Goal: Task Accomplishment & Management: Manage account settings

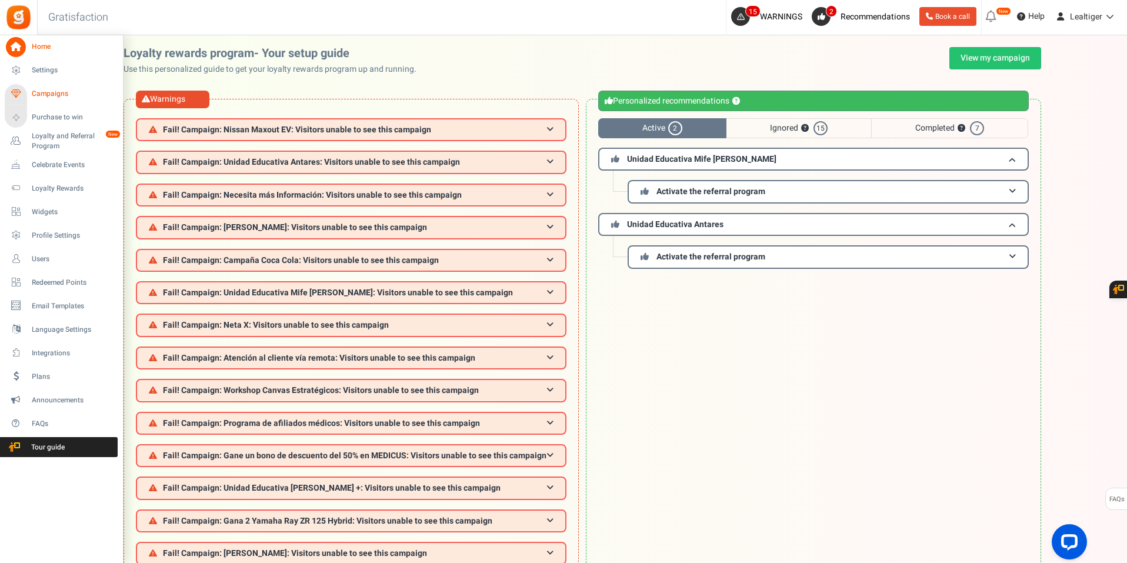
click at [44, 90] on span "Campaigns" at bounding box center [73, 94] width 82 height 10
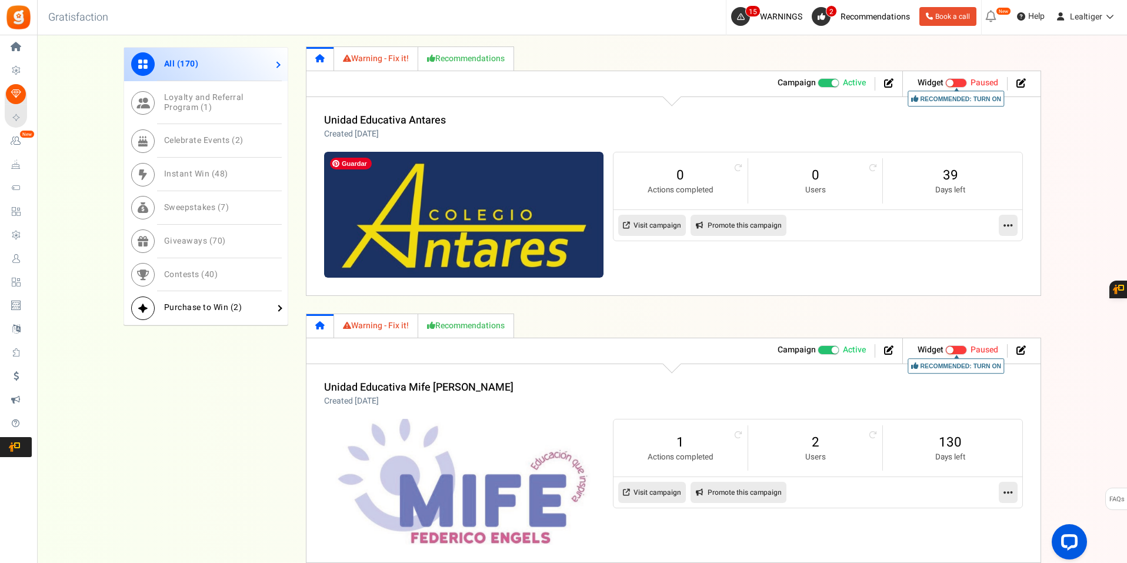
scroll to position [706, 0]
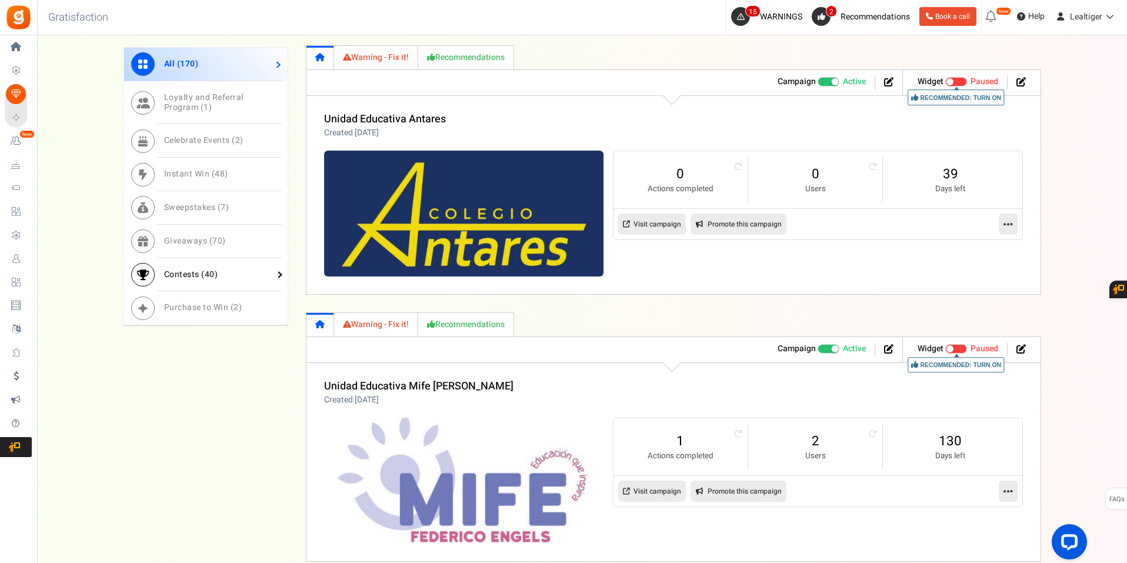
click at [189, 267] on link "Contests ( 40 )" at bounding box center [206, 275] width 164 height 34
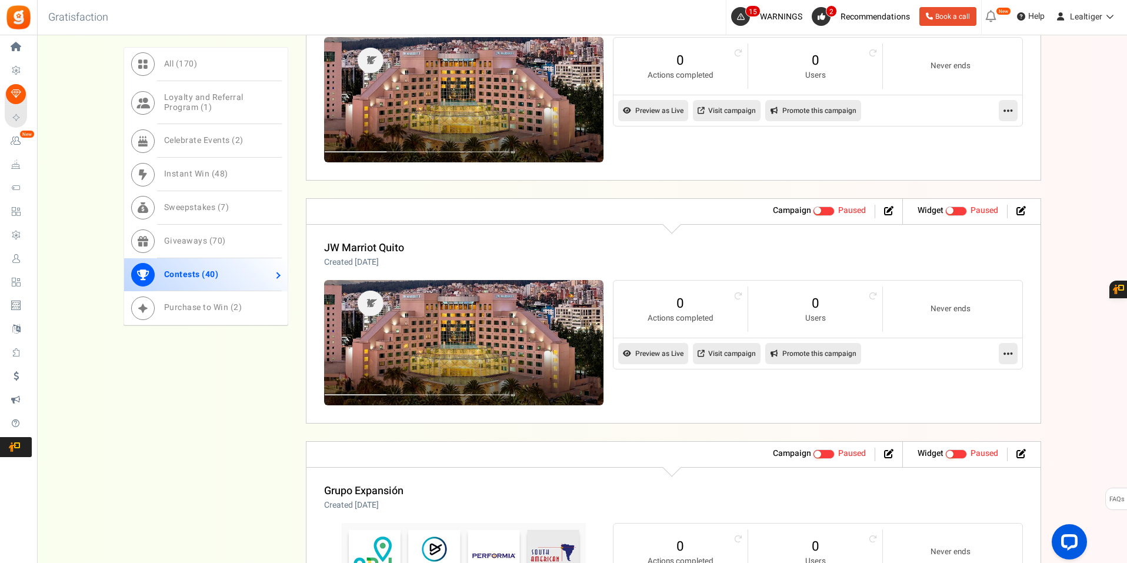
scroll to position [2059, 0]
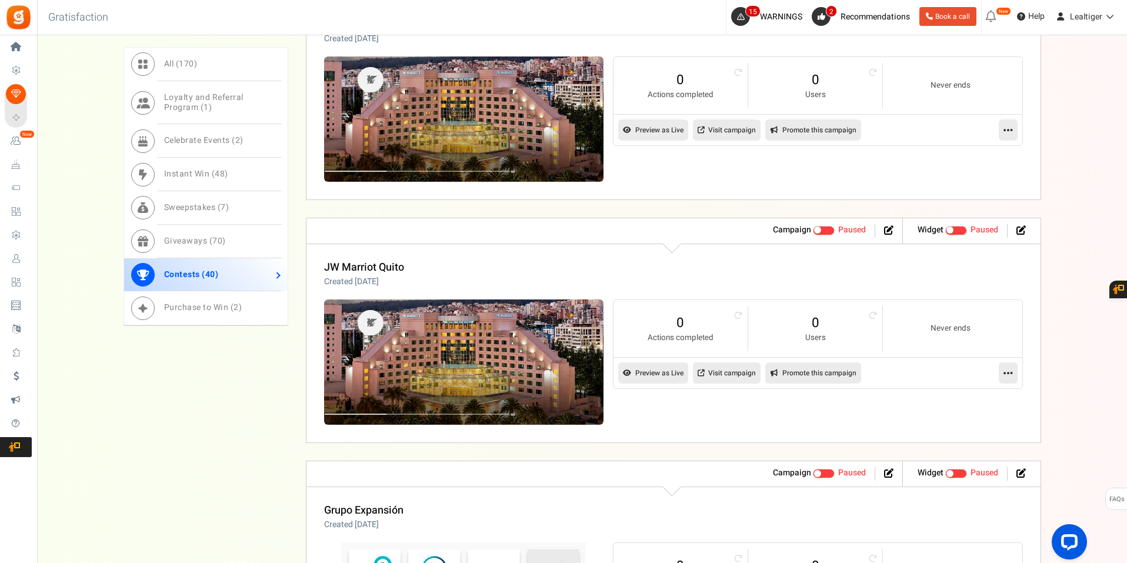
click at [1018, 130] on link at bounding box center [1008, 129] width 19 height 21
click at [952, 162] on link "Edit" at bounding box center [970, 159] width 87 height 22
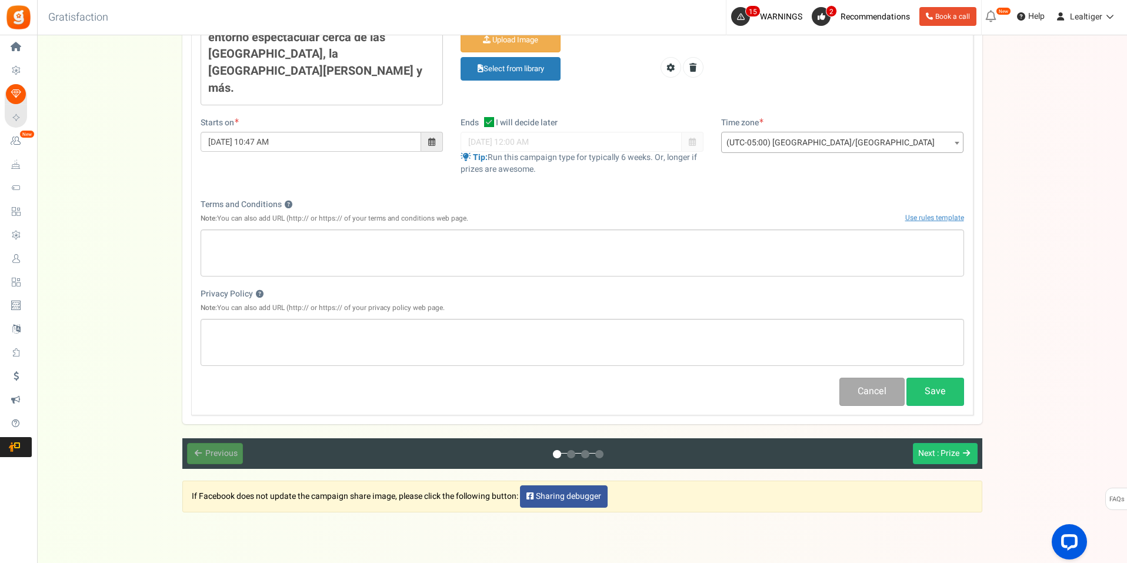
scroll to position [438, 0]
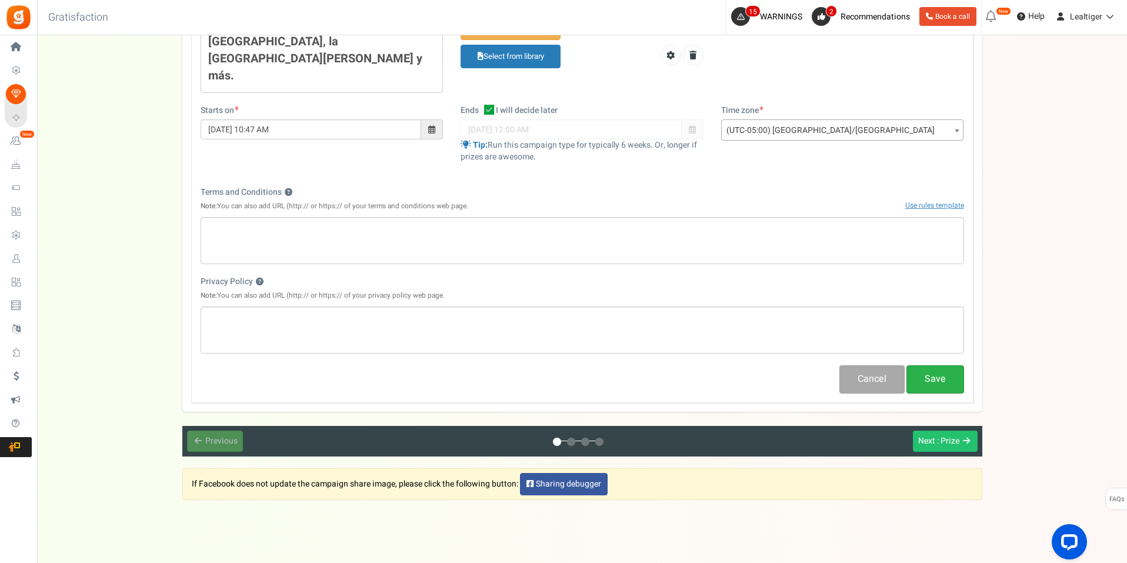
click at [948, 365] on button "Save" at bounding box center [935, 379] width 58 height 28
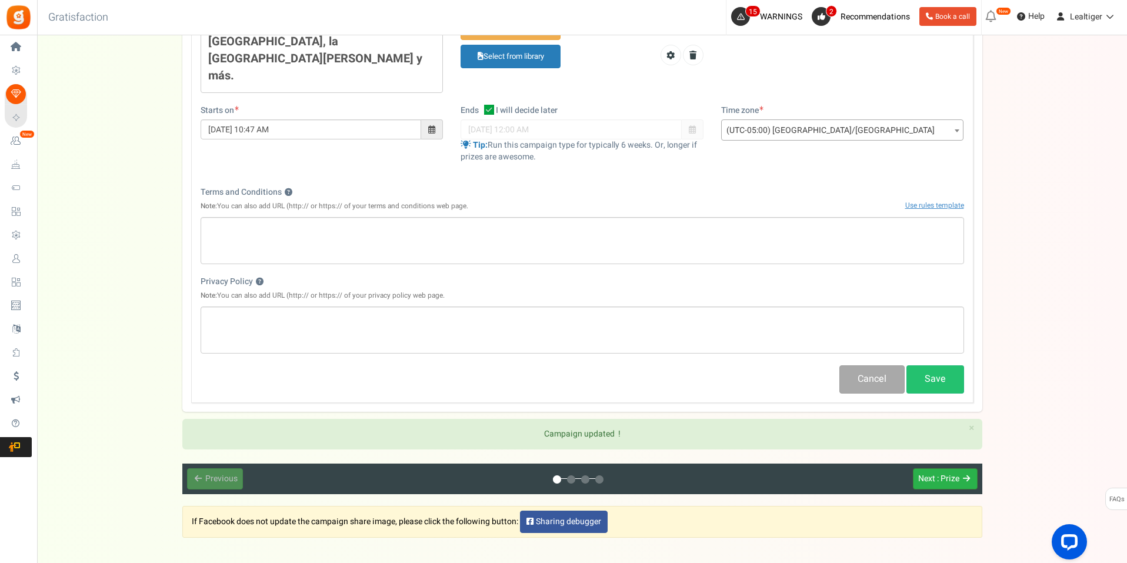
click at [933, 468] on button "Next : Prize" at bounding box center [945, 479] width 65 height 22
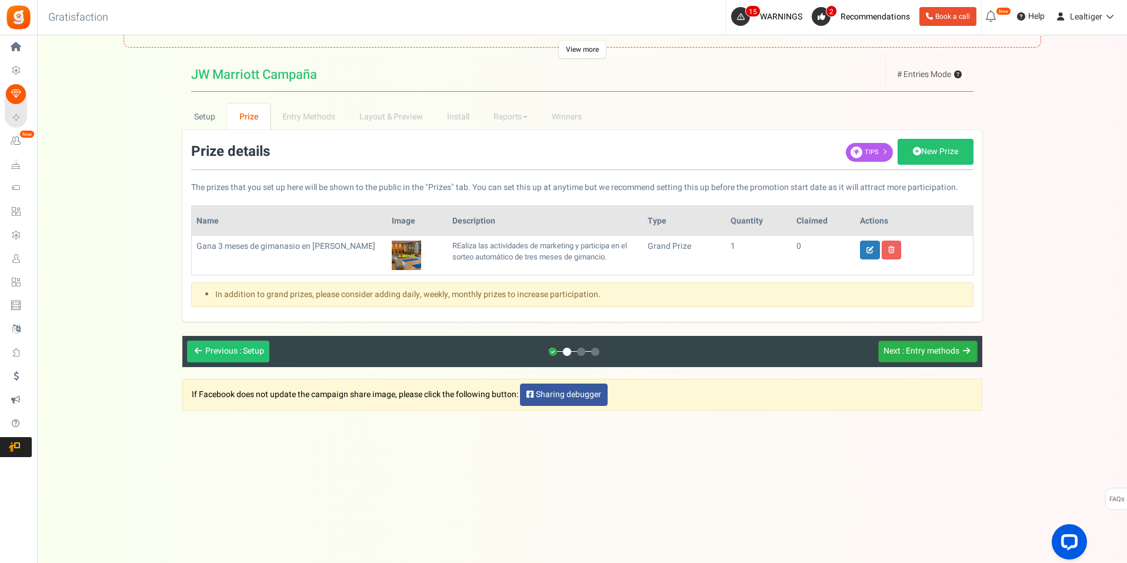
click at [933, 351] on span ": Entry methods" at bounding box center [930, 351] width 57 height 12
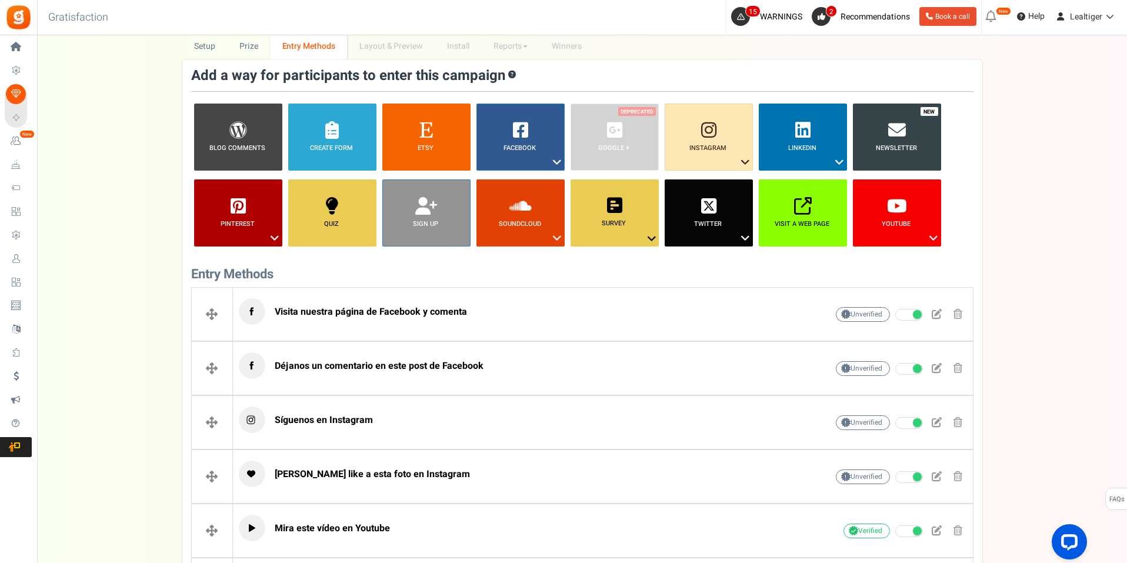
scroll to position [144, 0]
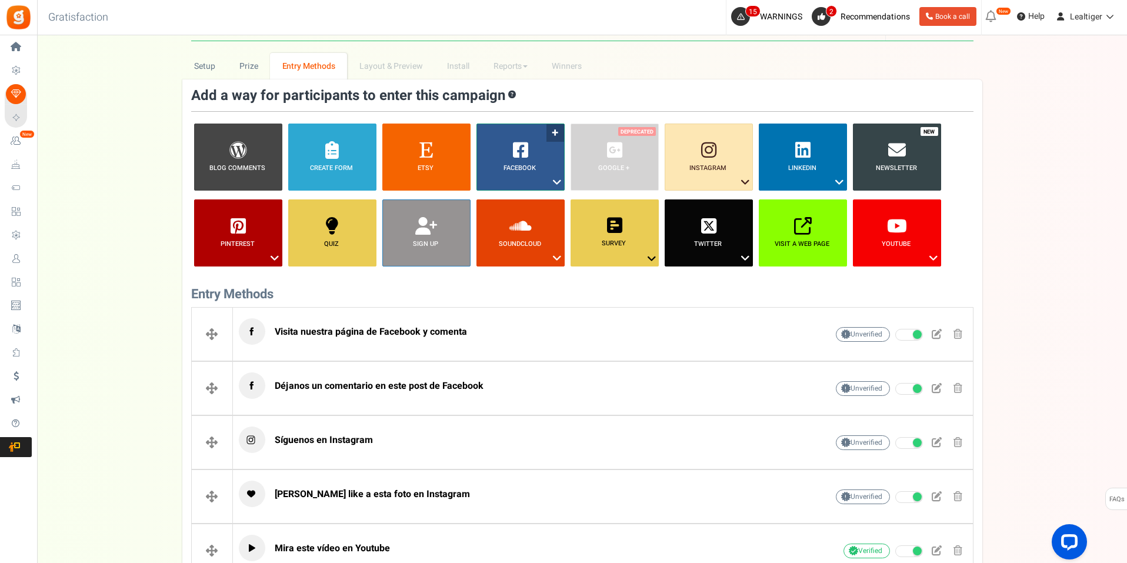
click at [553, 178] on icon at bounding box center [557, 182] width 14 height 15
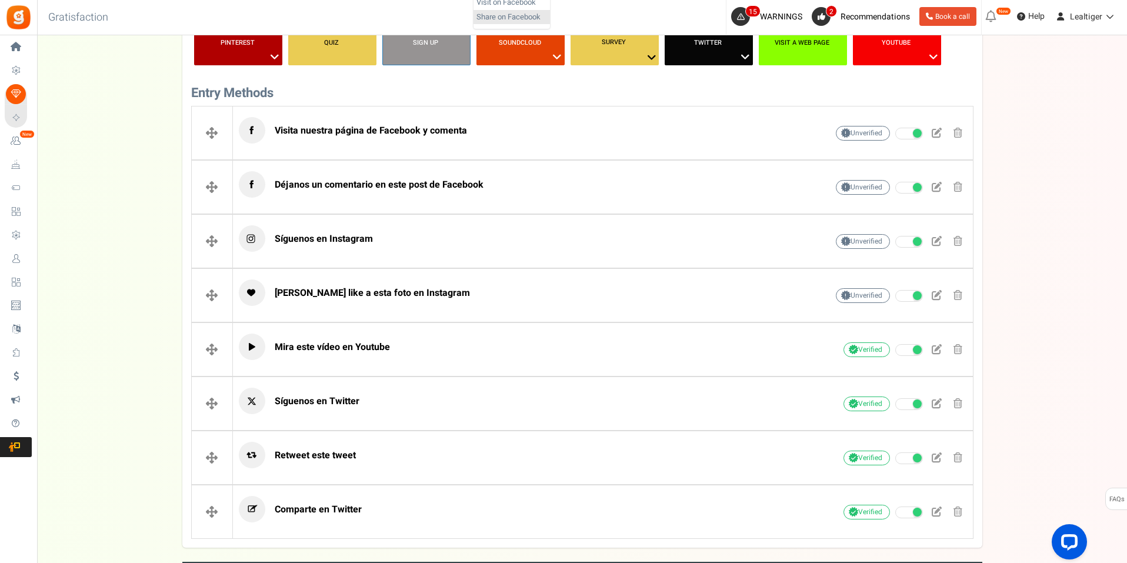
scroll to position [202, 0]
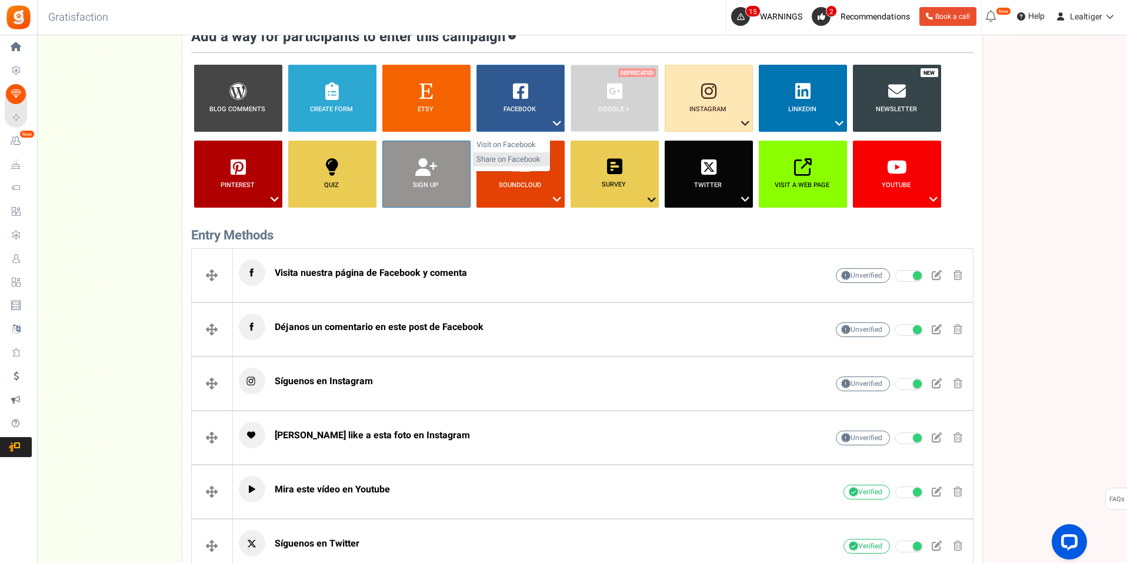
click at [528, 162] on link "Share on Facebook" at bounding box center [511, 159] width 76 height 15
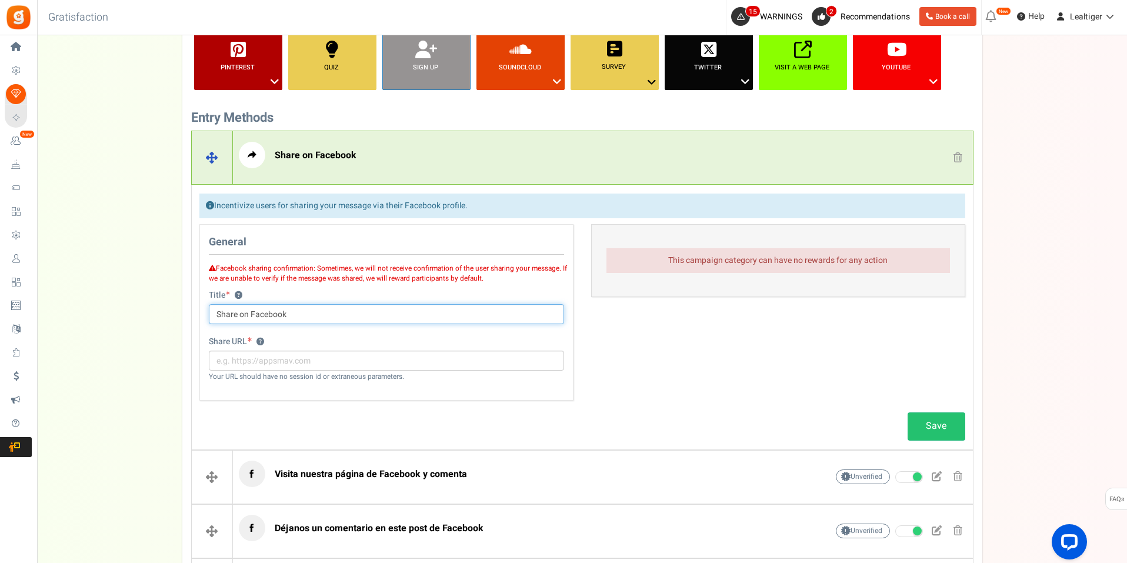
scroll to position [379, 0]
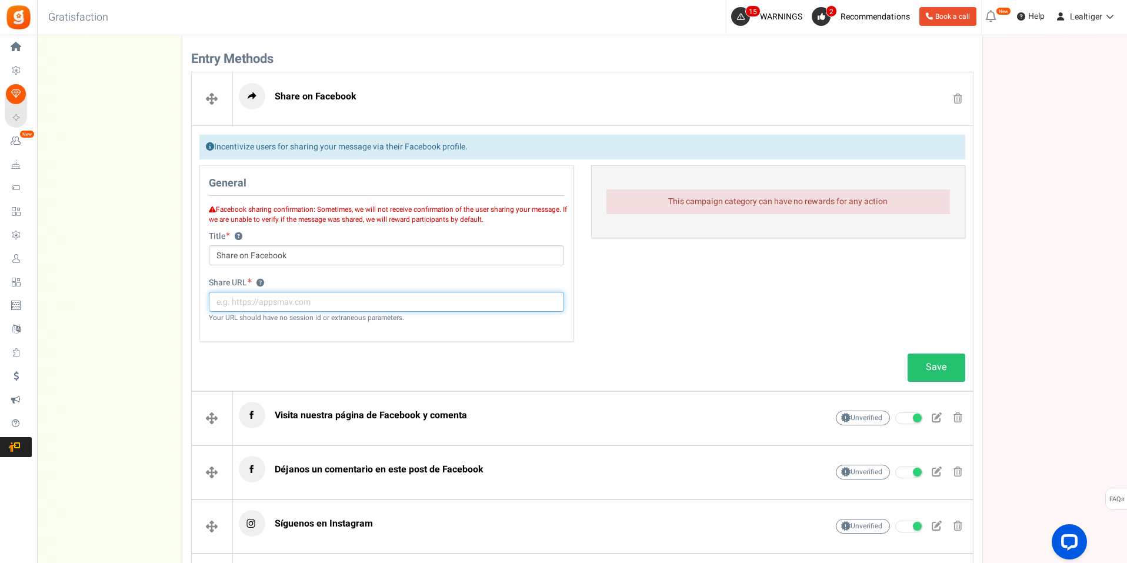
click at [342, 306] on input "text" at bounding box center [386, 302] width 355 height 20
type input "H"
type input "https://lealtiger.com"
click at [342, 330] on div "Share URL ? https://lealtiger.com Your URL should have no session id or extrane…" at bounding box center [386, 306] width 373 height 58
click at [946, 368] on link "Save" at bounding box center [937, 367] width 58 height 28
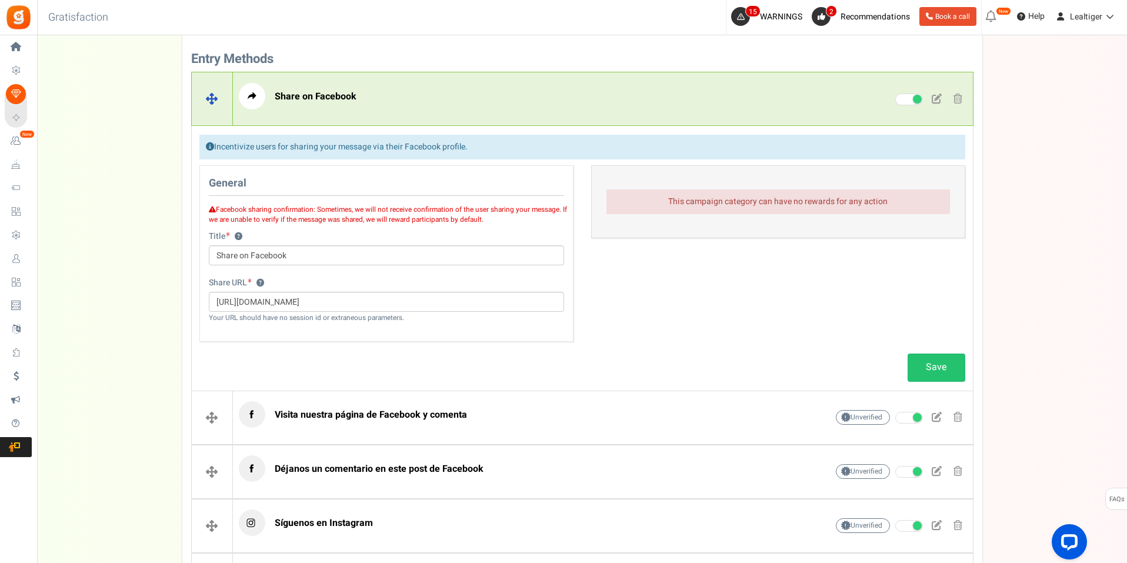
click at [616, 96] on p "Share on Facebook" at bounding box center [515, 96] width 552 height 26
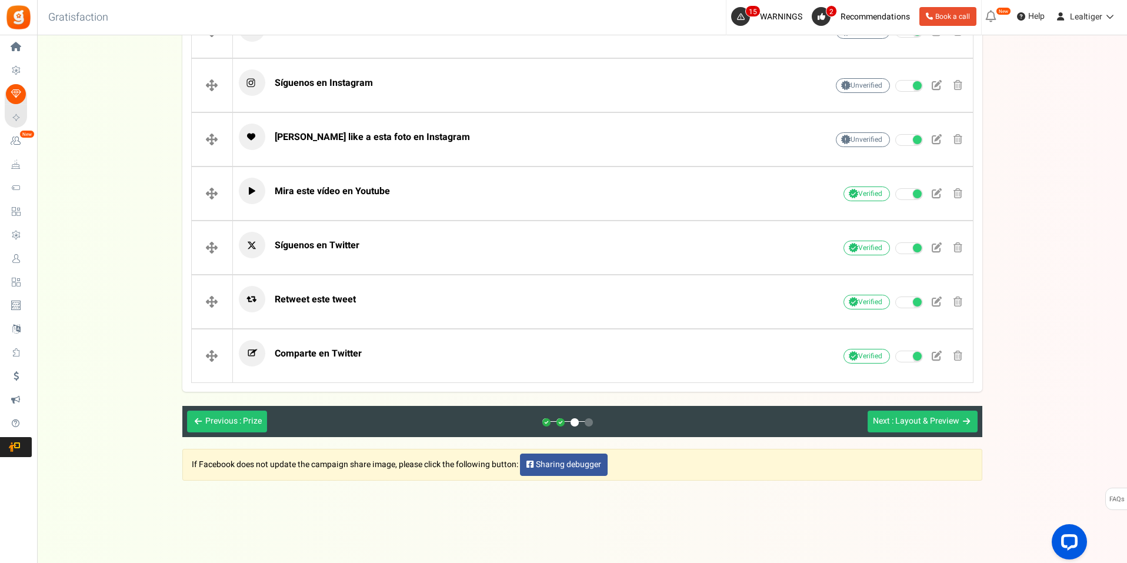
scroll to position [555, 0]
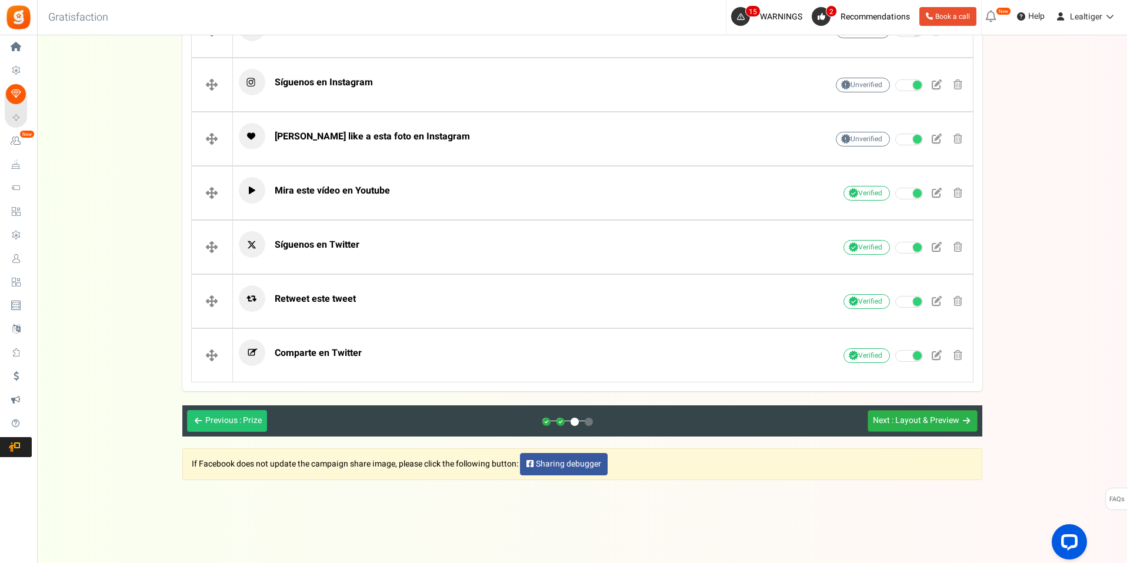
click at [932, 413] on button "Next : Layout & Preview" at bounding box center [923, 421] width 110 height 22
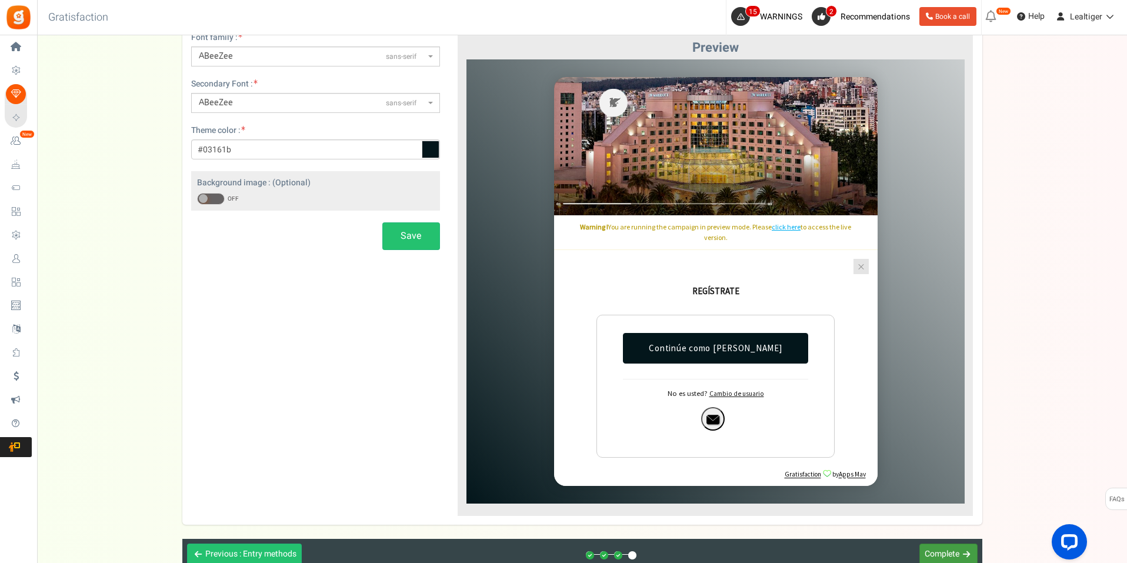
scroll to position [369, 0]
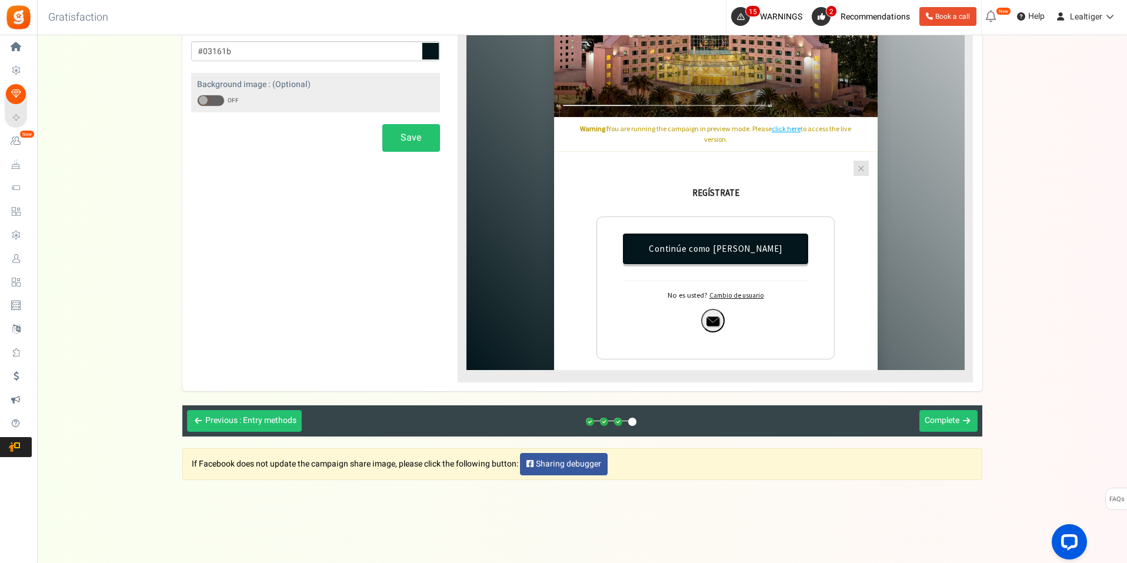
click at [740, 249] on span "Continúe como Pablo Yépez" at bounding box center [714, 248] width 133 height 11
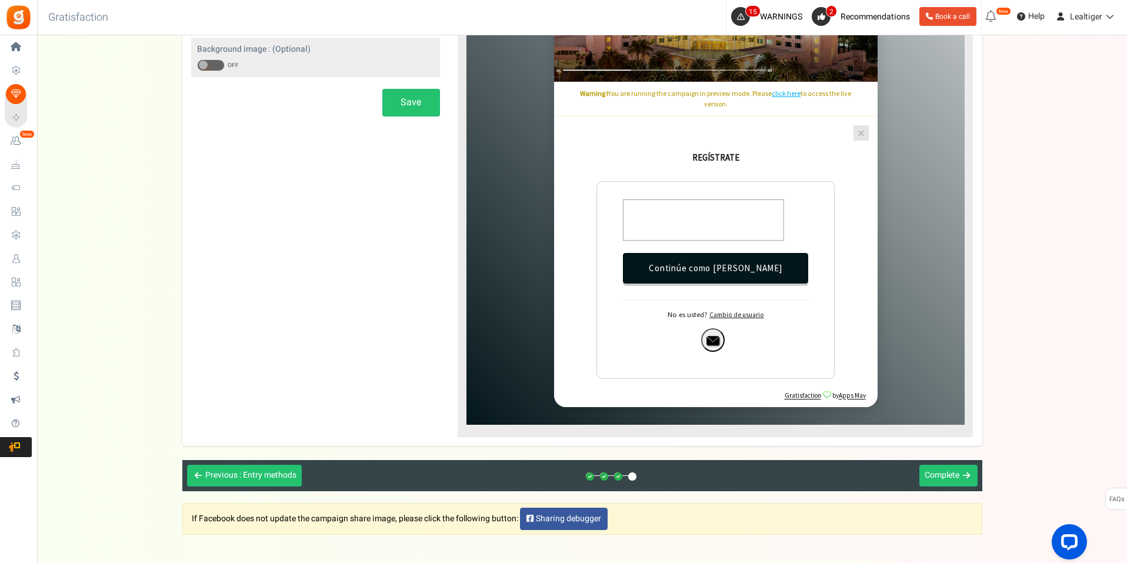
click at [684, 271] on span "Continúe como Pablo Yépez" at bounding box center [714, 268] width 133 height 11
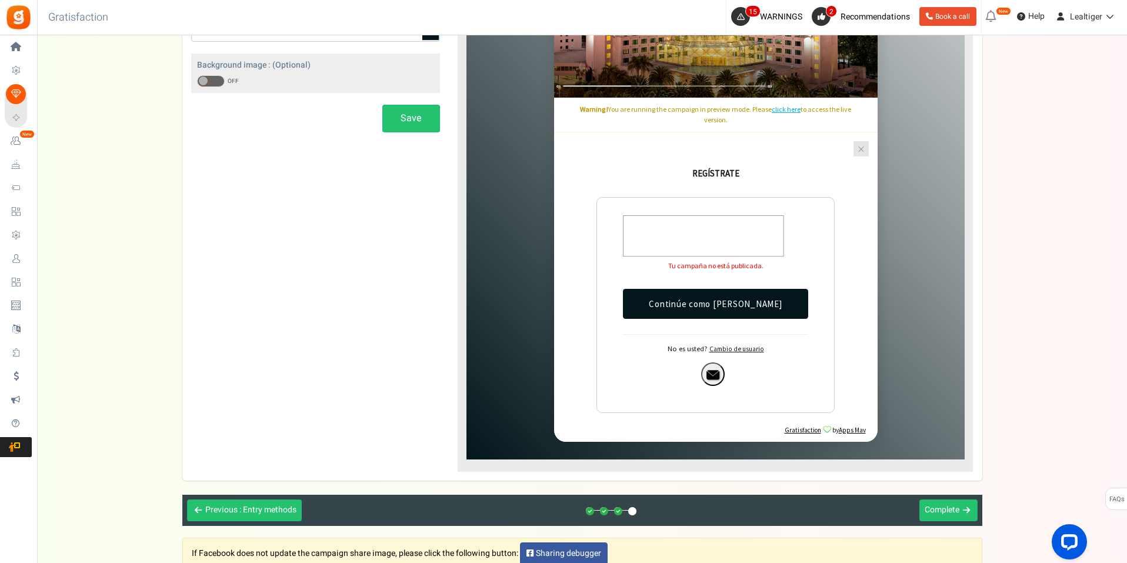
scroll to position [442, 0]
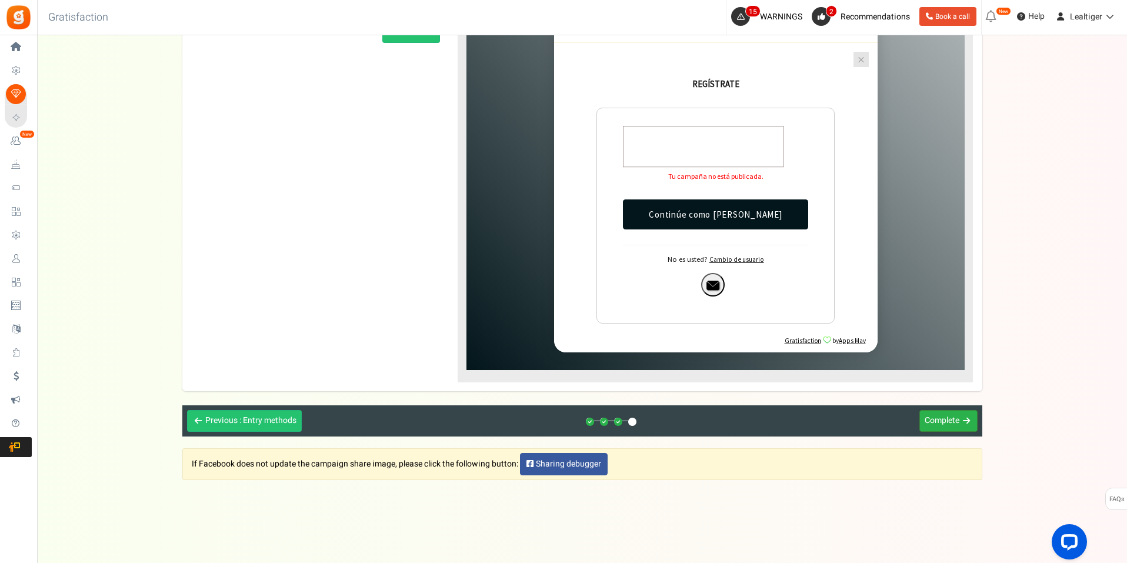
click at [941, 414] on span "Complete" at bounding box center [942, 420] width 35 height 12
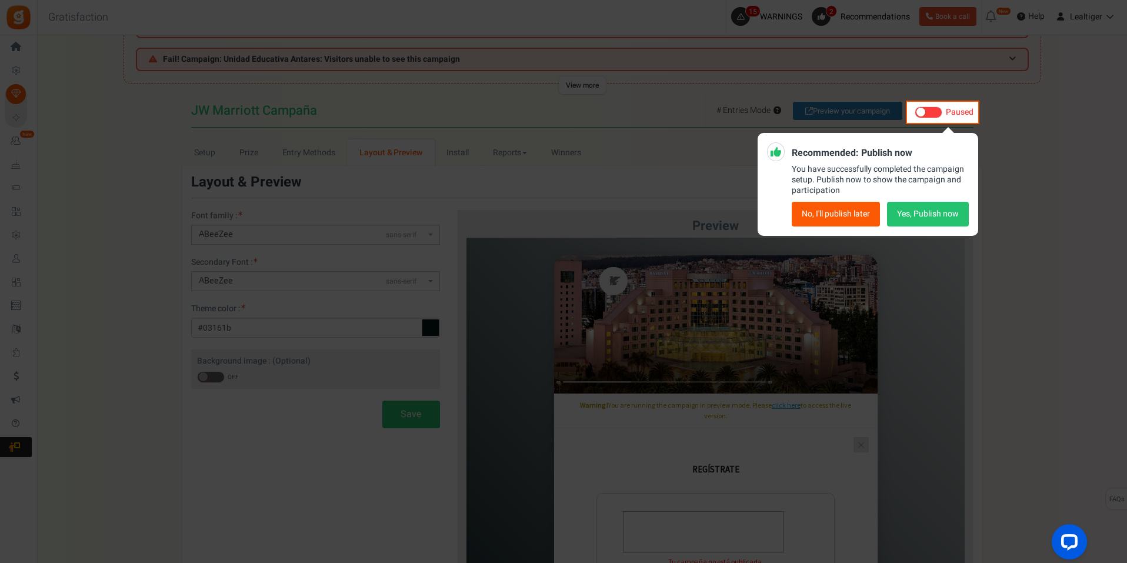
scroll to position [0, 0]
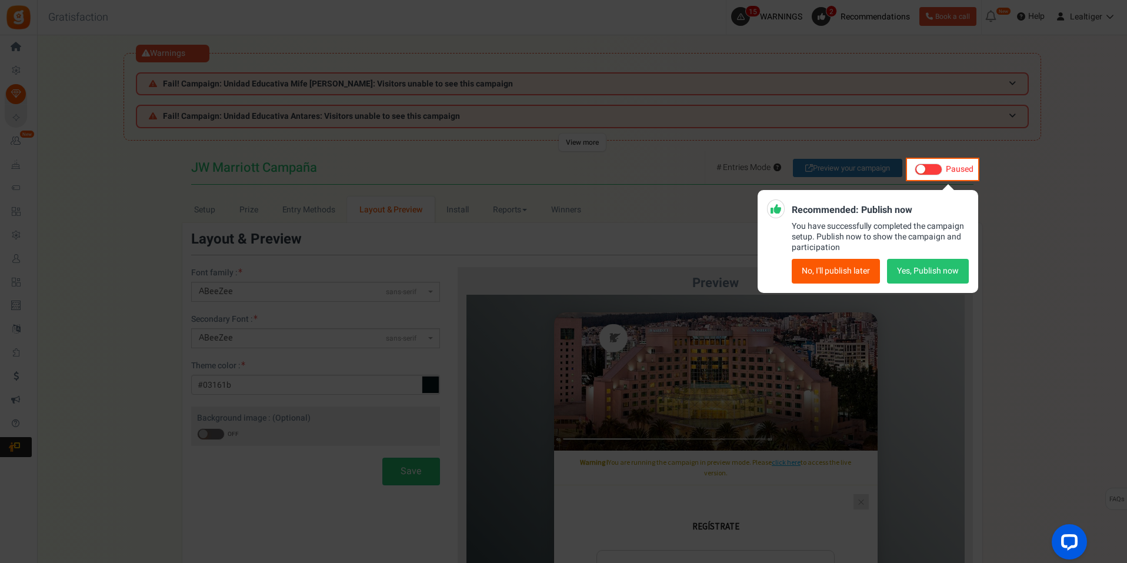
click at [913, 269] on button "Yes, Publish now" at bounding box center [928, 271] width 82 height 25
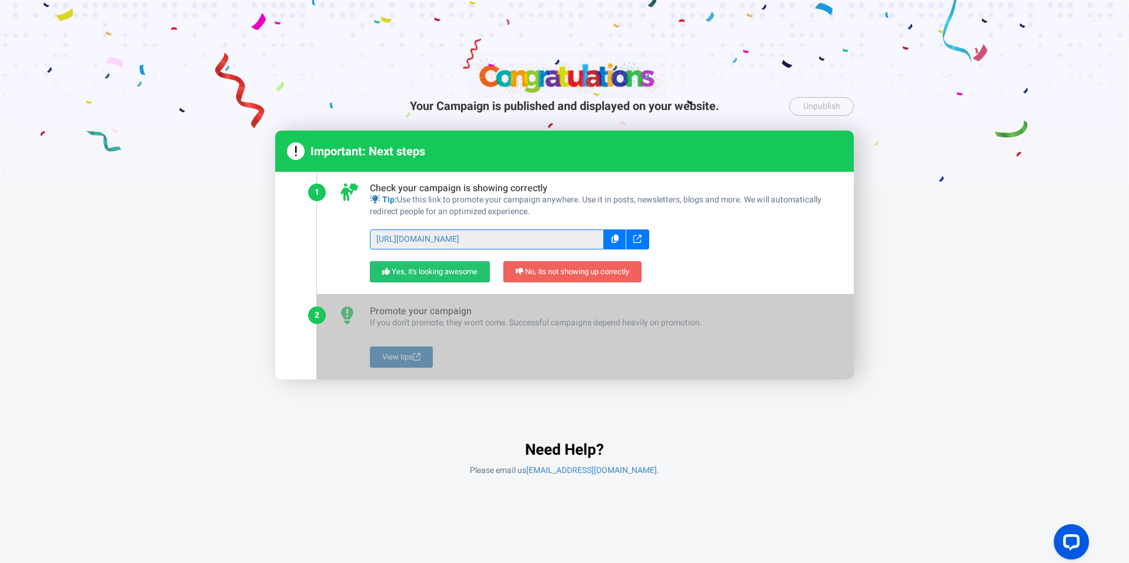
click at [638, 239] on icon at bounding box center [637, 239] width 8 height 8
click at [639, 236] on icon at bounding box center [637, 239] width 8 height 8
click at [573, 272] on link "No, its not showing up correctly" at bounding box center [572, 272] width 138 height 22
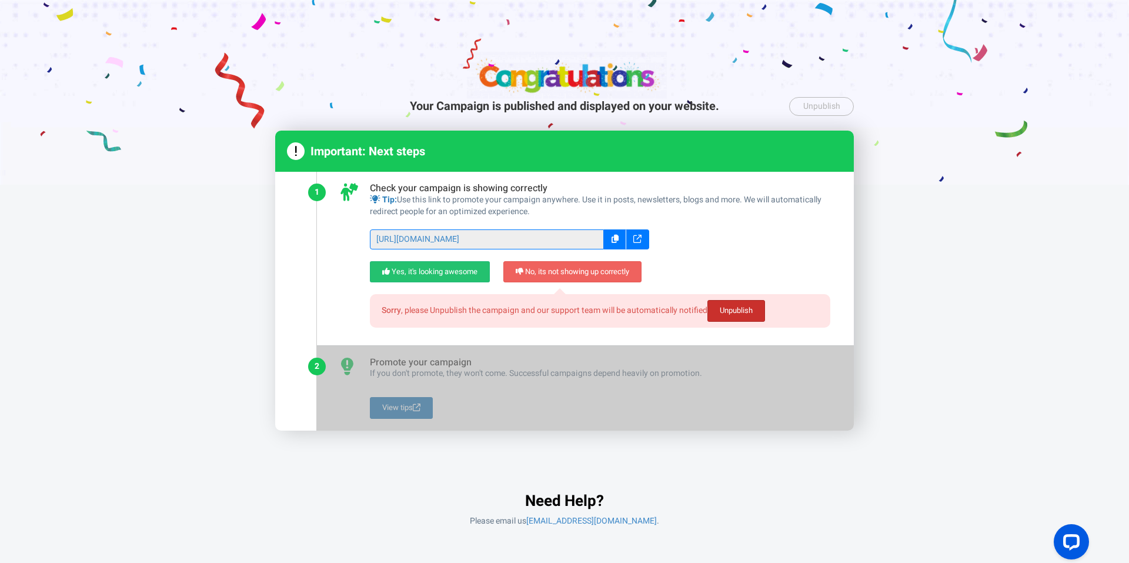
click at [734, 308] on link "Unpublish" at bounding box center [737, 311] width 58 height 22
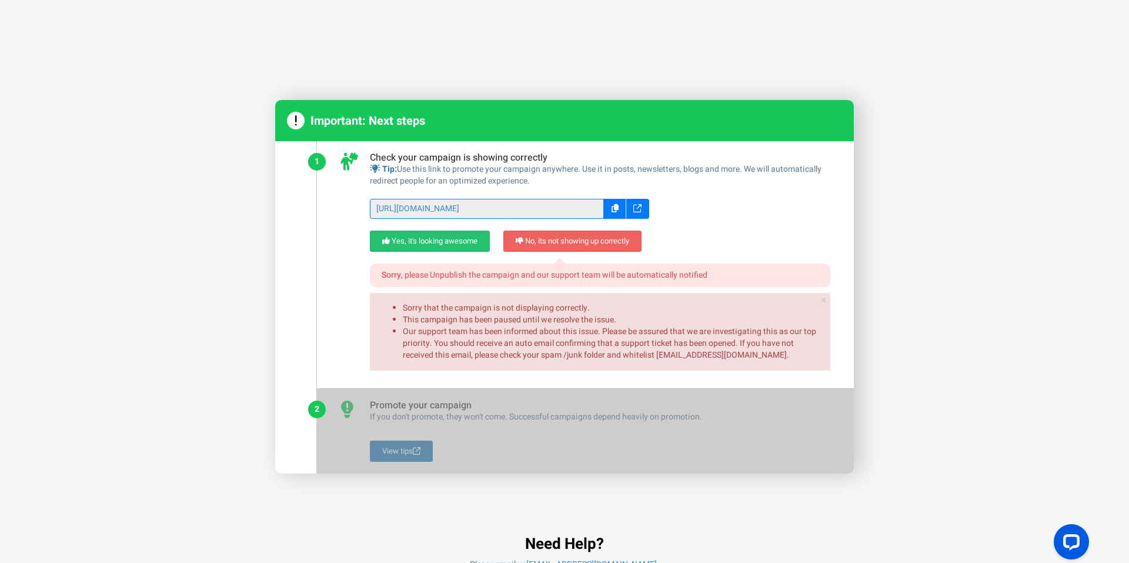
click at [635, 205] on icon at bounding box center [637, 208] width 8 height 8
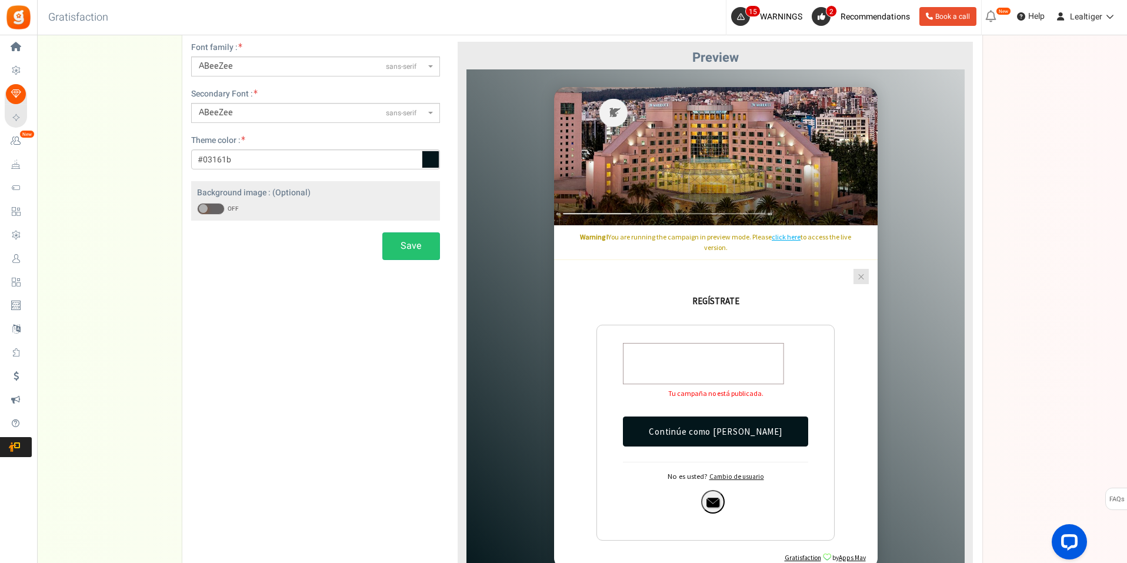
scroll to position [59, 0]
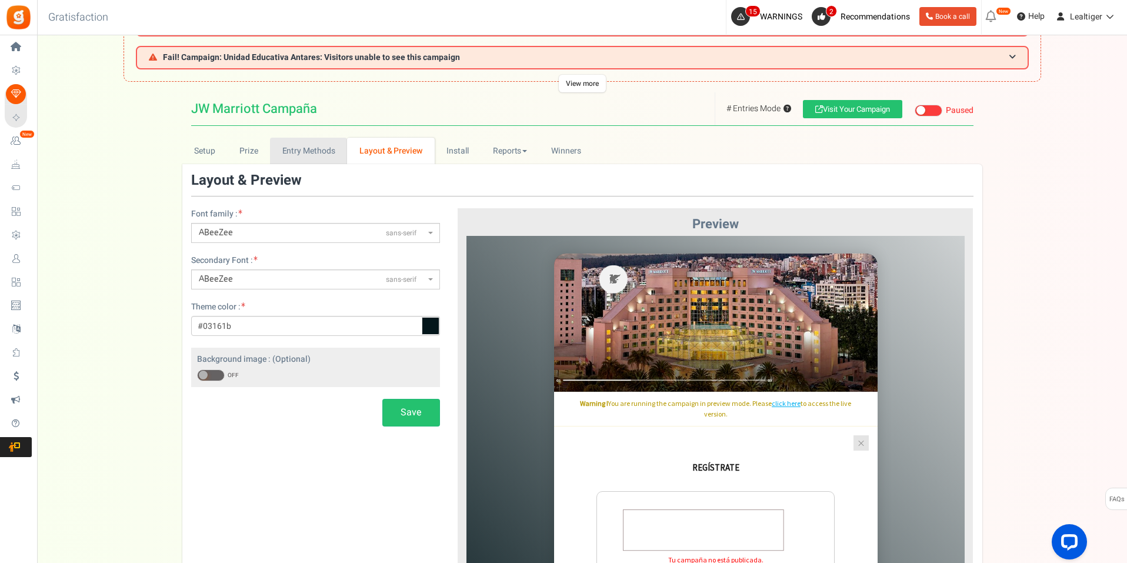
click at [325, 146] on link "Entry Methods" at bounding box center [308, 151] width 77 height 26
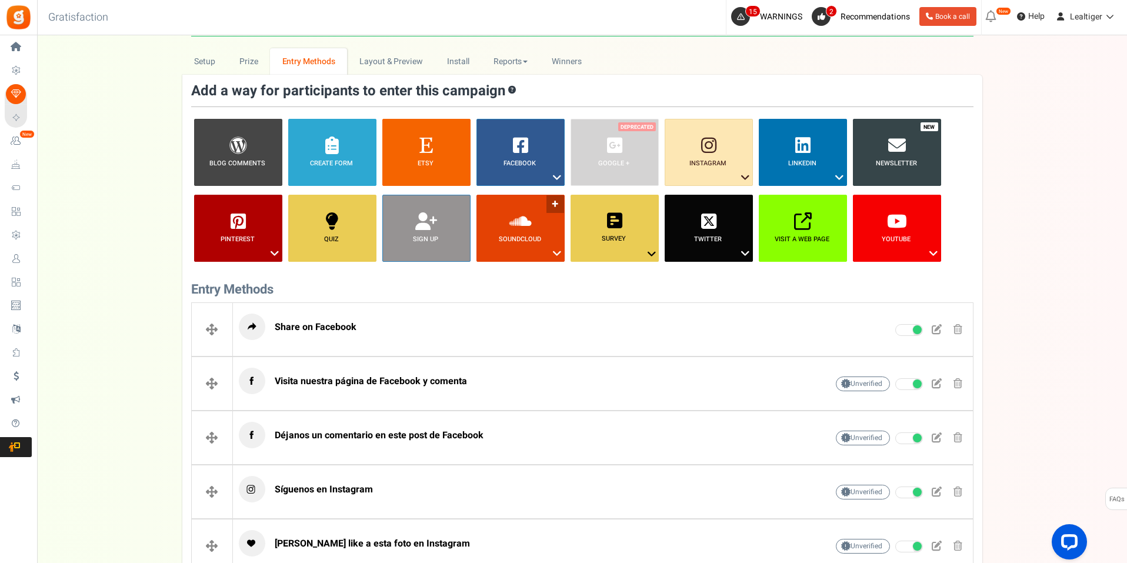
scroll to position [235, 0]
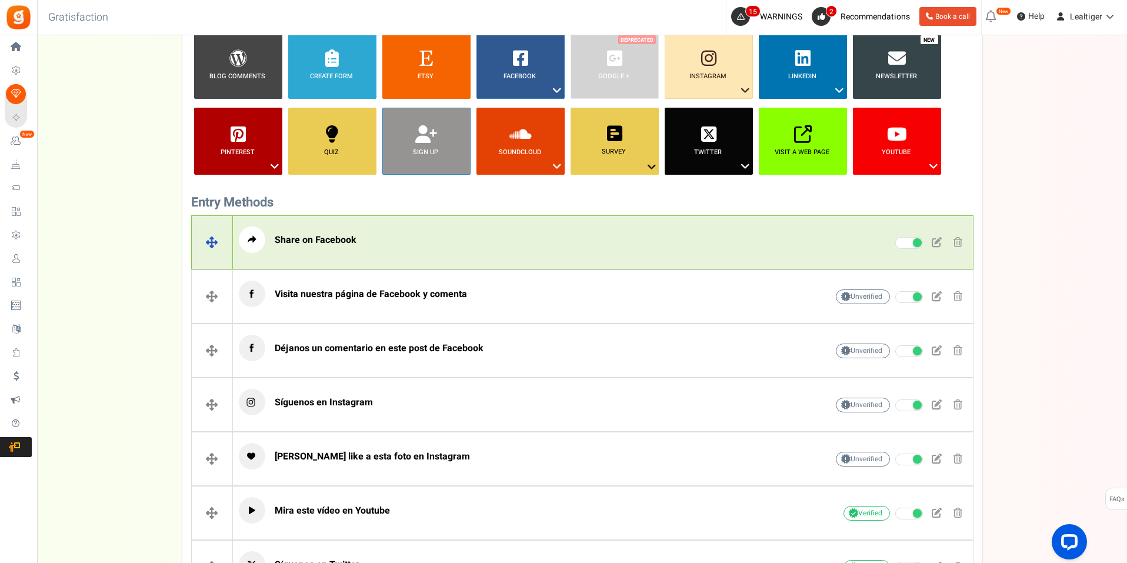
click at [956, 240] on span at bounding box center [957, 242] width 9 height 10
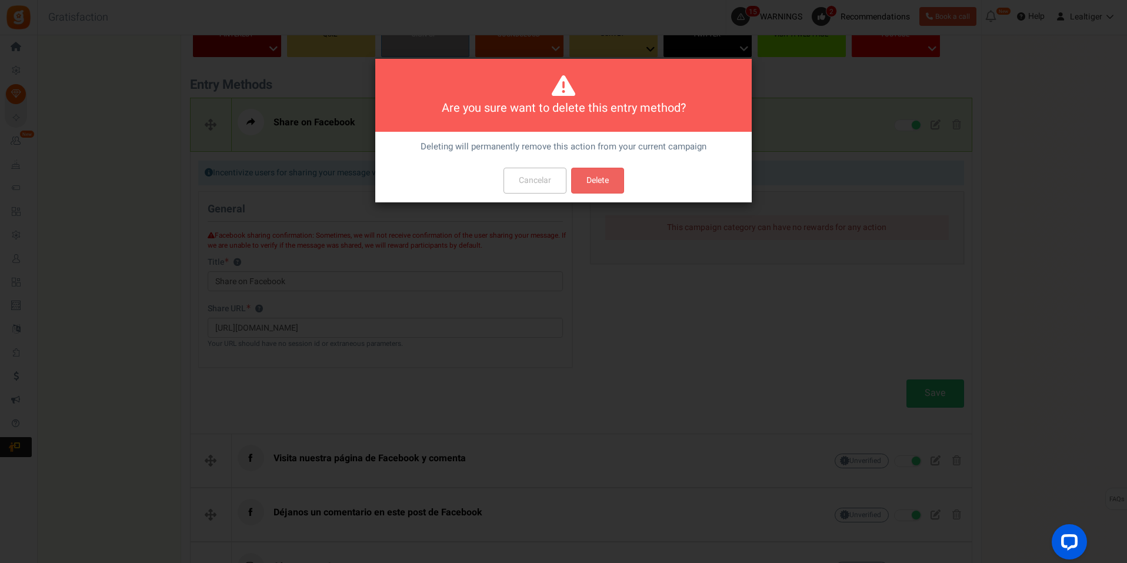
scroll to position [0, 0]
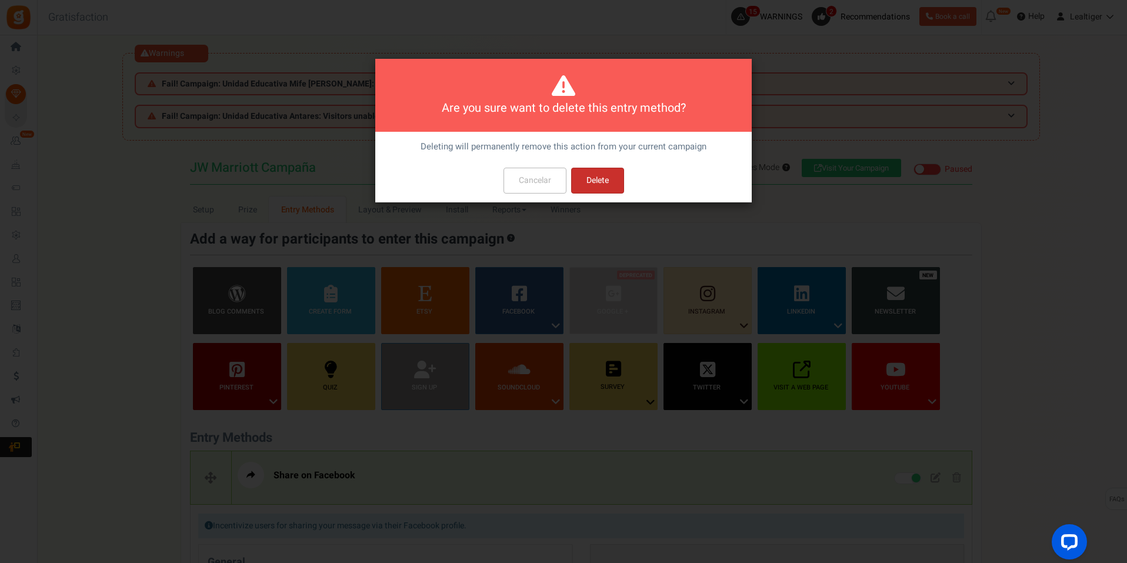
click at [605, 185] on button "Delete" at bounding box center [597, 181] width 53 height 26
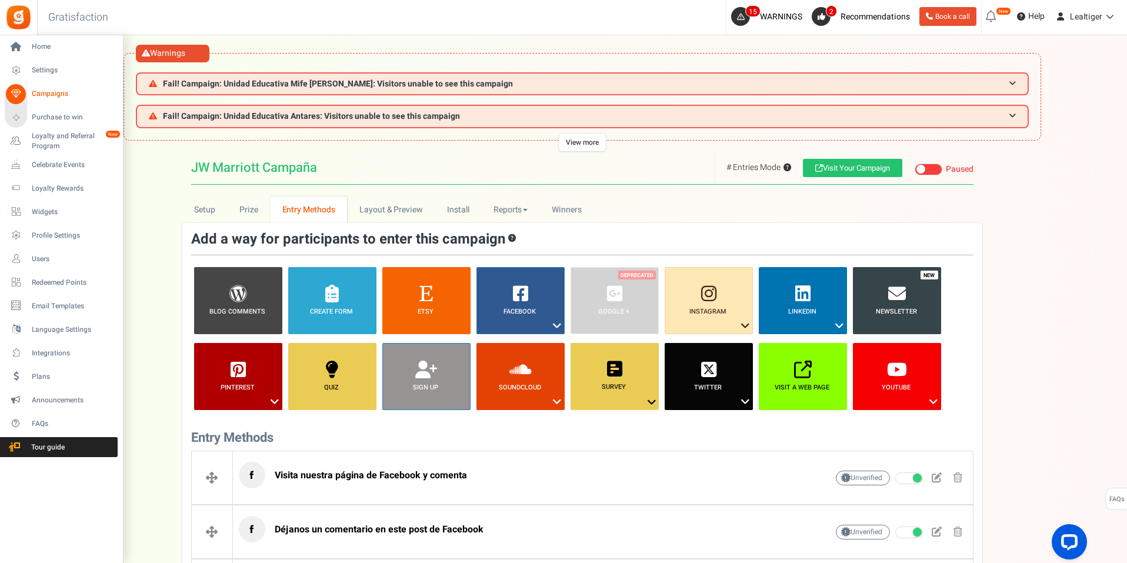
click at [48, 85] on link "Campaigns" at bounding box center [61, 94] width 113 height 20
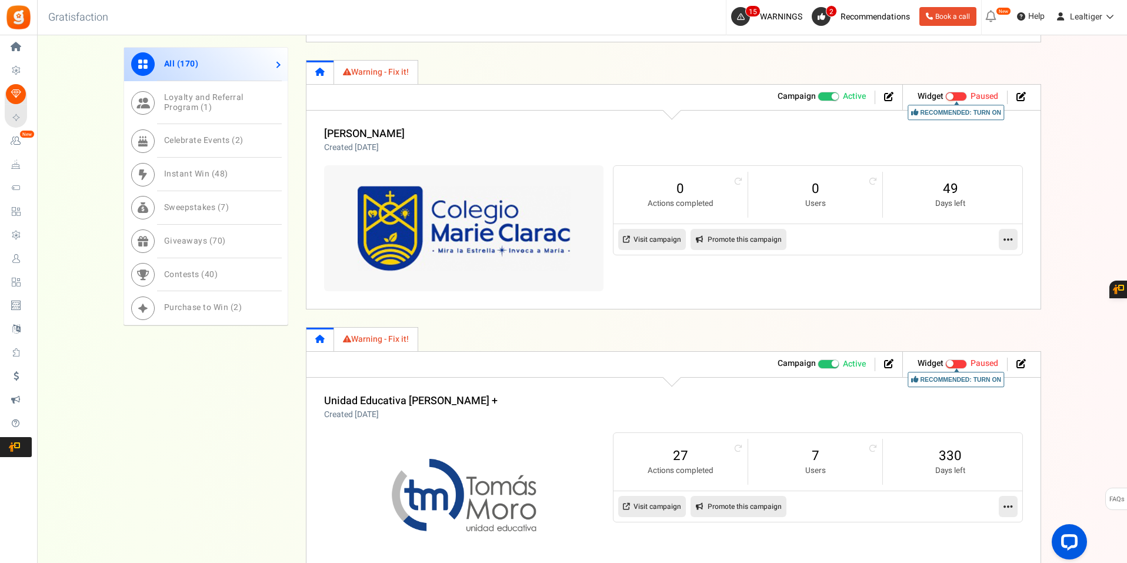
scroll to position [1425, 0]
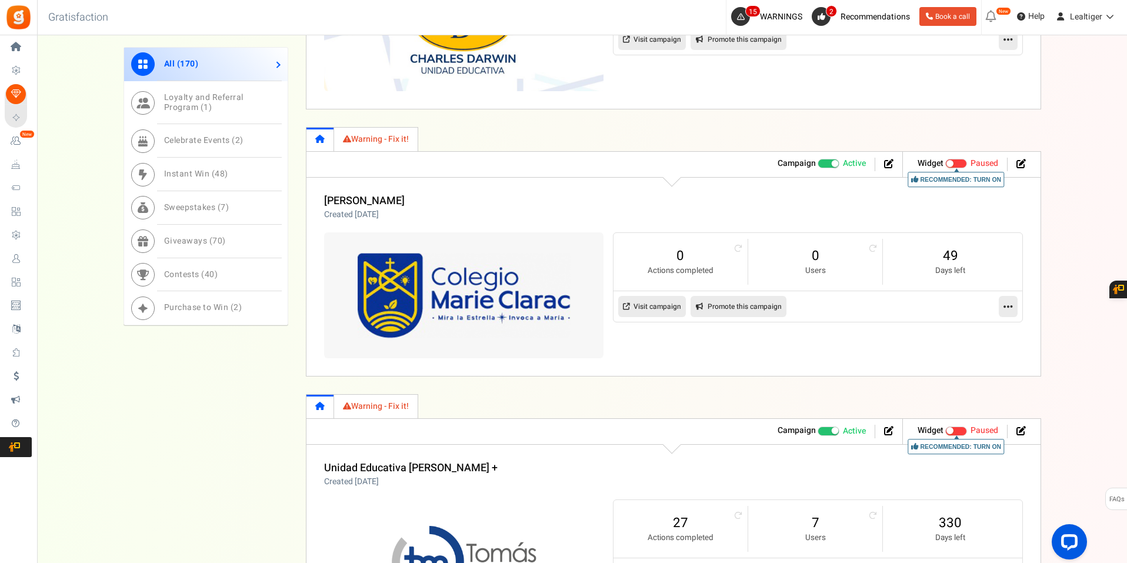
click at [732, 302] on link "Promote this campaign" at bounding box center [738, 306] width 96 height 21
type input "[URL][DOMAIN_NAME]"
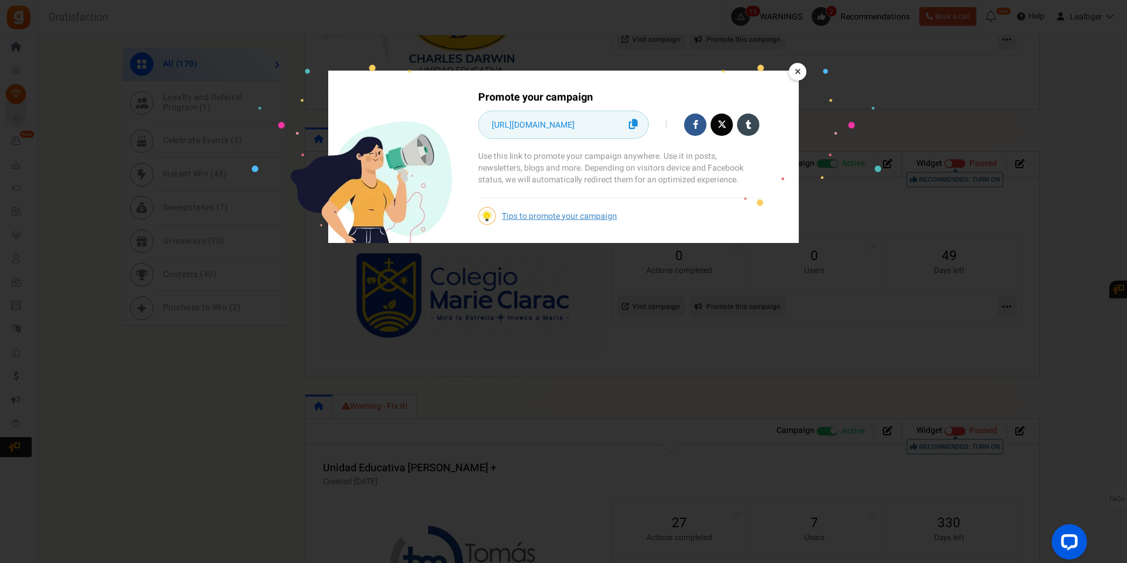
click at [636, 123] on icon at bounding box center [633, 124] width 9 height 10
click at [799, 142] on div "× Promote your campaign https://giftz.cc/Wctye Copied Use this link to promote …" at bounding box center [563, 157] width 471 height 172
click at [799, 71] on link "×" at bounding box center [798, 72] width 18 height 18
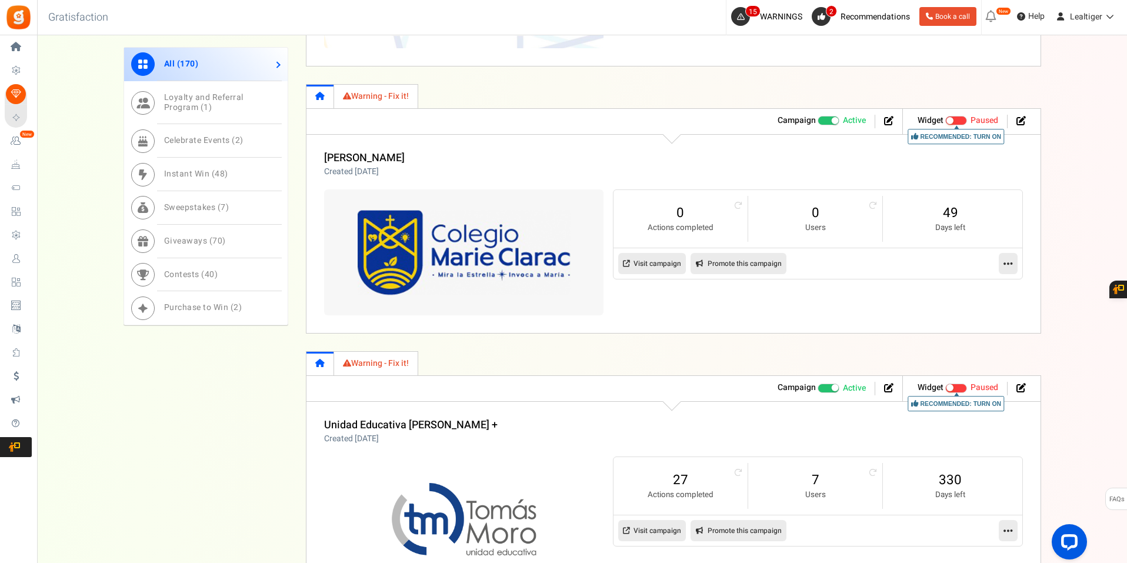
scroll to position [1602, 0]
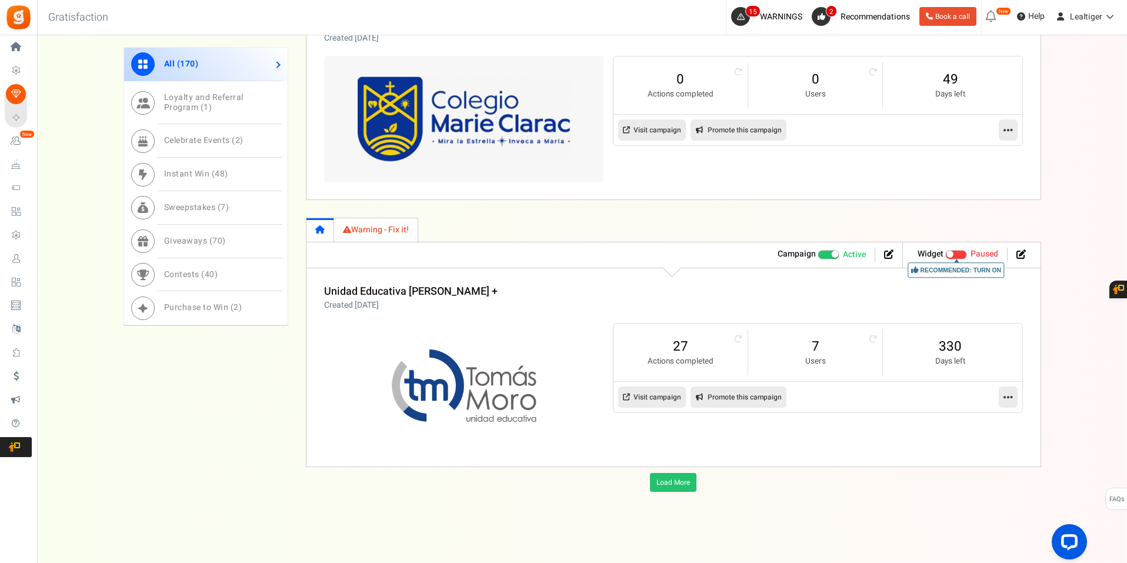
click at [1008, 397] on icon at bounding box center [1007, 397] width 9 height 11
click at [957, 423] on link "Edit" at bounding box center [970, 426] width 87 height 22
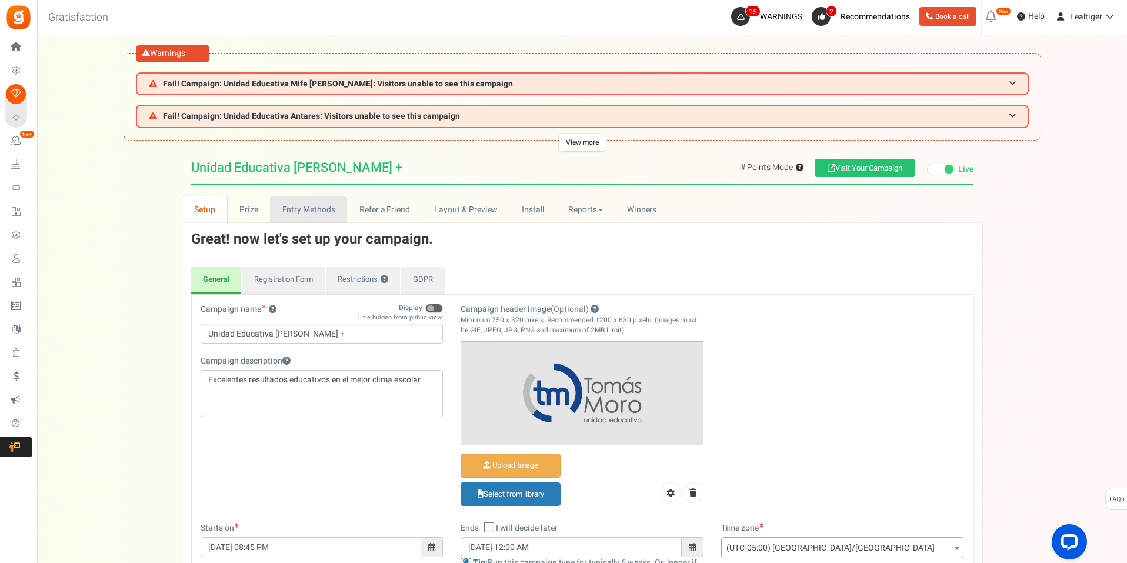
click at [313, 208] on link "Entry Methods" at bounding box center [308, 209] width 77 height 26
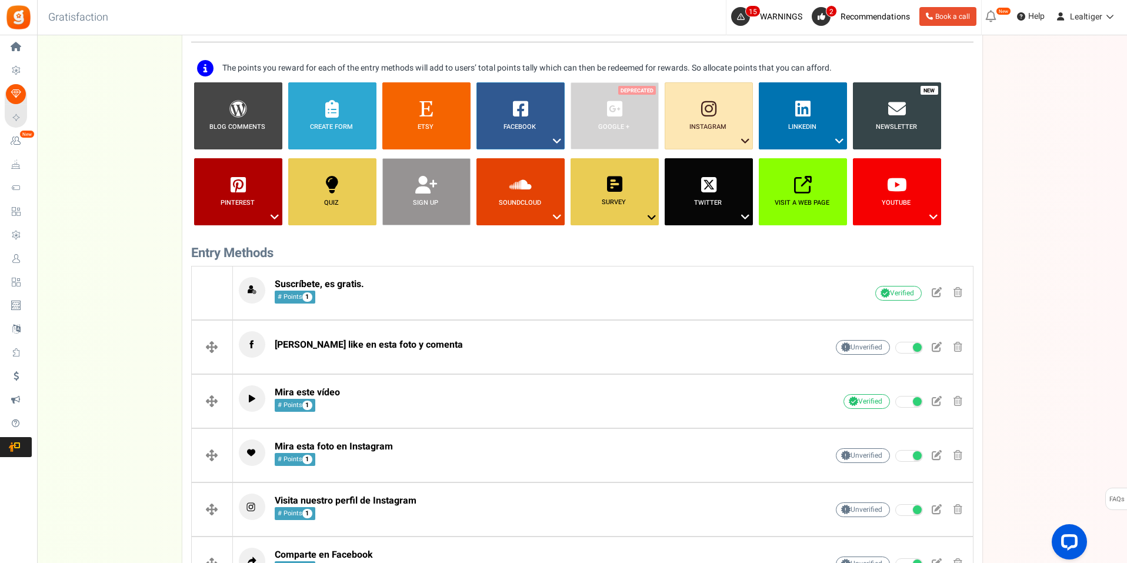
scroll to position [118, 0]
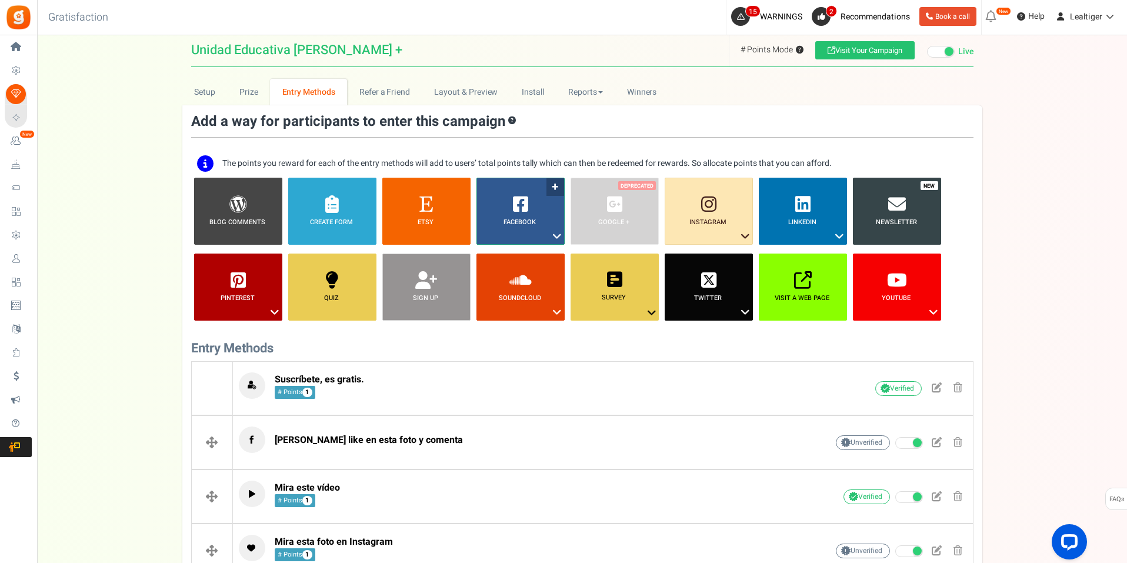
click at [558, 233] on icon at bounding box center [557, 236] width 14 height 15
click at [535, 269] on link "Share on Facebook" at bounding box center [511, 272] width 76 height 15
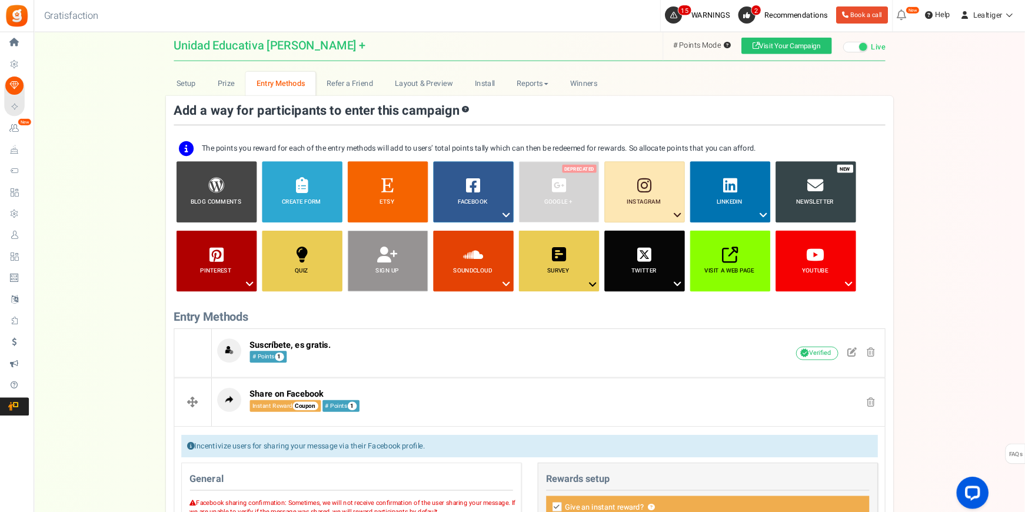
scroll to position [435, 0]
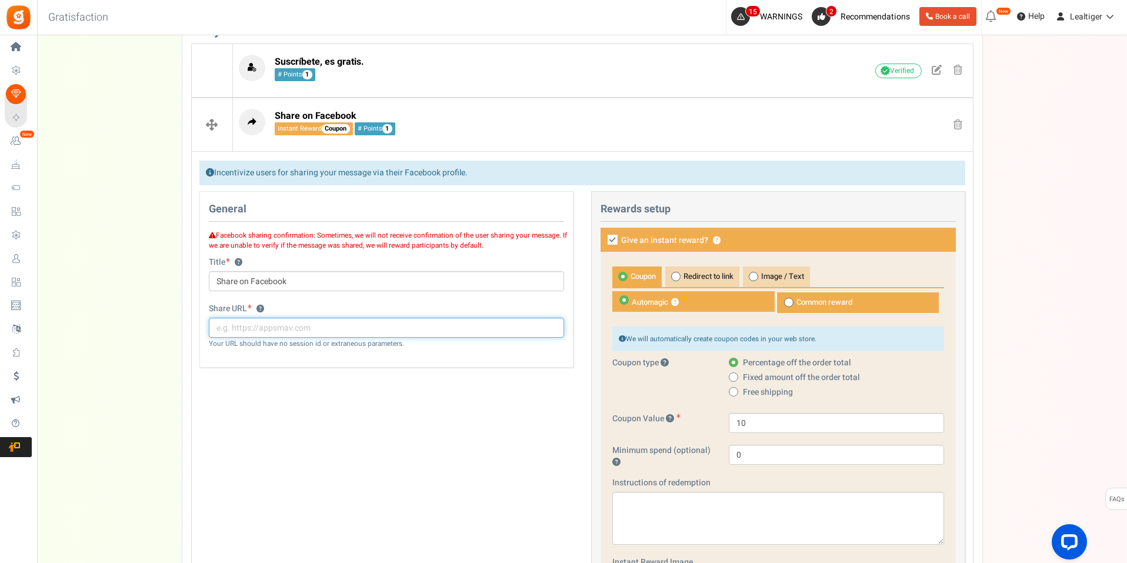
click at [538, 331] on input "text" at bounding box center [386, 328] width 355 height 20
paste input "[URL][DOMAIN_NAME]"
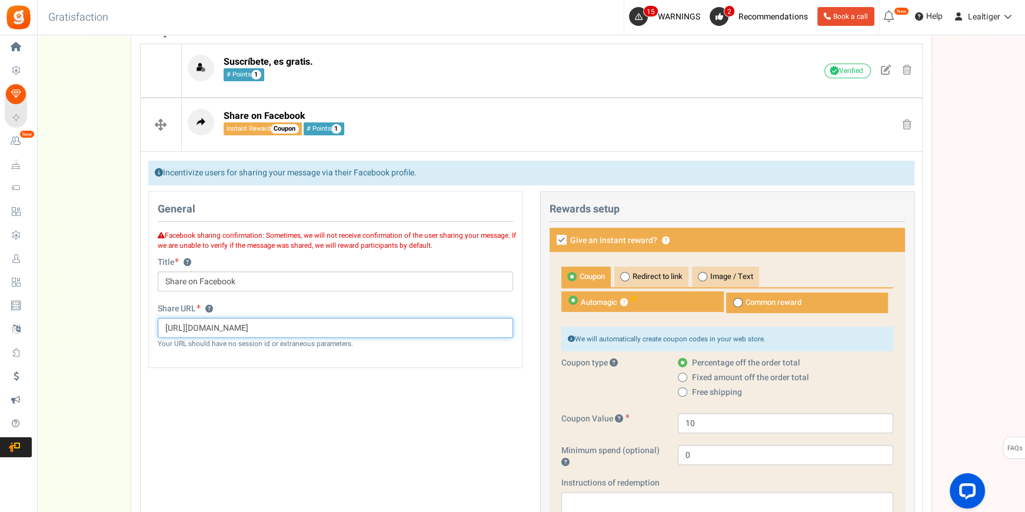
type input "[URL][DOMAIN_NAME]"
click at [483, 376] on div "General Facebook sharing confirmation: Sometimes, we will not receive confirmat…" at bounding box center [335, 285] width 392 height 188
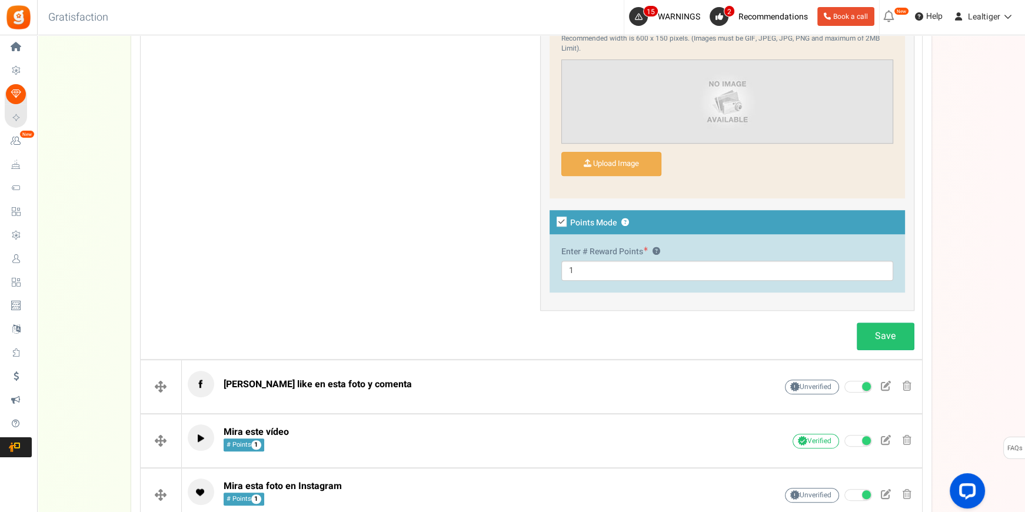
scroll to position [1023, 0]
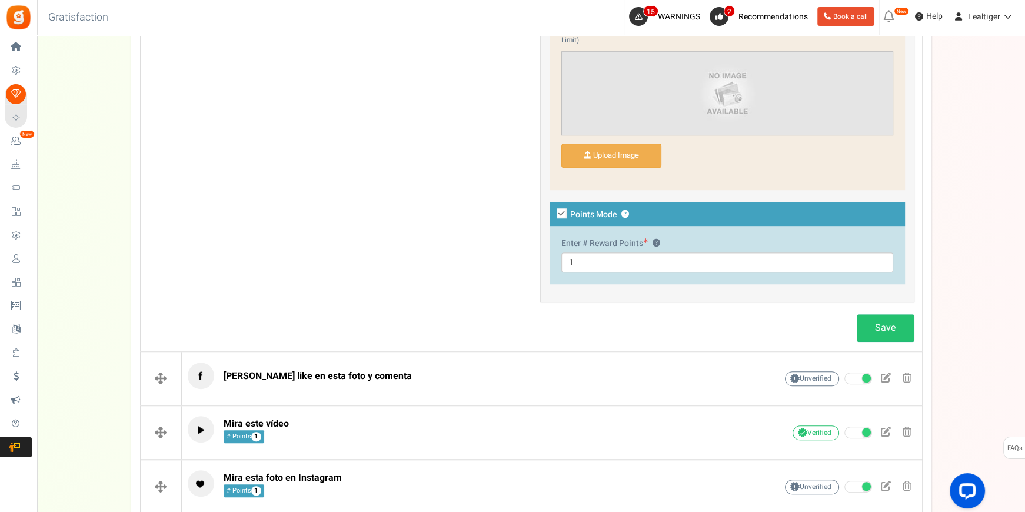
click at [561, 210] on icon at bounding box center [561, 213] width 10 height 10
click at [552, 211] on input "Points Mode ?" at bounding box center [549, 215] width 8 height 8
checkbox input "false"
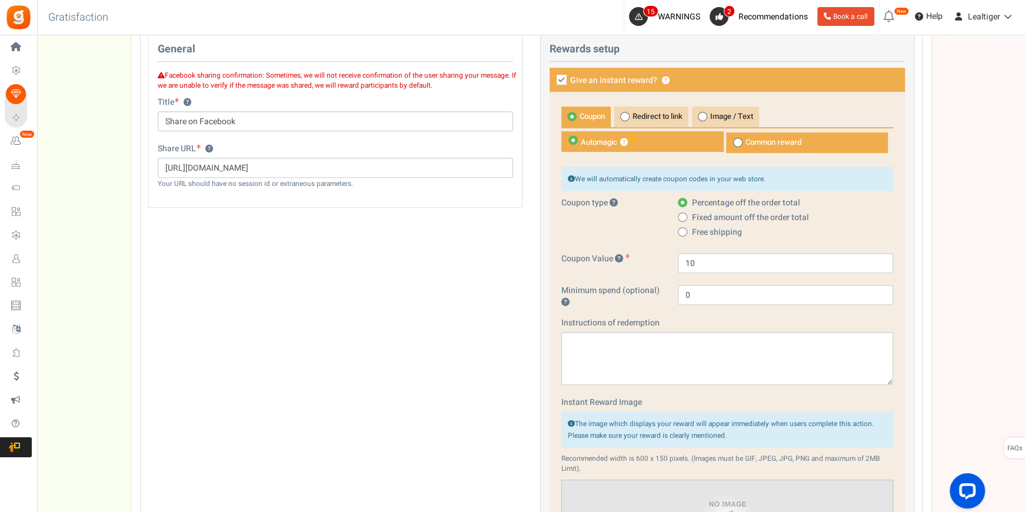
scroll to position [435, 0]
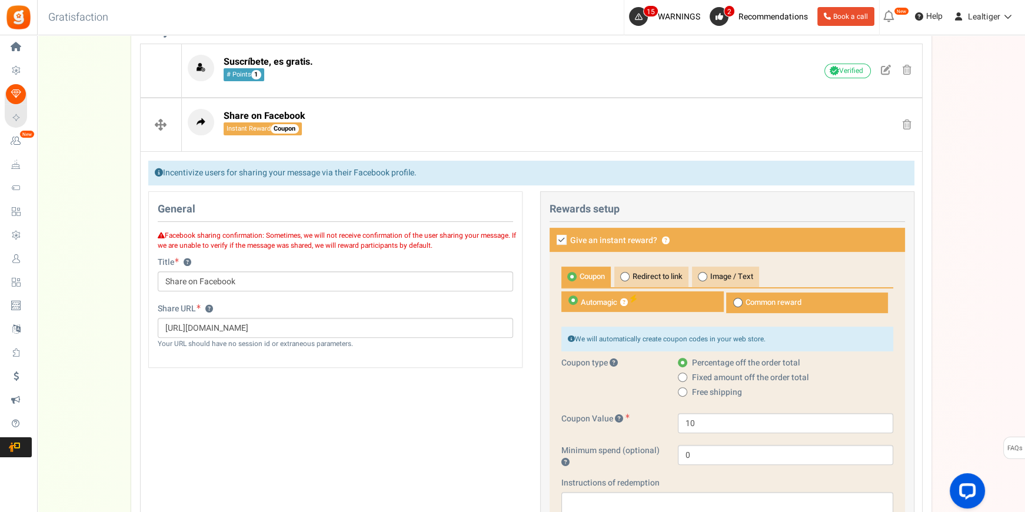
click at [563, 232] on label "Give an instant reward? ?" at bounding box center [726, 240] width 355 height 24
click at [552, 237] on input "Give an instant reward? ?" at bounding box center [549, 241] width 8 height 8
checkbox input "false"
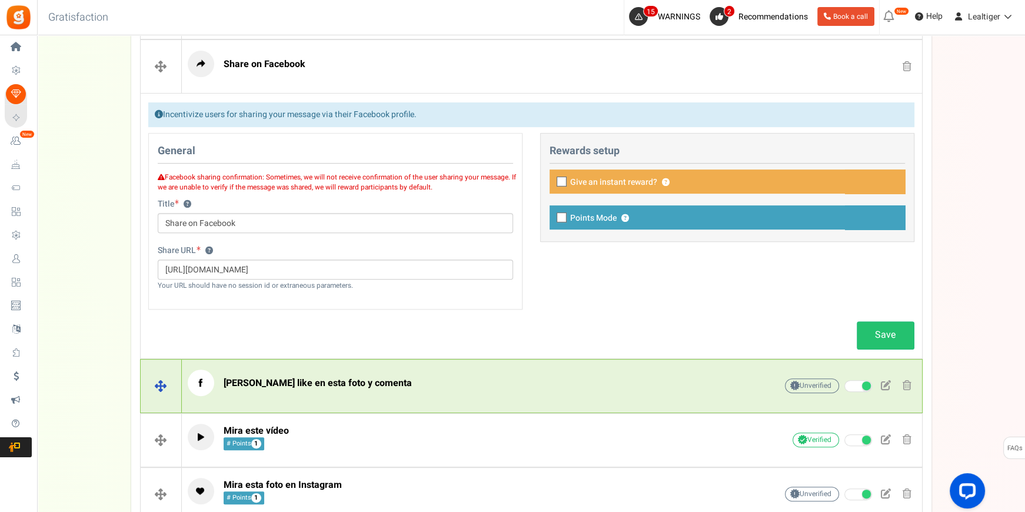
scroll to position [595, 0]
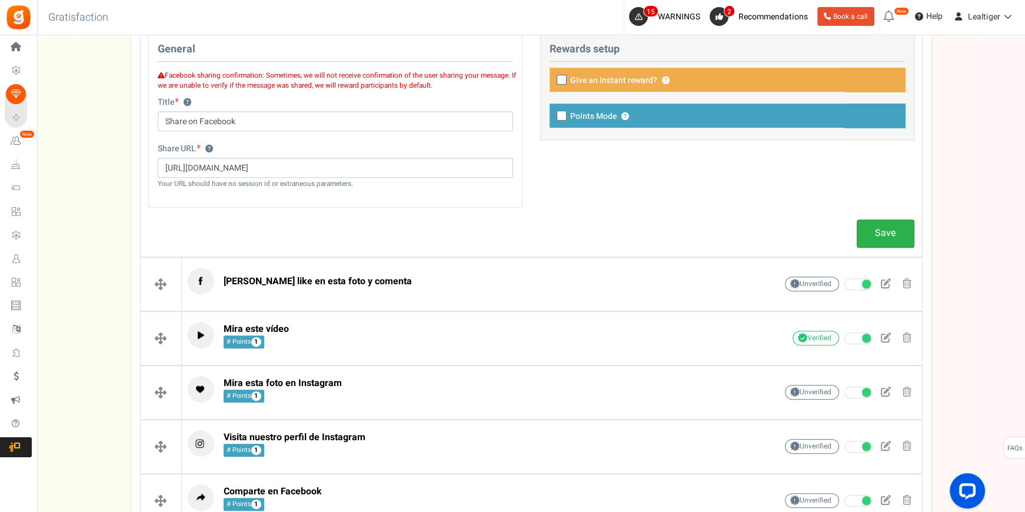
click at [869, 232] on link "Save" at bounding box center [885, 233] width 58 height 28
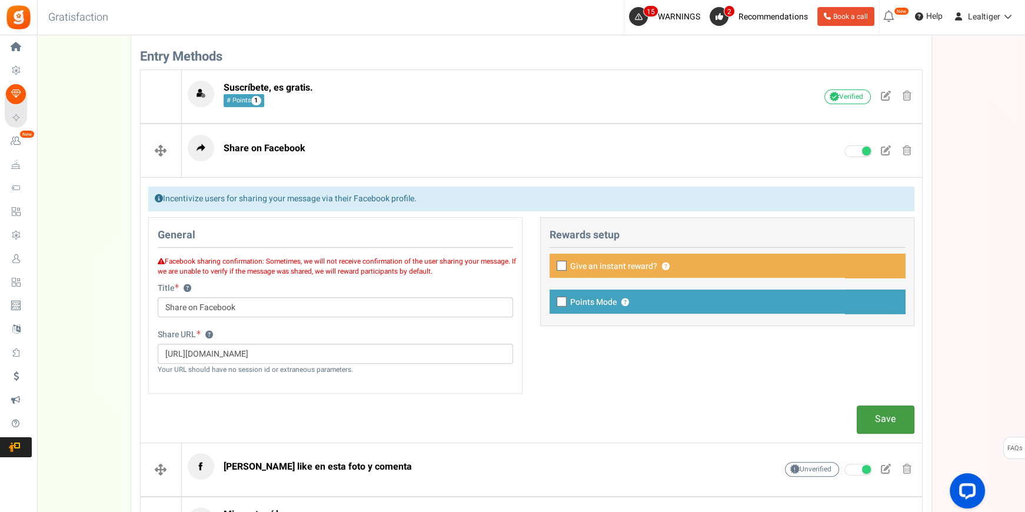
scroll to position [435, 0]
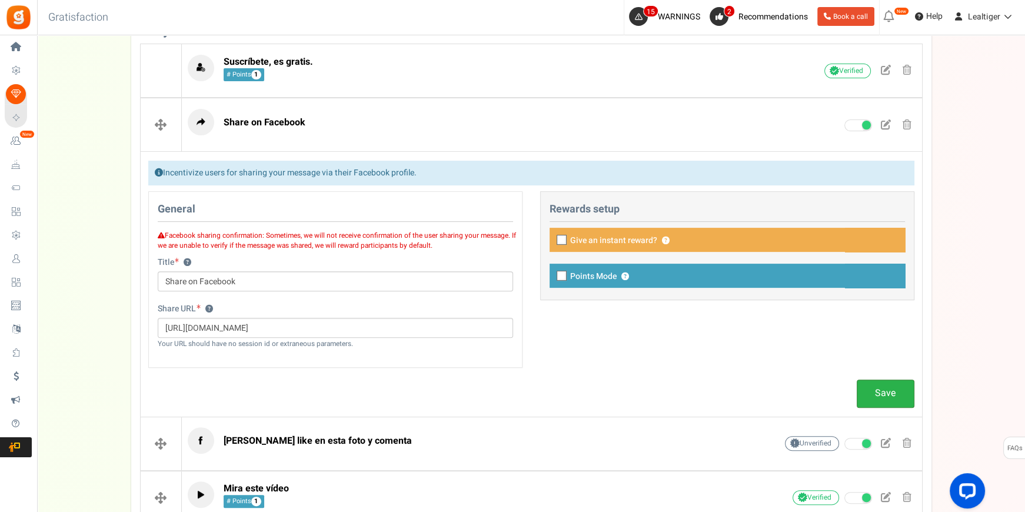
click at [879, 380] on link "Save" at bounding box center [885, 393] width 58 height 28
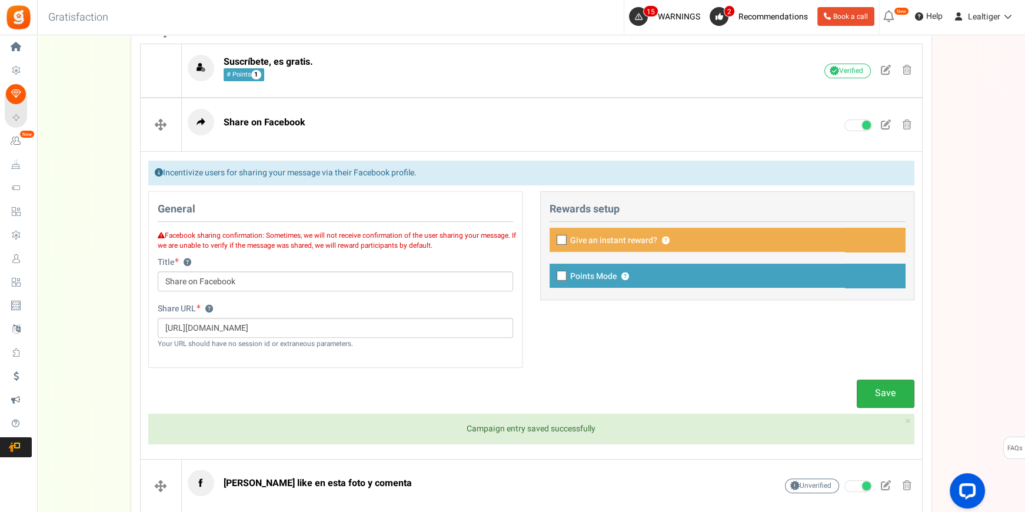
click at [876, 389] on link "Save" at bounding box center [885, 393] width 58 height 28
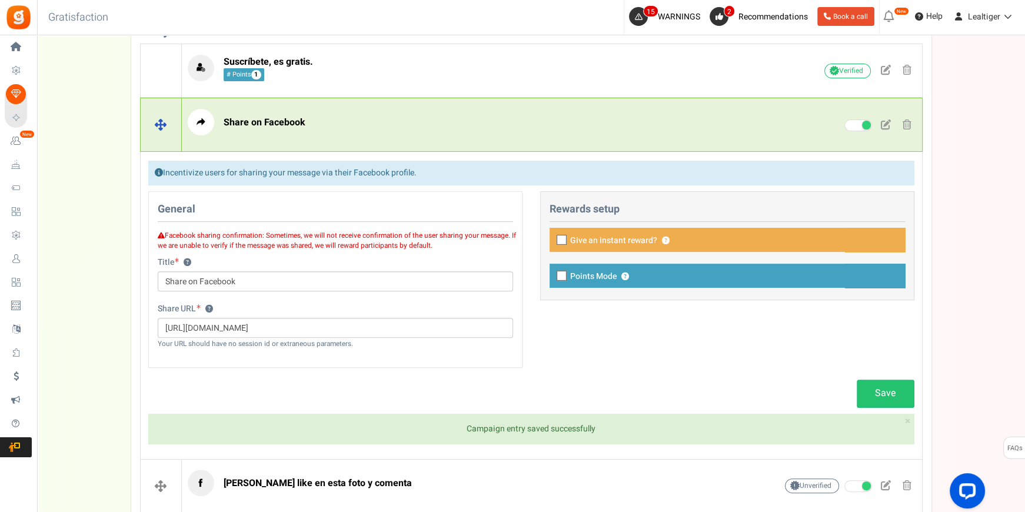
click at [384, 126] on p "Share on Facebook" at bounding box center [464, 122] width 552 height 26
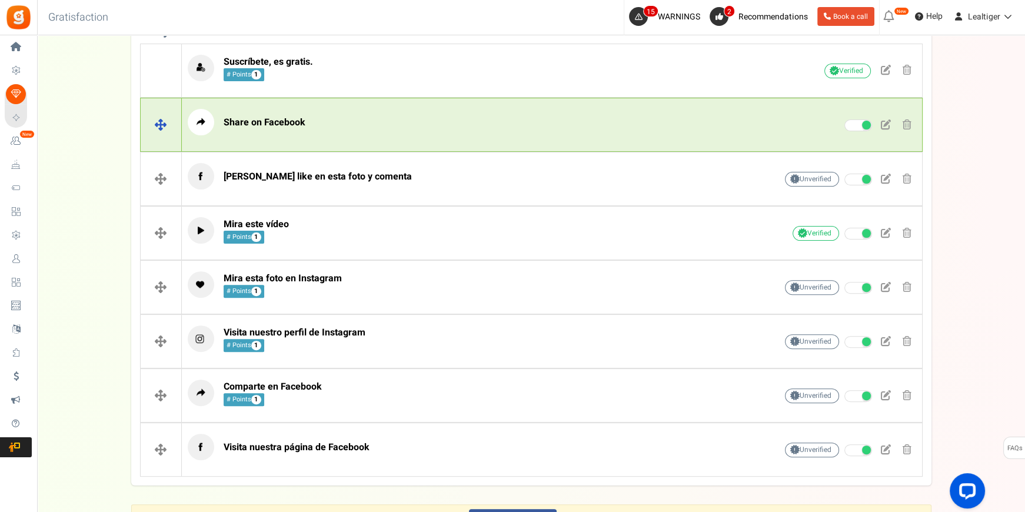
click at [902, 121] on span at bounding box center [906, 124] width 9 height 10
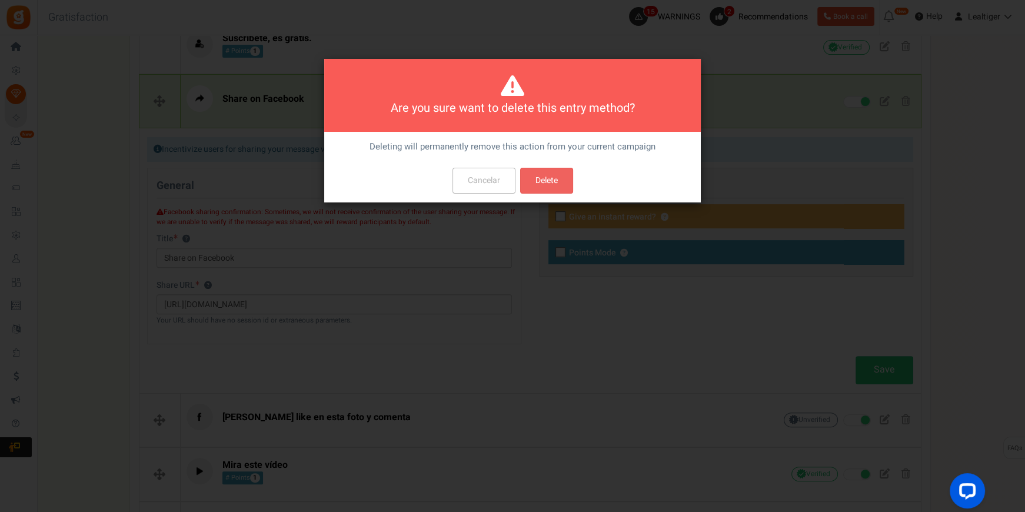
scroll to position [0, 0]
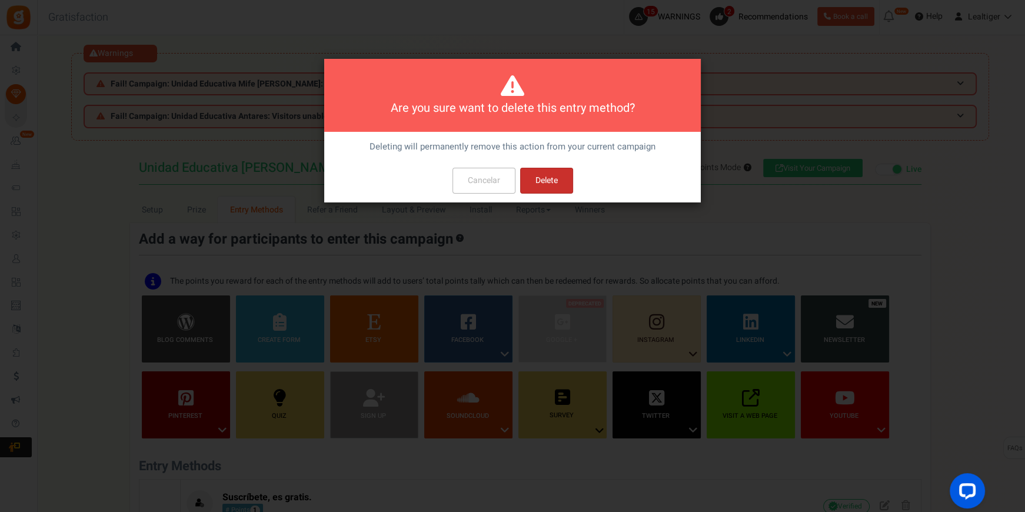
click at [546, 187] on button "Delete" at bounding box center [546, 181] width 53 height 26
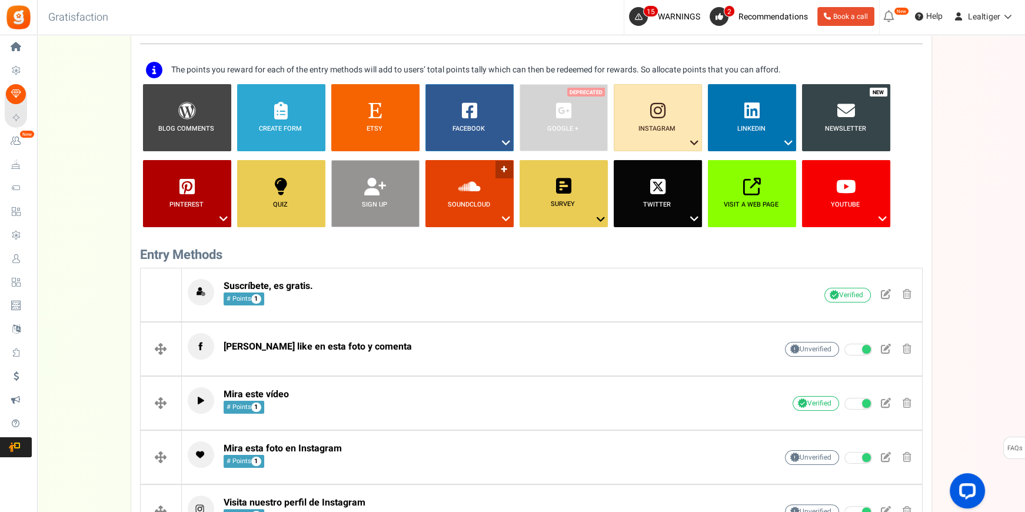
scroll to position [59, 0]
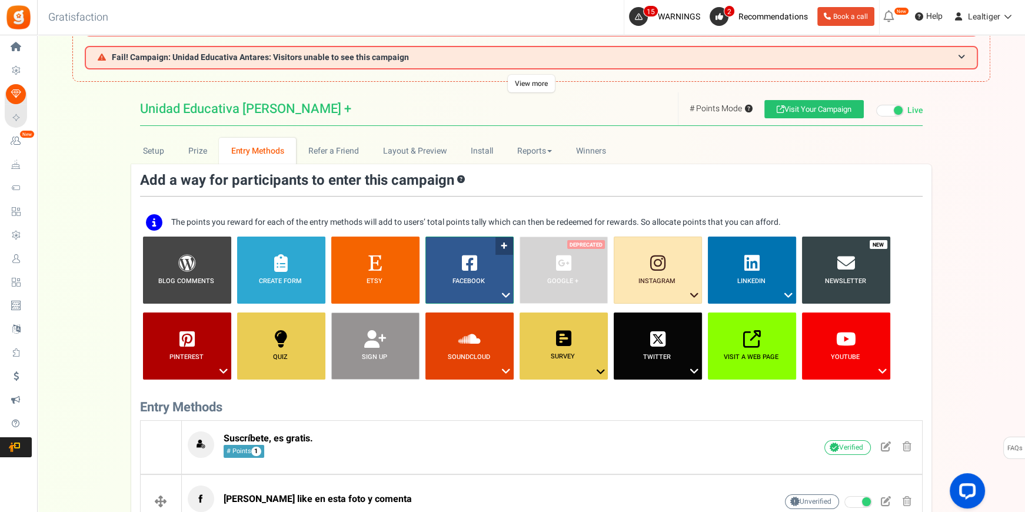
click at [501, 292] on icon at bounding box center [506, 295] width 14 height 15
click at [457, 330] on link "Share on Facebook" at bounding box center [460, 331] width 76 height 15
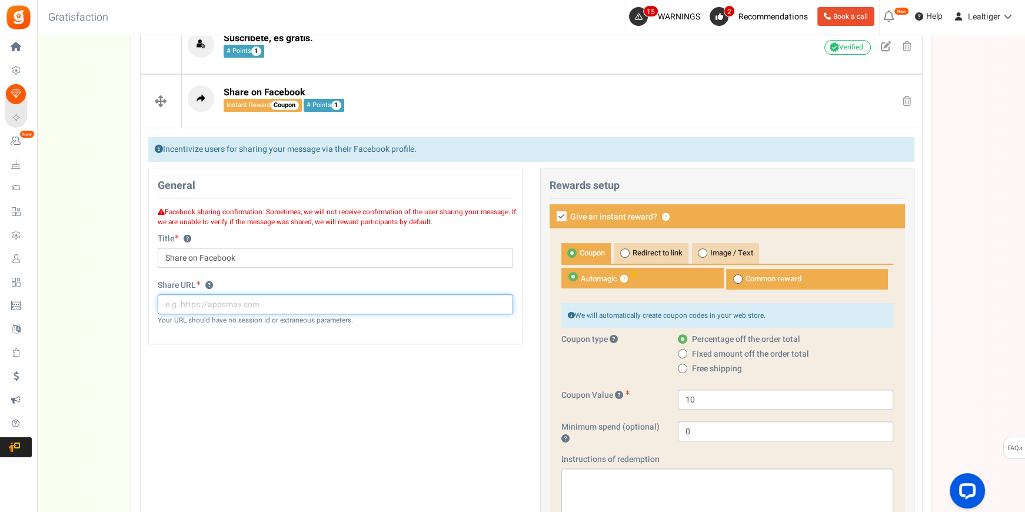
click at [313, 305] on input "text" at bounding box center [335, 304] width 355 height 20
paste input "https://www.facebook.com/lealtiger/posts/pfbid02XWPBipQjdbuVx8DEHCNPZCJWAbKWLY9…"
type input "https://www.facebook.com/lealtiger/posts/pfbid02XWPBipQjdbuVx8DEHCNPZCJWAbKWLY9…"
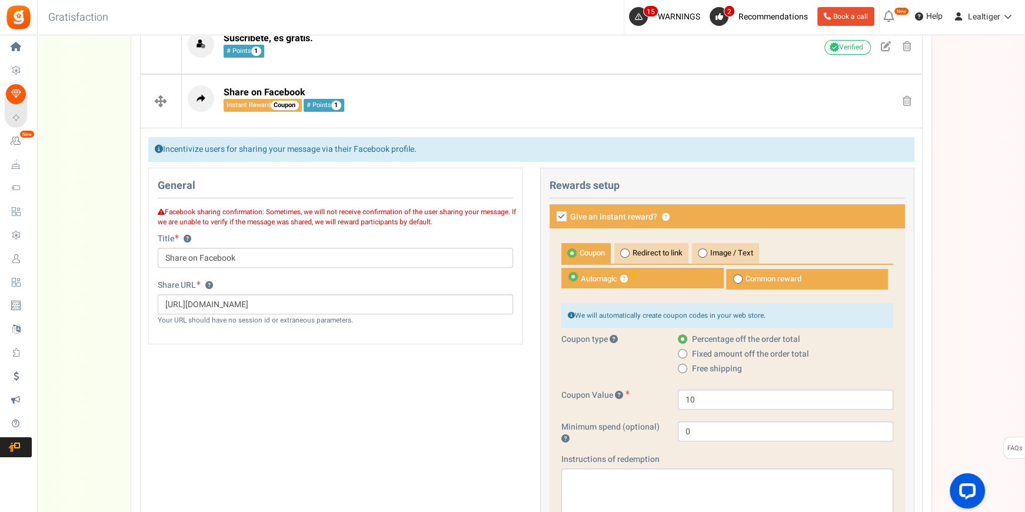
scroll to position [0, 0]
click at [563, 212] on icon at bounding box center [561, 216] width 10 height 10
click at [552, 213] on input "Give an instant reward? ?" at bounding box center [549, 217] width 8 height 8
checkbox input "false"
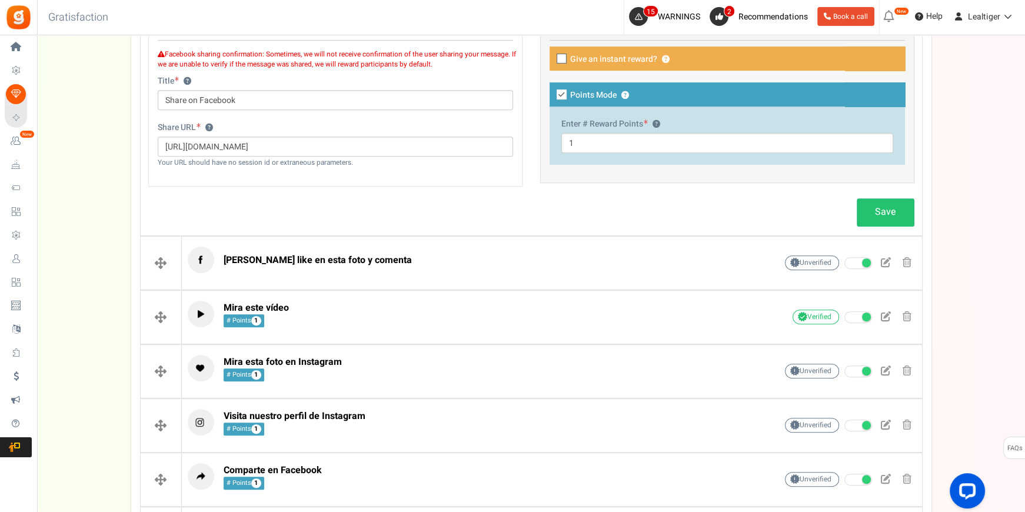
scroll to position [619, 0]
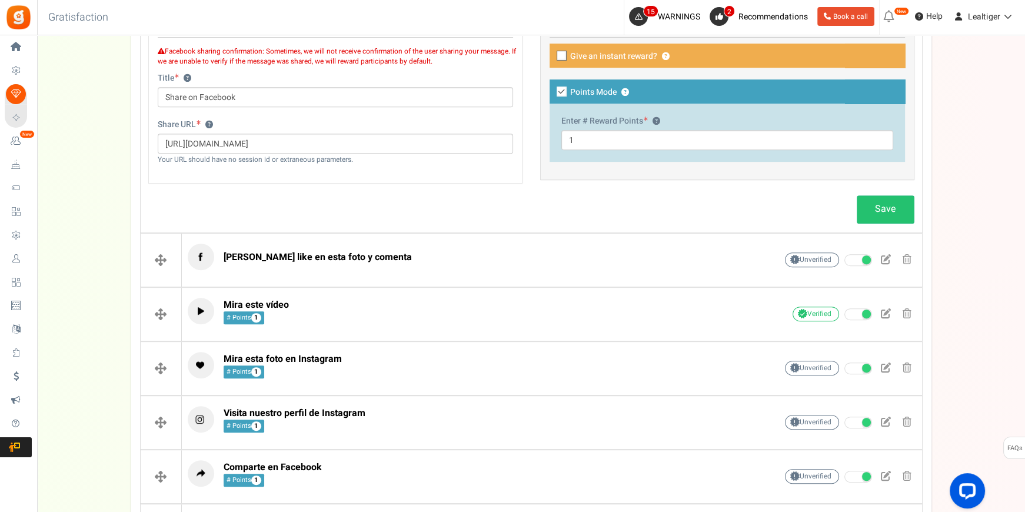
click at [558, 88] on icon at bounding box center [561, 91] width 10 height 10
click at [552, 89] on input "Points Mode ?" at bounding box center [549, 93] width 8 height 8
checkbox input "false"
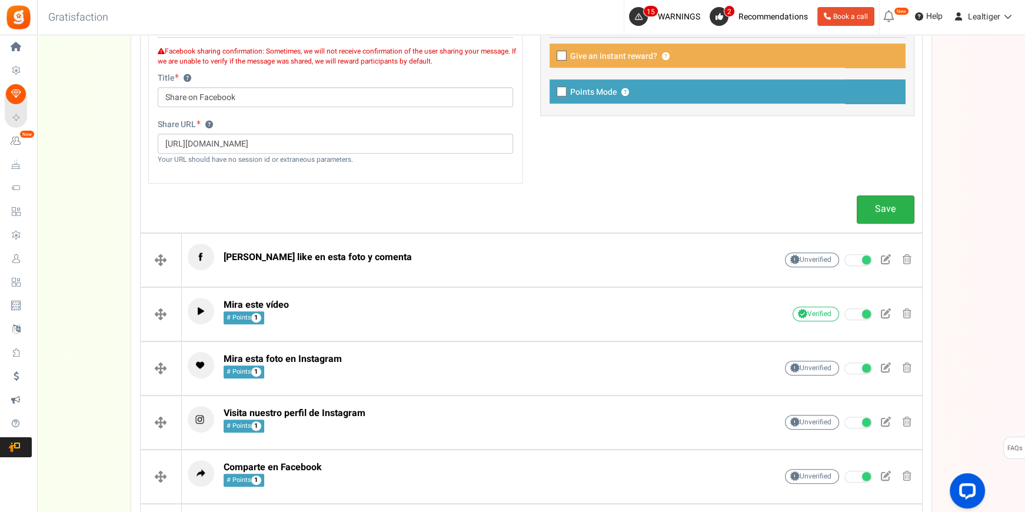
click at [897, 212] on link "Save" at bounding box center [885, 209] width 58 height 28
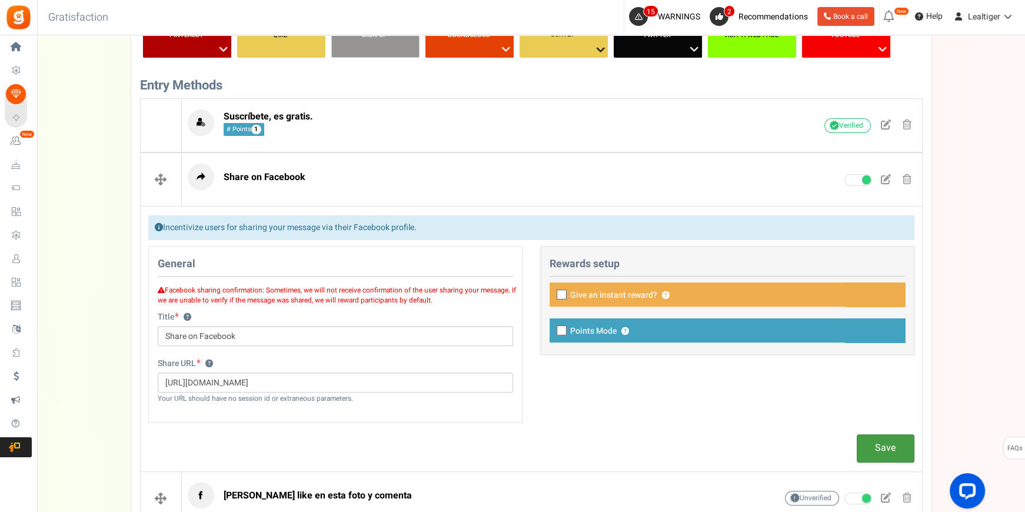
scroll to position [352, 0]
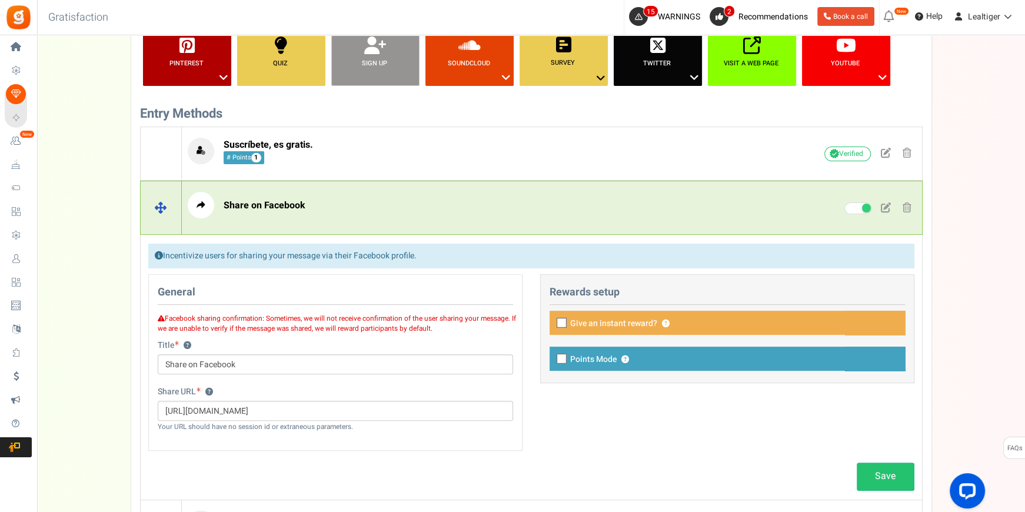
click at [908, 205] on span at bounding box center [906, 207] width 9 height 10
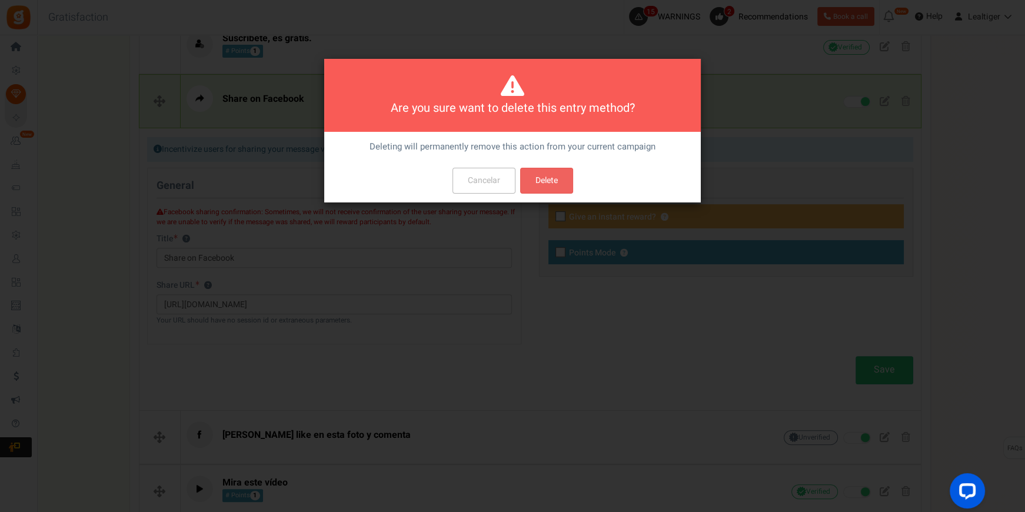
scroll to position [0, 0]
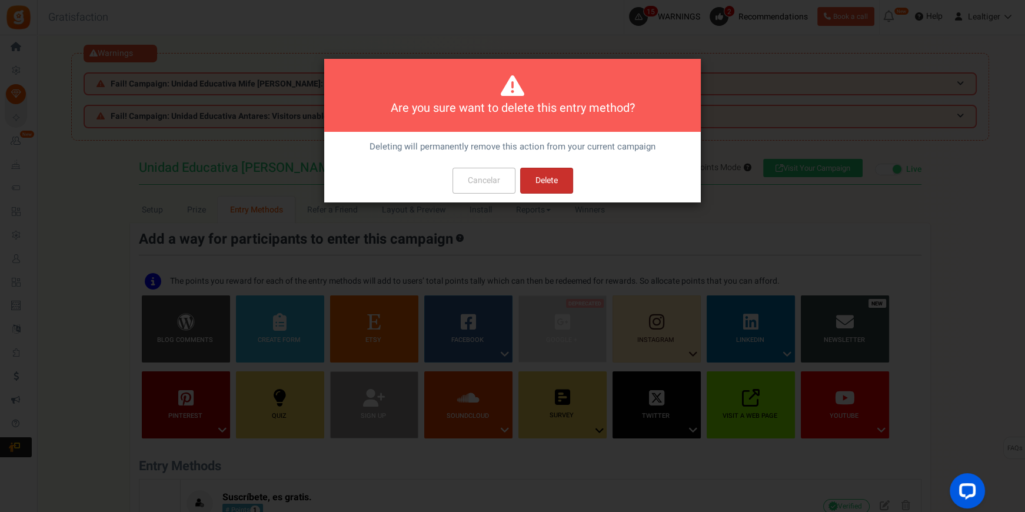
click at [548, 179] on button "Delete" at bounding box center [546, 181] width 53 height 26
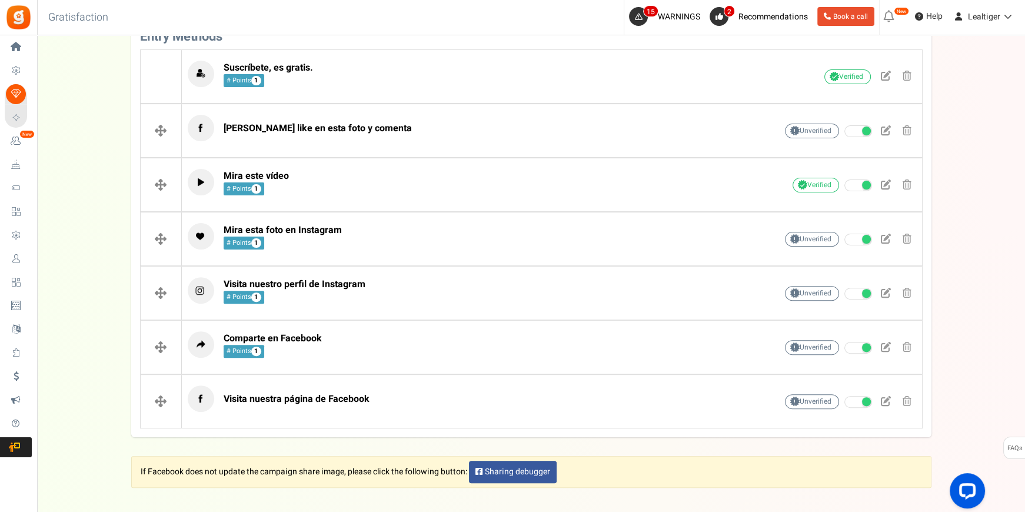
scroll to position [433, 0]
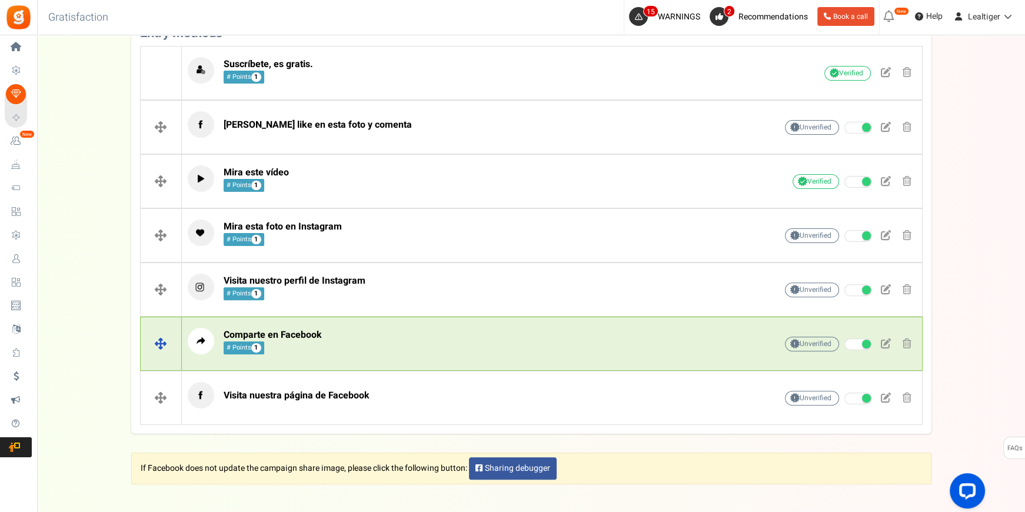
click at [437, 342] on p "Comparte en Facebook # Points 1" at bounding box center [464, 341] width 552 height 26
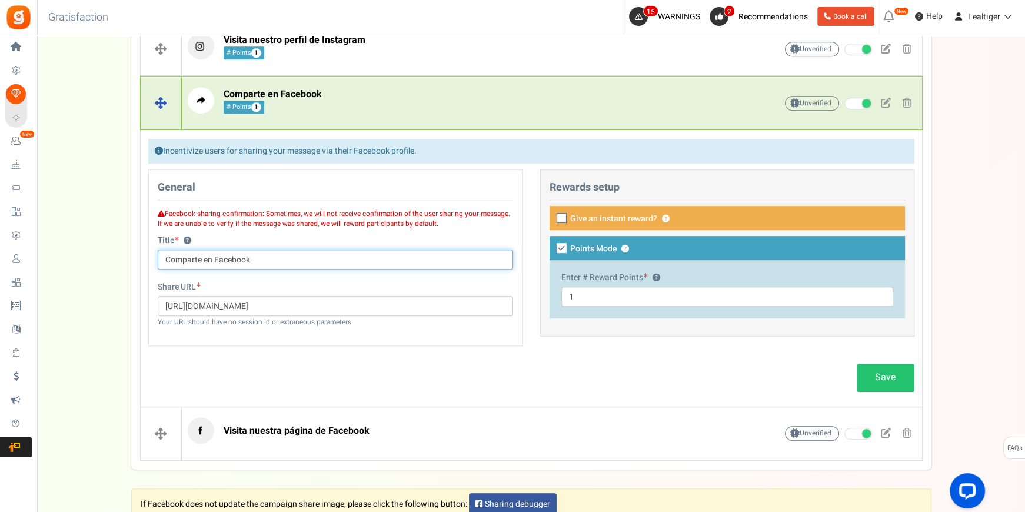
scroll to position [700, 0]
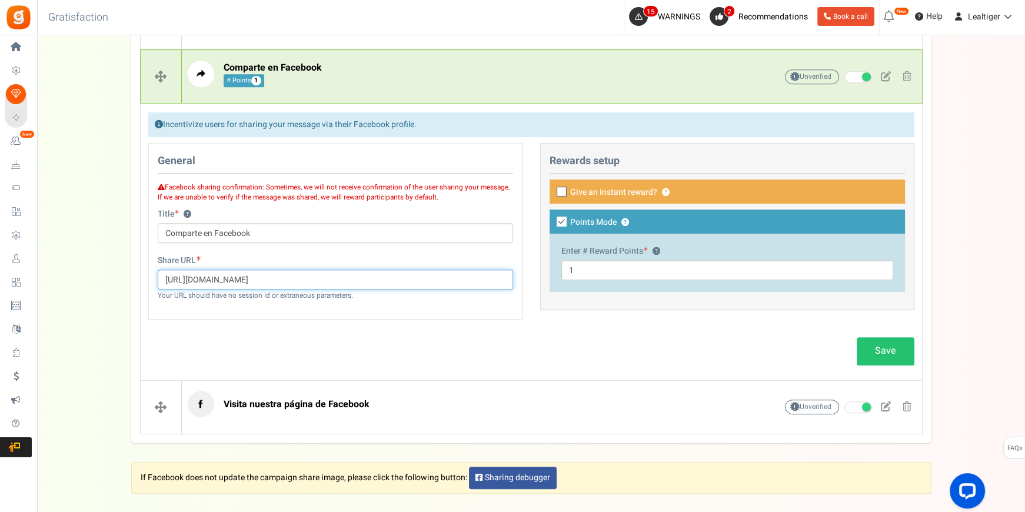
click at [449, 281] on input "https://www.facebook.com/tomasmoroquito/photos/pcb.2389974684357647/23899706110…" at bounding box center [335, 279] width 355 height 20
click at [880, 348] on link "Save" at bounding box center [885, 351] width 58 height 28
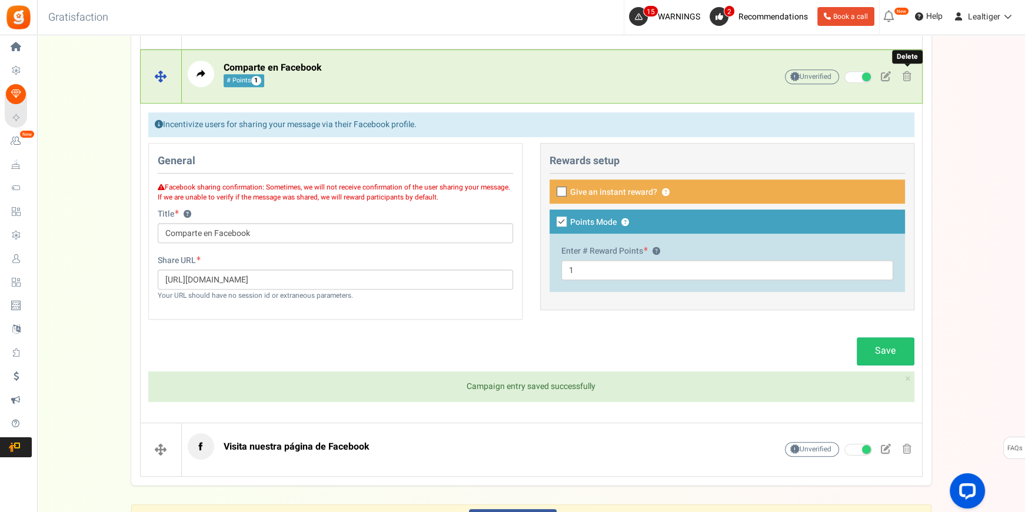
click at [906, 73] on span at bounding box center [906, 76] width 9 height 10
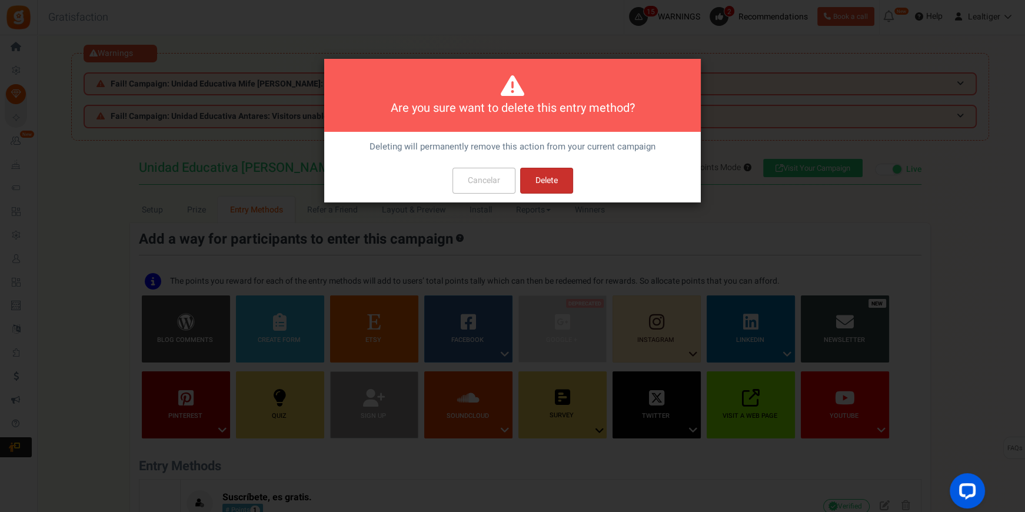
click at [535, 183] on button "Delete" at bounding box center [546, 181] width 53 height 26
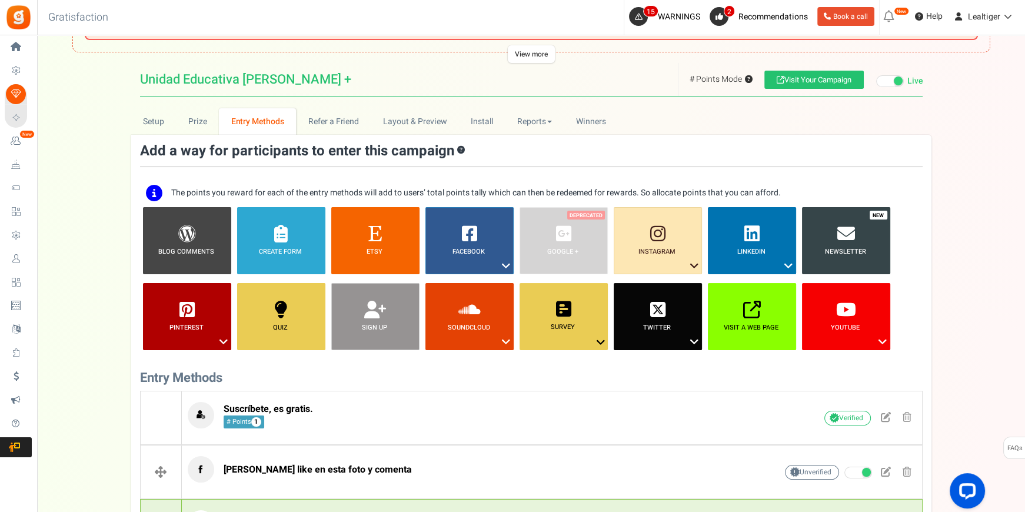
scroll to position [58, 0]
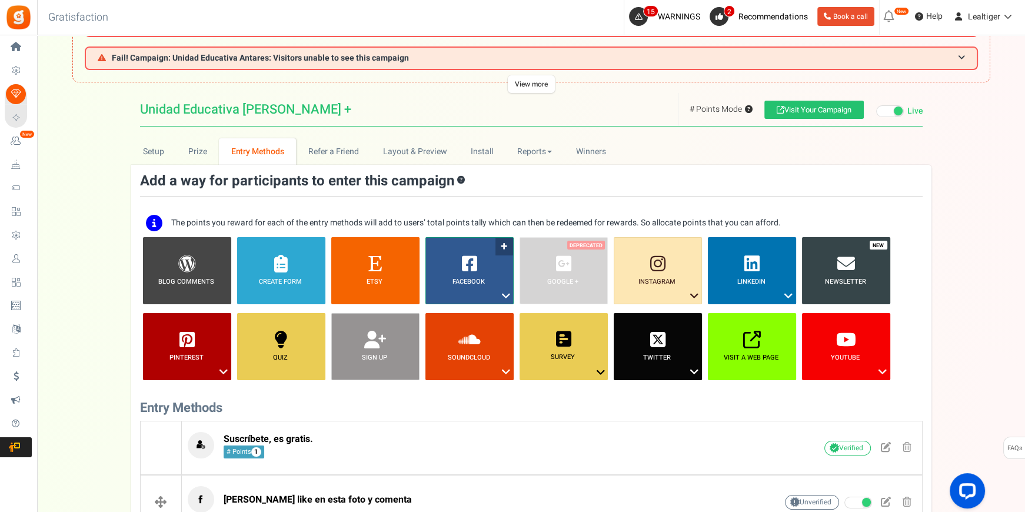
click at [504, 294] on icon at bounding box center [506, 295] width 14 height 15
click at [460, 334] on link "Share on Facebook" at bounding box center [460, 332] width 76 height 15
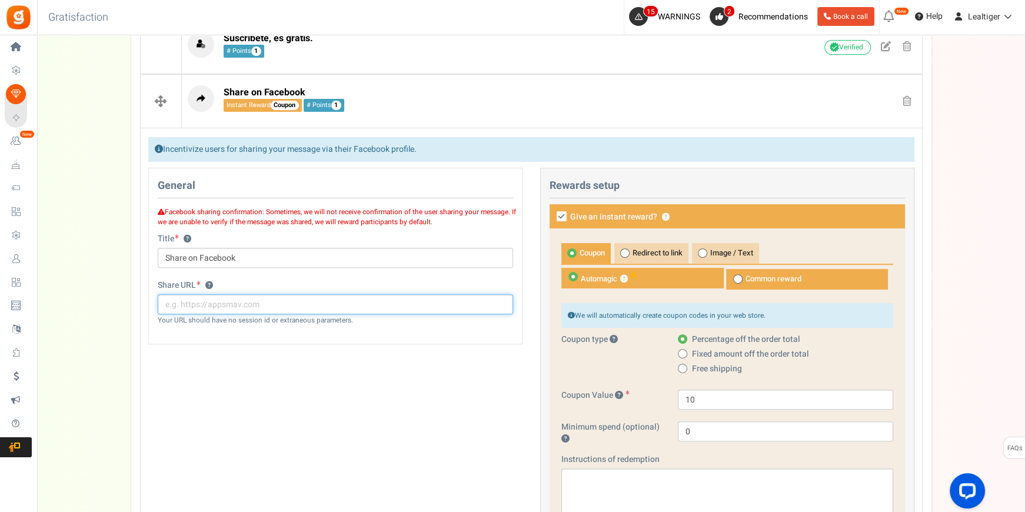
click at [325, 306] on input "text" at bounding box center [335, 304] width 355 height 20
paste input "https://www.facebook.com/tomasmoroquito/photos/pcb.2389974684357647/23899706110…"
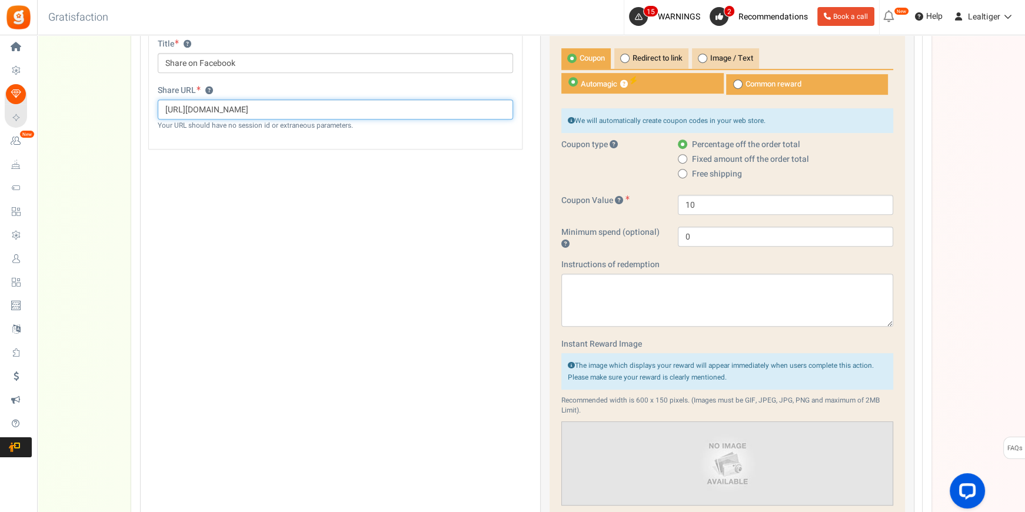
scroll to position [619, 0]
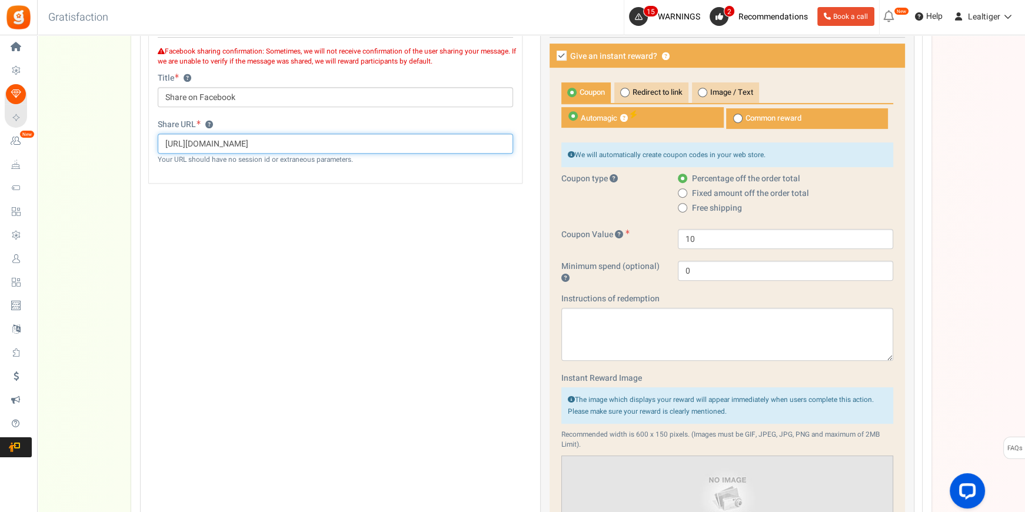
type input "https://www.facebook.com/tomasmoroquito/photos/pcb.2389974684357647/23899706110…"
click at [563, 52] on icon at bounding box center [561, 56] width 10 height 10
click at [552, 53] on input "Give an instant reward? ?" at bounding box center [549, 57] width 8 height 8
checkbox input "false"
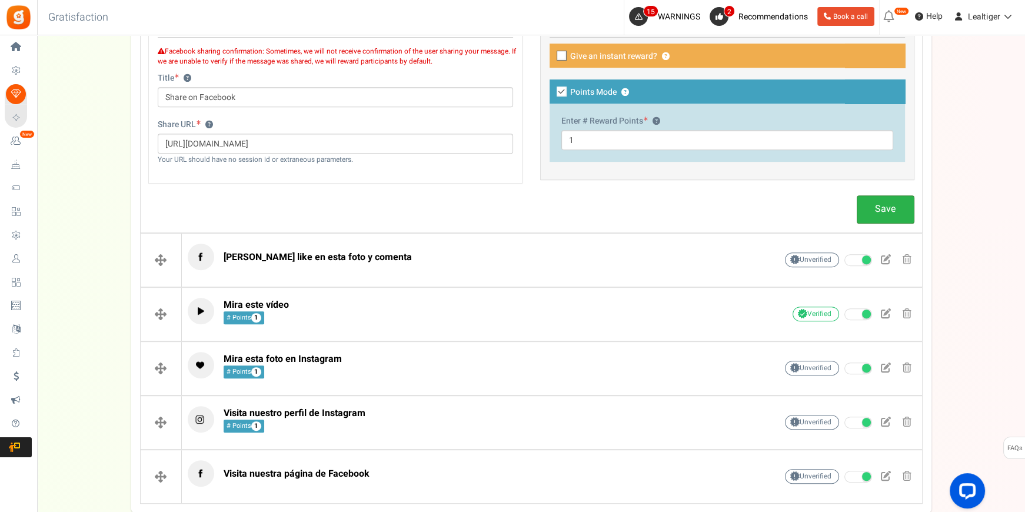
click at [881, 206] on link "Save" at bounding box center [885, 209] width 58 height 28
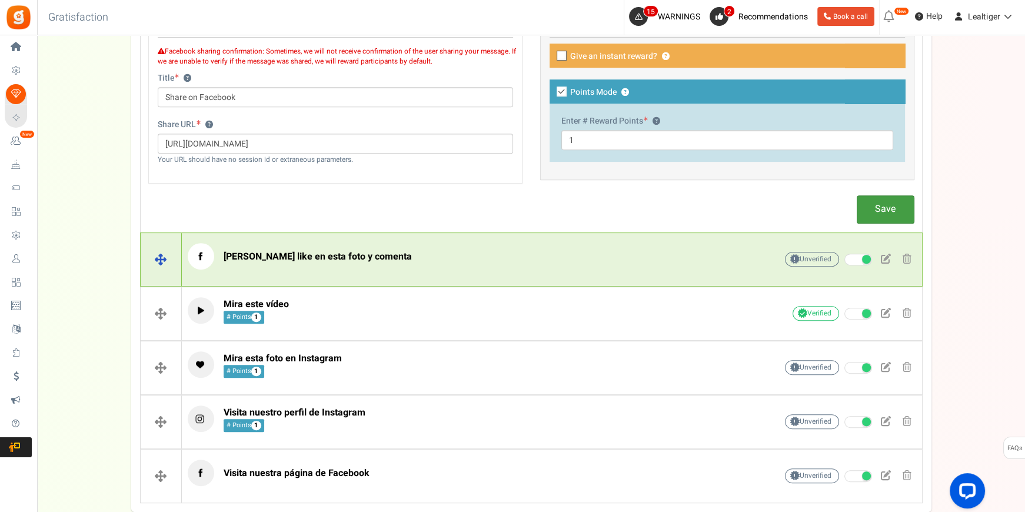
scroll to position [512, 0]
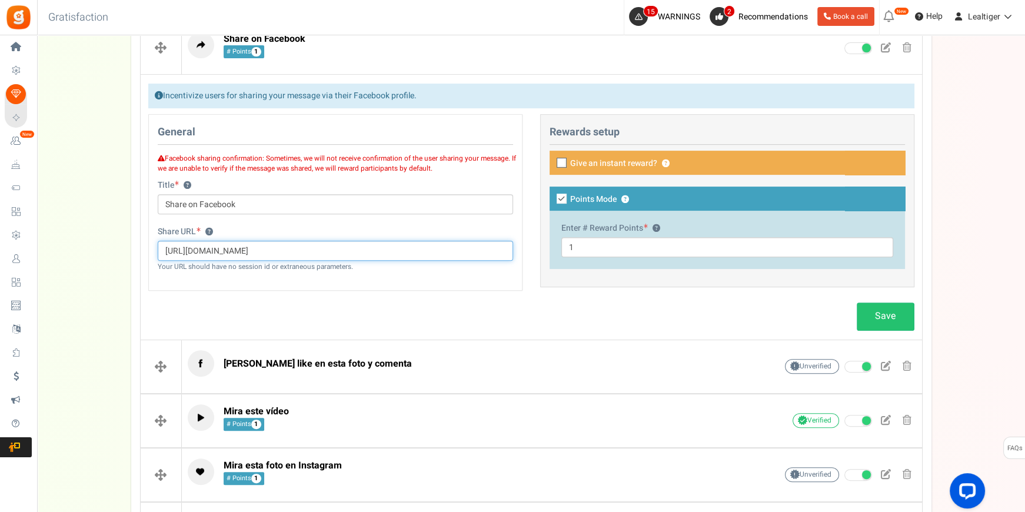
click at [421, 252] on input "https://www.facebook.com/tomasmoroquito/photos/pcb.2389974684357647/23899706110…" at bounding box center [335, 251] width 355 height 20
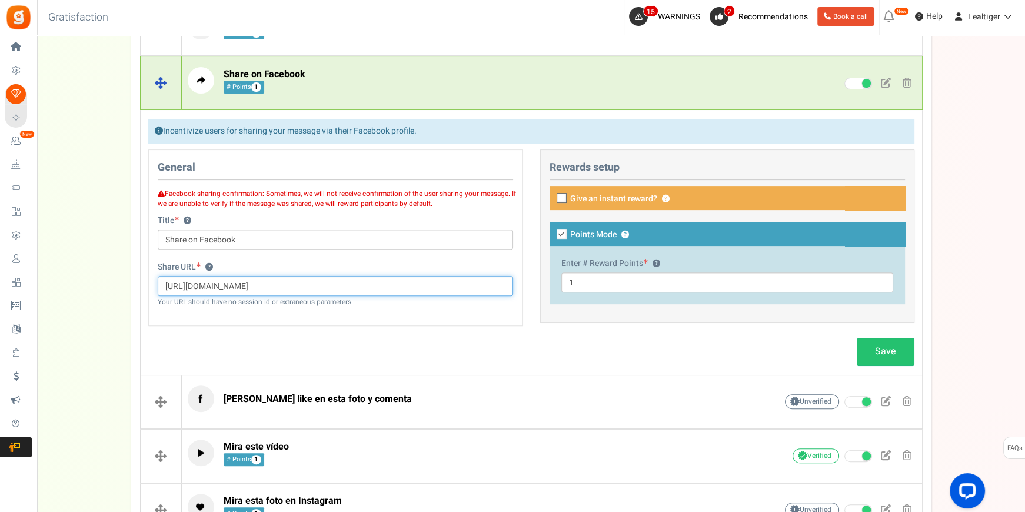
scroll to position [459, 0]
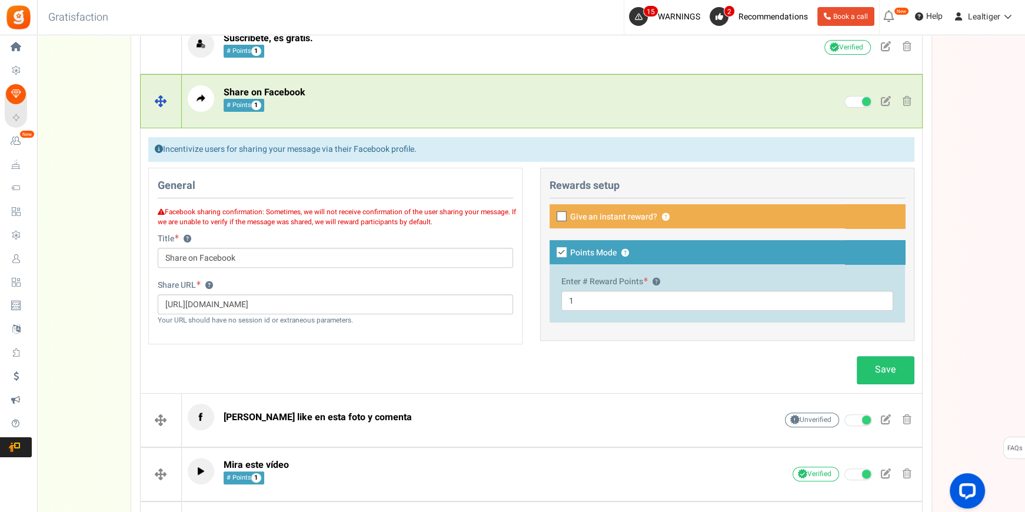
click at [475, 107] on p "Share on Facebook # Points 1" at bounding box center [464, 98] width 552 height 26
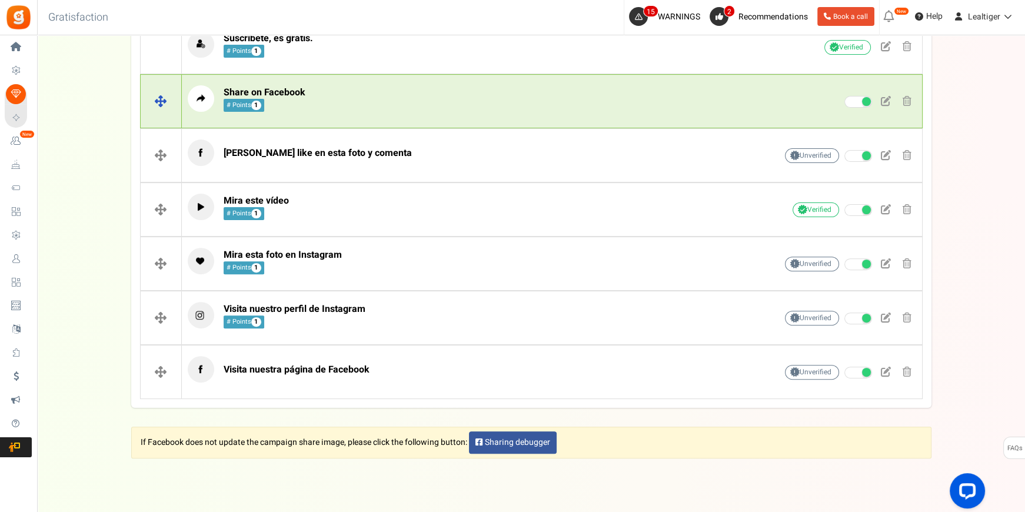
click at [904, 99] on span at bounding box center [906, 101] width 9 height 10
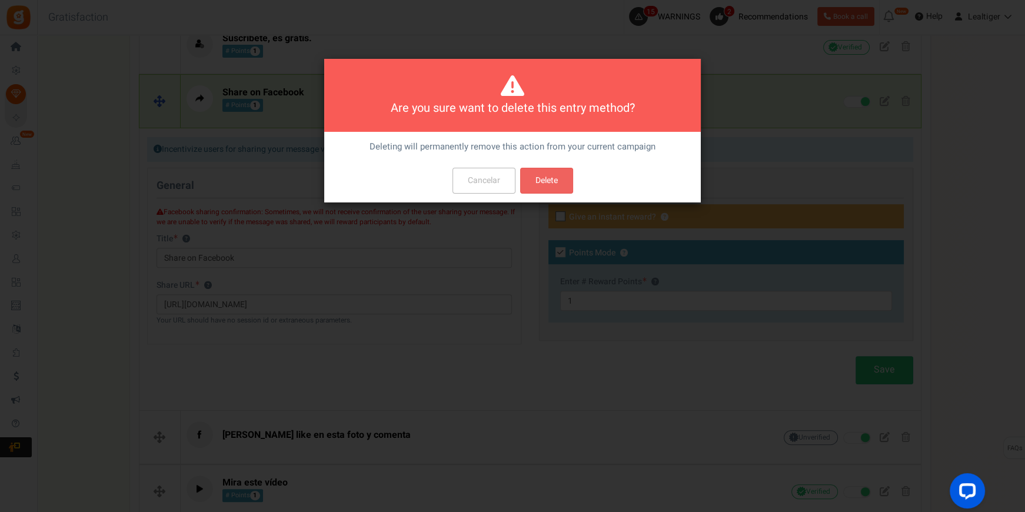
scroll to position [0, 0]
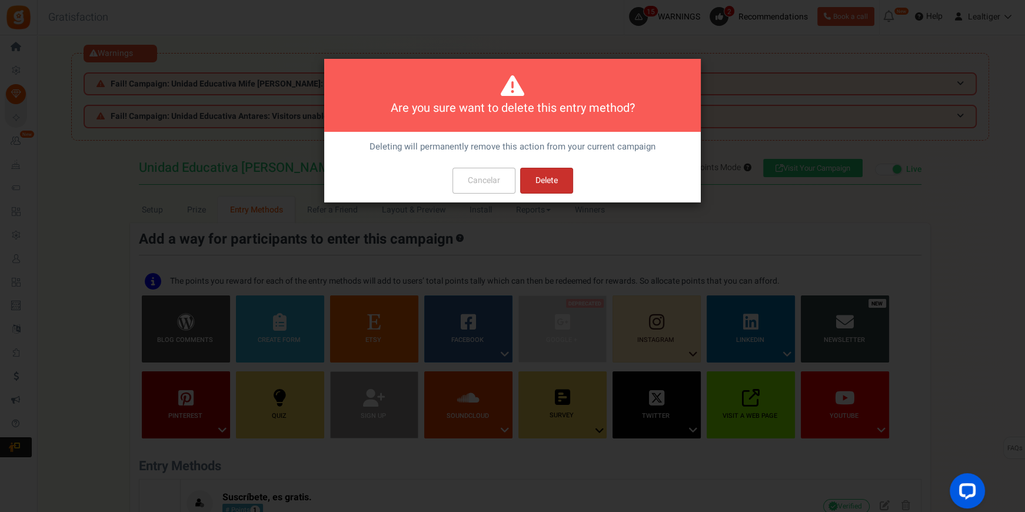
click at [543, 183] on button "Delete" at bounding box center [546, 181] width 53 height 26
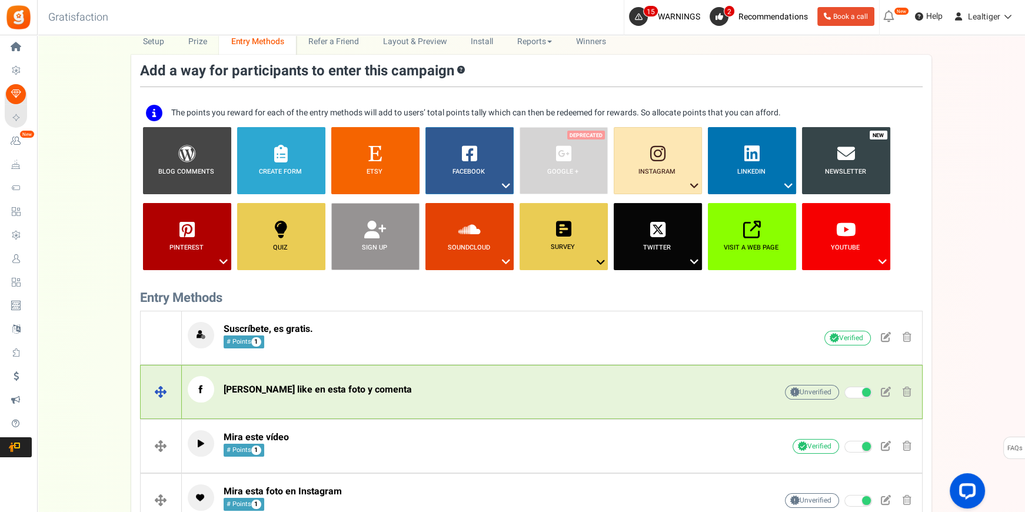
scroll to position [165, 0]
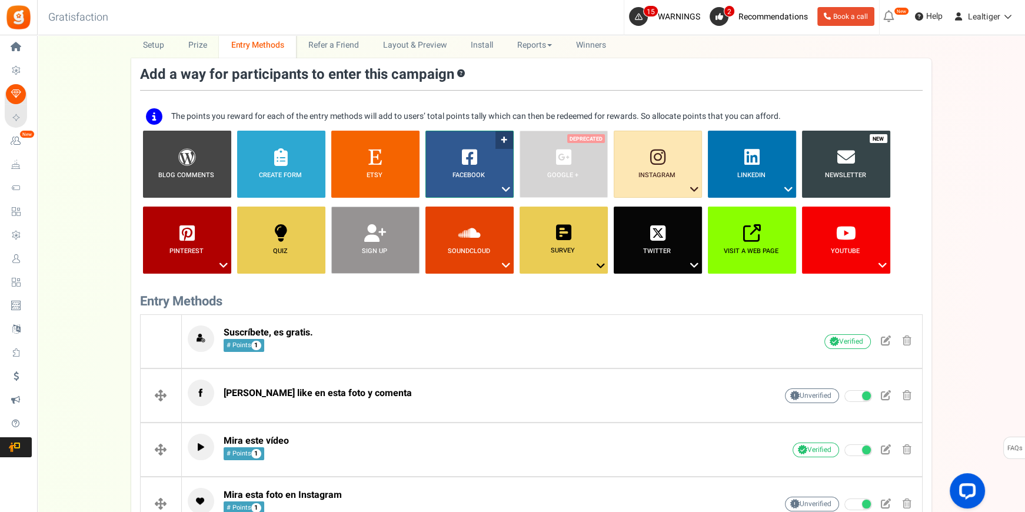
click at [505, 185] on icon at bounding box center [506, 189] width 14 height 15
click at [469, 223] on link "Share on Facebook" at bounding box center [460, 225] width 76 height 15
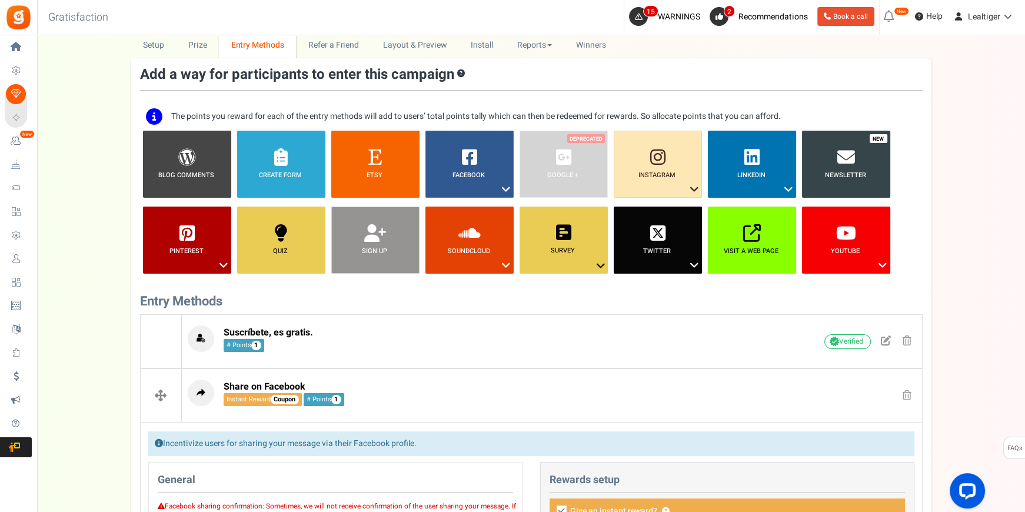
scroll to position [459, 0]
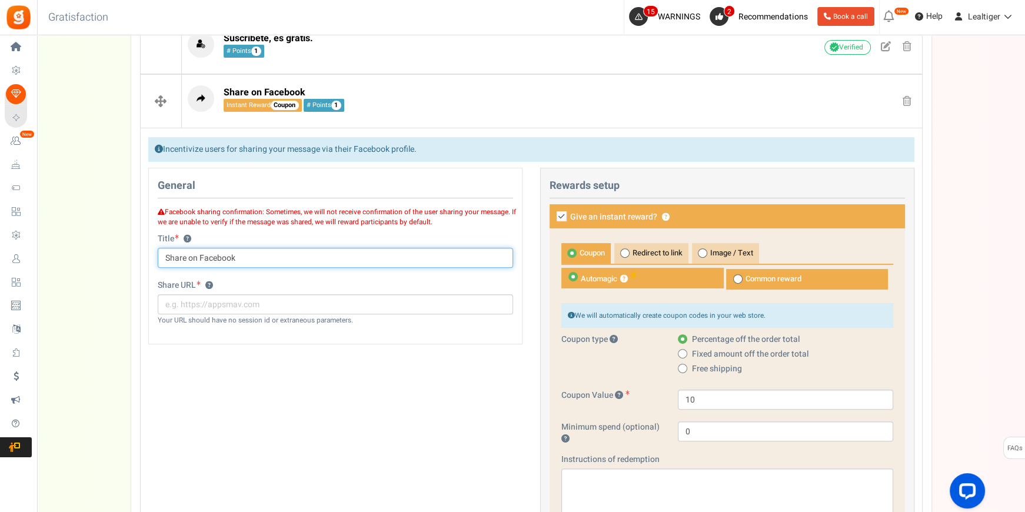
click at [377, 259] on input "Share on Facebook" at bounding box center [335, 258] width 355 height 20
type input "Comparte en tu página de Facebook"
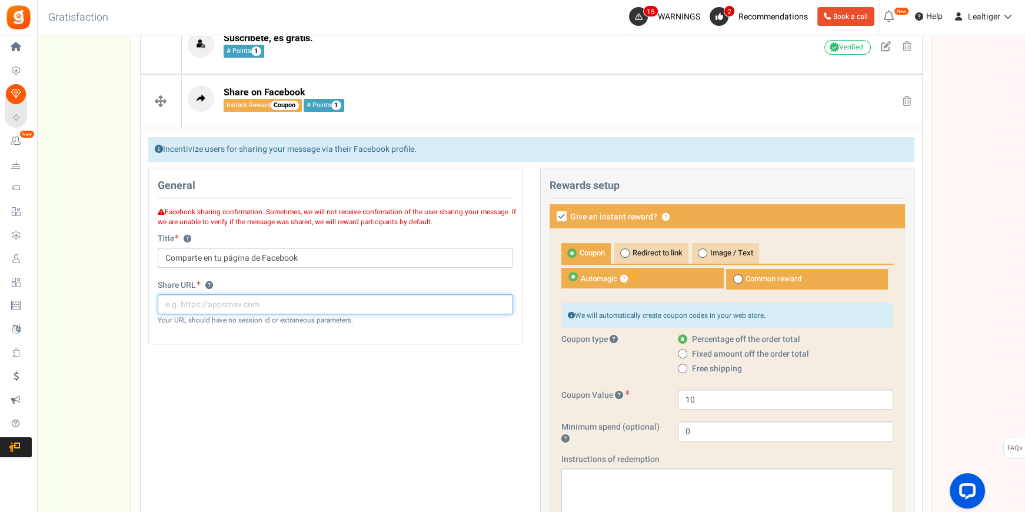
click at [350, 305] on input "text" at bounding box center [335, 304] width 355 height 20
paste input "https://www.facebook.com/tomasmoroquito/photos/pcb.2389974684357647/23899706110…"
type input "https://www.facebook.com/tomasmoroquito/photos/pcb.2389974684357647/23899706110…"
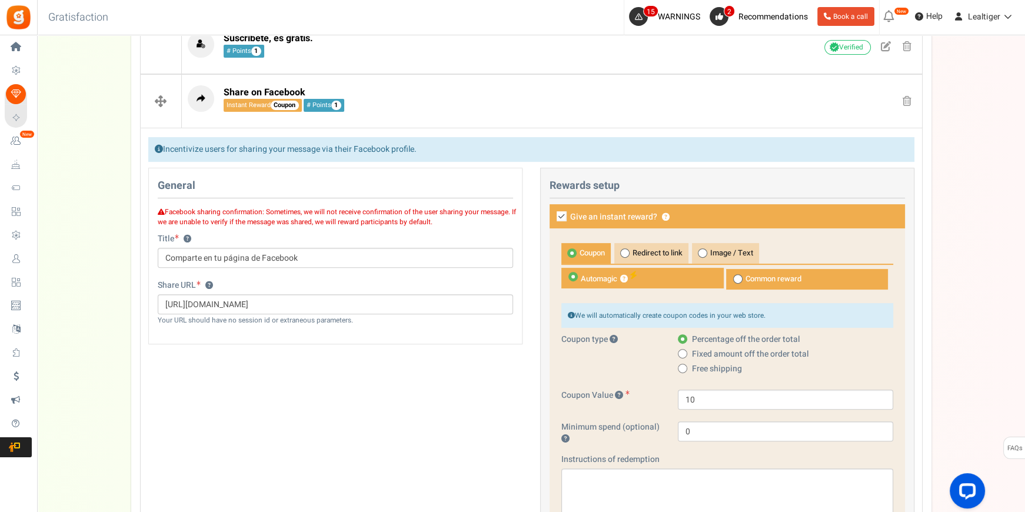
scroll to position [0, 0]
click at [335, 326] on div "Share URL ? https://www.facebook.com/tomasmoroquito/photos/pcb.2389974684357647…" at bounding box center [335, 308] width 373 height 58
click at [559, 218] on icon at bounding box center [561, 216] width 10 height 10
click at [552, 218] on input "Give an instant reward? ?" at bounding box center [549, 217] width 8 height 8
checkbox input "false"
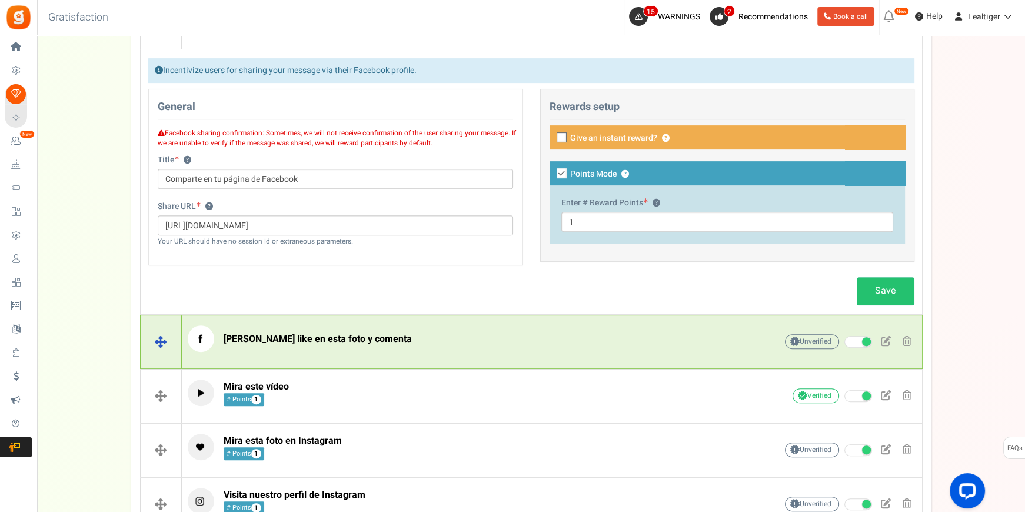
scroll to position [619, 0]
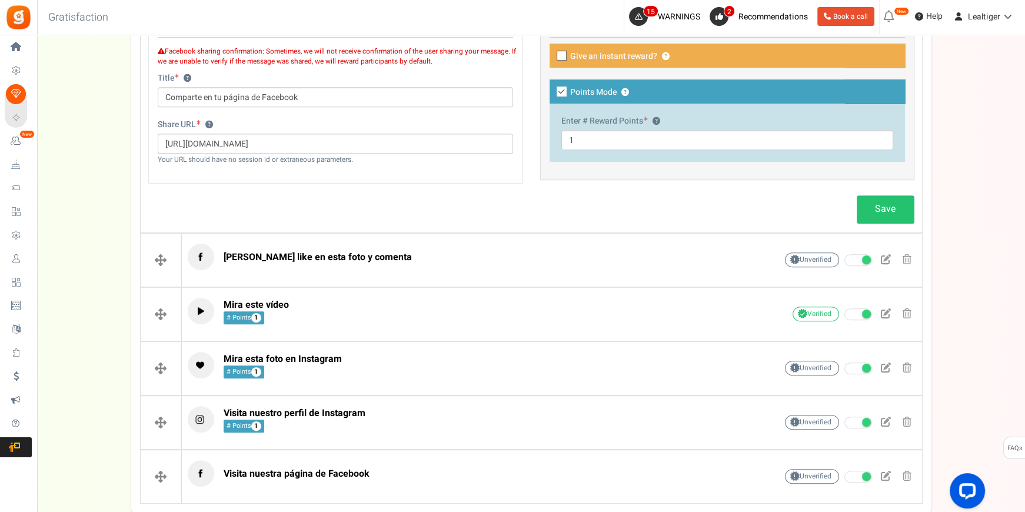
click at [558, 94] on icon at bounding box center [561, 91] width 10 height 10
click at [552, 94] on input "Points Mode ?" at bounding box center [549, 93] width 8 height 8
checkbox input "false"
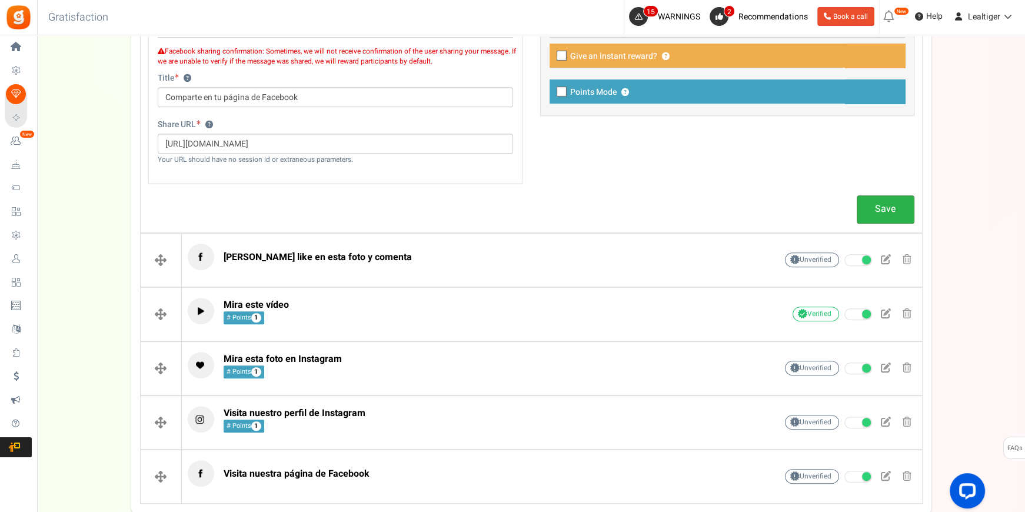
click at [868, 202] on link "Save" at bounding box center [885, 209] width 58 height 28
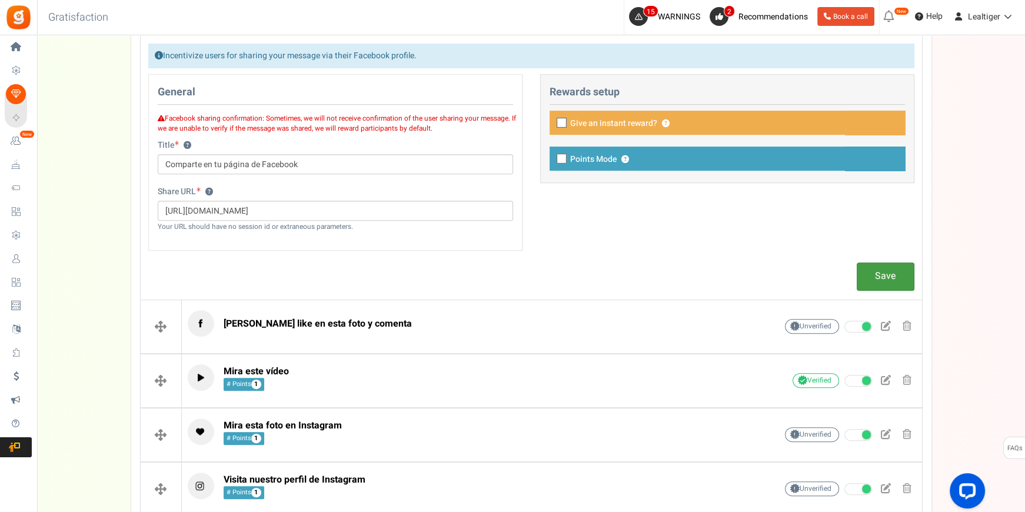
scroll to position [406, 0]
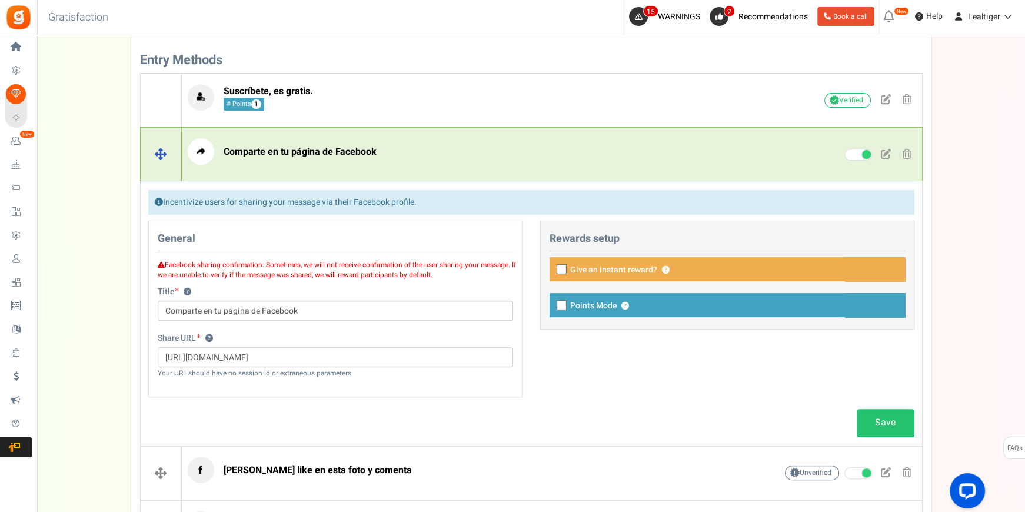
click at [909, 152] on span at bounding box center [906, 154] width 9 height 10
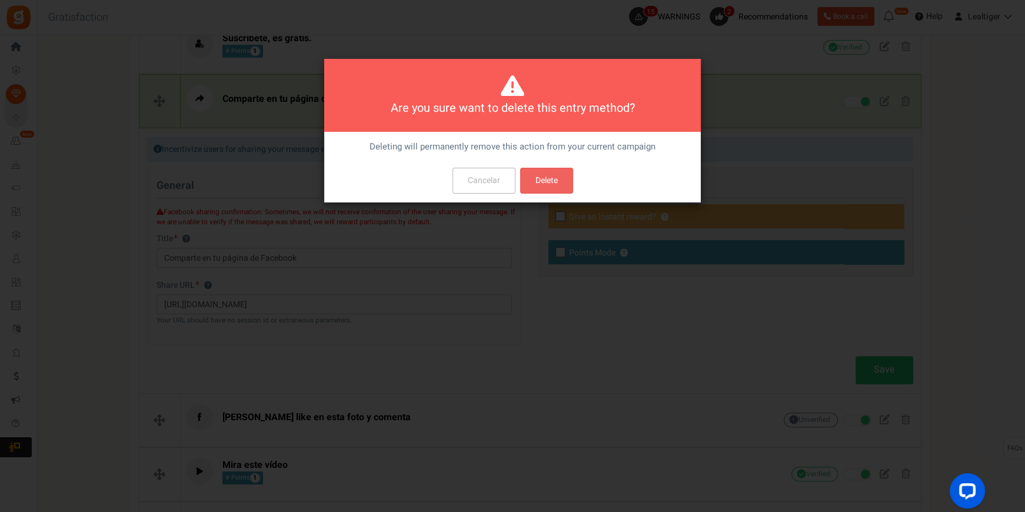
scroll to position [0, 0]
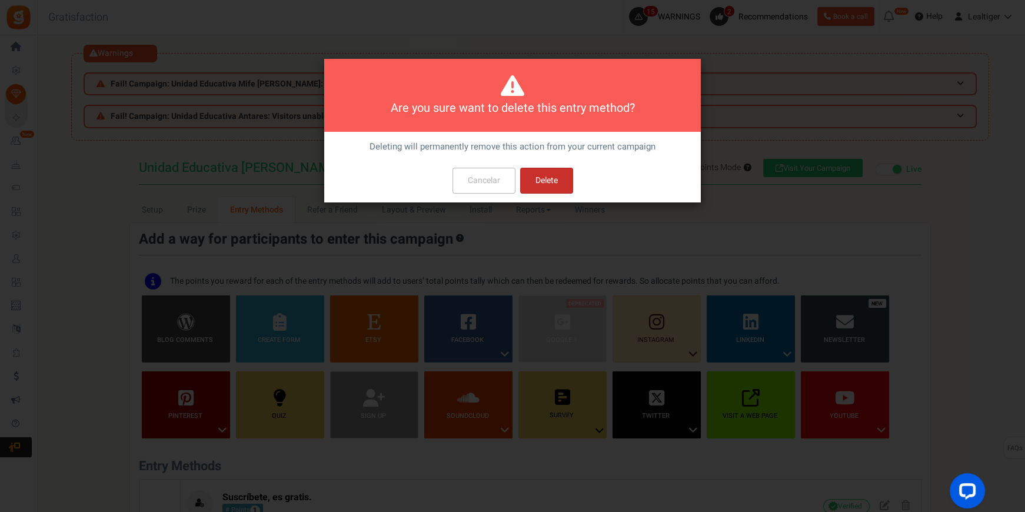
click at [554, 187] on button "Delete" at bounding box center [546, 181] width 53 height 26
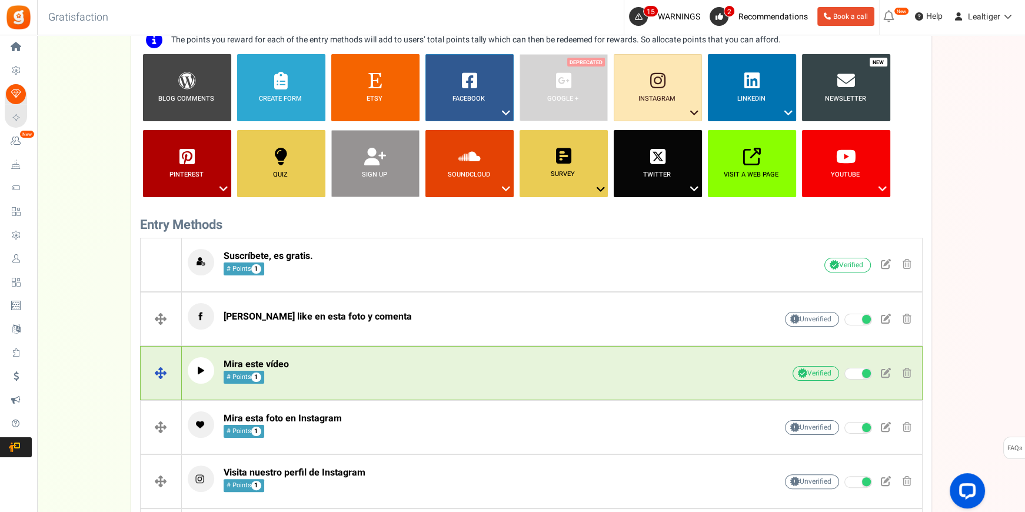
scroll to position [112, 0]
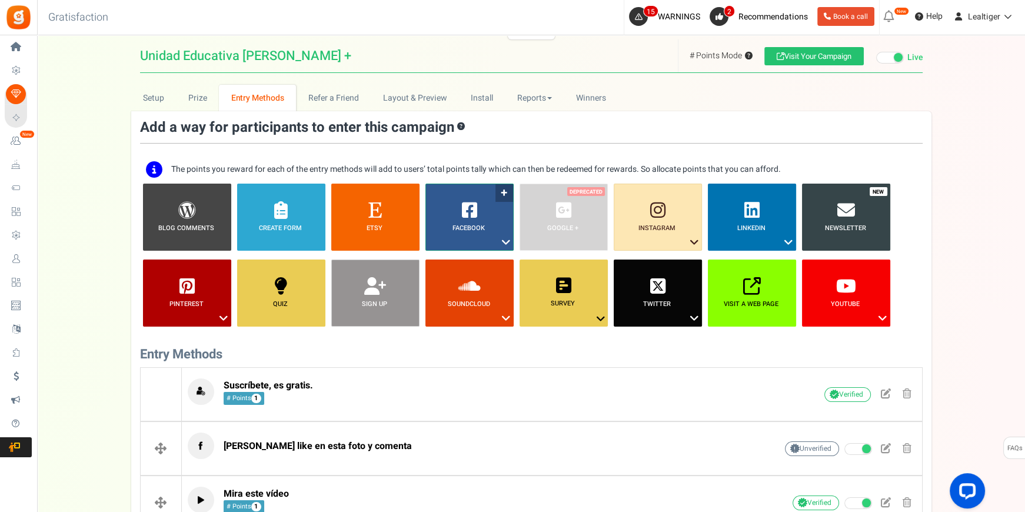
click at [506, 236] on icon at bounding box center [506, 242] width 14 height 15
click at [478, 275] on link "Share on Facebook" at bounding box center [460, 278] width 76 height 15
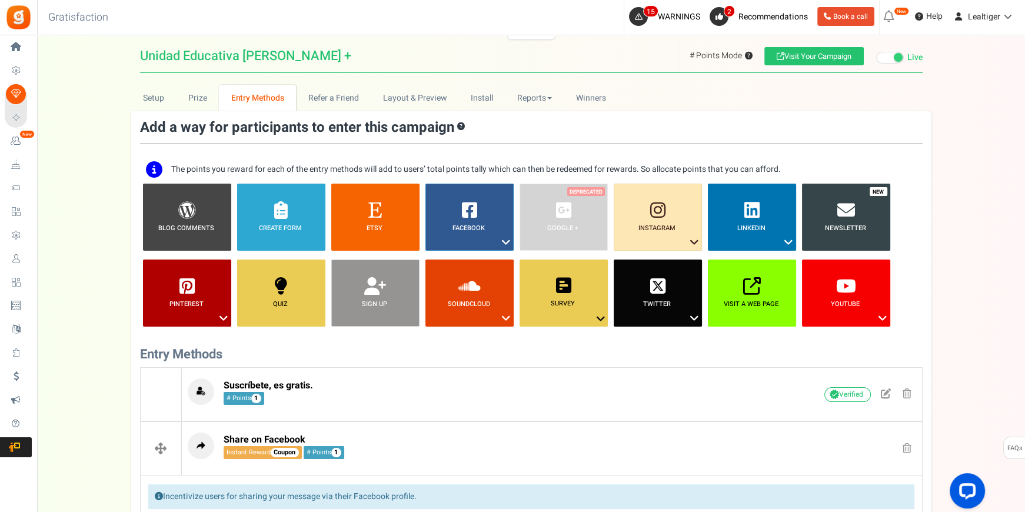
scroll to position [459, 0]
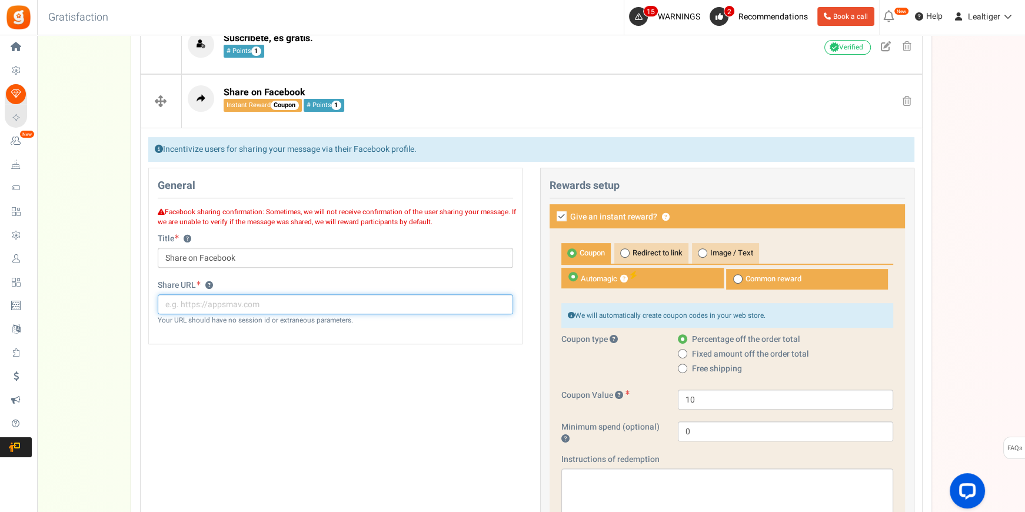
click at [339, 306] on input "text" at bounding box center [335, 304] width 355 height 20
paste input "https://www.facebook.com/tomasmoroquito/photos/pcb.2389974684357647/23899706110…"
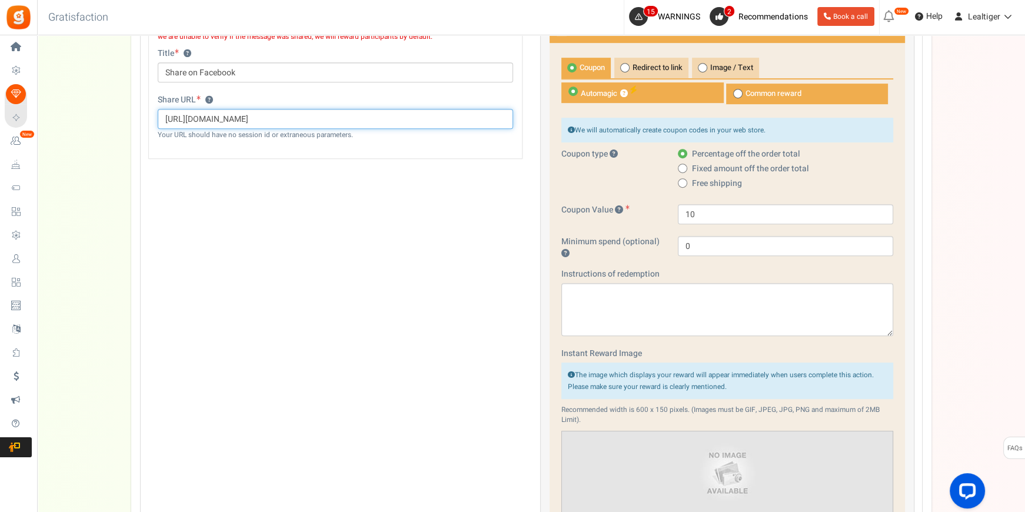
scroll to position [566, 0]
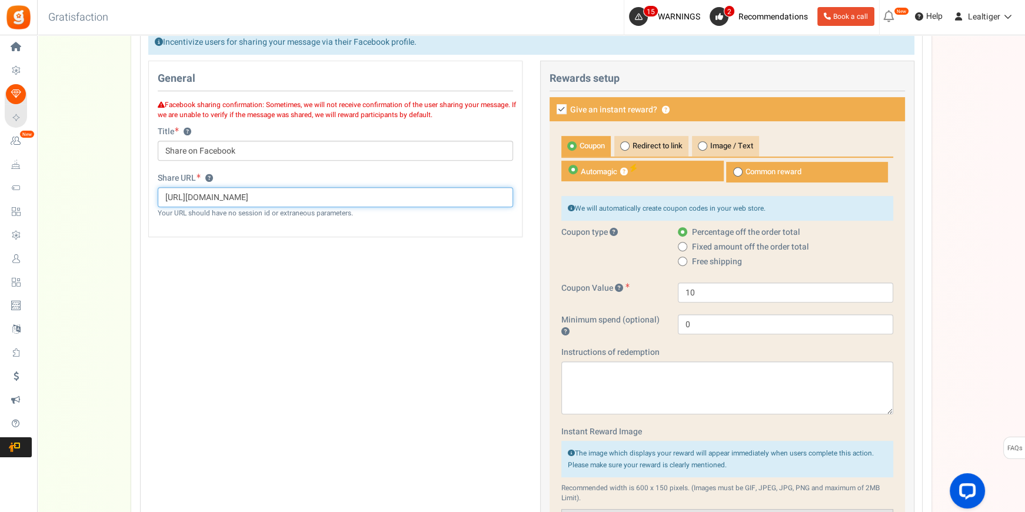
type input "https://www.facebook.com/tomasmoroquito/photos/pcb.2389974684357647/23899706110…"
click at [564, 105] on icon at bounding box center [561, 109] width 10 height 10
click at [552, 106] on input "Give an instant reward? ?" at bounding box center [549, 110] width 8 height 8
checkbox input "false"
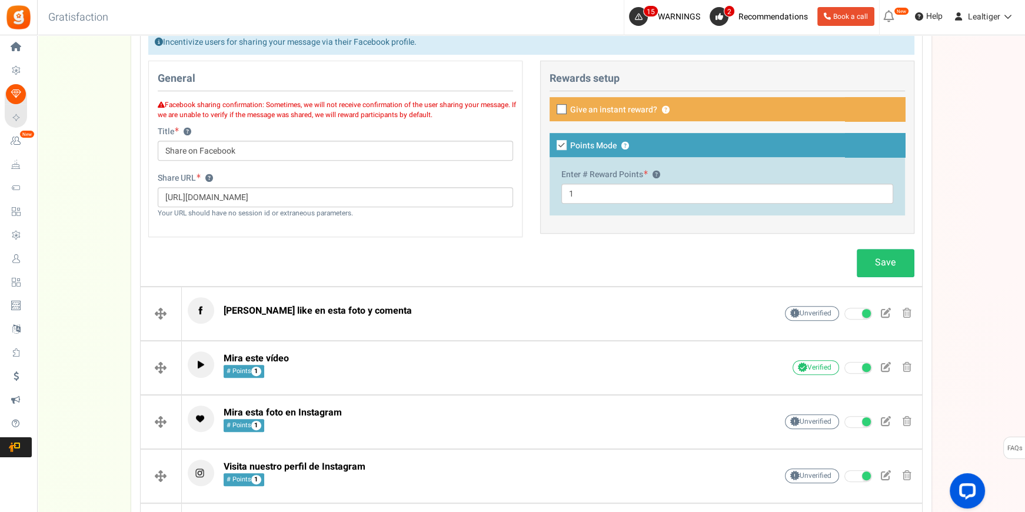
click at [565, 141] on icon at bounding box center [561, 145] width 10 height 10
click at [552, 142] on input "Points Mode ?" at bounding box center [549, 146] width 8 height 8
checkbox input "false"
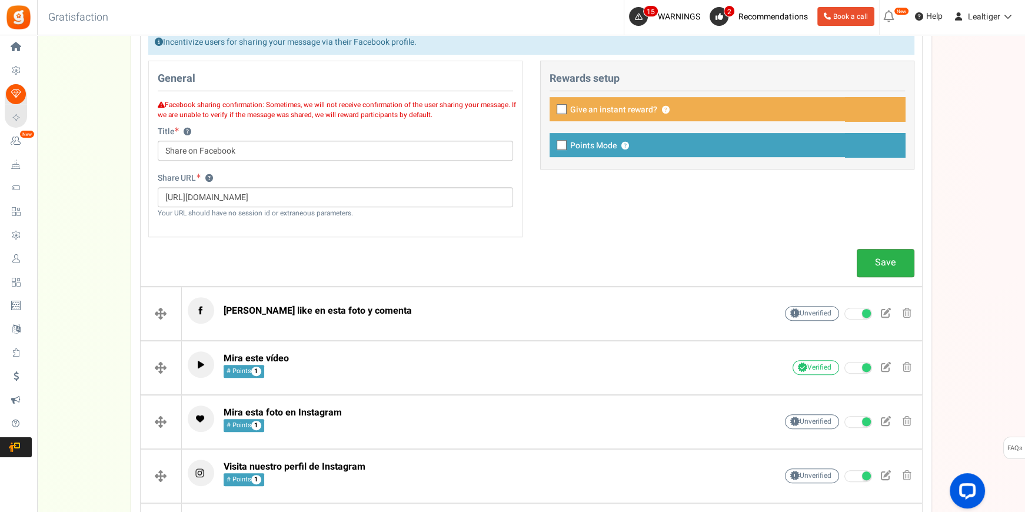
click at [876, 251] on link "Save" at bounding box center [885, 263] width 58 height 28
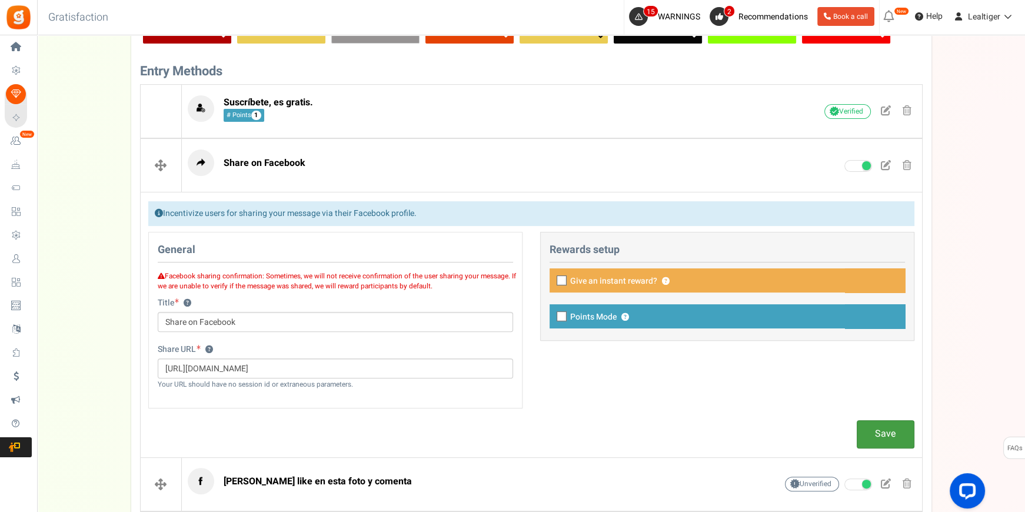
scroll to position [352, 0]
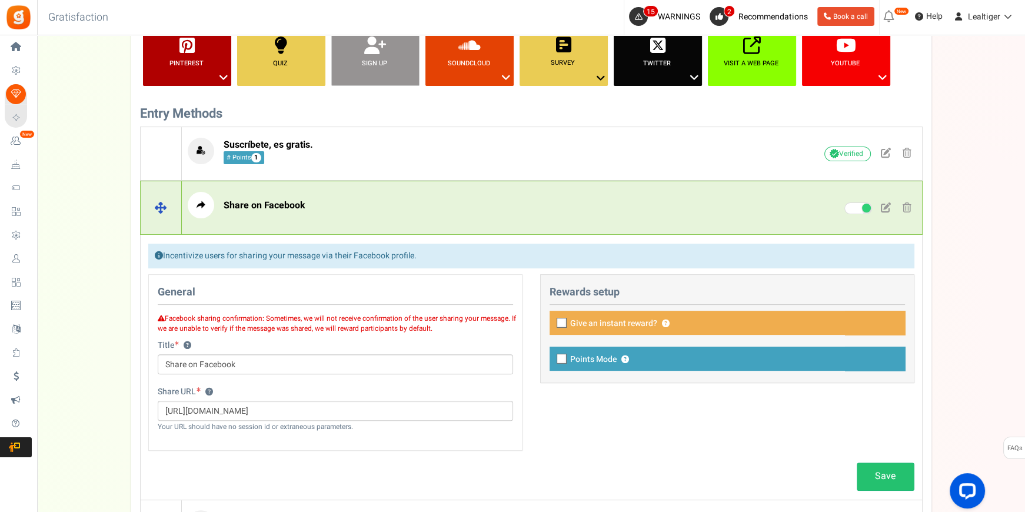
click at [638, 209] on p "Share on Facebook" at bounding box center [464, 205] width 552 height 26
click at [910, 204] on span at bounding box center [906, 207] width 9 height 10
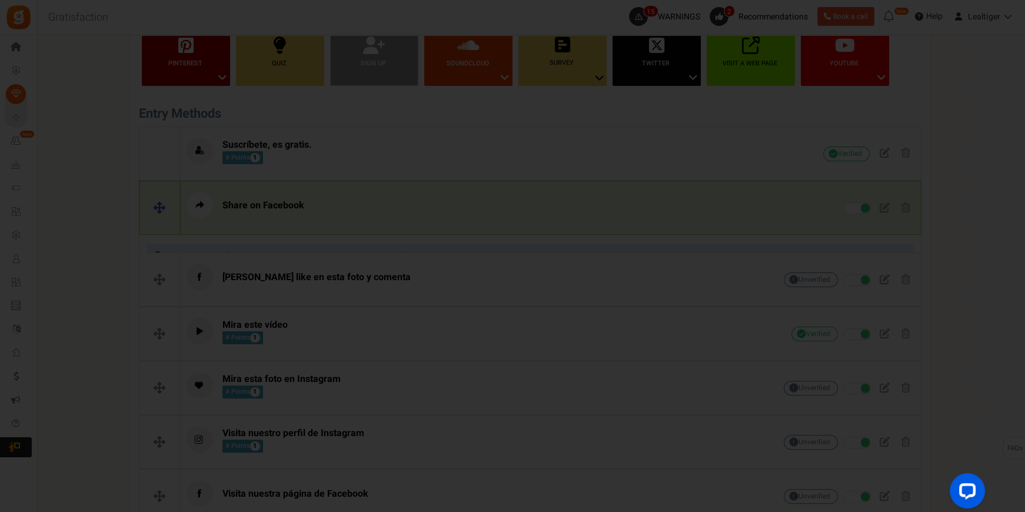
scroll to position [0, 0]
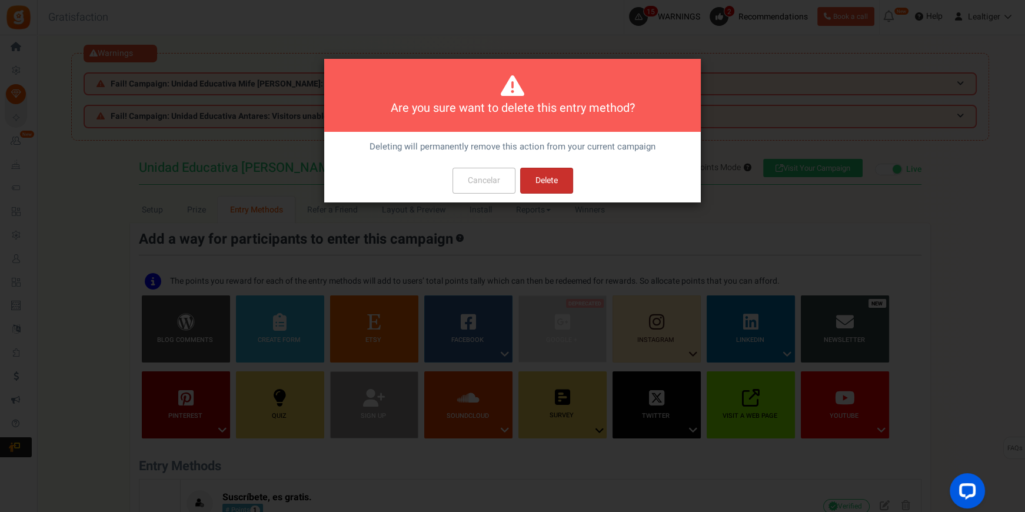
click at [548, 186] on button "Delete" at bounding box center [546, 181] width 53 height 26
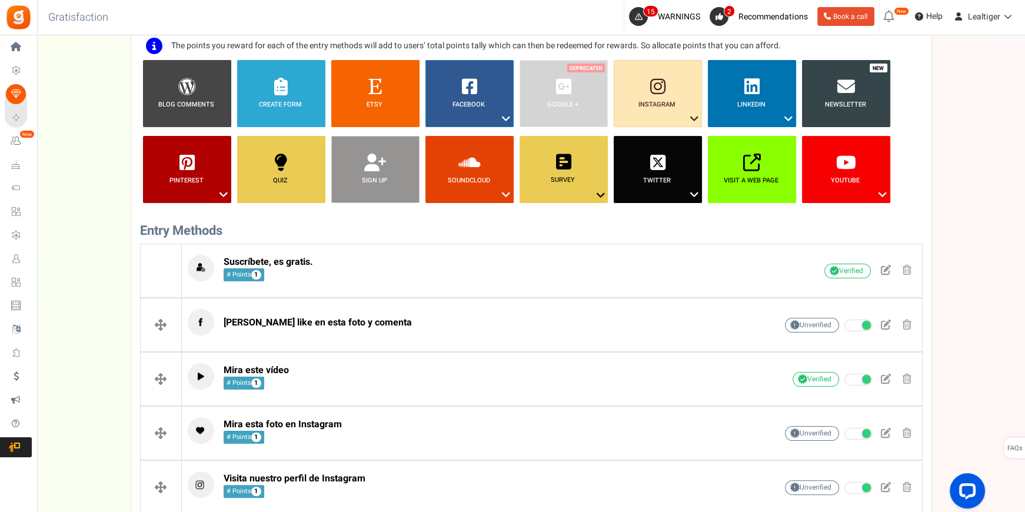
scroll to position [272, 0]
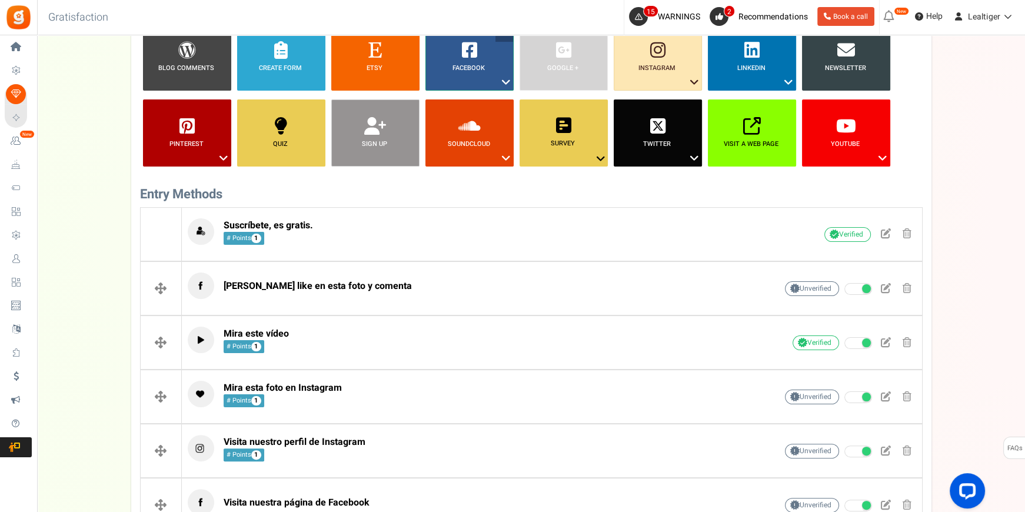
click at [500, 79] on icon at bounding box center [506, 82] width 14 height 15
click at [465, 122] on link "Share on Facebook" at bounding box center [460, 118] width 76 height 15
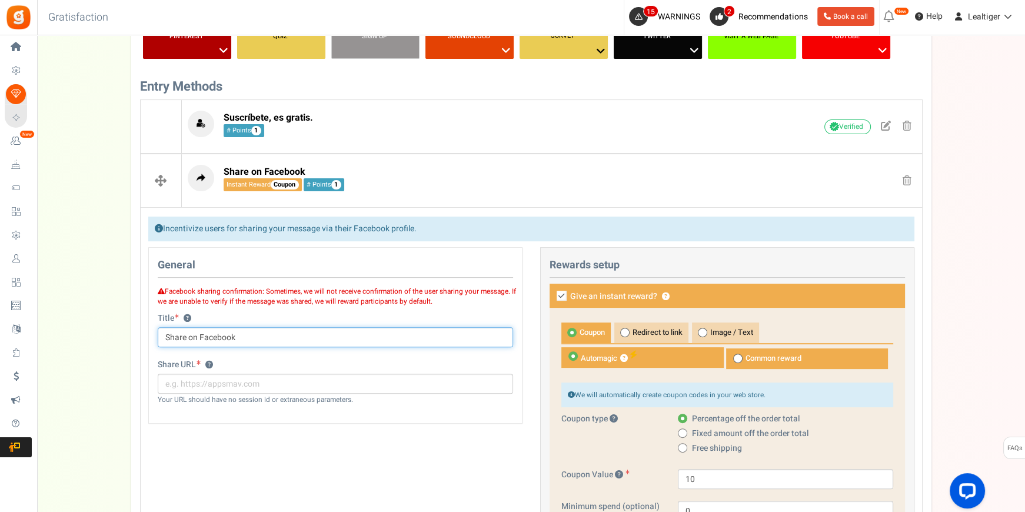
scroll to position [486, 0]
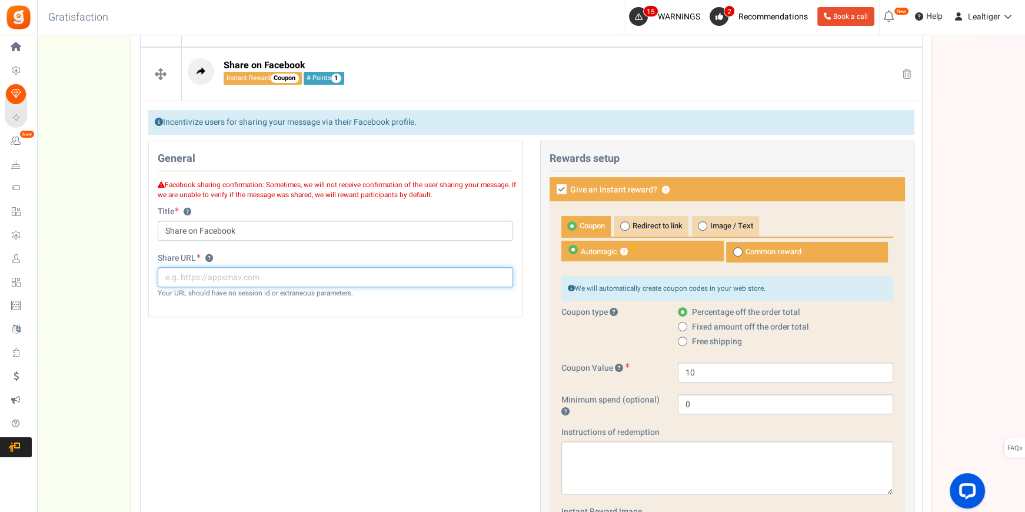
click at [281, 273] on input "text" at bounding box center [335, 277] width 355 height 20
paste input "https://www.facebook.com/tomasmoroquito/photos/pcb.2389974684357647/23899706110…"
type input "https://www.facebook.com/tomasmoroquito/photos/pcb.2389974684357647/23899706110…"
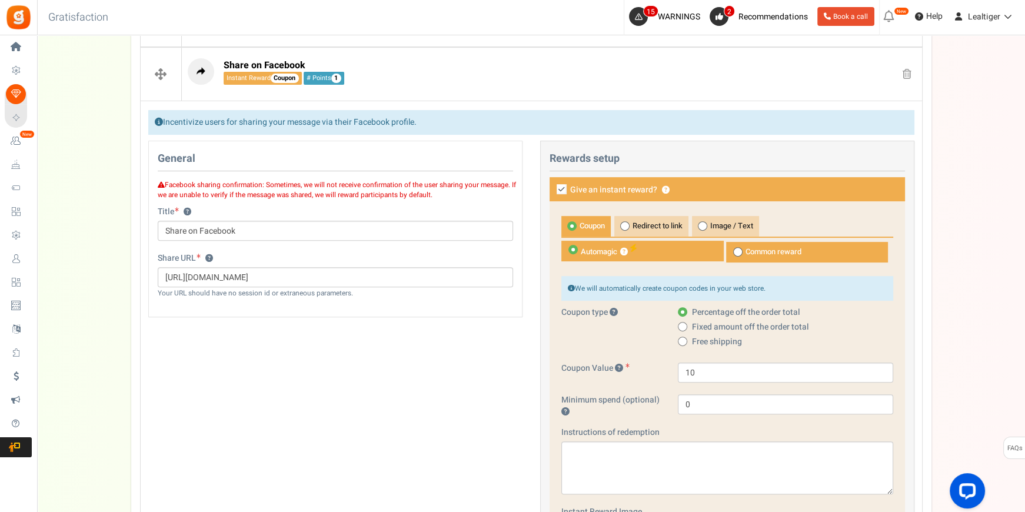
click at [553, 184] on label "Give an instant reward? ?" at bounding box center [726, 189] width 355 height 24
click at [552, 186] on input "Give an instant reward? ?" at bounding box center [549, 190] width 8 height 8
checkbox input "false"
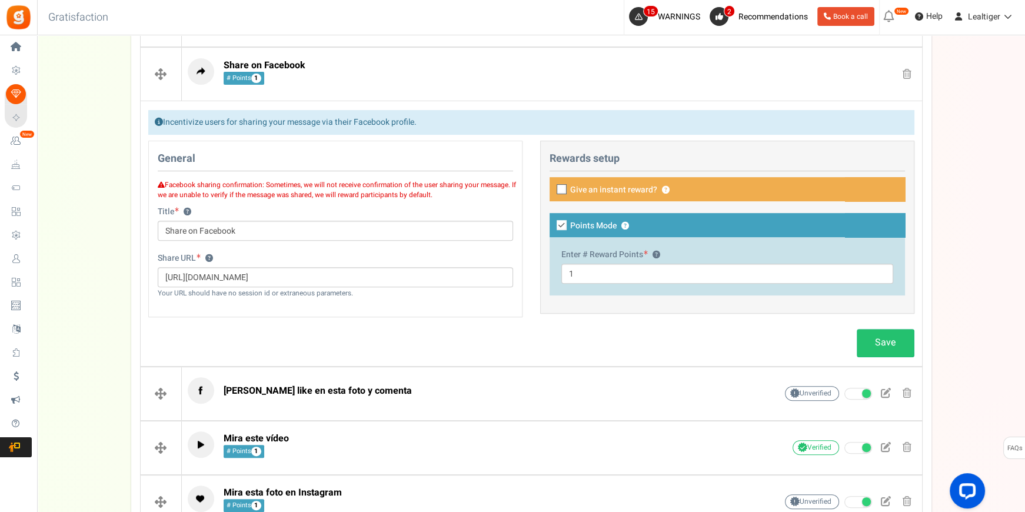
click at [560, 225] on icon at bounding box center [561, 225] width 10 height 10
click at [552, 225] on input "Points Mode ?" at bounding box center [549, 226] width 8 height 8
checkbox input "false"
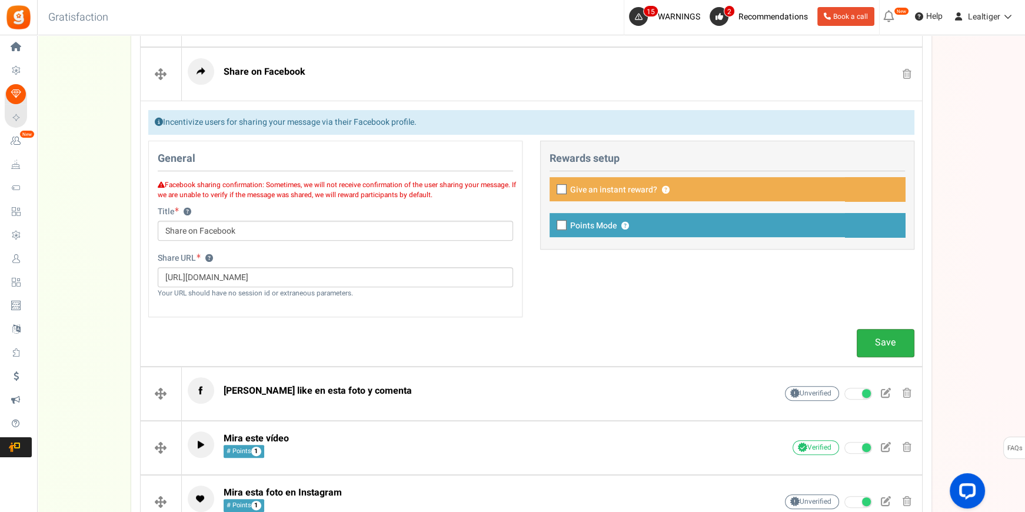
click at [870, 335] on link "Save" at bounding box center [885, 343] width 58 height 28
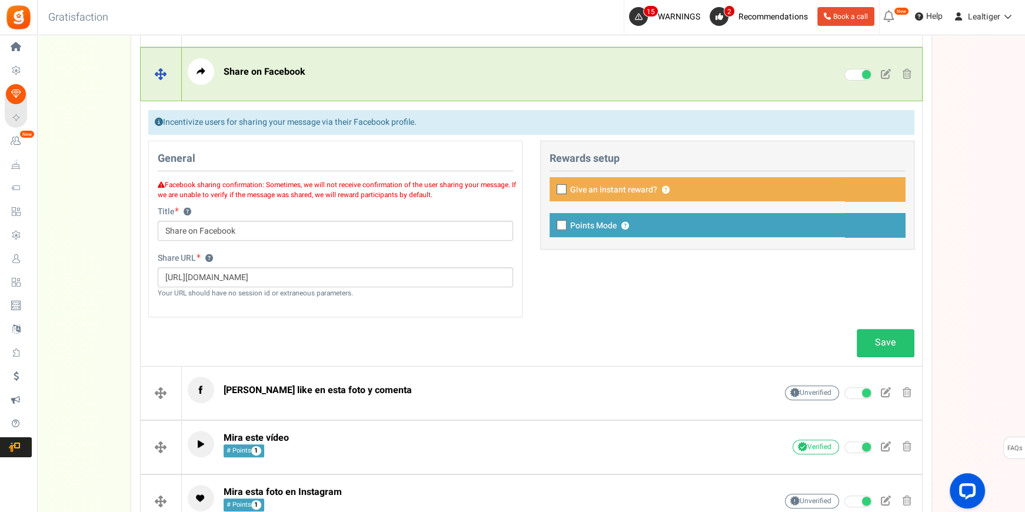
click at [768, 76] on div "Unverified Due to platform policies, we cannot verify if the entrant has comple…" at bounding box center [827, 75] width 176 height 18
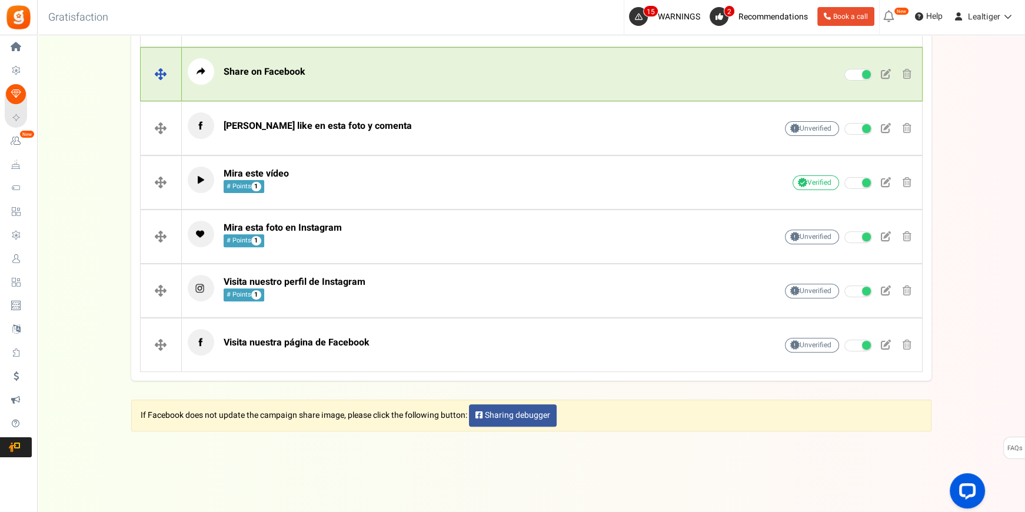
click at [908, 70] on span at bounding box center [906, 74] width 9 height 10
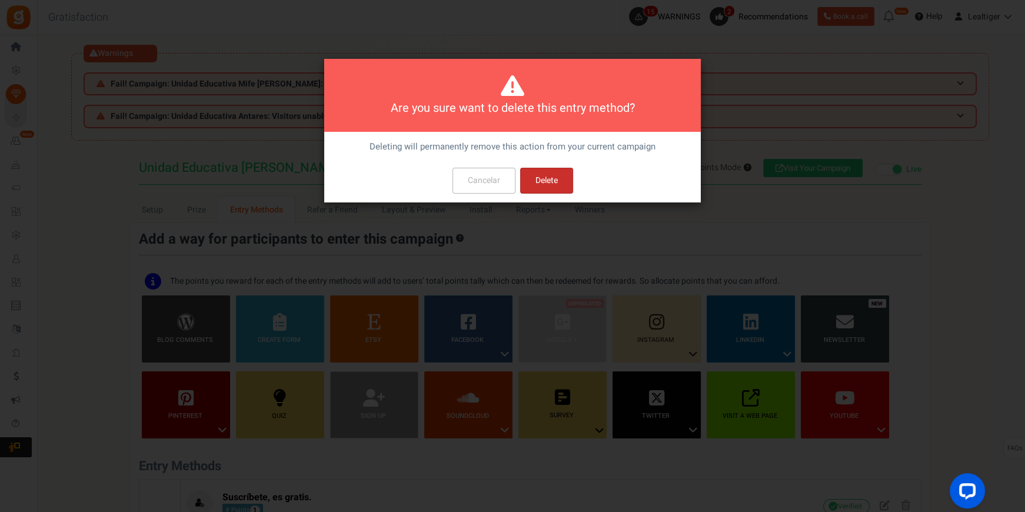
click at [543, 176] on button "Delete" at bounding box center [546, 181] width 53 height 26
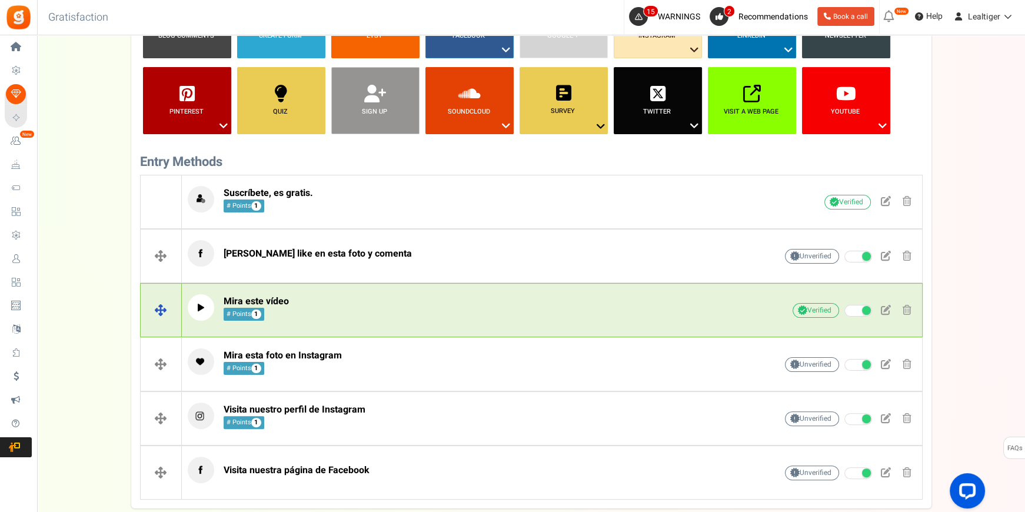
scroll to position [218, 0]
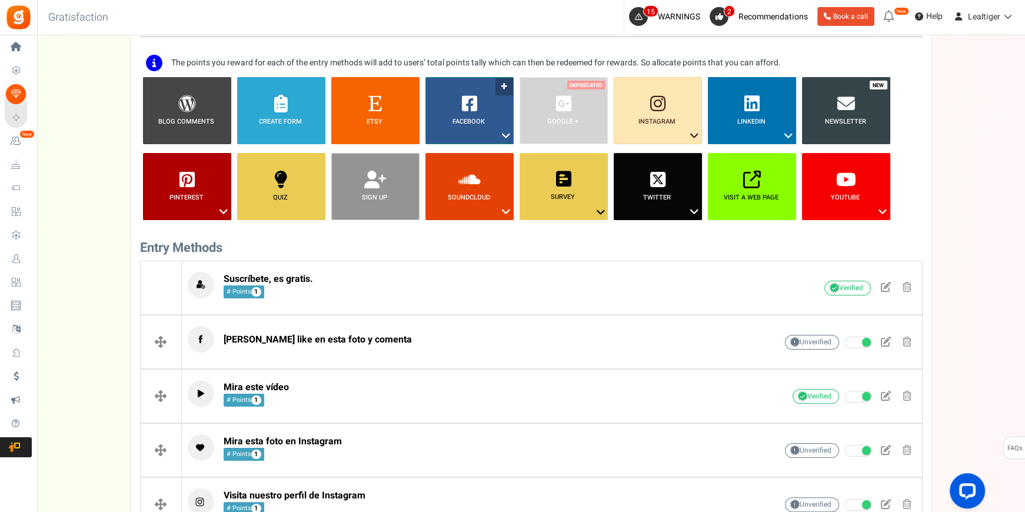
click at [503, 128] on icon at bounding box center [506, 135] width 14 height 15
click at [442, 175] on link "Share on Facebook" at bounding box center [460, 172] width 76 height 15
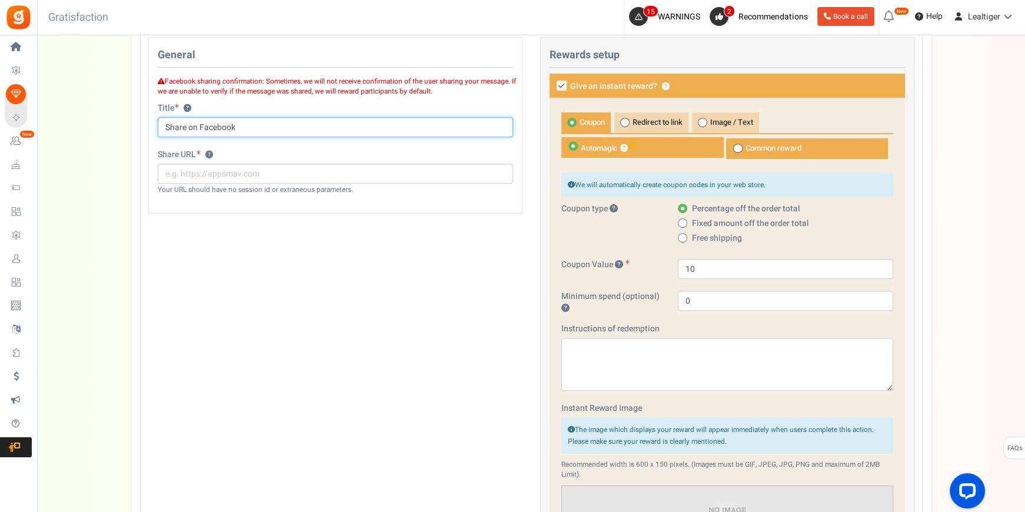
scroll to position [593, 0]
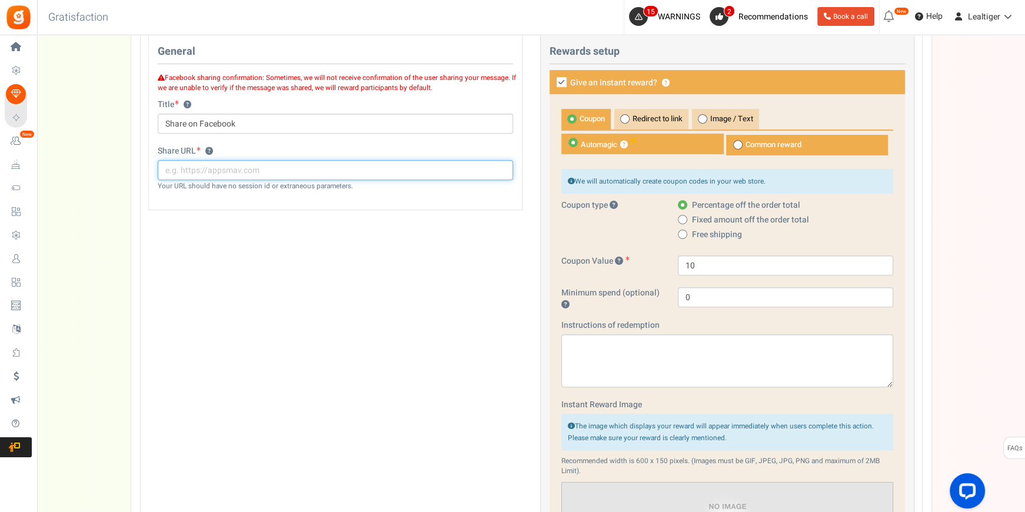
click at [291, 164] on input "text" at bounding box center [335, 170] width 355 height 20
paste input "https://www.facebook.com/tomasmoroquito/photos/pcb.2389974684357647/23899706110…"
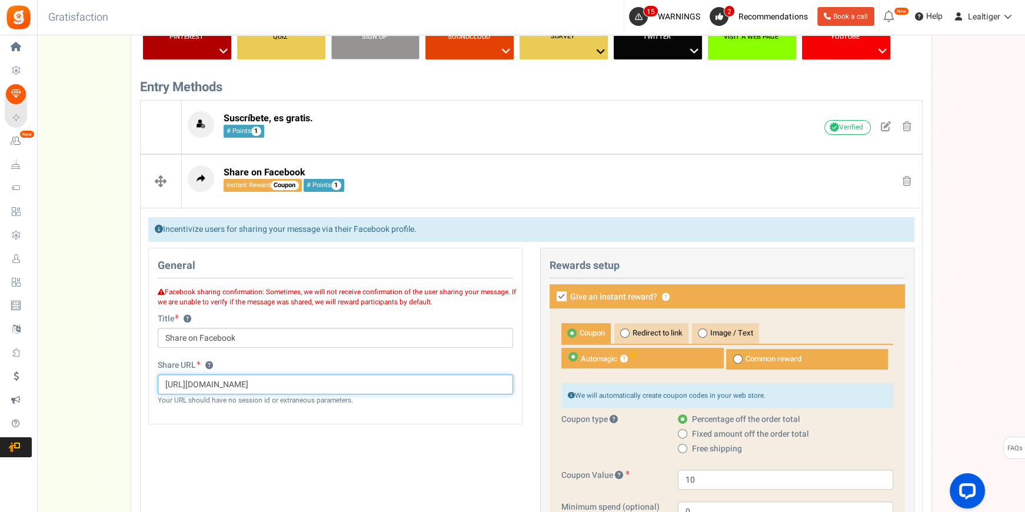
type input "https://www.facebook.com/tomasmoroquito/photos/pcb.2389974684357647/23899706110…"
click at [560, 296] on icon at bounding box center [561, 296] width 10 height 10
click at [552, 296] on input "Give an instant reward? ?" at bounding box center [549, 297] width 8 height 8
checkbox input "false"
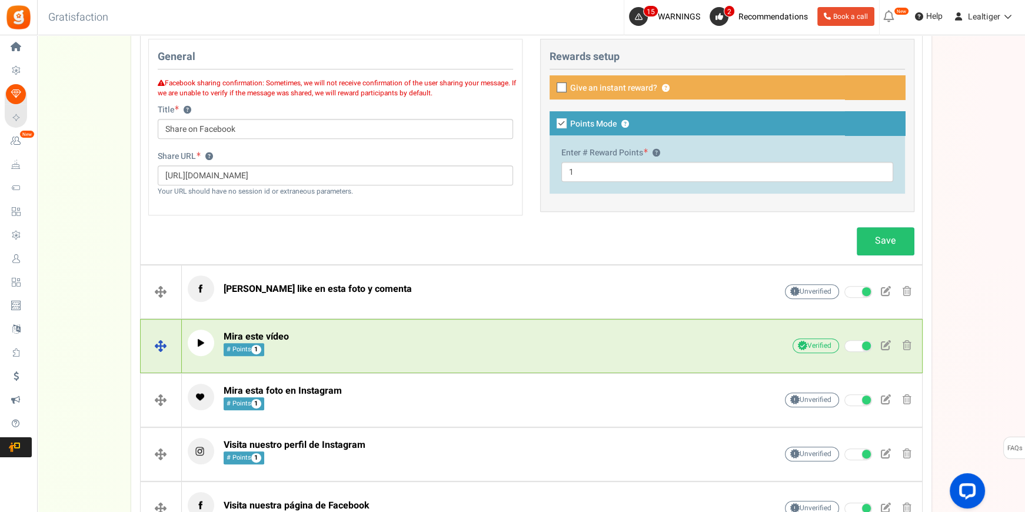
scroll to position [593, 0]
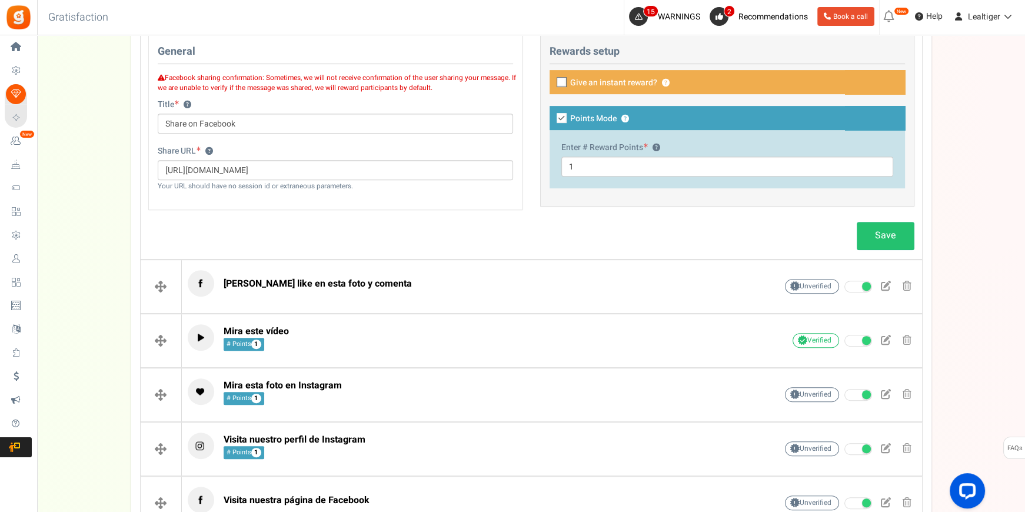
click at [561, 116] on icon at bounding box center [561, 118] width 10 height 10
click at [552, 116] on input "Points Mode ?" at bounding box center [549, 119] width 8 height 8
checkbox input "false"
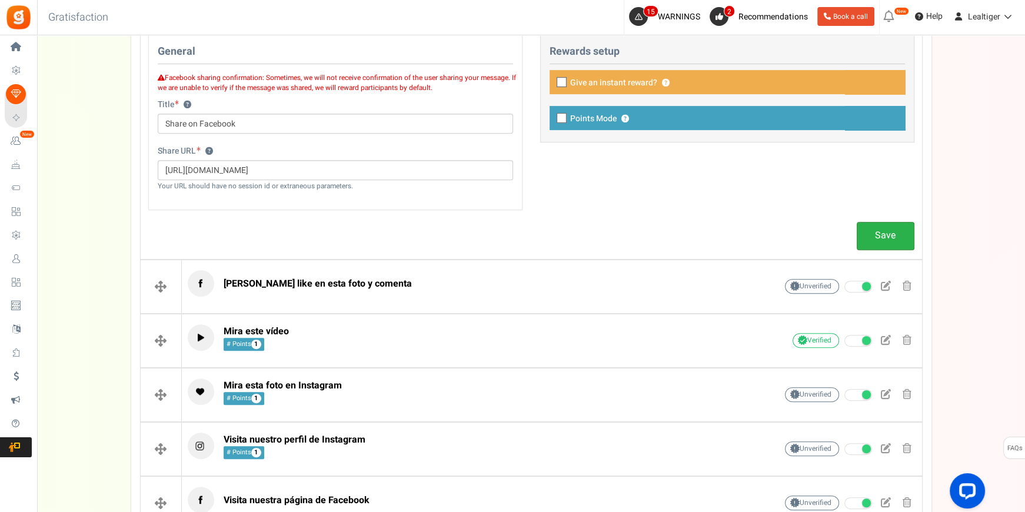
click at [871, 237] on link "Save" at bounding box center [885, 236] width 58 height 28
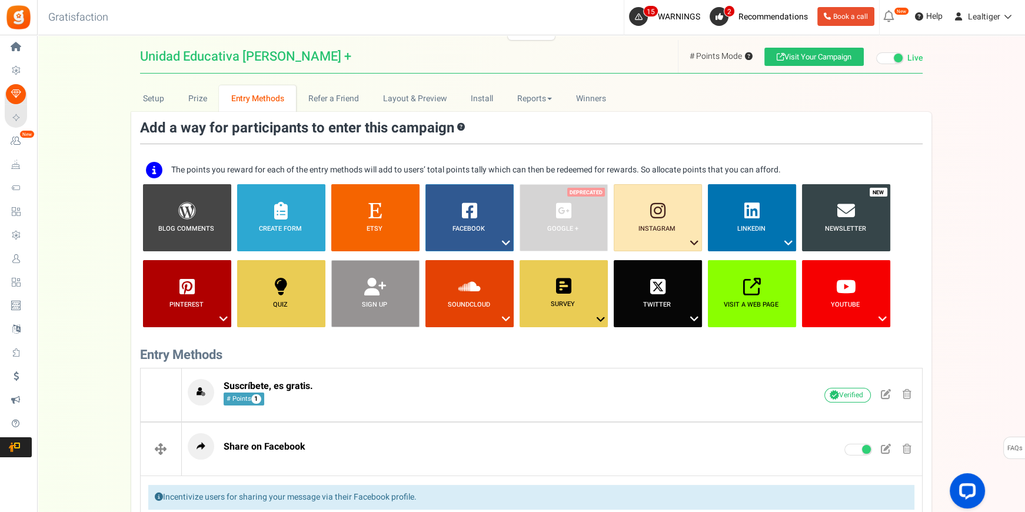
scroll to position [267, 0]
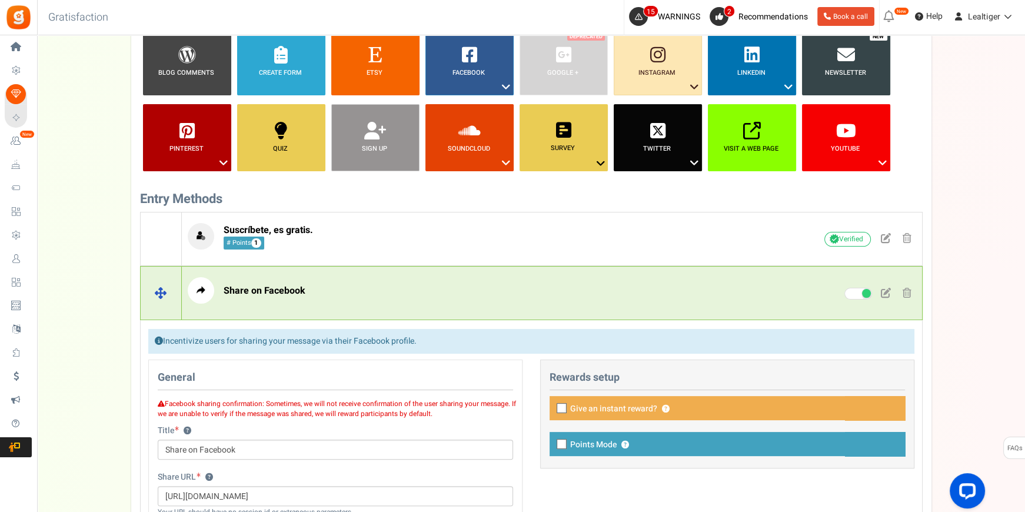
click at [682, 294] on p "Share on Facebook" at bounding box center [464, 290] width 552 height 26
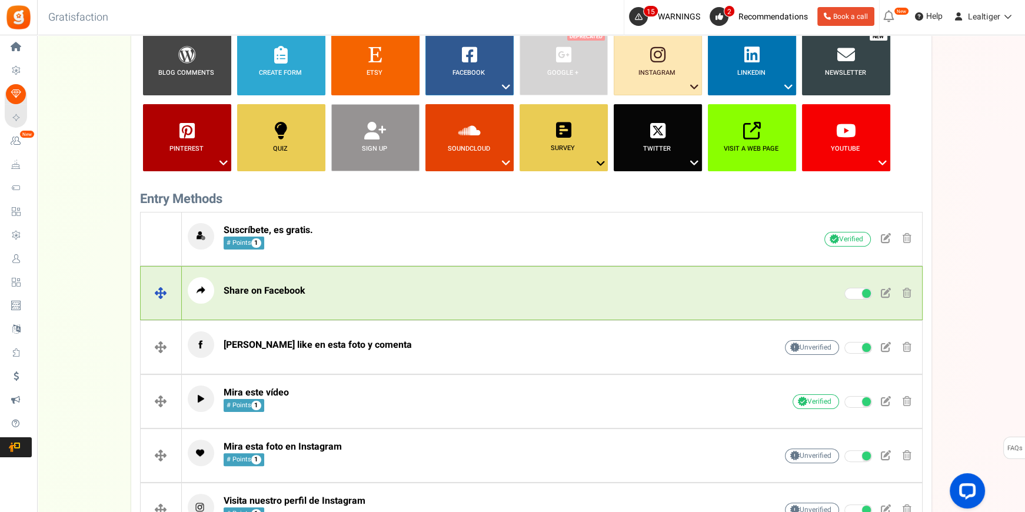
click at [903, 288] on span at bounding box center [906, 293] width 9 height 10
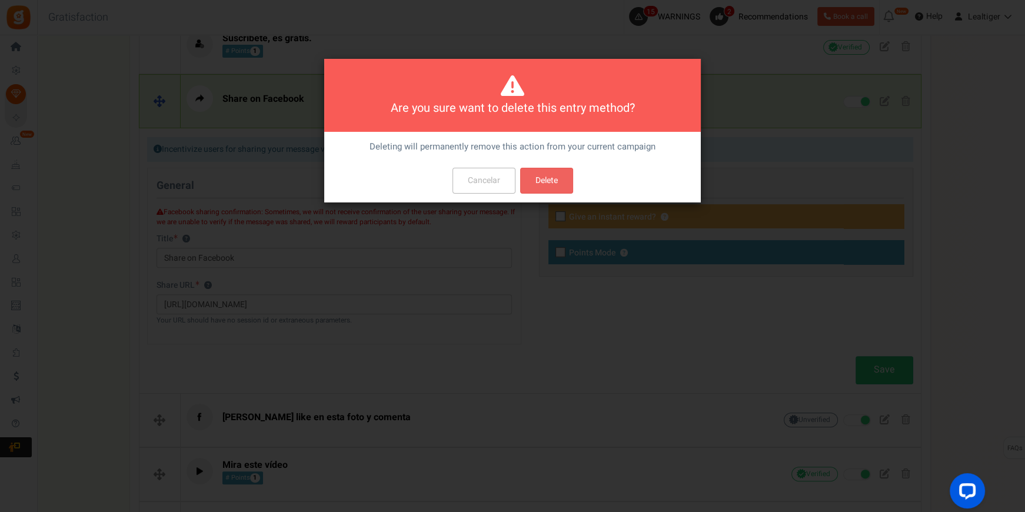
scroll to position [0, 0]
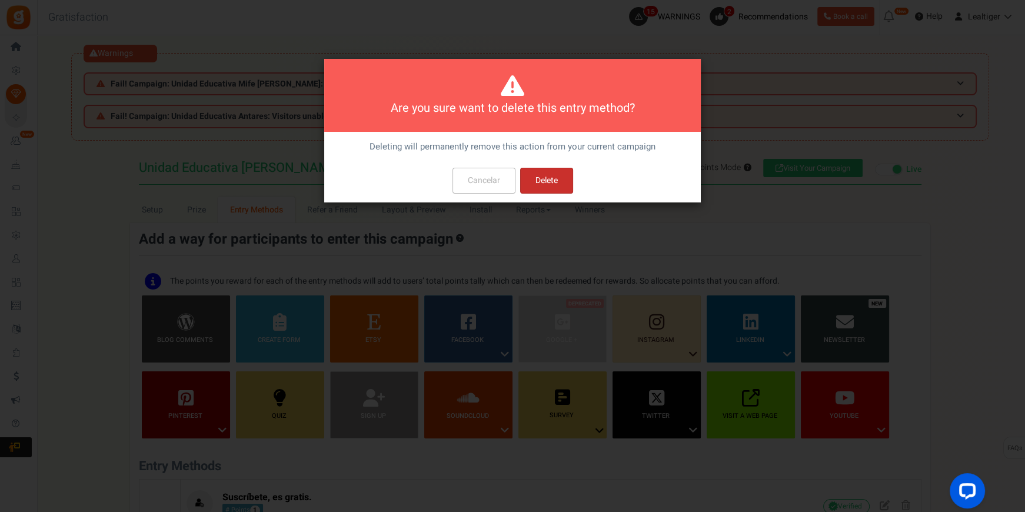
click at [557, 185] on button "Delete" at bounding box center [546, 181] width 53 height 26
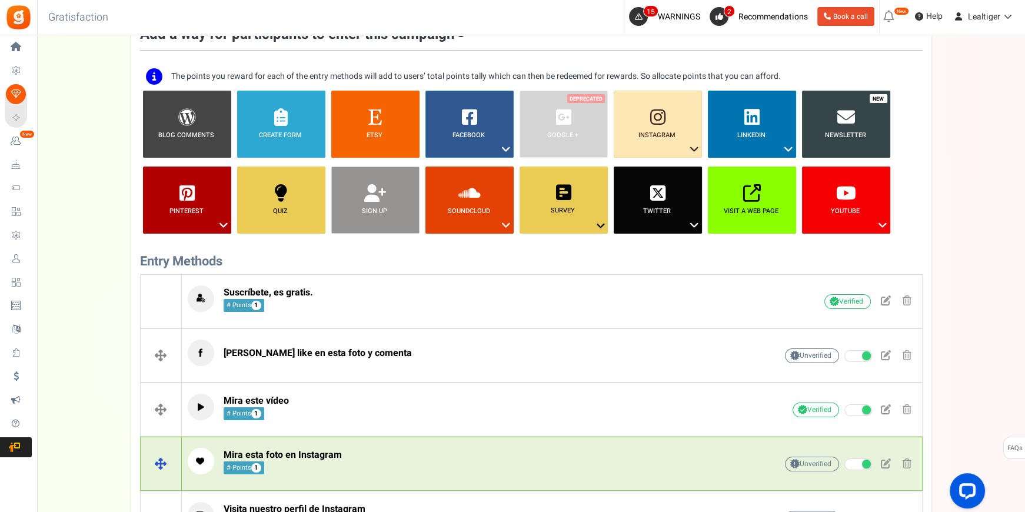
scroll to position [165, 0]
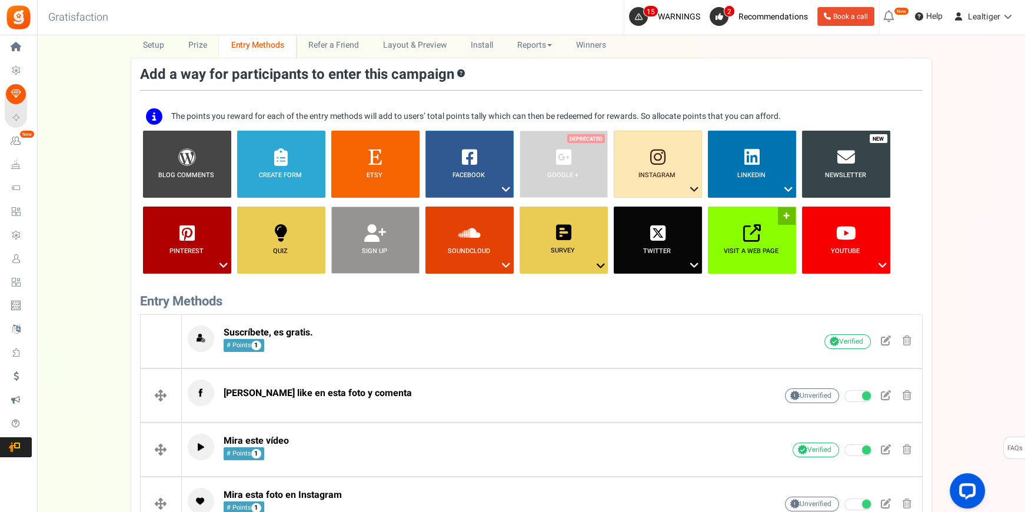
click at [736, 235] on link "Visit a web page ?" at bounding box center [752, 239] width 88 height 67
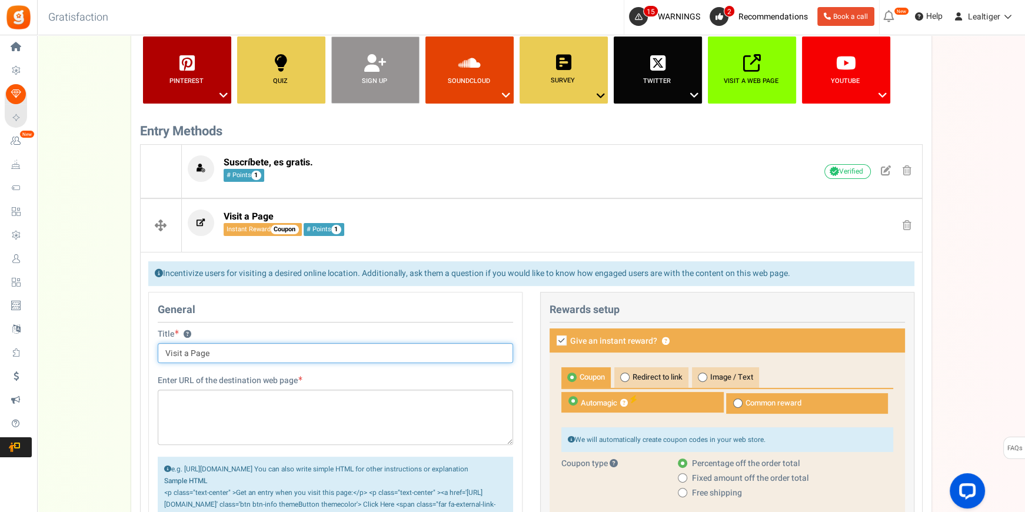
scroll to position [345, 0]
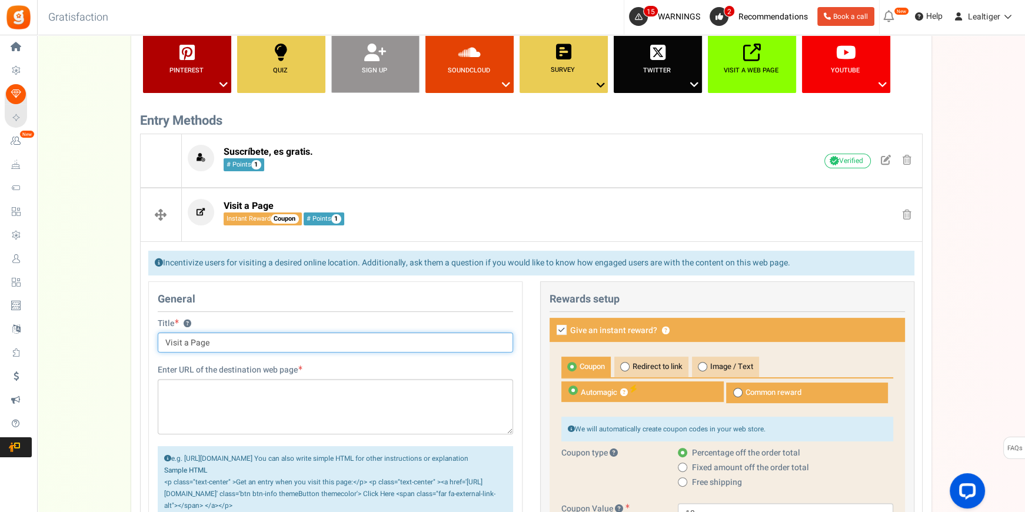
click at [293, 342] on input "Visit a Page" at bounding box center [335, 342] width 355 height 20
type input "Comparte en Facebook"
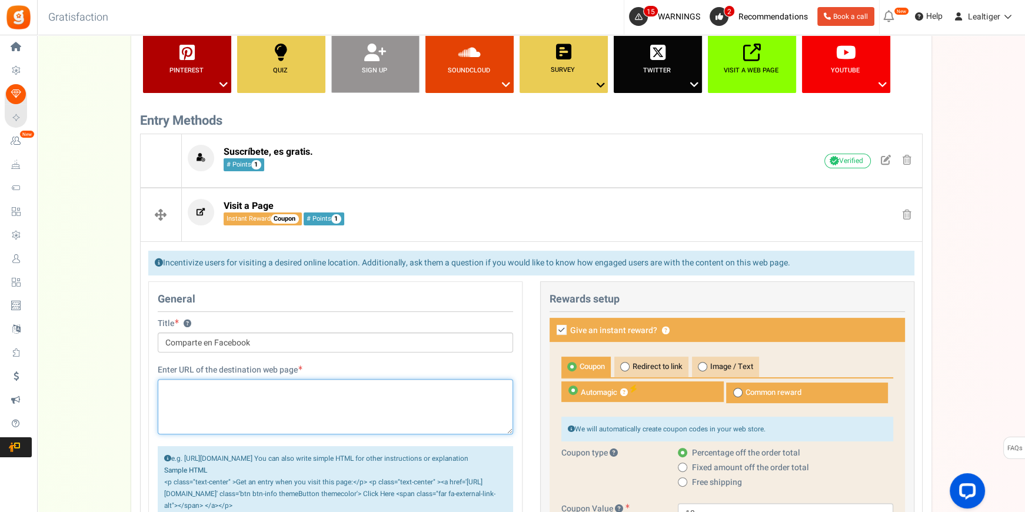
click at [281, 386] on textarea at bounding box center [335, 406] width 355 height 55
paste textarea "https://www.facebook.com/tomasmoroquito/photos/pcb.2389974684357647/23899706110…"
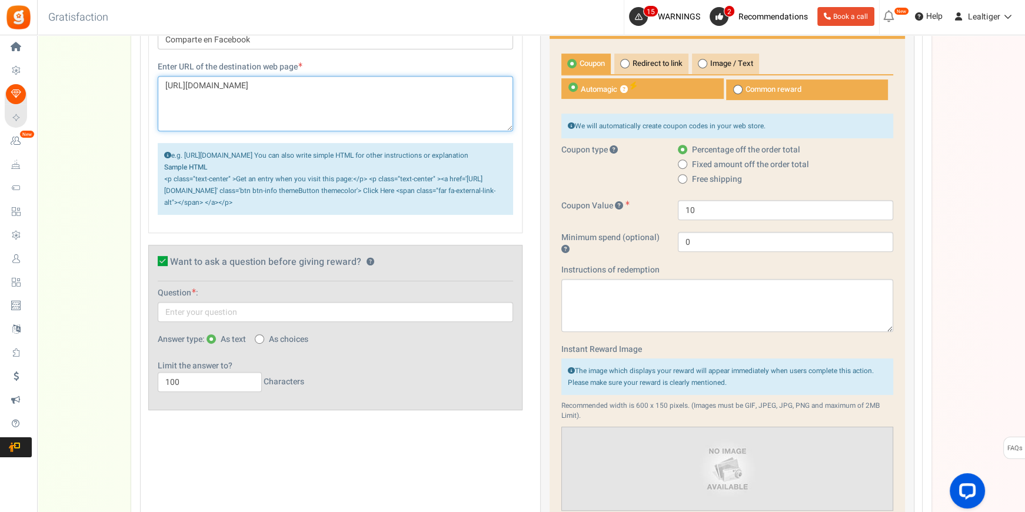
scroll to position [666, 0]
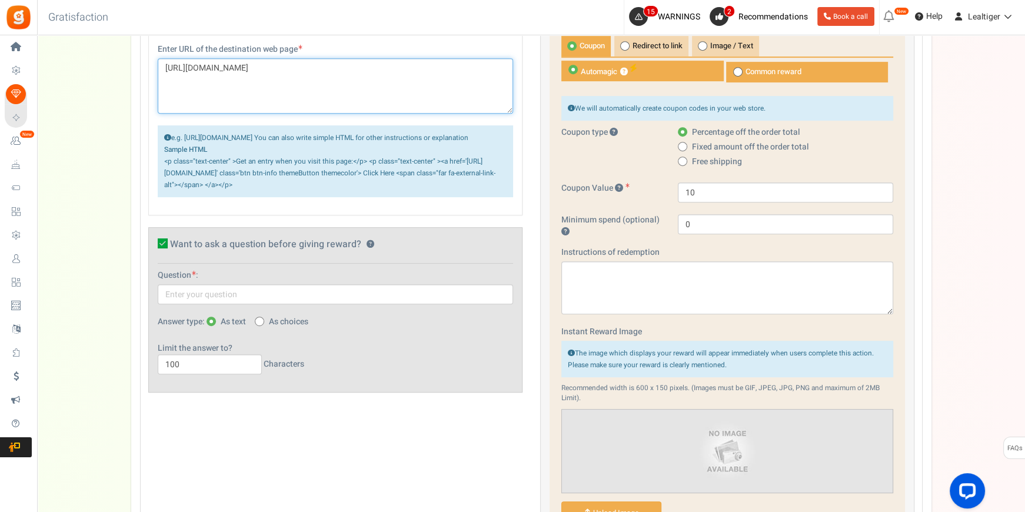
type textarea "https://www.facebook.com/tomasmoroquito/photos/pcb.2389974684357647/23899706110…"
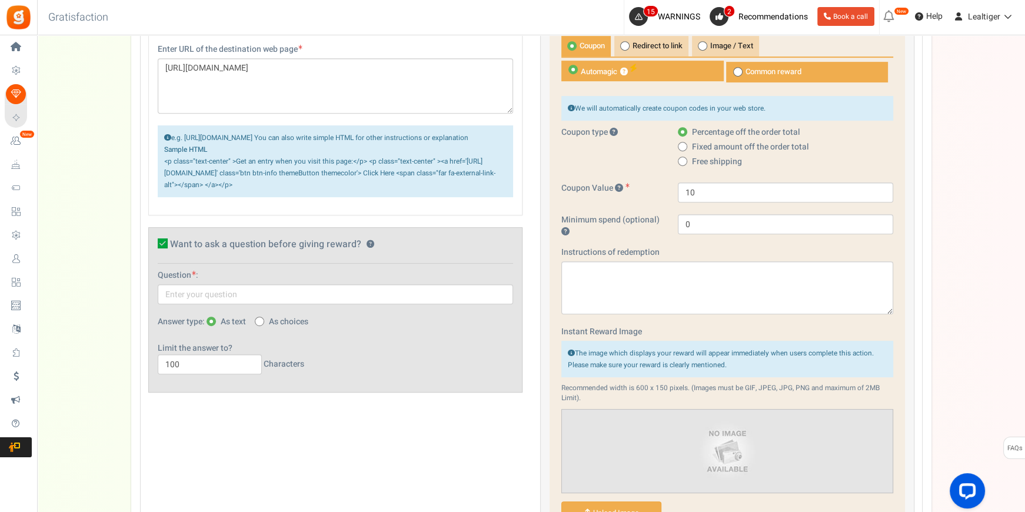
click at [166, 248] on icon at bounding box center [163, 243] width 10 height 10
click at [154, 249] on input "Want to ask a question before giving reward? ?" at bounding box center [150, 246] width 8 height 8
checkbox input "false"
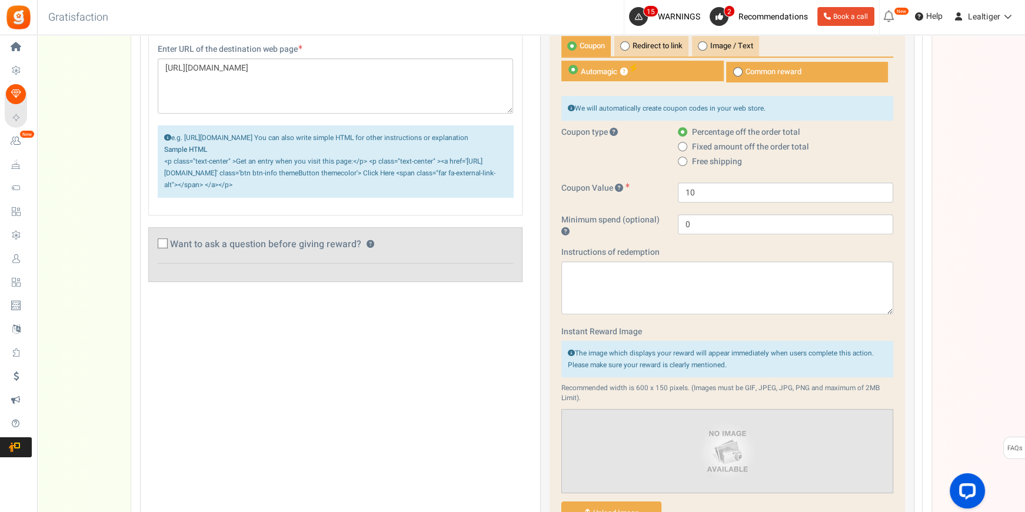
scroll to position [452, 0]
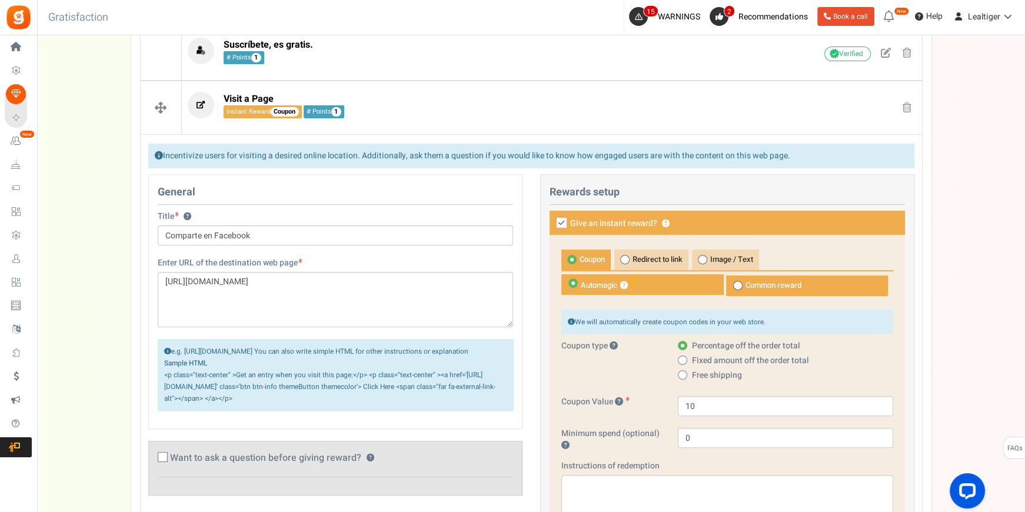
click at [564, 223] on icon at bounding box center [561, 223] width 10 height 10
click at [552, 223] on input "Give an instant reward? ?" at bounding box center [549, 224] width 8 height 8
checkbox input "false"
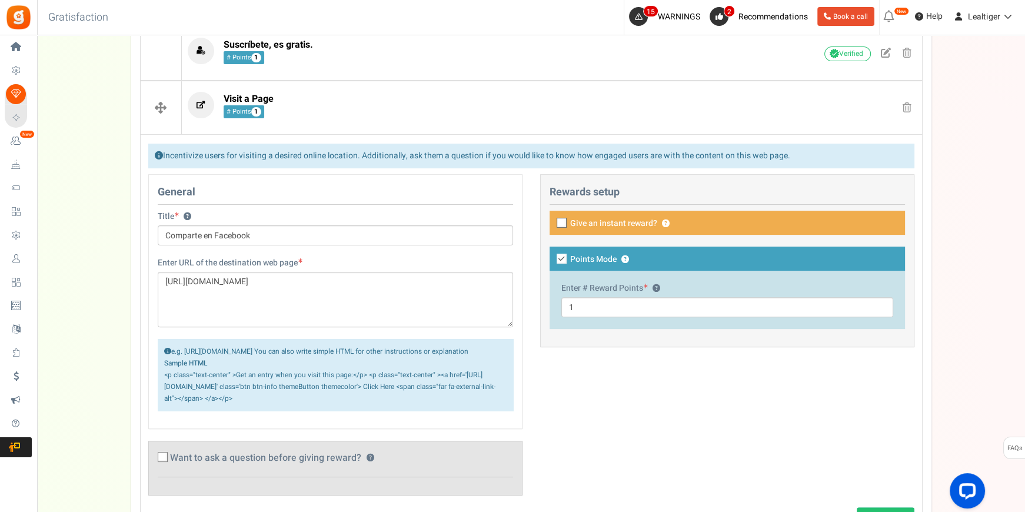
click at [561, 253] on icon at bounding box center [561, 258] width 10 height 10
click at [552, 256] on input "Points Mode ?" at bounding box center [549, 260] width 8 height 8
checkbox input "false"
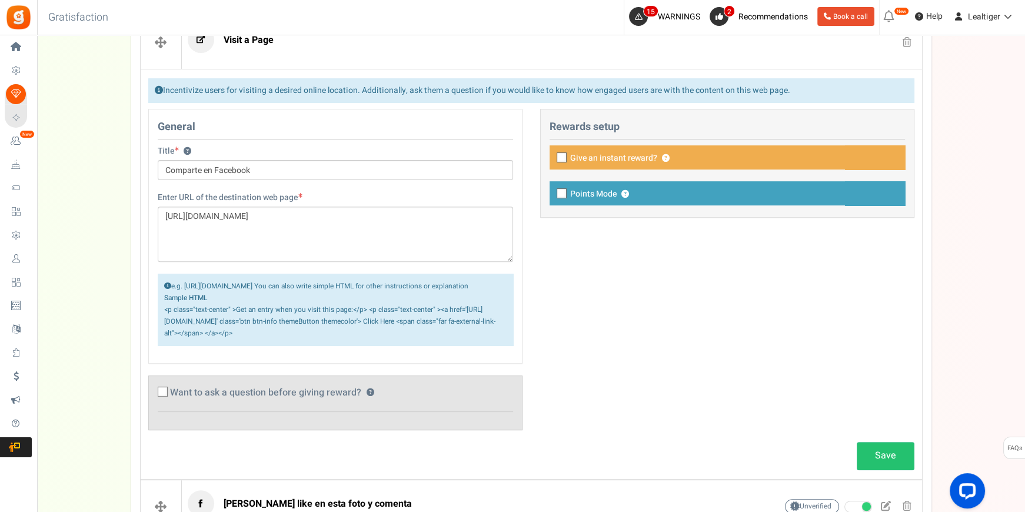
scroll to position [719, 0]
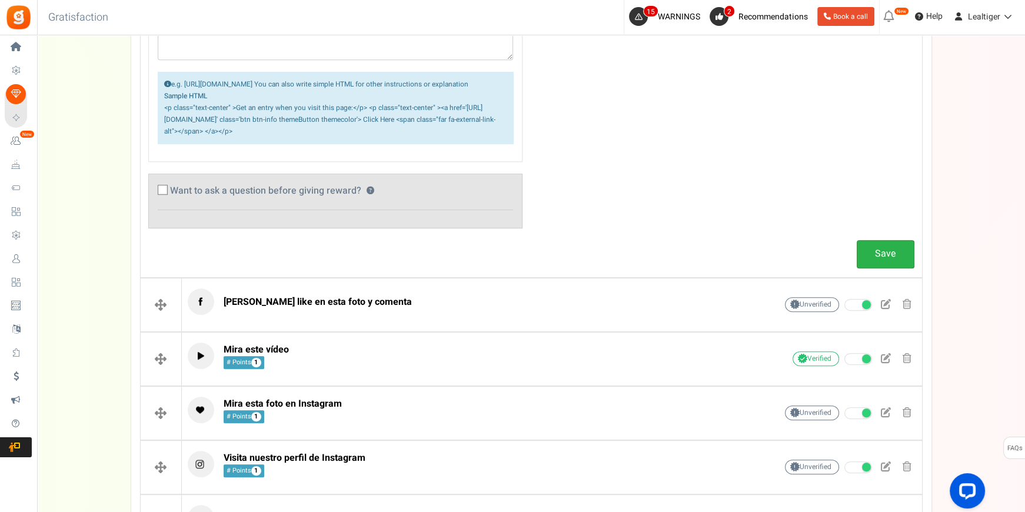
click at [875, 262] on link "Save" at bounding box center [885, 254] width 58 height 28
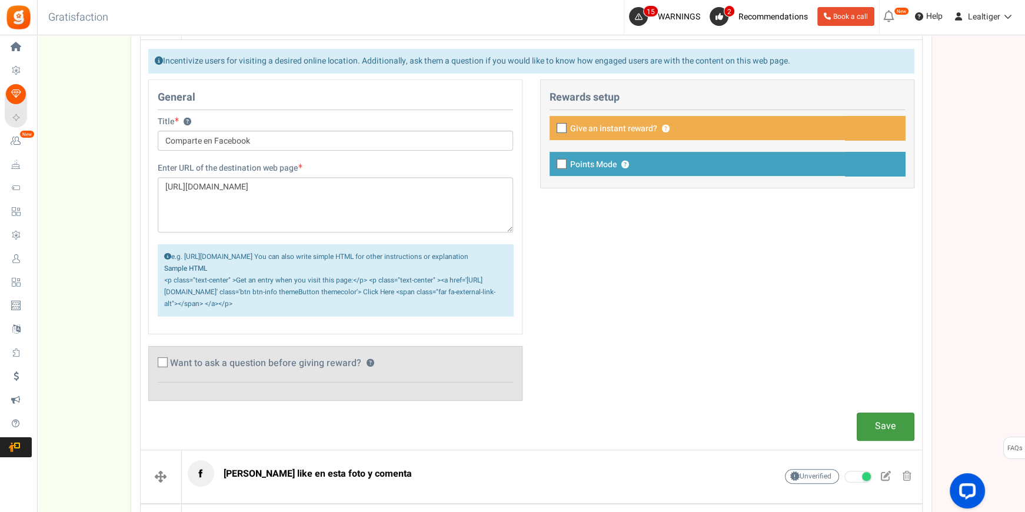
scroll to position [452, 0]
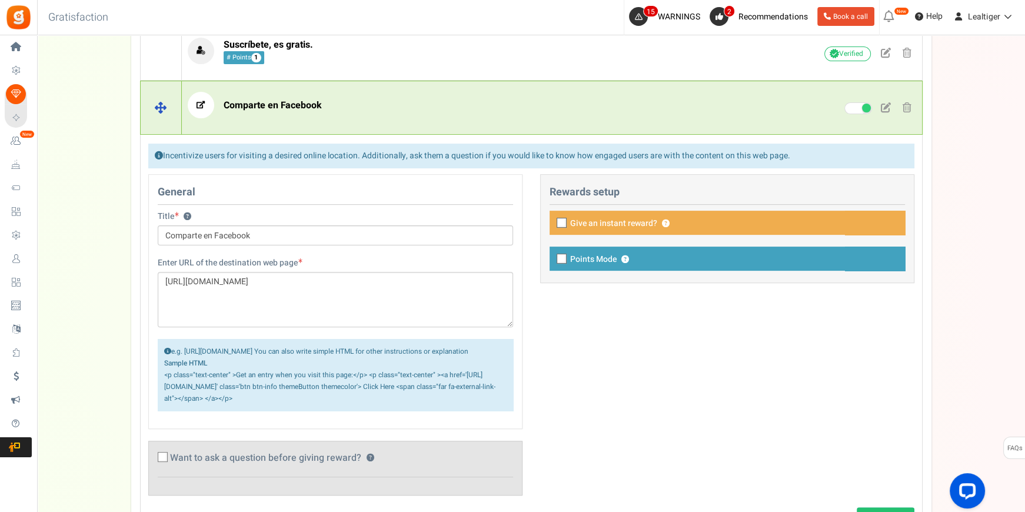
click at [391, 108] on p "Comparte en Facebook" at bounding box center [464, 105] width 552 height 26
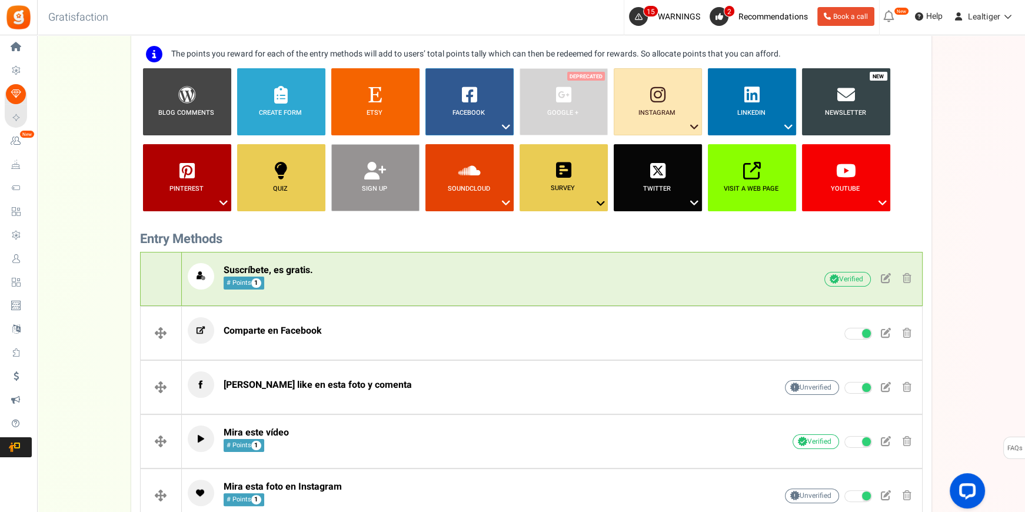
scroll to position [185, 0]
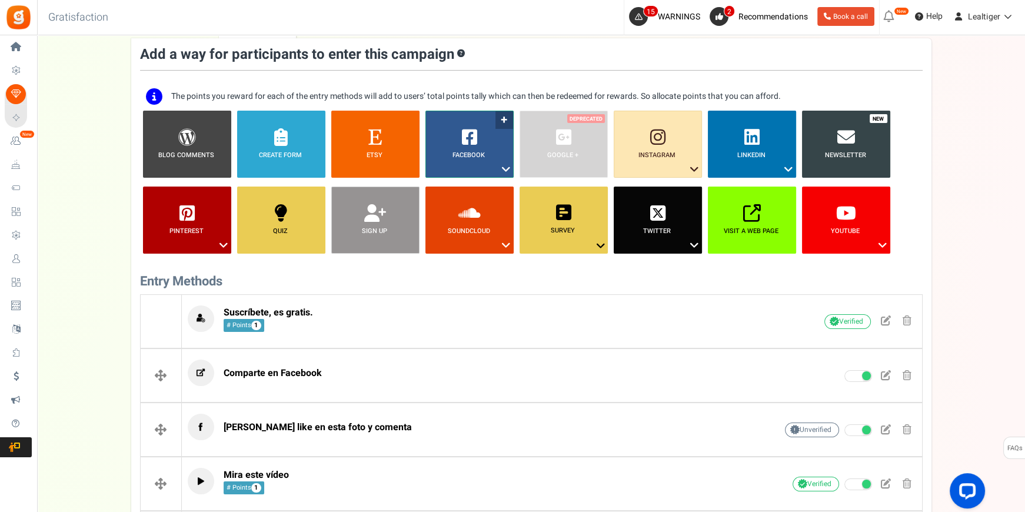
click at [506, 167] on icon at bounding box center [506, 169] width 14 height 15
click at [468, 202] on link "Share on Facebook" at bounding box center [460, 205] width 76 height 15
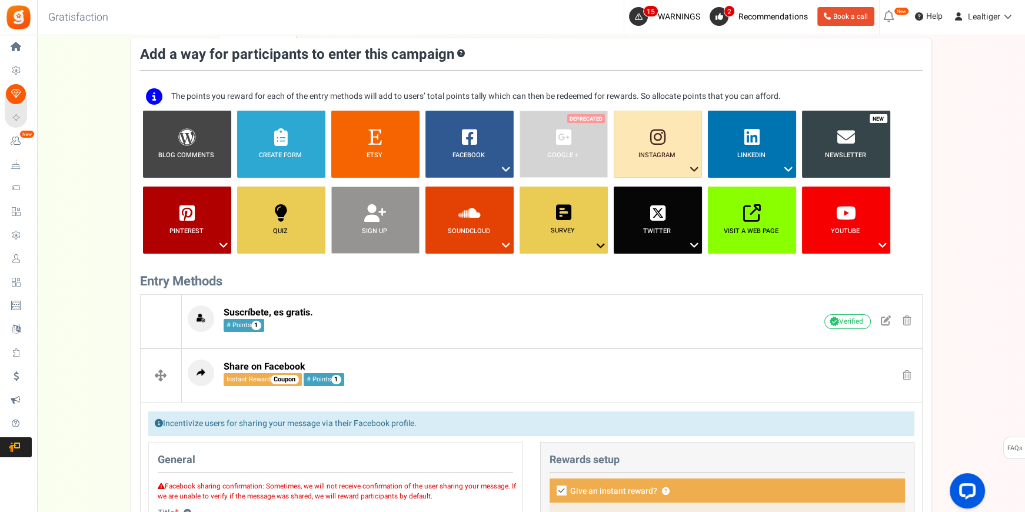
scroll to position [459, 0]
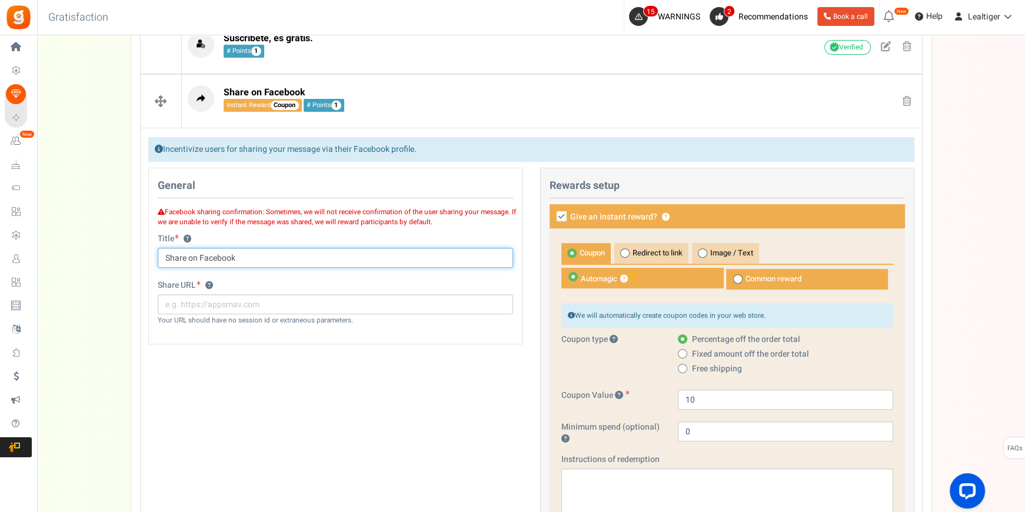
click at [264, 258] on input "Share on Facebook" at bounding box center [335, 258] width 355 height 20
type input "R"
type input "Publica en tu facebook"
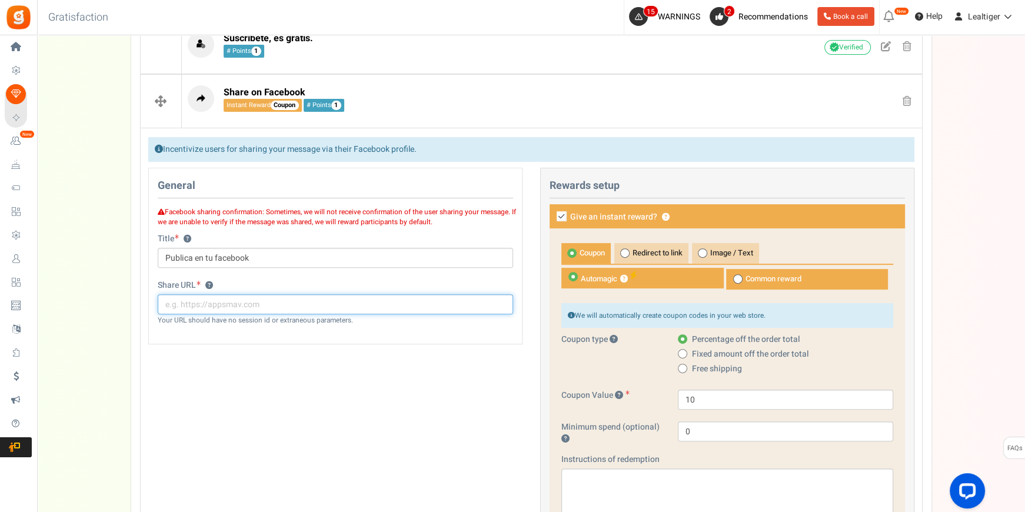
click at [264, 301] on input "text" at bounding box center [335, 304] width 355 height 20
type input "[URL][DOMAIN_NAME]"
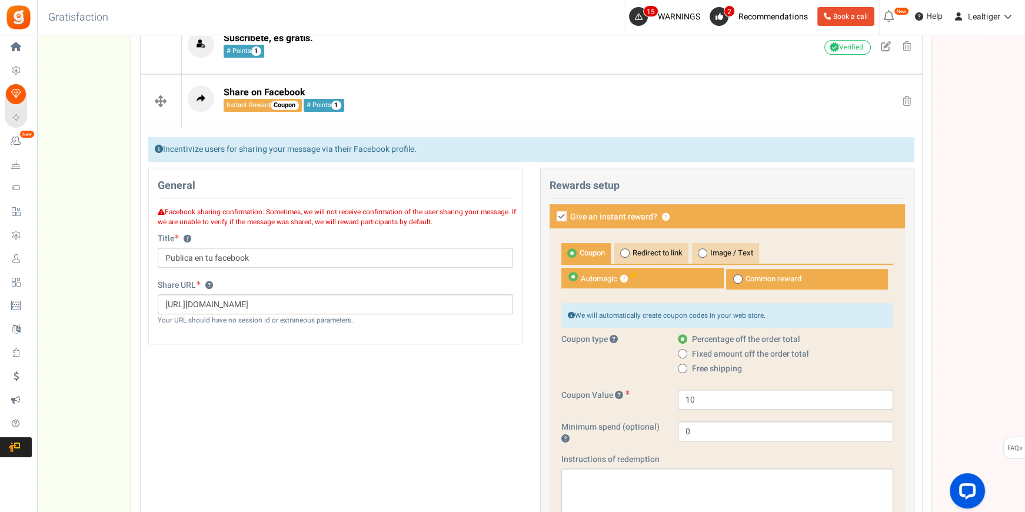
click at [556, 212] on icon at bounding box center [561, 216] width 10 height 10
click at [552, 213] on input "Give an instant reward? ?" at bounding box center [549, 217] width 8 height 8
checkbox input "false"
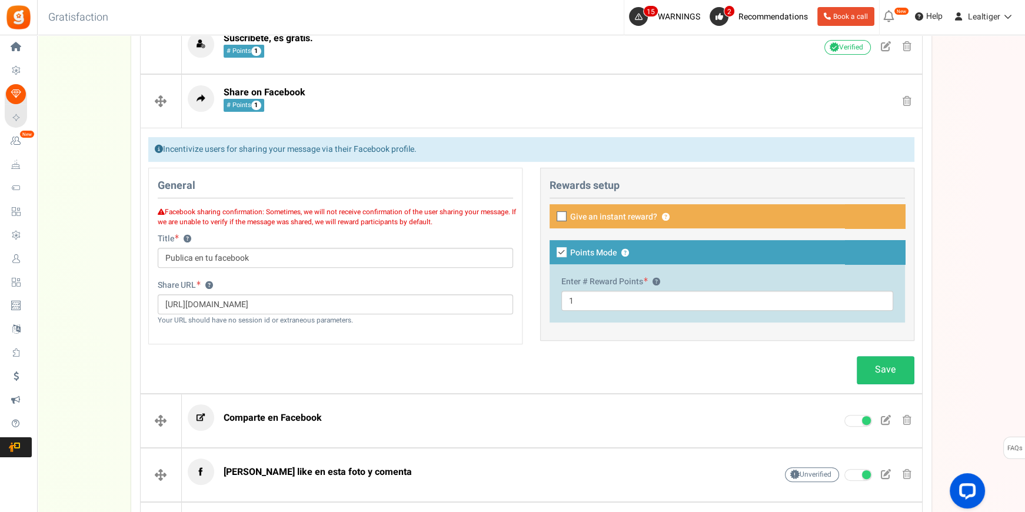
click at [564, 252] on icon at bounding box center [561, 252] width 10 height 10
click at [552, 252] on input "Points Mode ?" at bounding box center [549, 253] width 8 height 8
checkbox input "false"
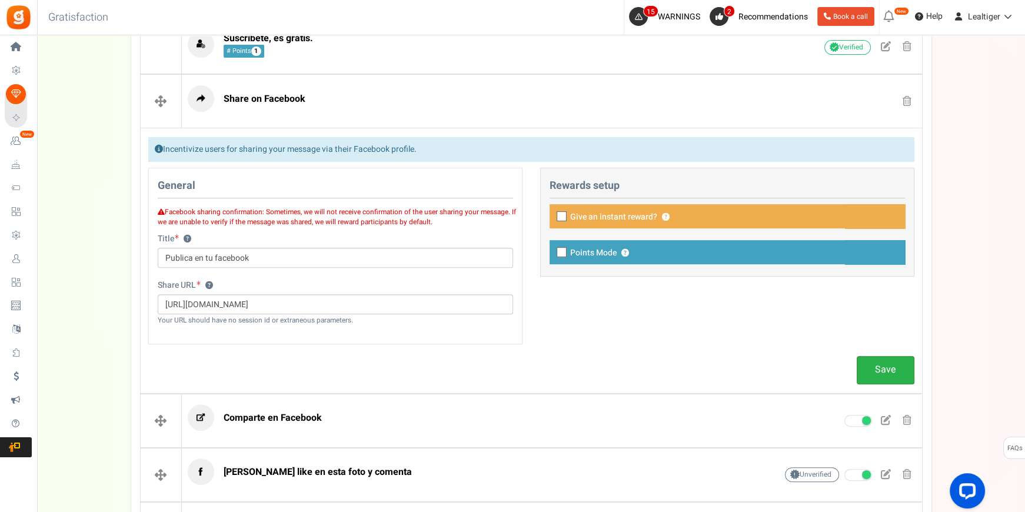
click at [884, 363] on link "Save" at bounding box center [885, 370] width 58 height 28
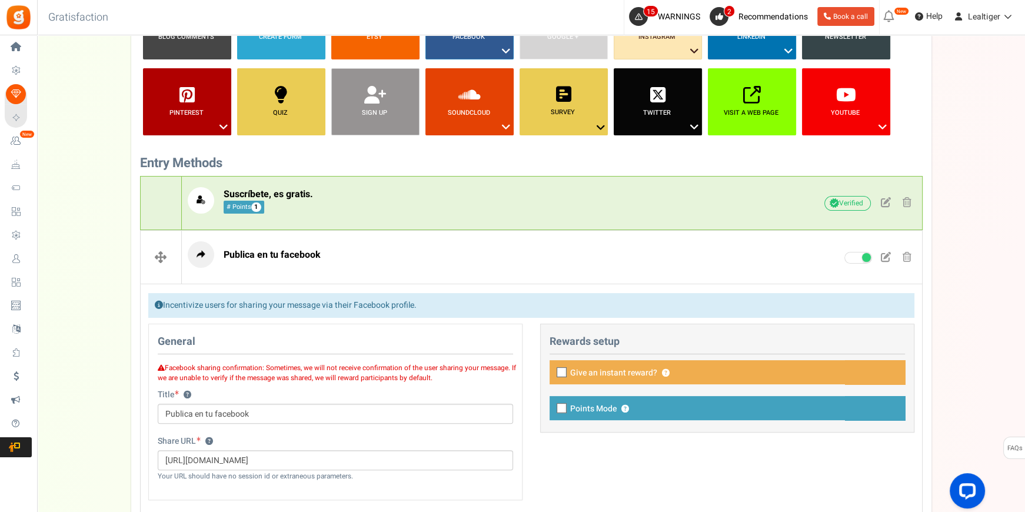
scroll to position [352, 0]
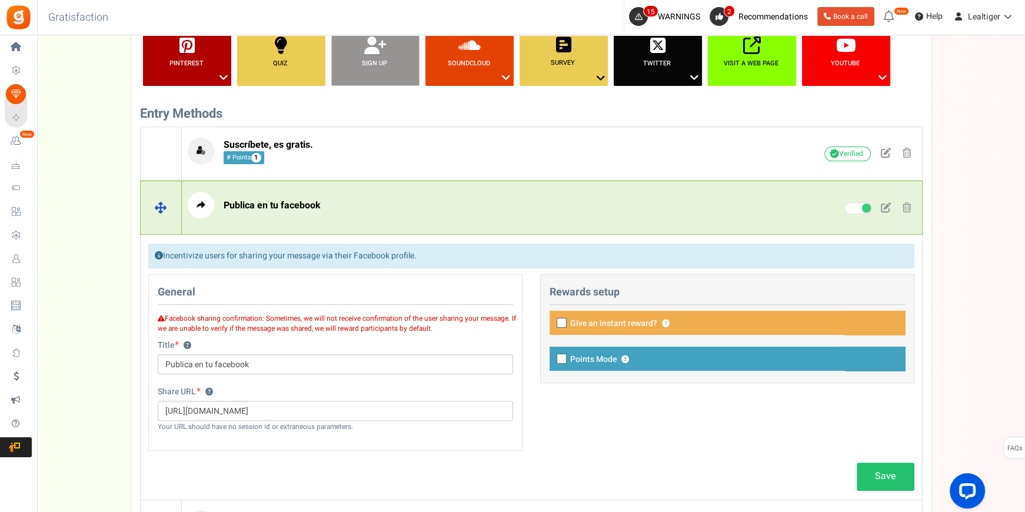
click at [906, 208] on span at bounding box center [906, 207] width 9 height 10
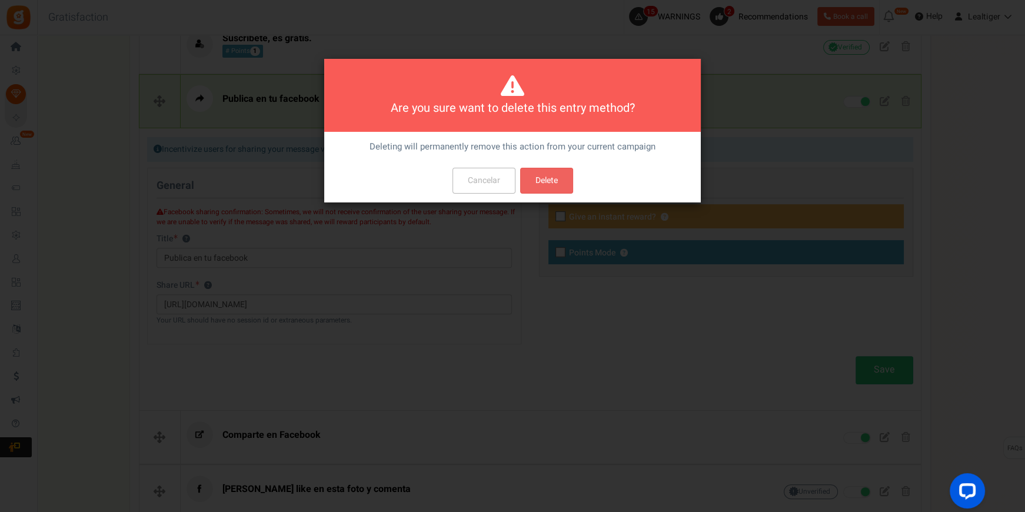
scroll to position [0, 0]
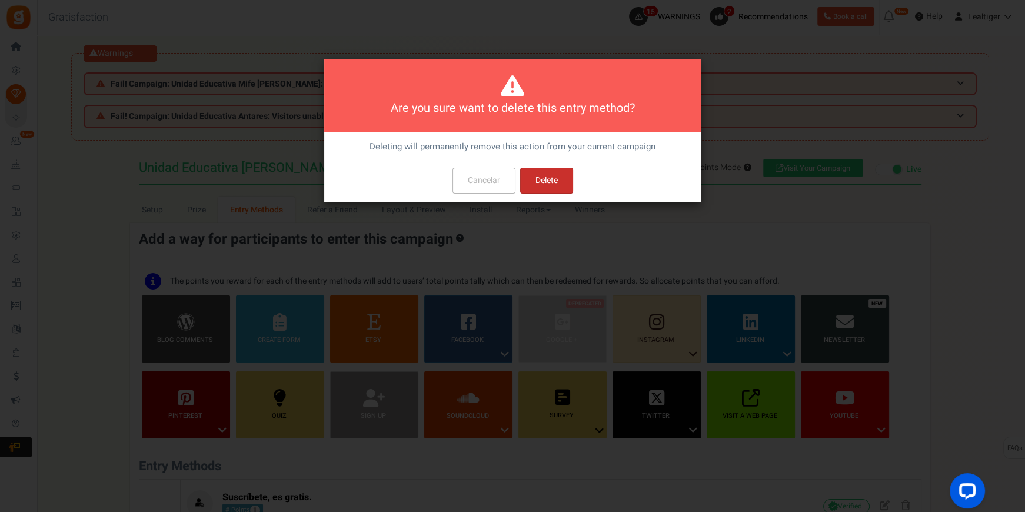
click at [543, 178] on button "Delete" at bounding box center [546, 181] width 53 height 26
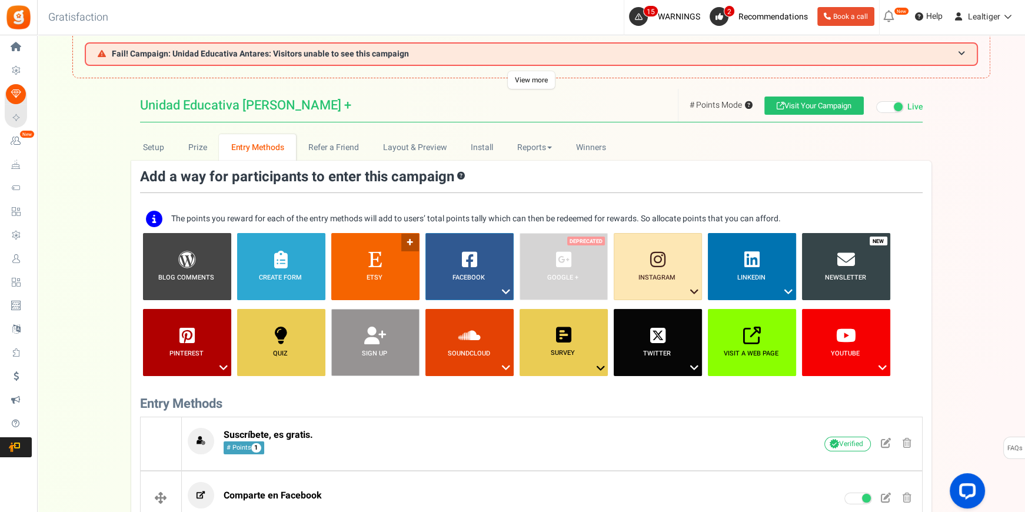
scroll to position [59, 0]
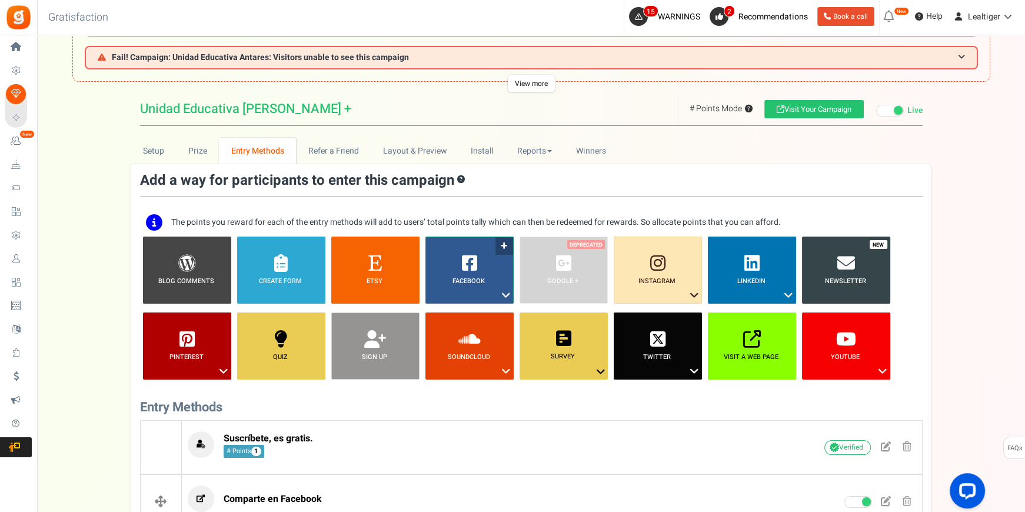
click at [502, 294] on icon at bounding box center [506, 295] width 14 height 15
click at [462, 333] on link "Share on Facebook" at bounding box center [460, 331] width 76 height 15
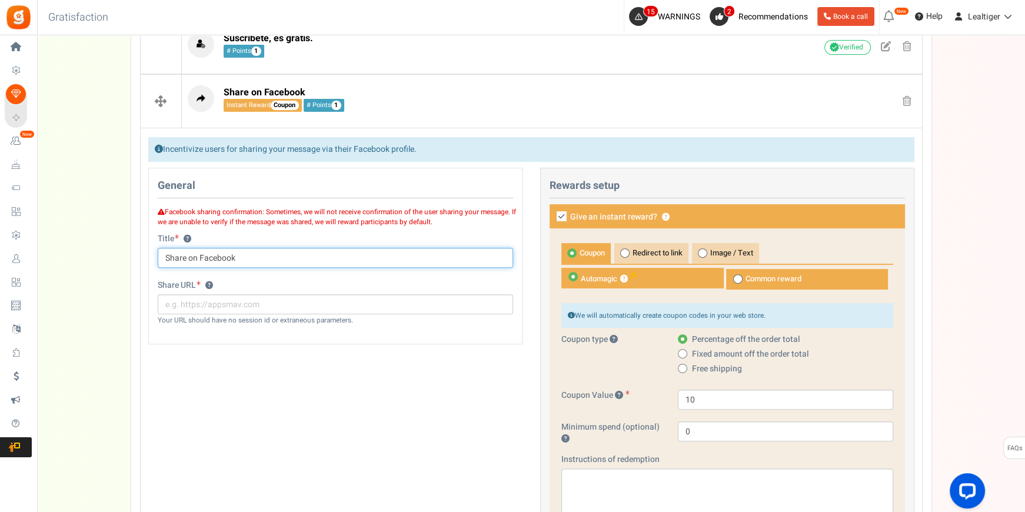
click at [293, 258] on input "Share on Facebook" at bounding box center [335, 258] width 355 height 20
type input "Publica en tu facebook"
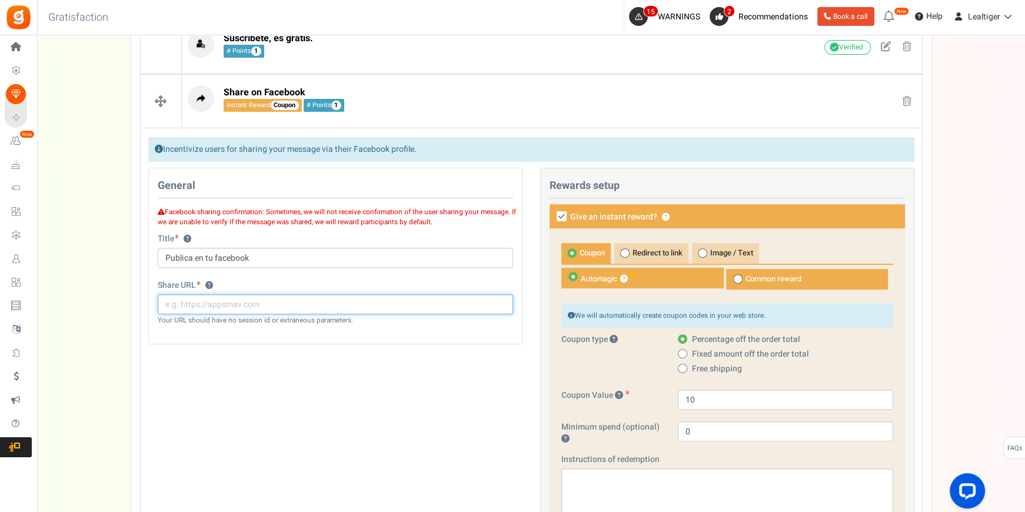
click at [381, 302] on input "text" at bounding box center [335, 304] width 355 height 20
type input "t"
type input "https://sindesenfocarse.vip"
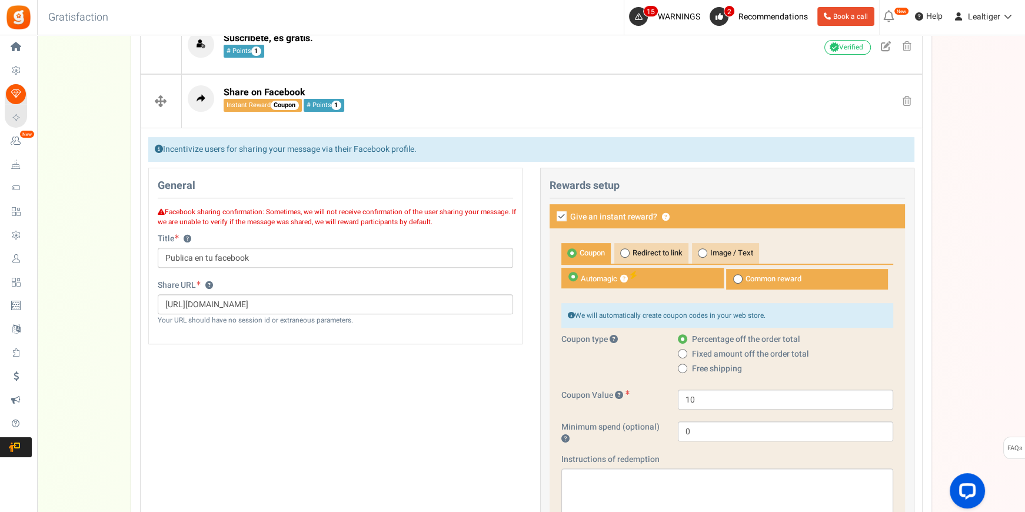
click at [558, 216] on icon at bounding box center [561, 216] width 10 height 10
click at [552, 216] on input "Give an instant reward? ?" at bounding box center [549, 217] width 8 height 8
checkbox input "false"
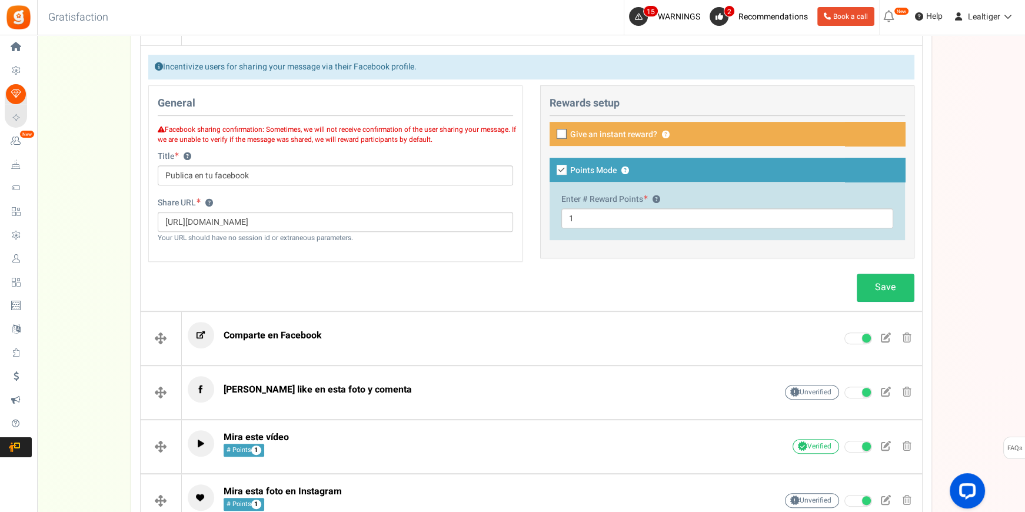
scroll to position [619, 0]
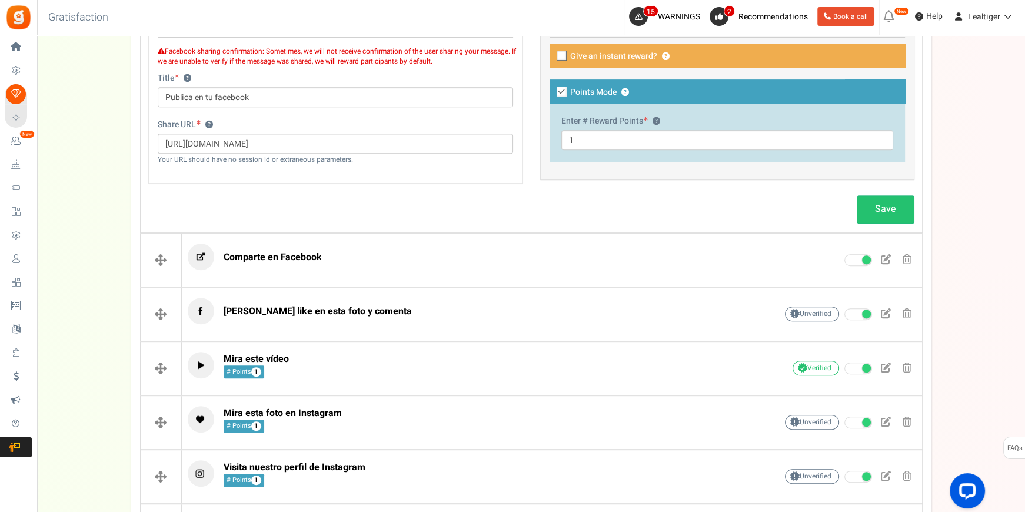
click at [566, 91] on label "Points Mode ?" at bounding box center [726, 91] width 355 height 24
click at [552, 91] on input "Points Mode ?" at bounding box center [549, 93] width 8 height 8
checkbox input "false"
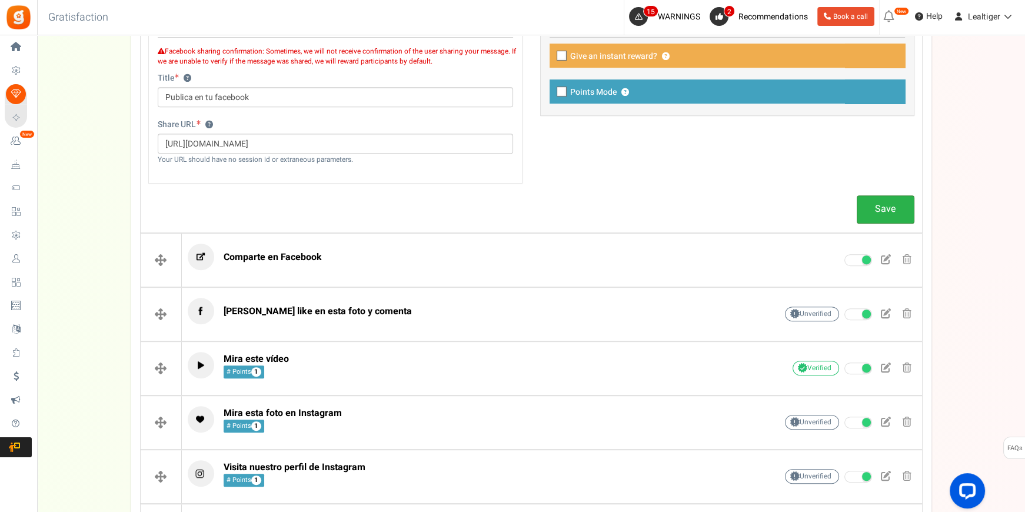
click at [903, 209] on link "Save" at bounding box center [885, 209] width 58 height 28
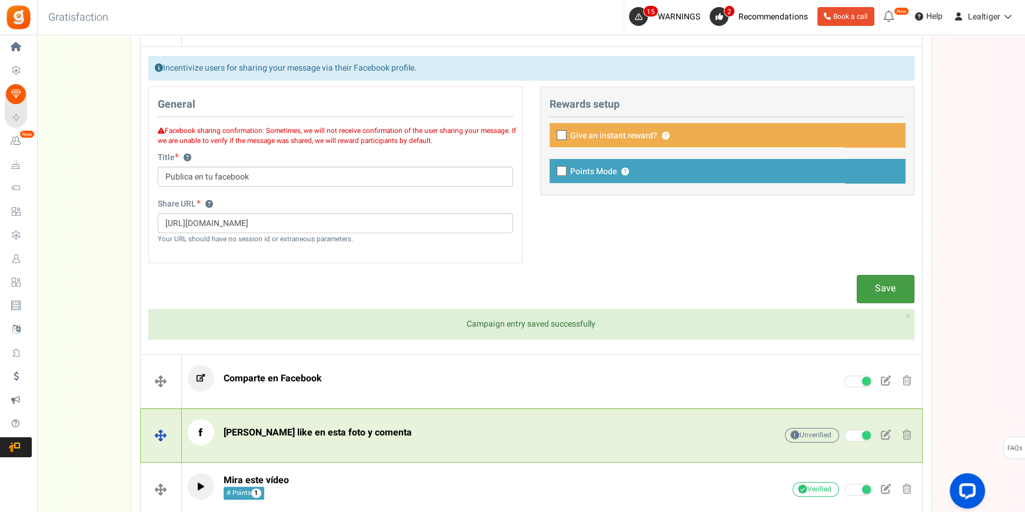
scroll to position [406, 0]
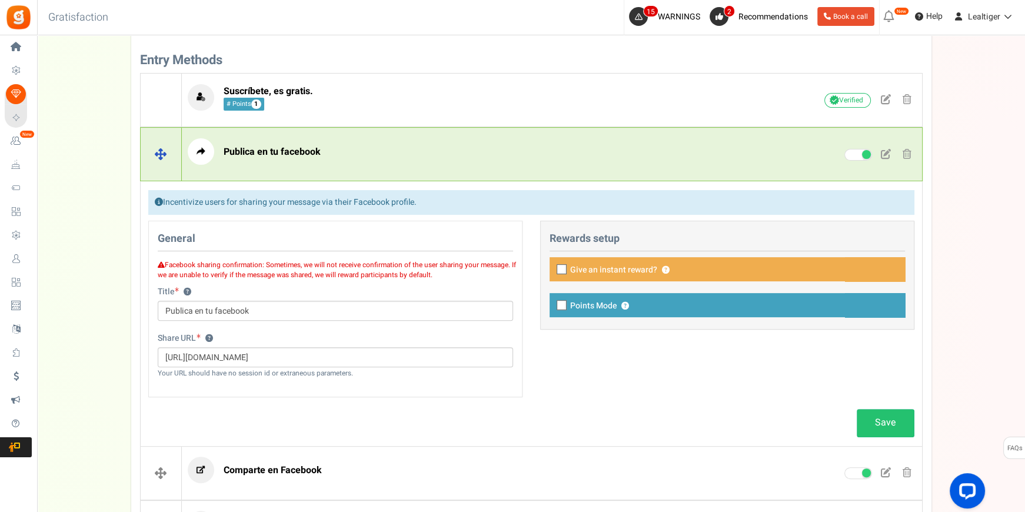
click at [543, 146] on p "Publica en tu facebook" at bounding box center [464, 151] width 552 height 26
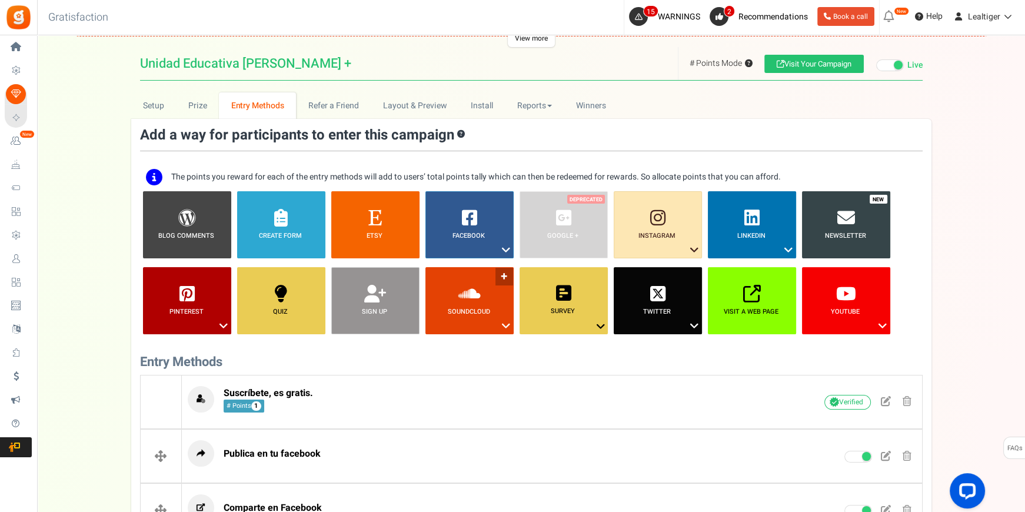
scroll to position [0, 0]
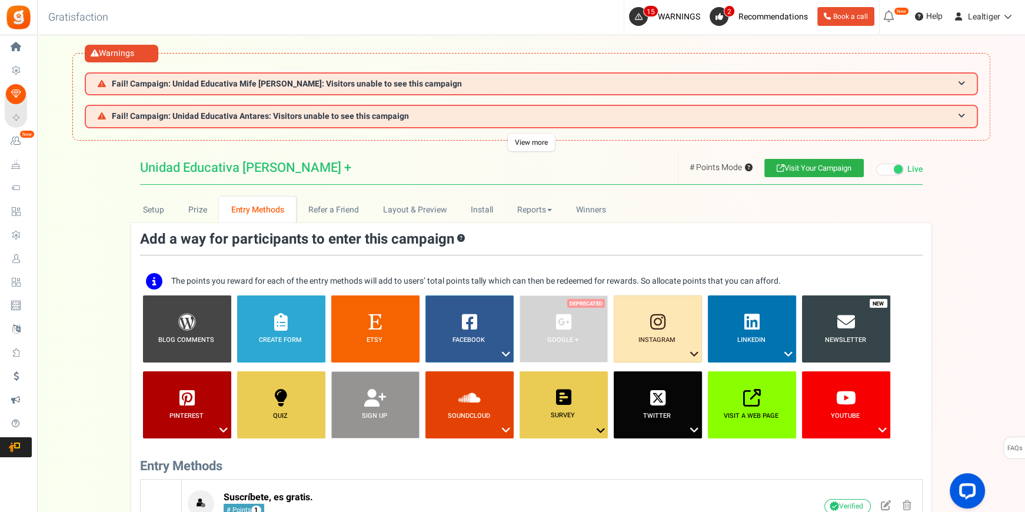
click at [825, 166] on link "Visit Your Campaign" at bounding box center [813, 168] width 99 height 18
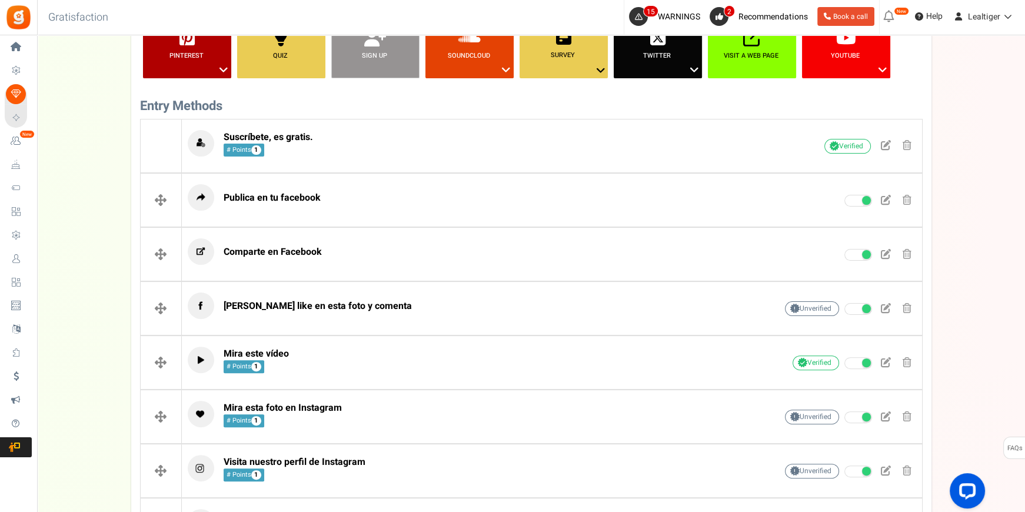
scroll to position [374, 0]
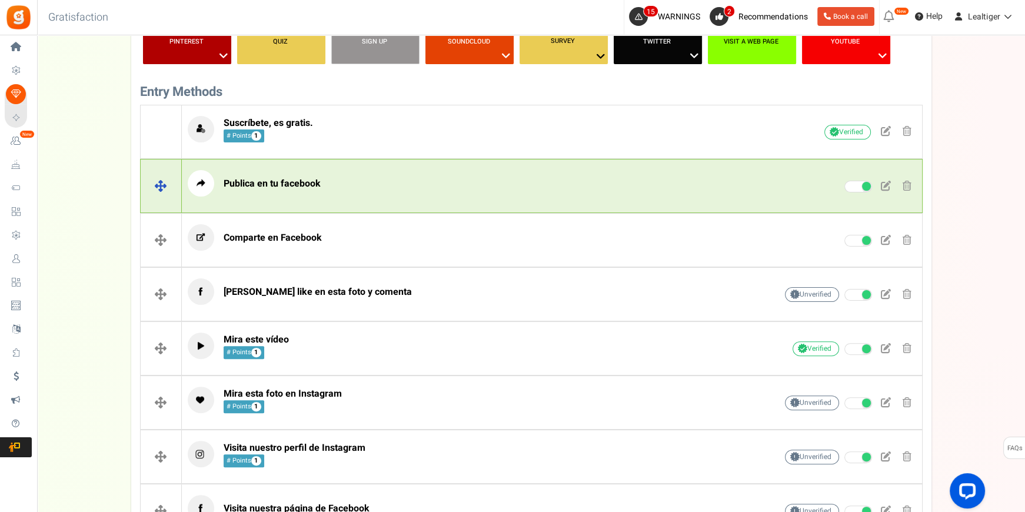
click at [906, 182] on span at bounding box center [906, 186] width 9 height 10
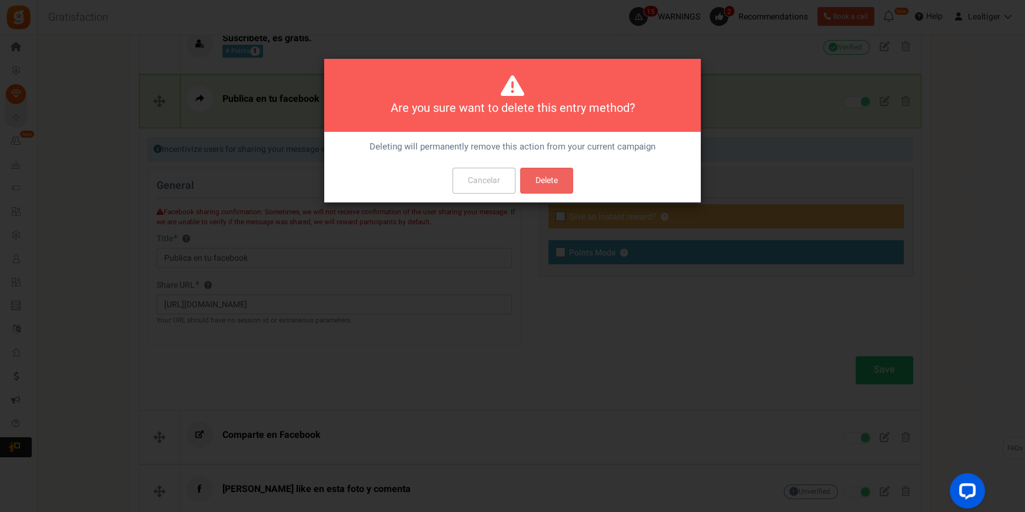
scroll to position [0, 0]
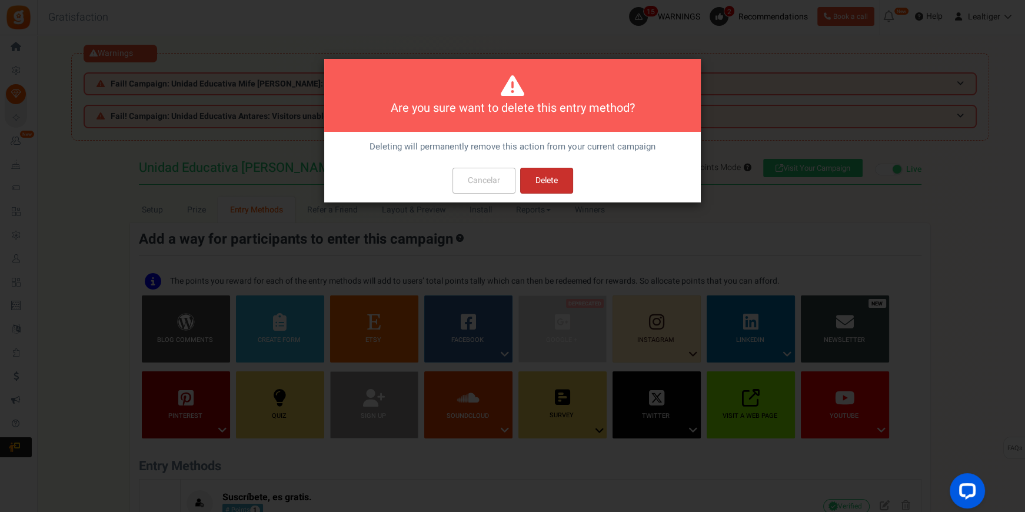
click at [570, 182] on button "Delete" at bounding box center [546, 181] width 53 height 26
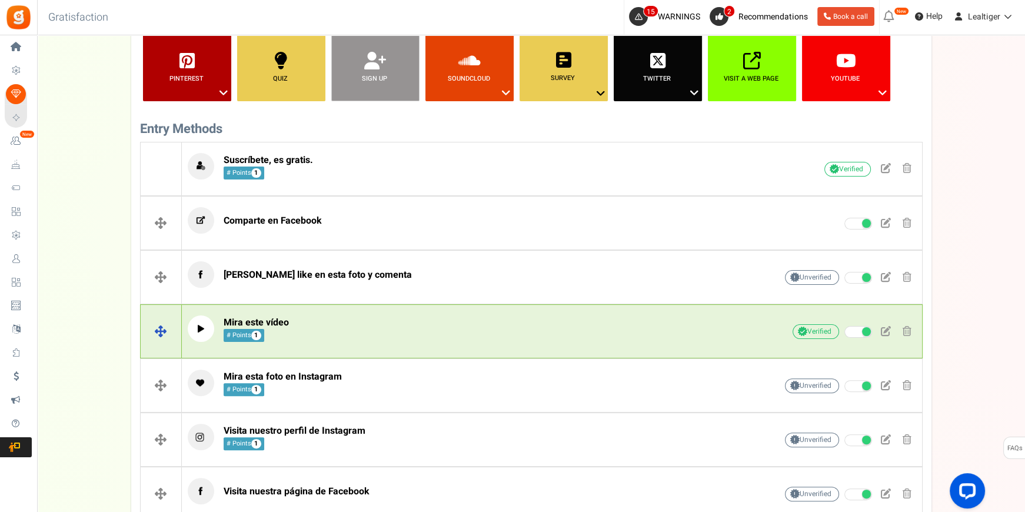
scroll to position [326, 0]
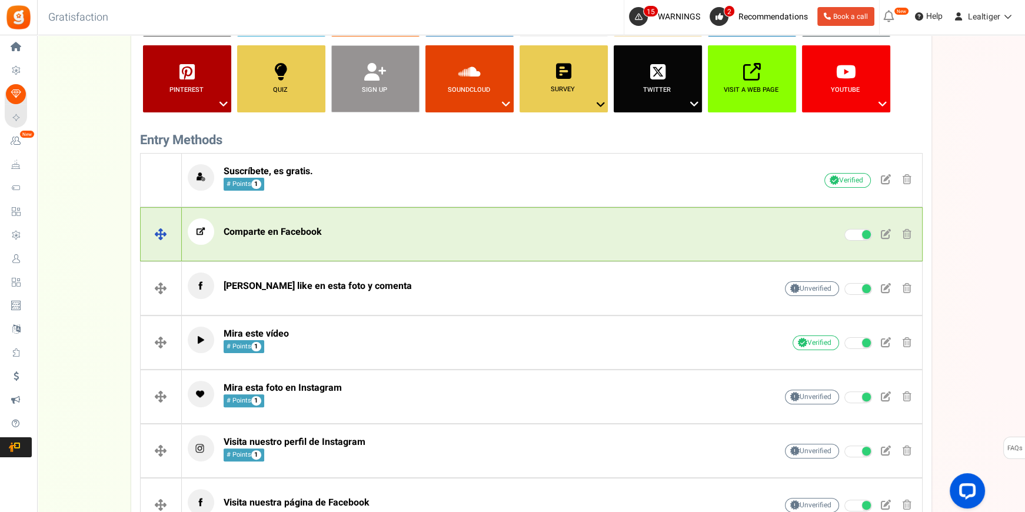
click at [402, 228] on p "Comparte en Facebook" at bounding box center [464, 231] width 552 height 26
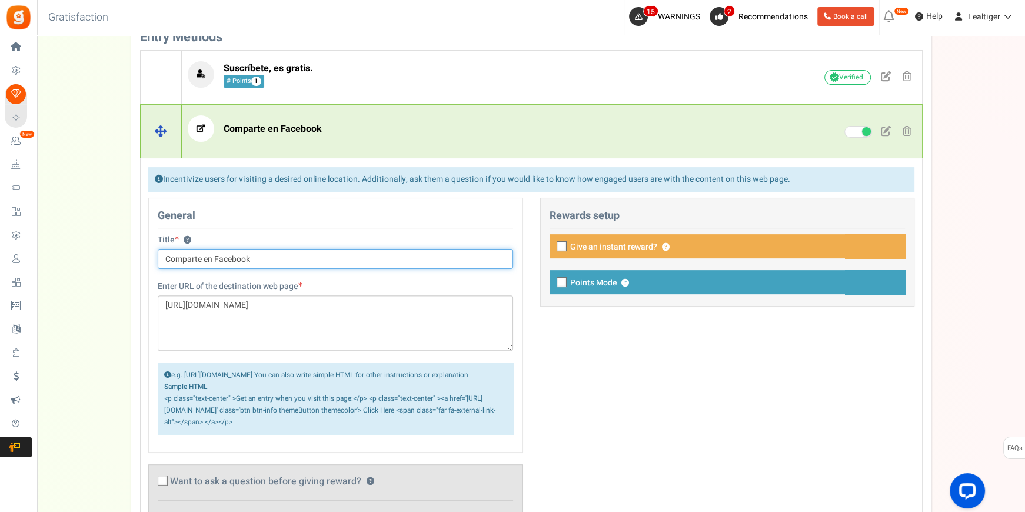
scroll to position [433, 0]
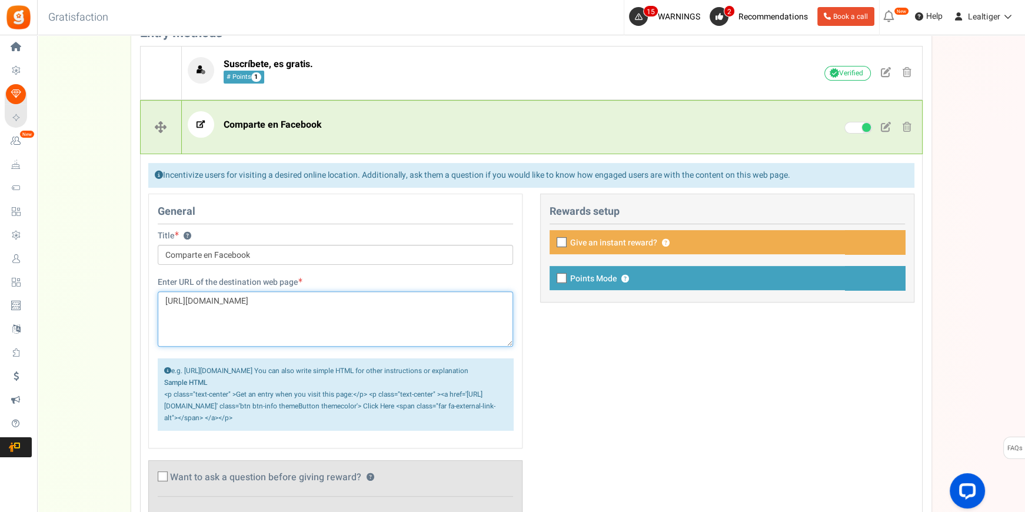
drag, startPoint x: 329, startPoint y: 297, endPoint x: 334, endPoint y: 312, distance: 15.6
click at [334, 312] on textarea "https://www.facebook.com/tomasmoroquito/photos/pcb.2389974684357647/23899706110…" at bounding box center [335, 318] width 355 height 55
click at [247, 309] on textarea "https://www.facebook.com/tomasmoroquito/photos/pcb.2389974684357647/23899706110…" at bounding box center [335, 318] width 355 height 55
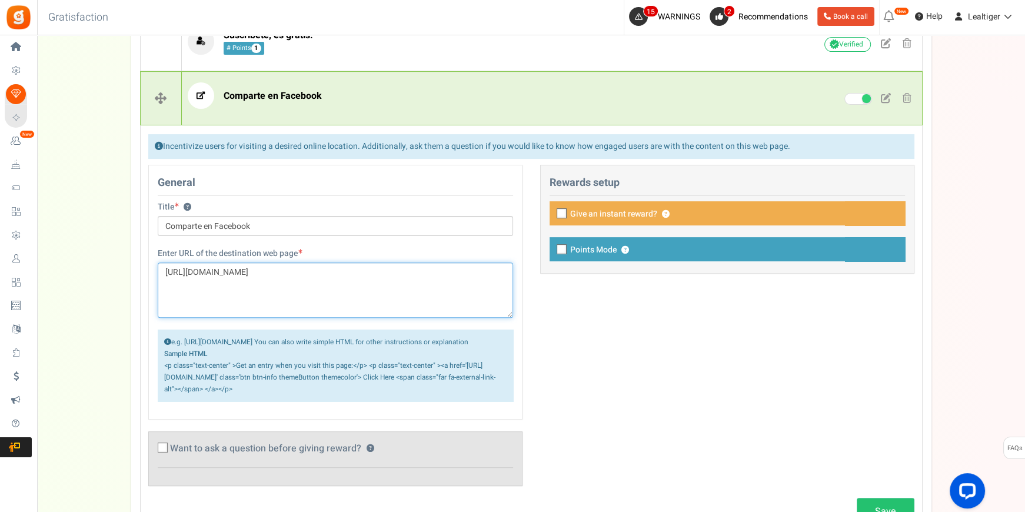
scroll to position [486, 0]
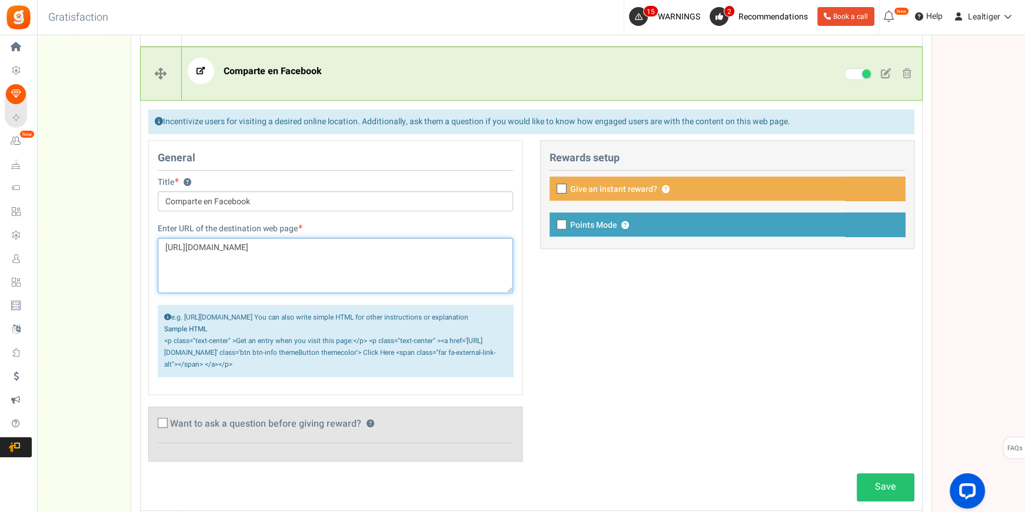
drag, startPoint x: 183, startPoint y: 248, endPoint x: 146, endPoint y: 243, distance: 36.8
click at [146, 243] on div "General Title ? Comparte en Facebook Tip! Your title should show the huge savin…" at bounding box center [335, 306] width 392 height 333
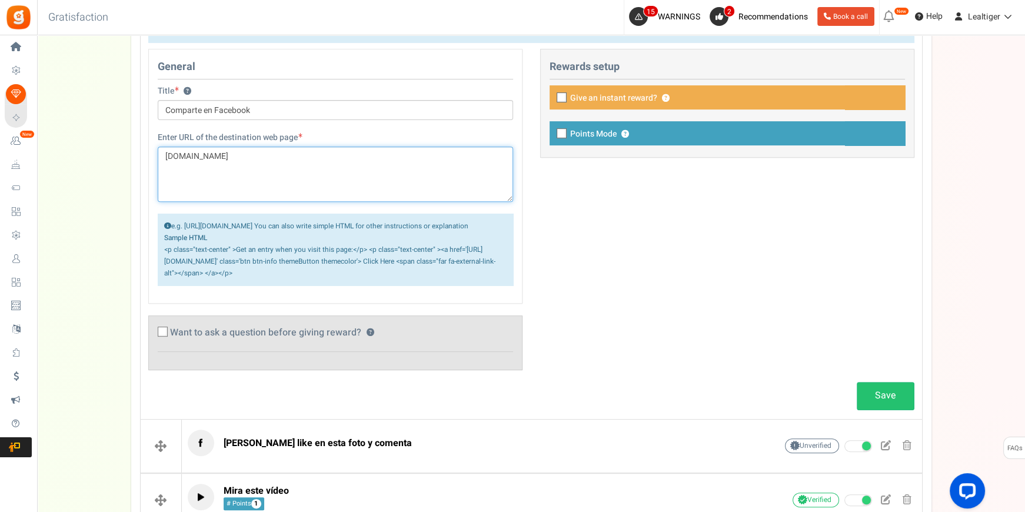
scroll to position [593, 0]
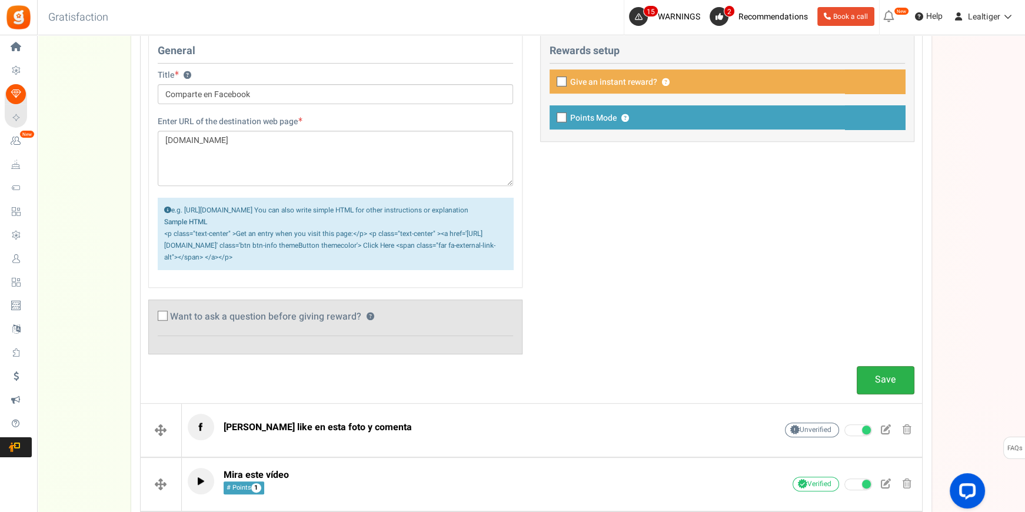
click at [872, 385] on link "Save" at bounding box center [885, 380] width 58 height 28
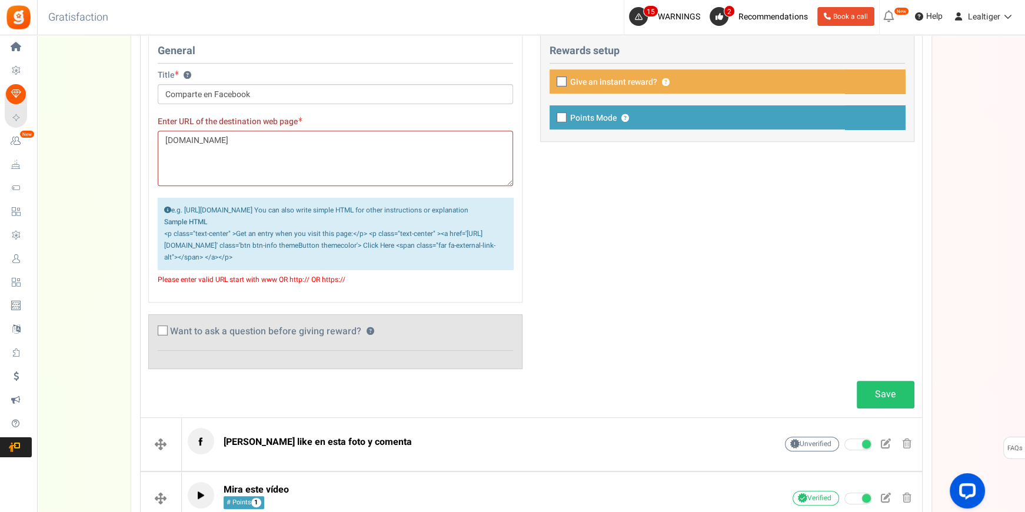
drag, startPoint x: 164, startPoint y: 243, endPoint x: 342, endPoint y: 271, distance: 180.3
click at [342, 269] on div "e.g. https://appsmav.com/gratisfaction.php You can also write simple HTML for o…" at bounding box center [335, 234] width 355 height 72
copy small "<p class="text-center" >Get an entry when you visit this page:</p> <p class="te…"
click at [258, 139] on textarea "clubredcard.com" at bounding box center [335, 158] width 355 height 55
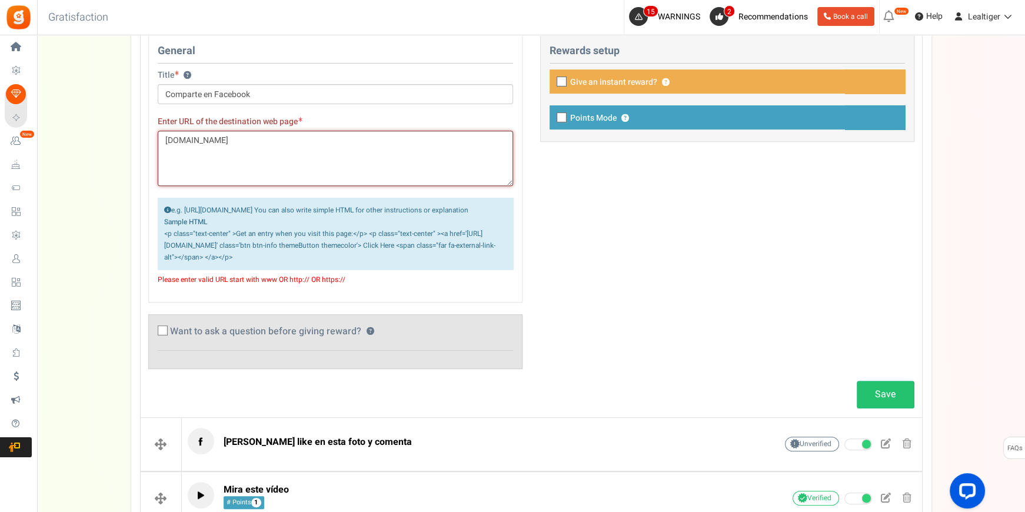
click at [258, 139] on textarea "clubredcard.com" at bounding box center [335, 158] width 355 height 55
paste textarea "<p class="text-center" >Get an entry when you visit this page:</p> <p class="te…"
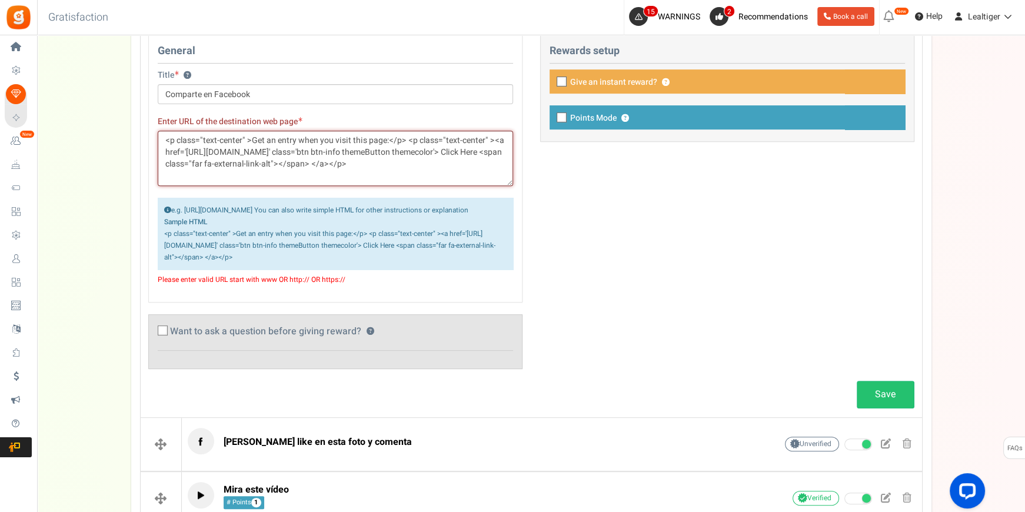
drag, startPoint x: 202, startPoint y: 141, endPoint x: 241, endPoint y: 138, distance: 38.3
click at [241, 138] on textarea "<p class="text-center" >Get an entry when you visit this page:</p> <p class="te…" at bounding box center [335, 158] width 355 height 55
drag, startPoint x: 208, startPoint y: 152, endPoint x: 242, endPoint y: 152, distance: 34.1
click at [212, 152] on textarea "<p class="text-center" >Get an entry when you visit this page:</p> <p class="te…" at bounding box center [335, 158] width 355 height 55
type textarea "<p class="text-center" >Get an entry when you visit this page:</p> <p class="te…"
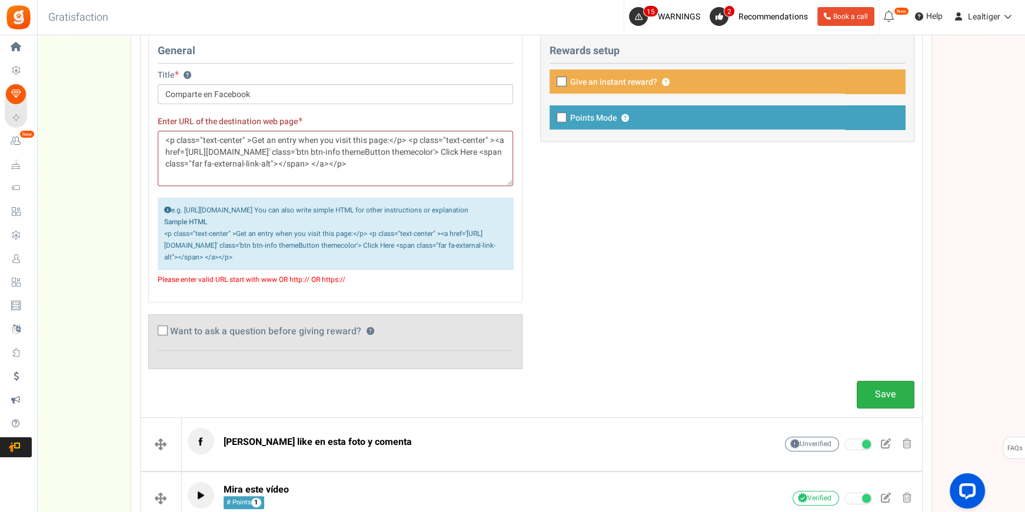
click at [888, 406] on link "Save" at bounding box center [885, 395] width 58 height 28
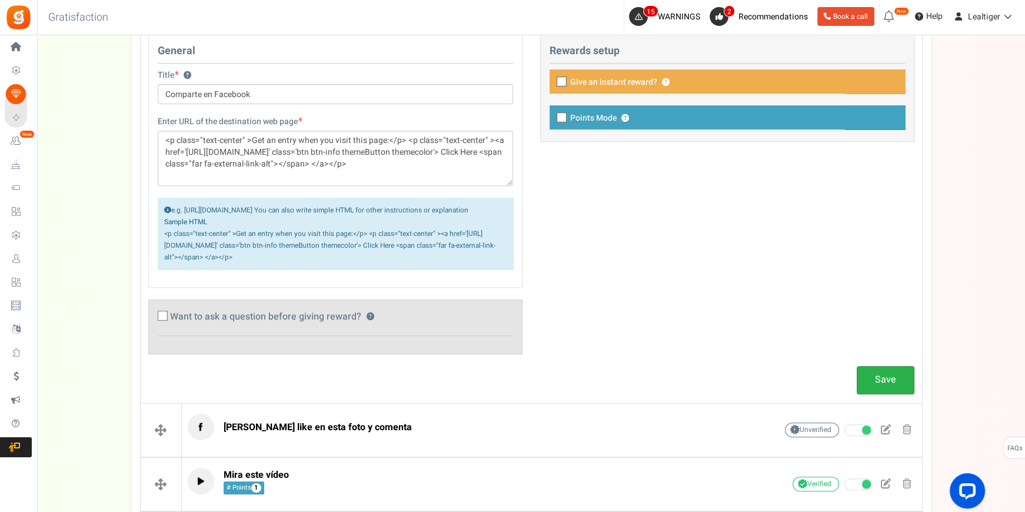
click at [872, 382] on link "Save" at bounding box center [885, 380] width 58 height 28
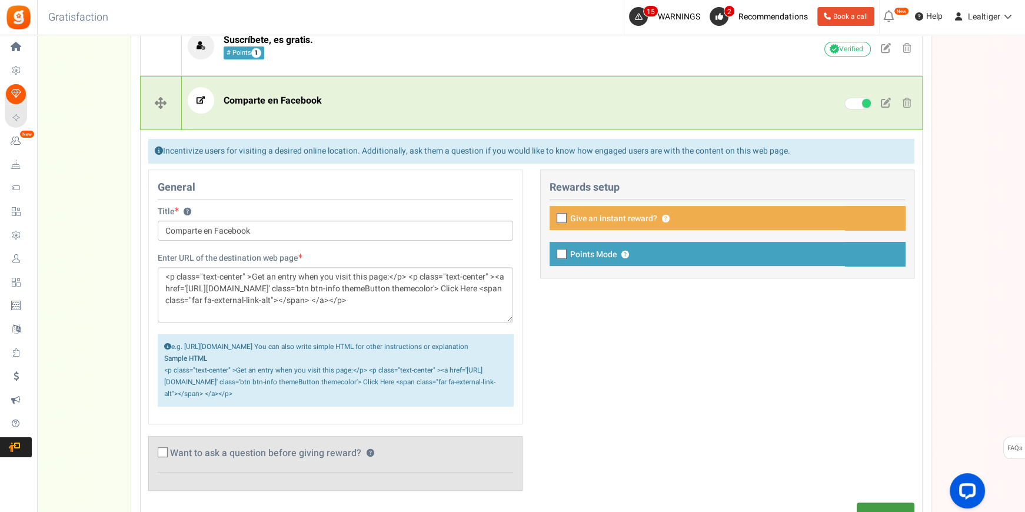
scroll to position [433, 0]
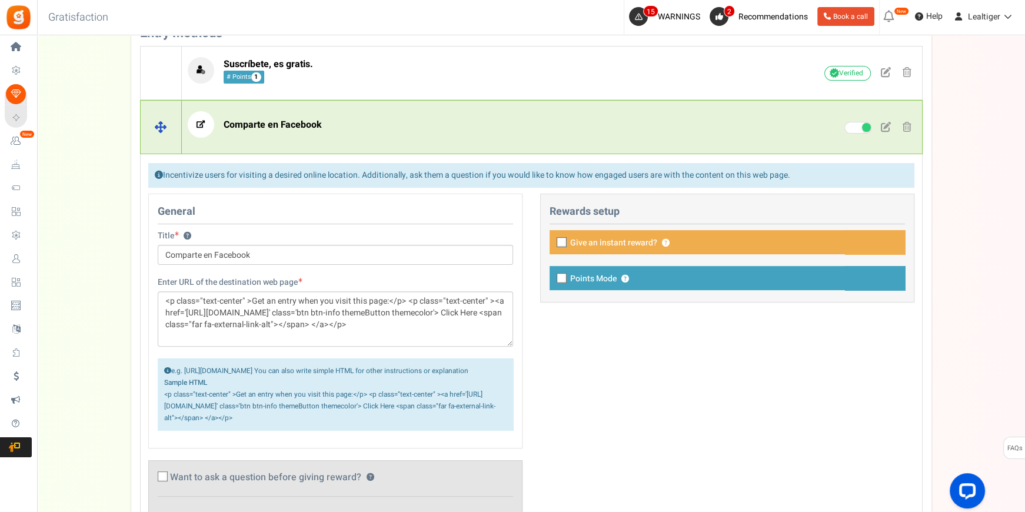
click at [299, 129] on span "Comparte en Facebook" at bounding box center [272, 125] width 98 height 14
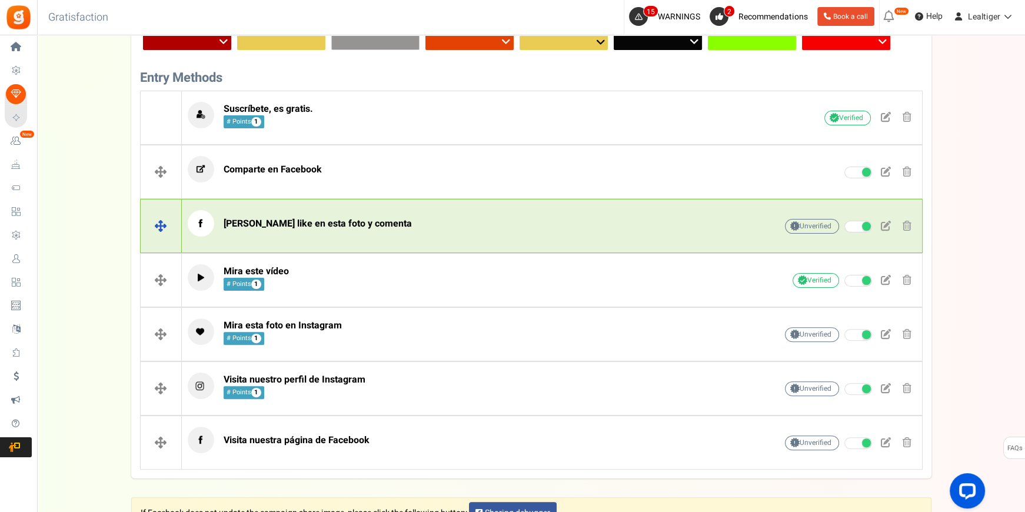
scroll to position [379, 0]
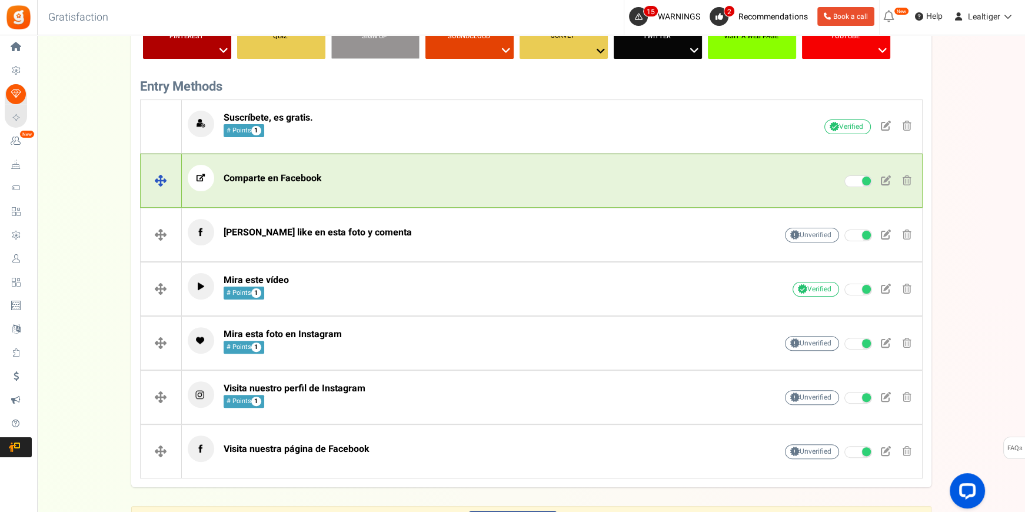
click at [371, 174] on p "Comparte en Facebook" at bounding box center [464, 178] width 552 height 26
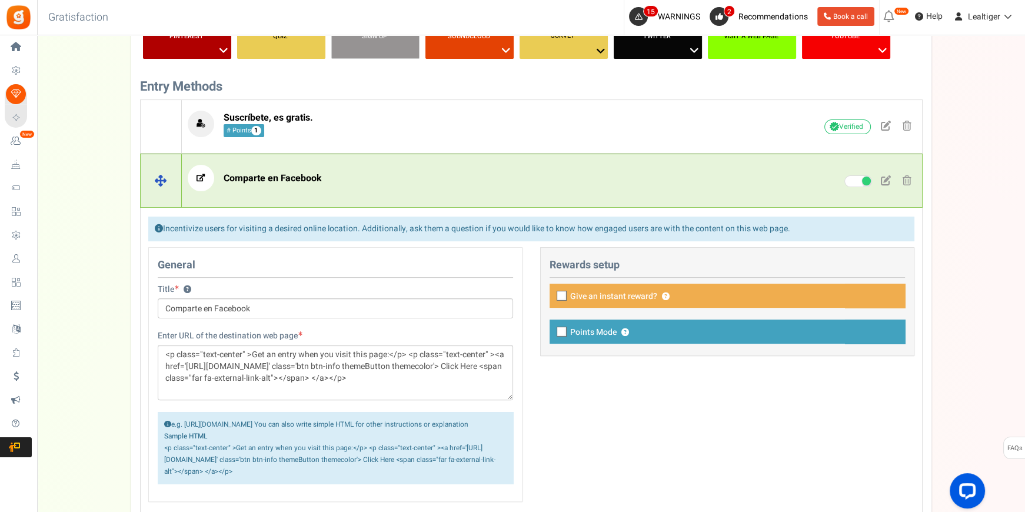
click at [371, 174] on p "Comparte en Facebook" at bounding box center [464, 178] width 552 height 26
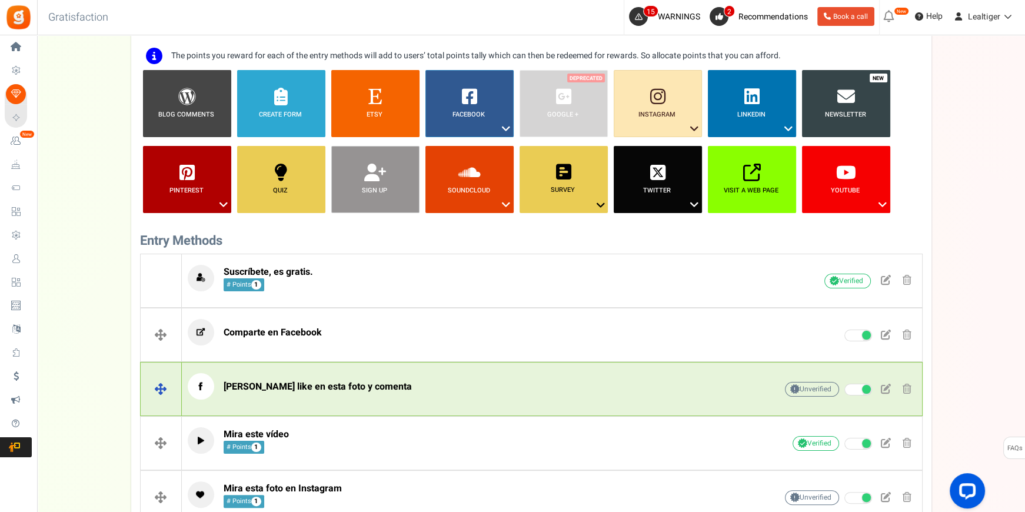
scroll to position [219, 0]
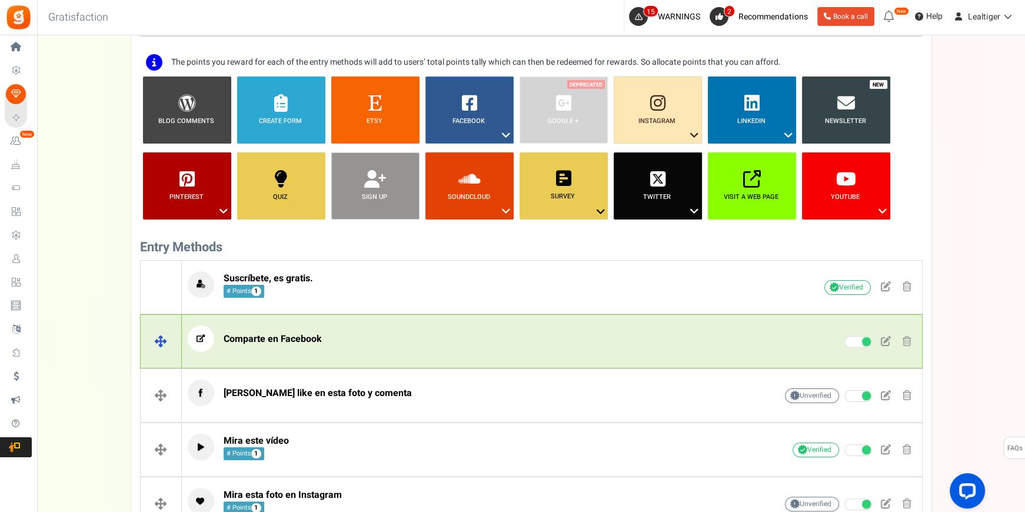
click at [444, 325] on p "Comparte en Facebook" at bounding box center [464, 338] width 552 height 26
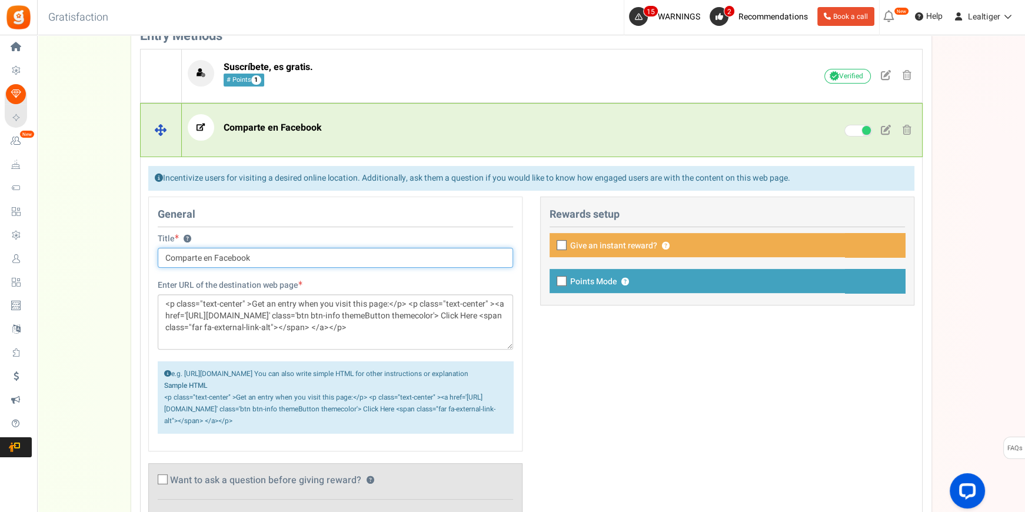
scroll to position [433, 0]
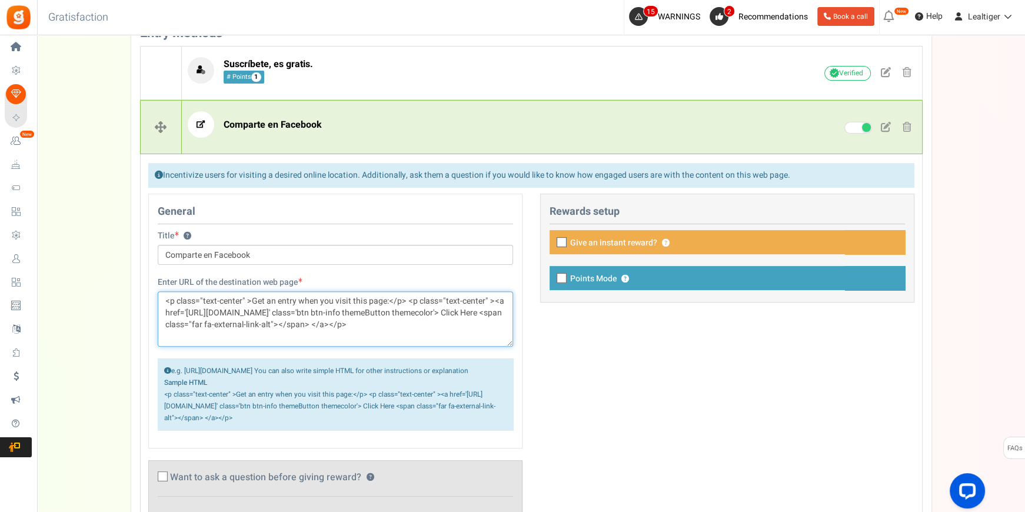
click at [409, 330] on textarea "<p class="text-center" >Get an entry when you visit this page:</p> <p class="te…" at bounding box center [335, 318] width 355 height 55
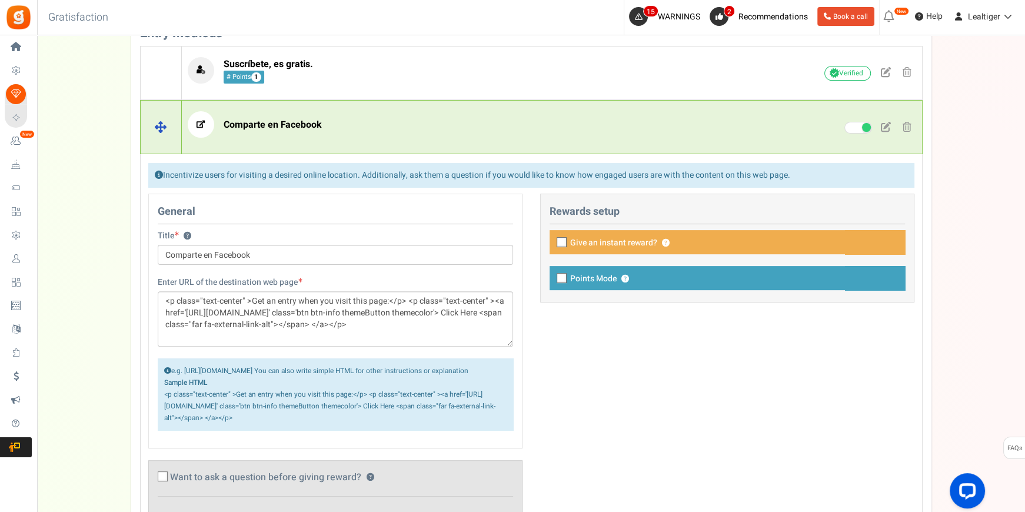
click at [601, 134] on p "Comparte en Facebook" at bounding box center [464, 124] width 552 height 26
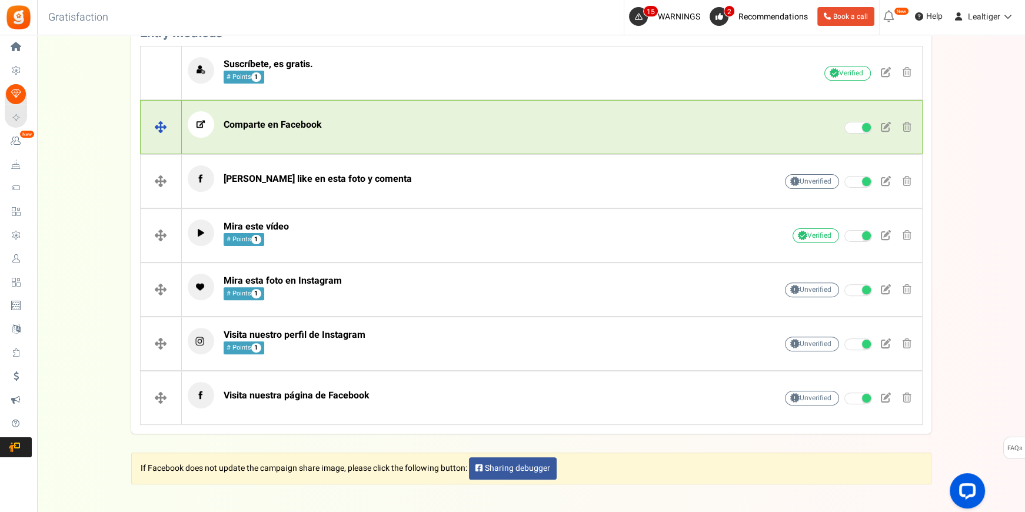
click at [906, 125] on span at bounding box center [906, 127] width 9 height 10
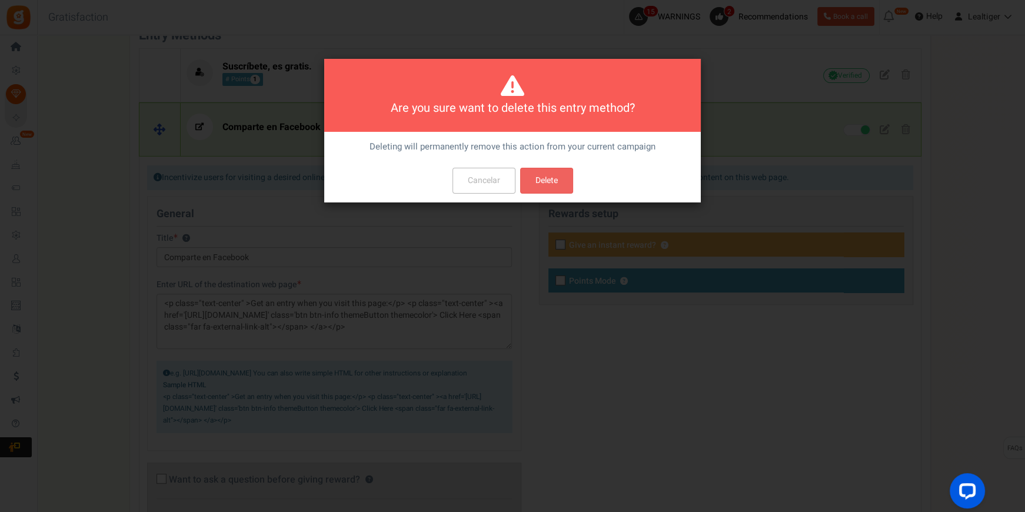
scroll to position [0, 0]
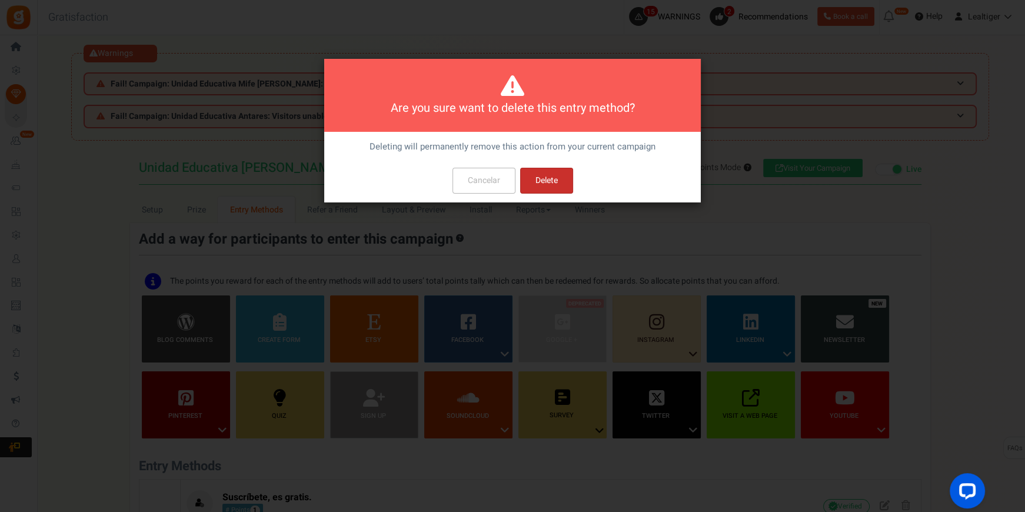
click at [559, 181] on button "Delete" at bounding box center [546, 181] width 53 height 26
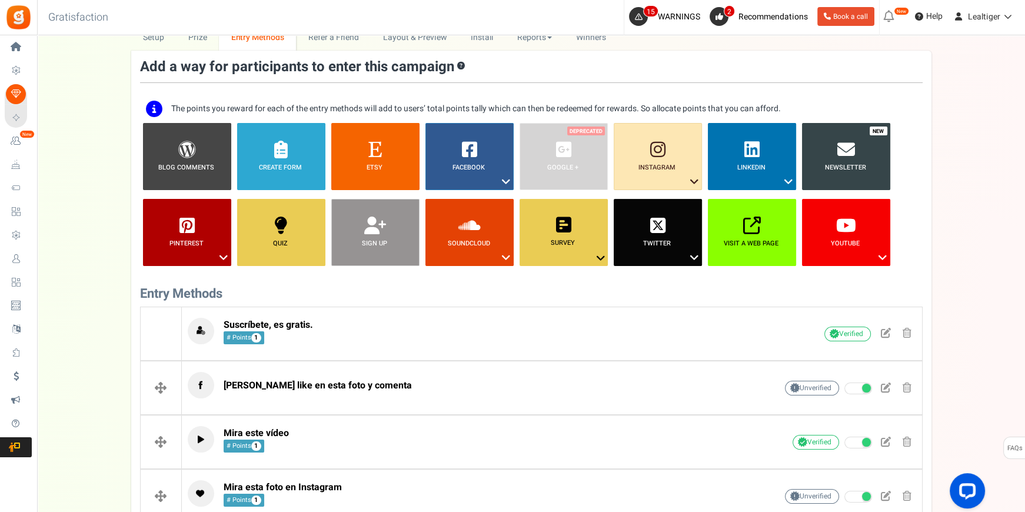
scroll to position [165, 0]
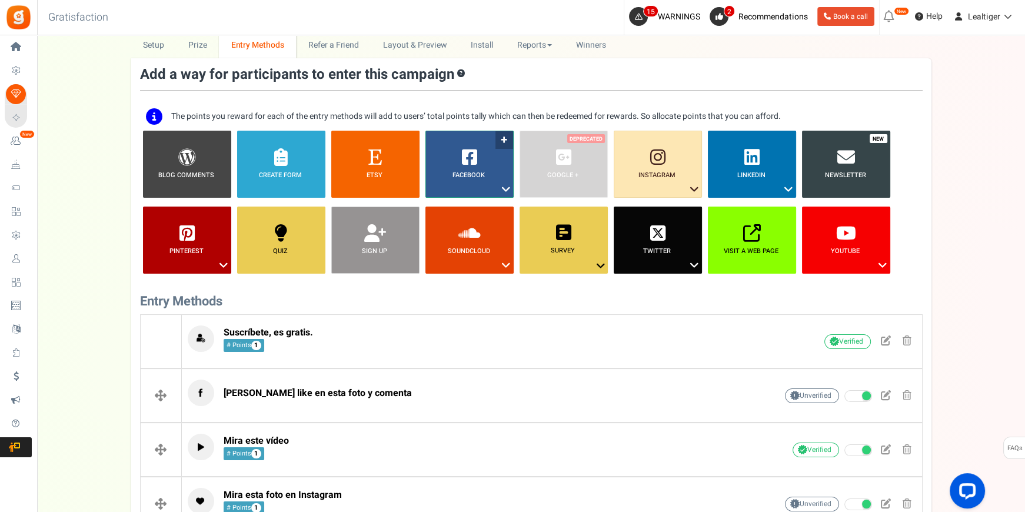
click at [502, 188] on icon at bounding box center [506, 189] width 14 height 15
click at [461, 222] on link "Share on Facebook" at bounding box center [460, 225] width 76 height 15
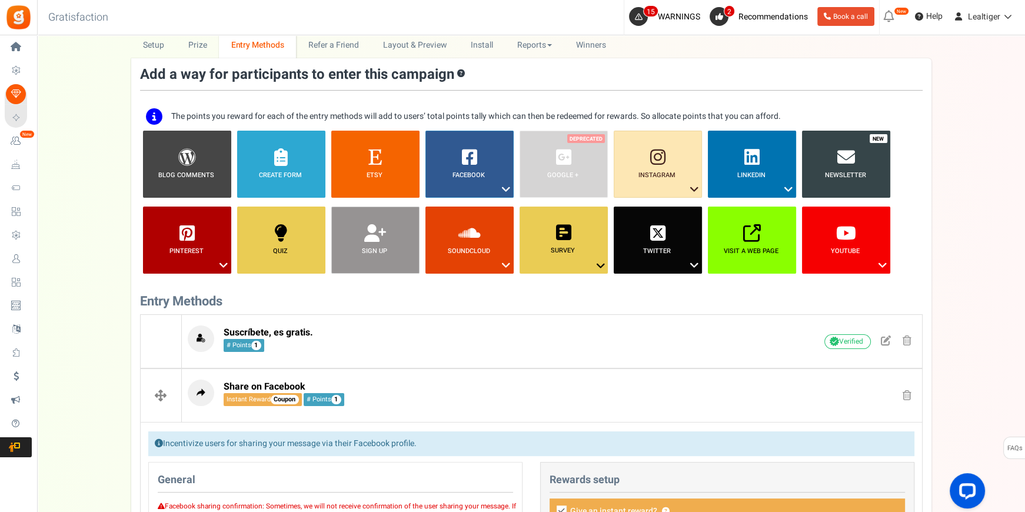
scroll to position [459, 0]
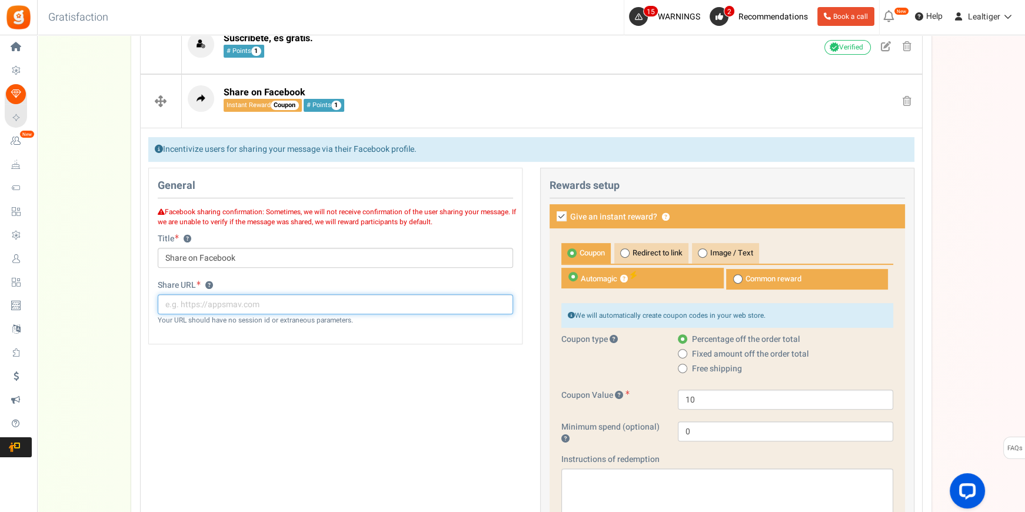
click at [287, 304] on input "text" at bounding box center [335, 304] width 355 height 20
click at [561, 212] on icon at bounding box center [561, 216] width 10 height 10
click at [552, 213] on input "Give an instant reward? ?" at bounding box center [549, 217] width 8 height 8
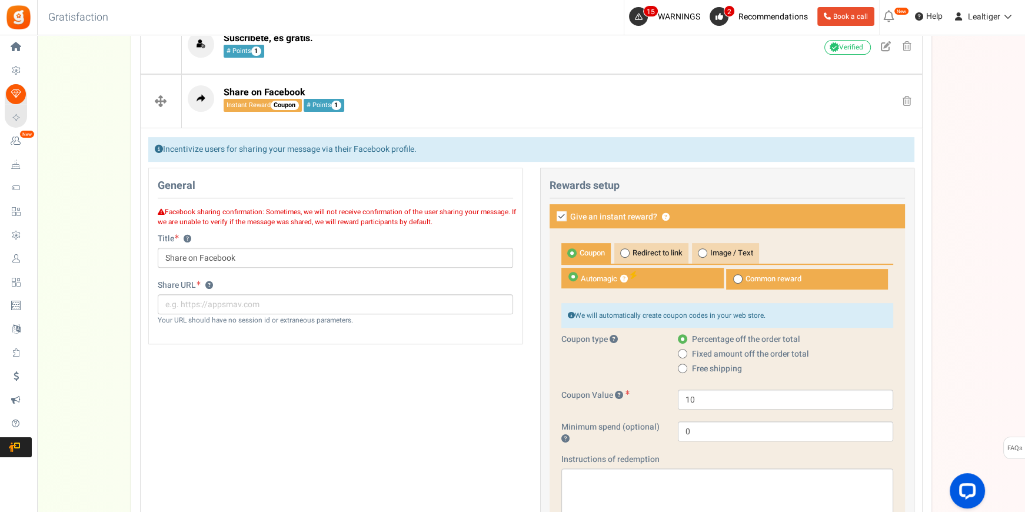
checkbox input "false"
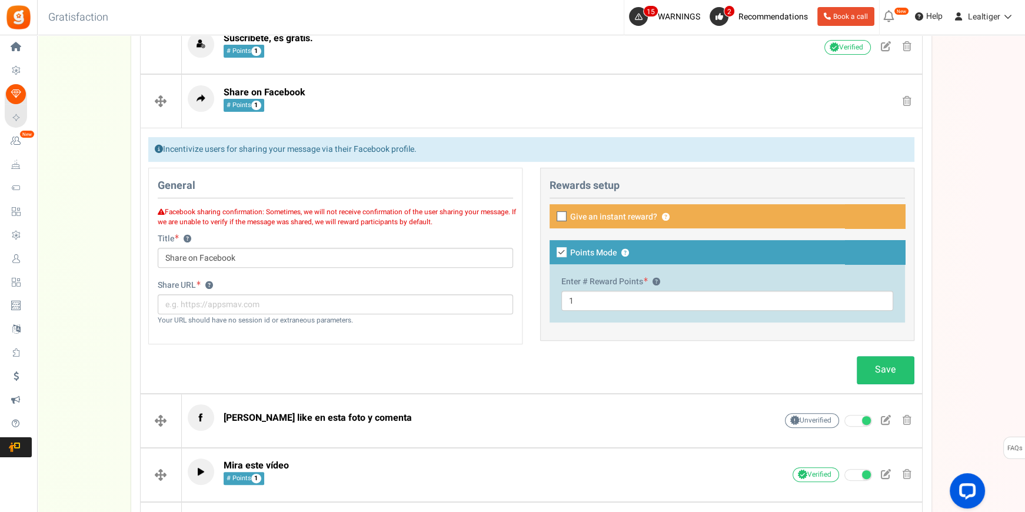
click at [560, 247] on icon at bounding box center [561, 252] width 10 height 10
click at [552, 249] on input "Points Mode ?" at bounding box center [549, 253] width 8 height 8
checkbox input "false"
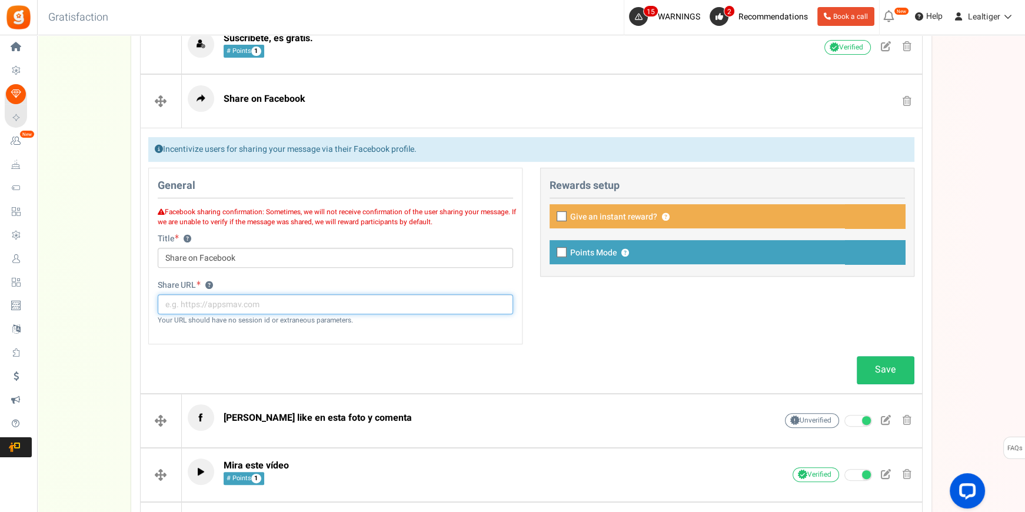
click at [349, 303] on input "text" at bounding box center [335, 304] width 355 height 20
paste input "<p class="text-center" >Get an entry when you visit this page:</p> <p class="te…"
click at [415, 304] on input "<p class="text-center" >Get an entry when you visit this page:</p> <p class="te…" at bounding box center [335, 304] width 355 height 20
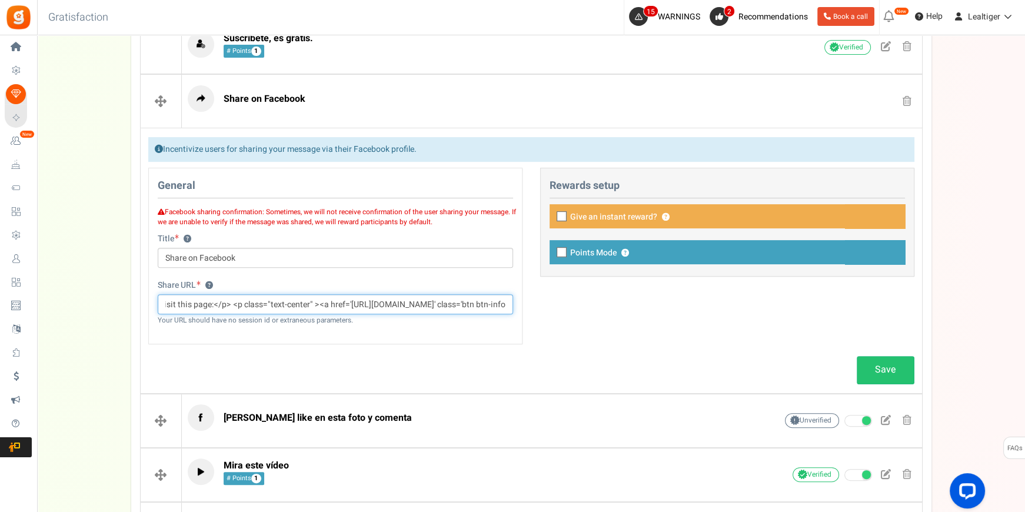
paste input "s://www.facebook.com/tomasmoroquito/photos/pcb.2389974684357647/238997061102472…"
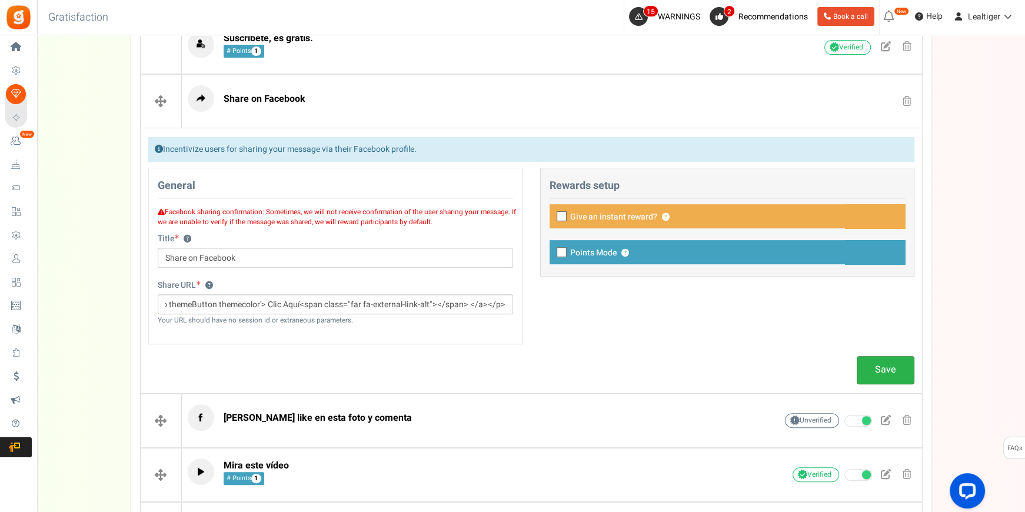
scroll to position [0, 0]
click at [891, 370] on link "Save" at bounding box center [885, 370] width 58 height 28
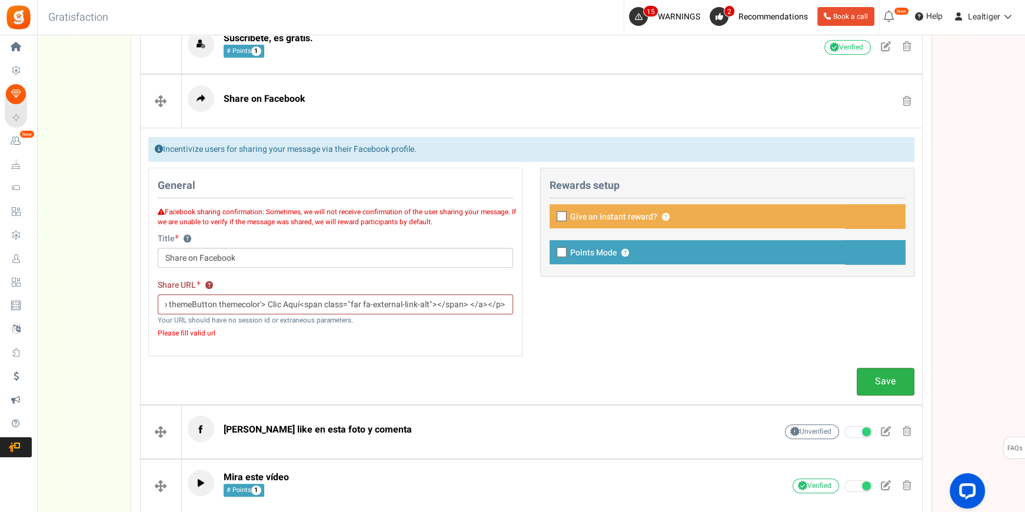
scroll to position [0, 926]
click at [876, 372] on link "Save" at bounding box center [885, 382] width 58 height 28
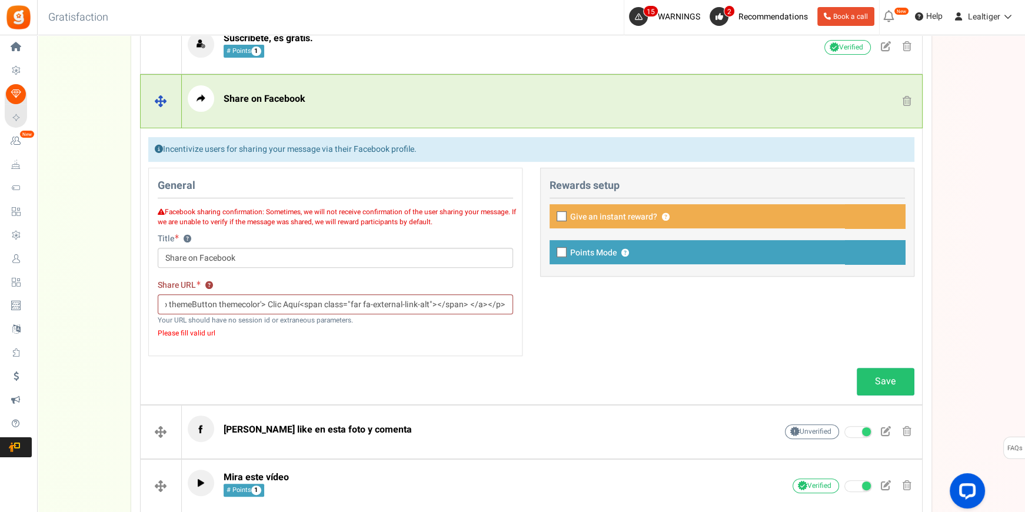
scroll to position [0, 0]
click at [481, 89] on p "Share on Facebook" at bounding box center [464, 98] width 552 height 26
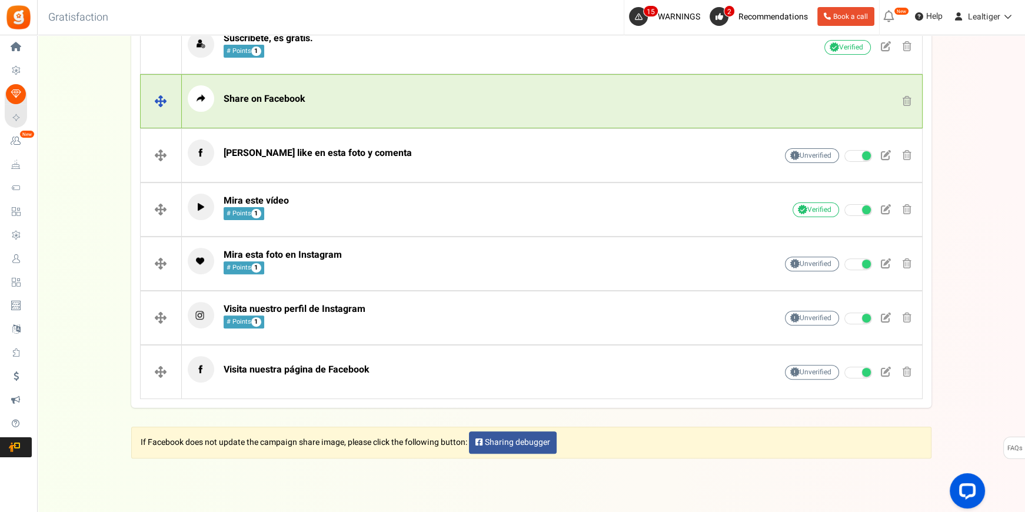
click at [481, 89] on p "Share on Facebook" at bounding box center [464, 98] width 552 height 26
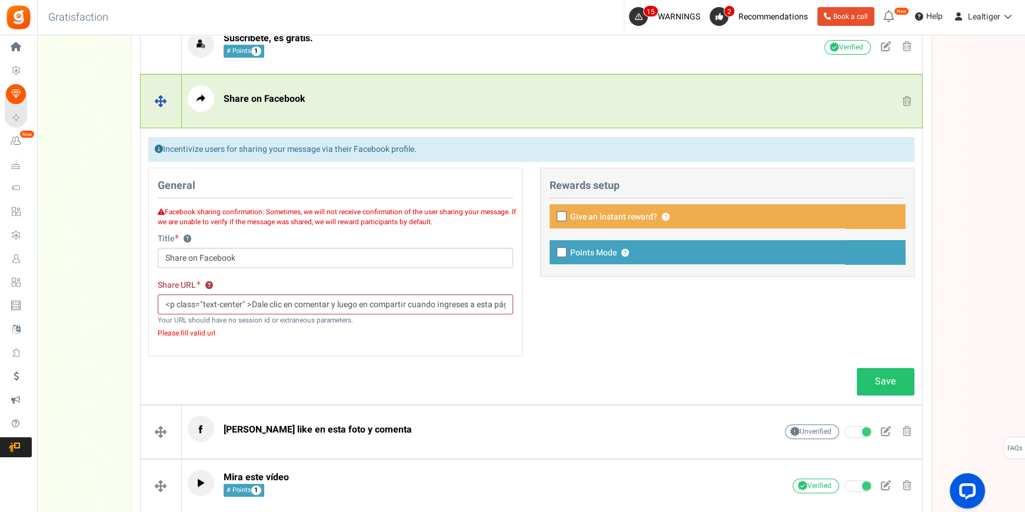
click at [481, 89] on p "Share on Facebook" at bounding box center [464, 98] width 552 height 26
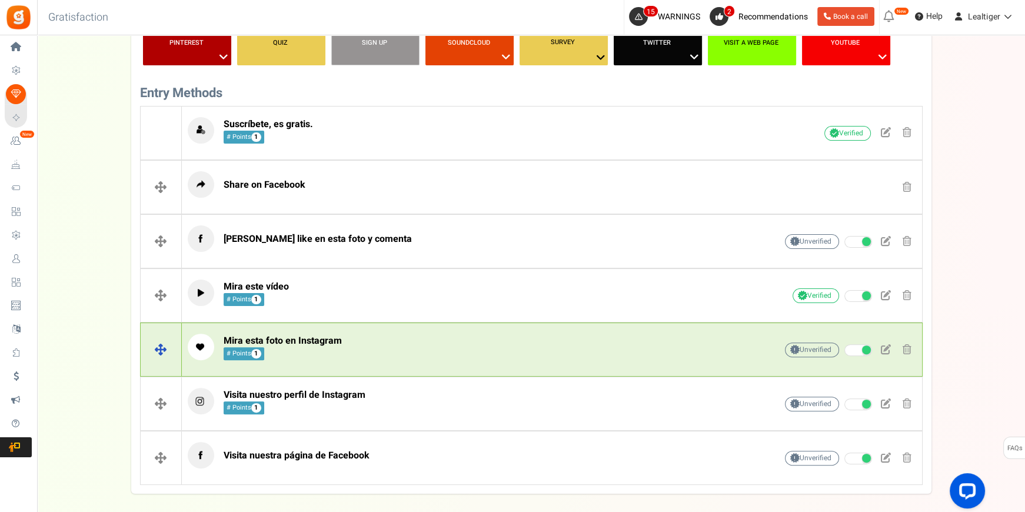
scroll to position [299, 0]
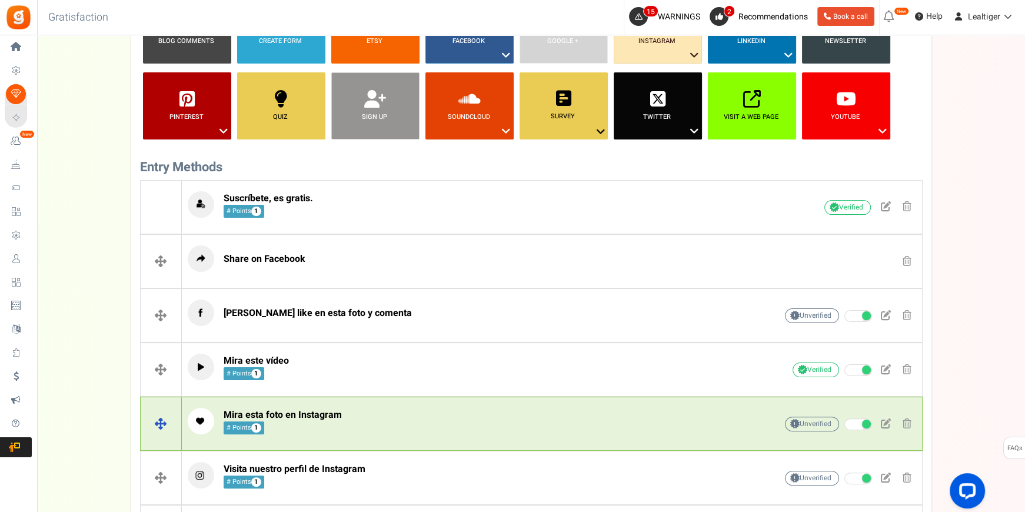
click at [403, 245] on p "Share on Facebook" at bounding box center [464, 258] width 552 height 26
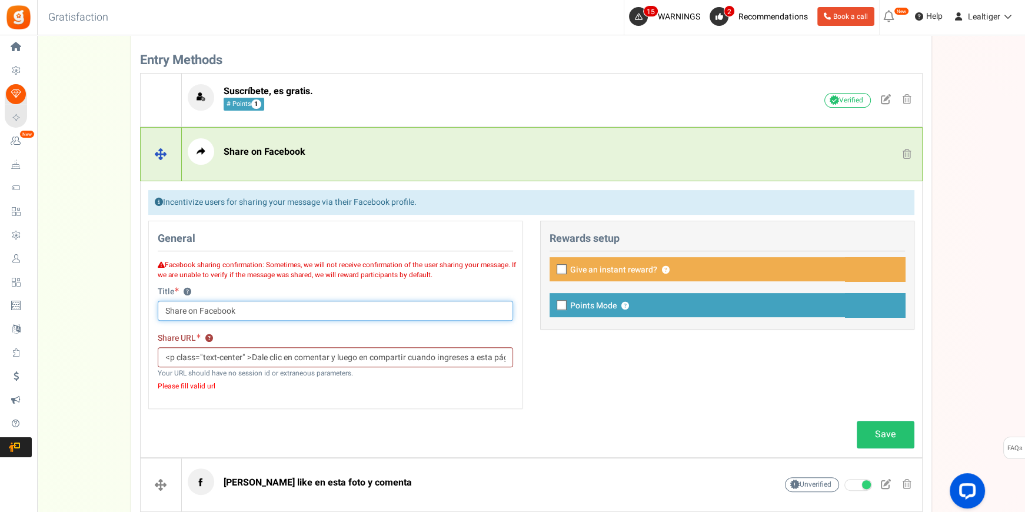
scroll to position [459, 0]
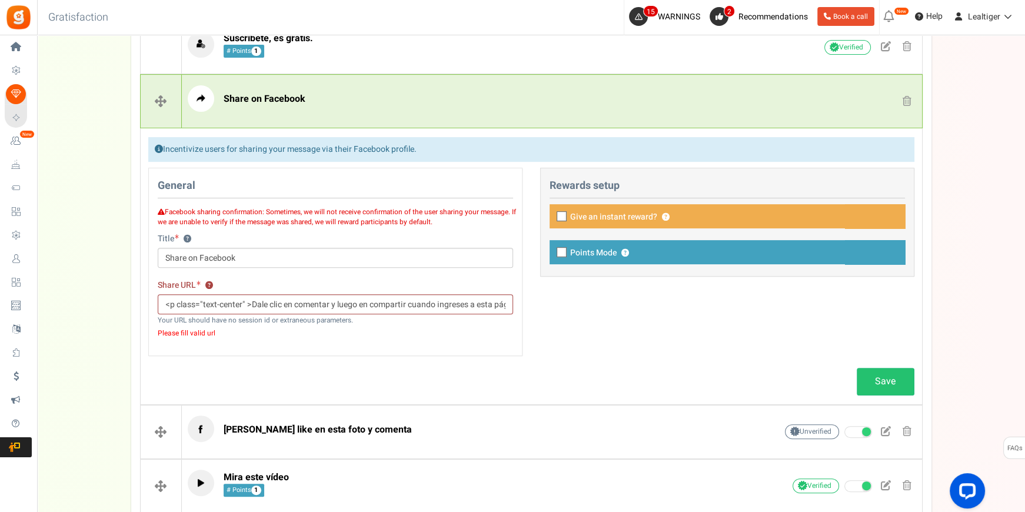
click at [201, 329] on span "Please fill valid url" at bounding box center [335, 333] width 355 height 8
click at [222, 329] on span "Please fill valid url" at bounding box center [335, 333] width 355 height 8
click at [339, 305] on input "<p class="text-center" >Dale clic en comentar y luego en compartir cuando ingre…" at bounding box center [335, 304] width 355 height 20
click at [401, 301] on input "<p class="text-center" >Dale clic en comentar y luego en compartir cuando ingre…" at bounding box center [335, 304] width 355 height 20
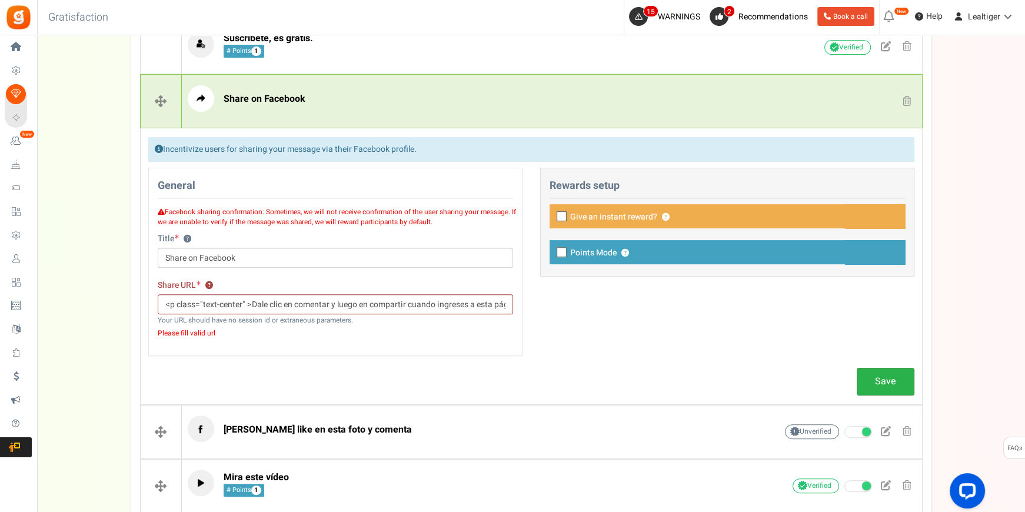
click at [898, 379] on link "Save" at bounding box center [885, 382] width 58 height 28
click at [888, 385] on link "Save" at bounding box center [885, 382] width 58 height 28
click at [888, 381] on link "Save" at bounding box center [885, 382] width 58 height 28
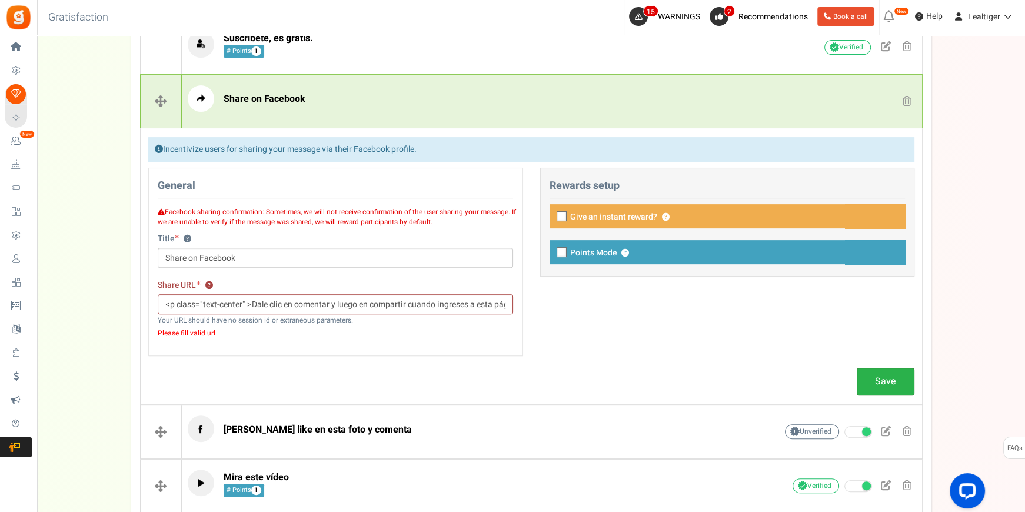
click at [888, 381] on link "Save" at bounding box center [885, 382] width 58 height 28
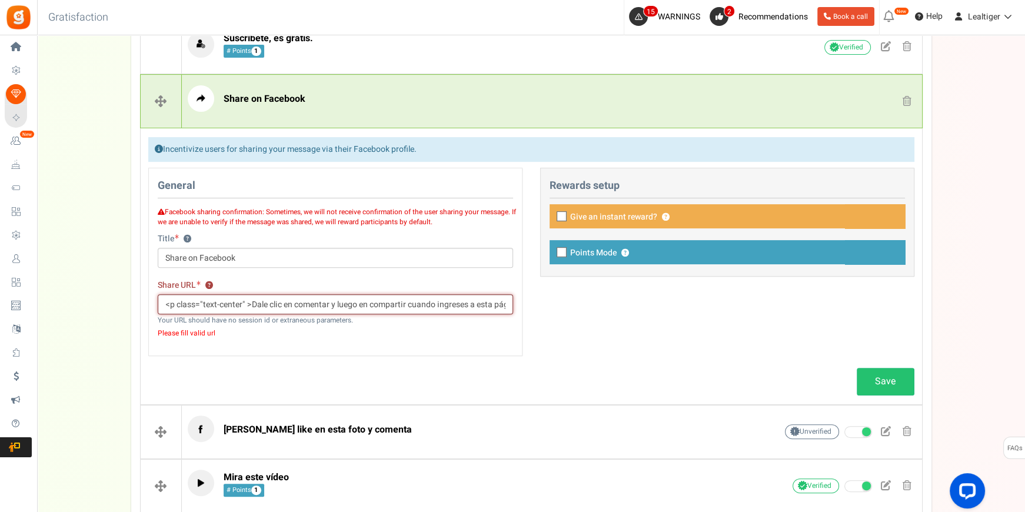
click at [329, 306] on input "<p class="text-center" >Dale clic en comentar y luego en compartir cuando ingre…" at bounding box center [335, 304] width 355 height 20
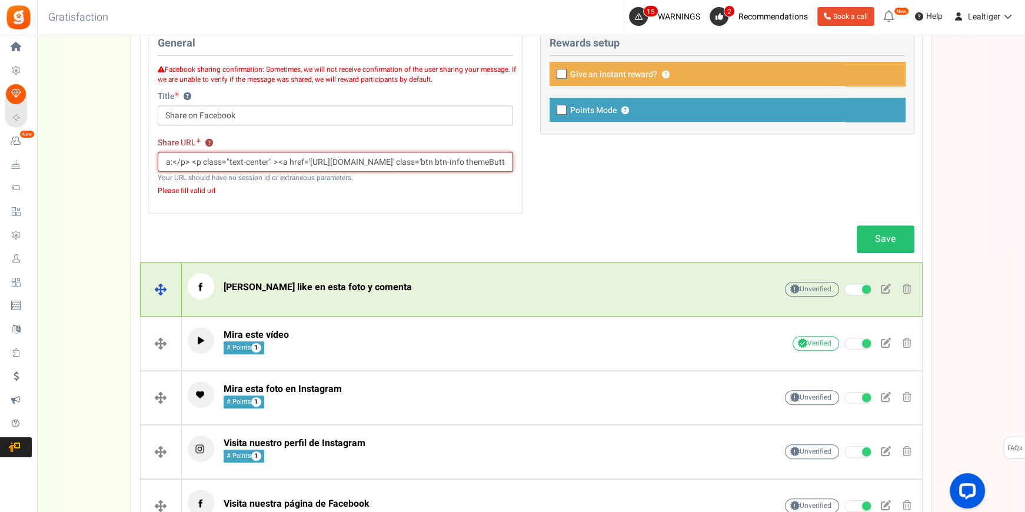
scroll to position [619, 0]
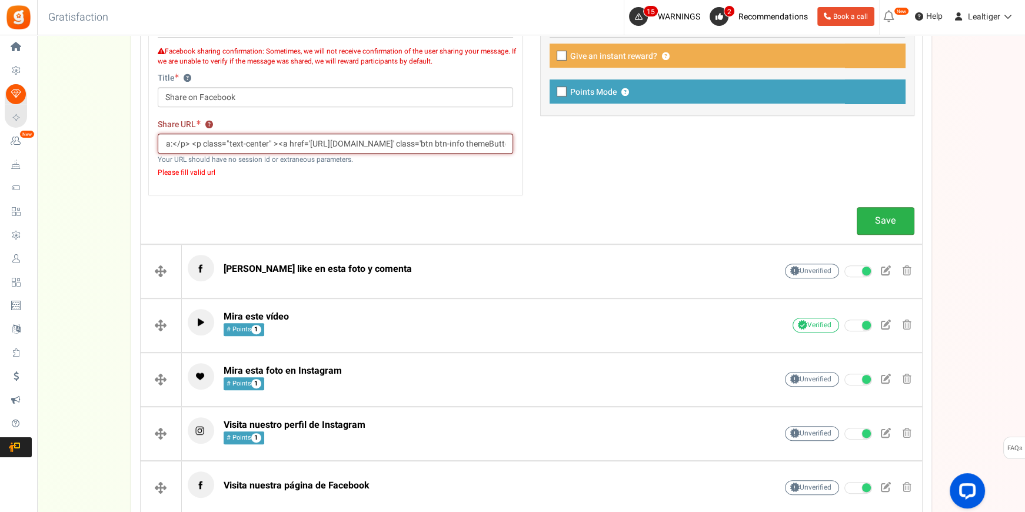
type input "<p class="text-center" >Dale clic en comentar y luego en compartir cuando ingre…"
click at [883, 216] on link "Save" at bounding box center [885, 221] width 58 height 28
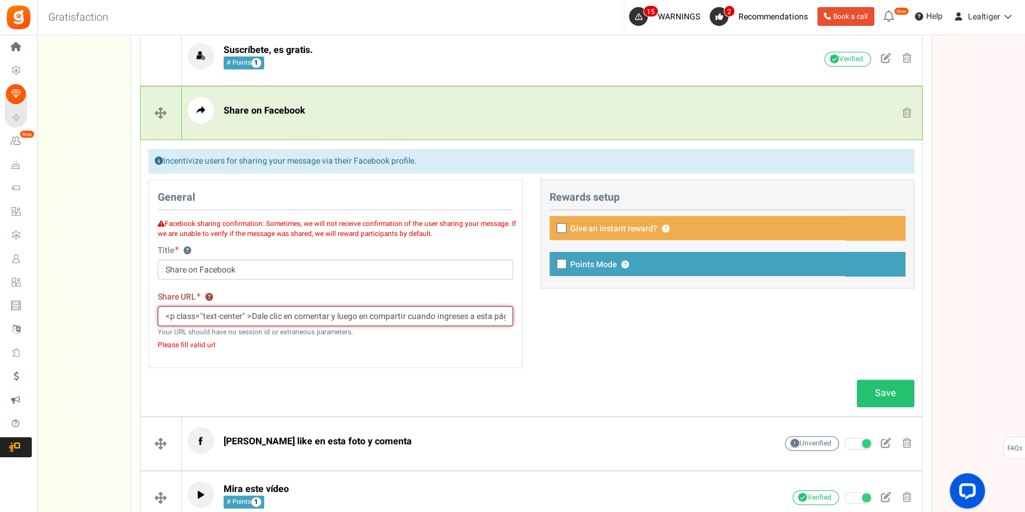
scroll to position [406, 0]
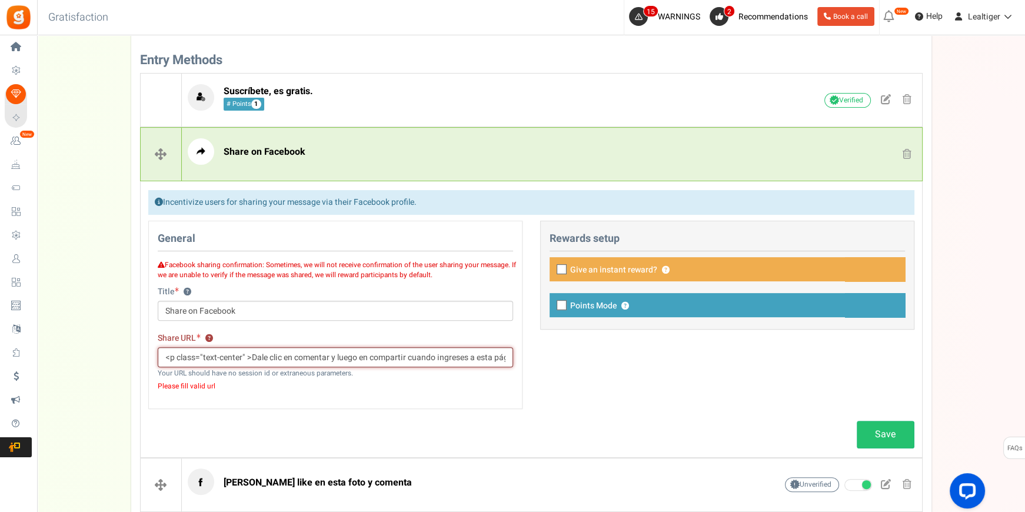
click at [323, 359] on input "<p class="text-center" >Dale clic en comentar y luego en compartir cuando ingre…" at bounding box center [335, 357] width 355 height 20
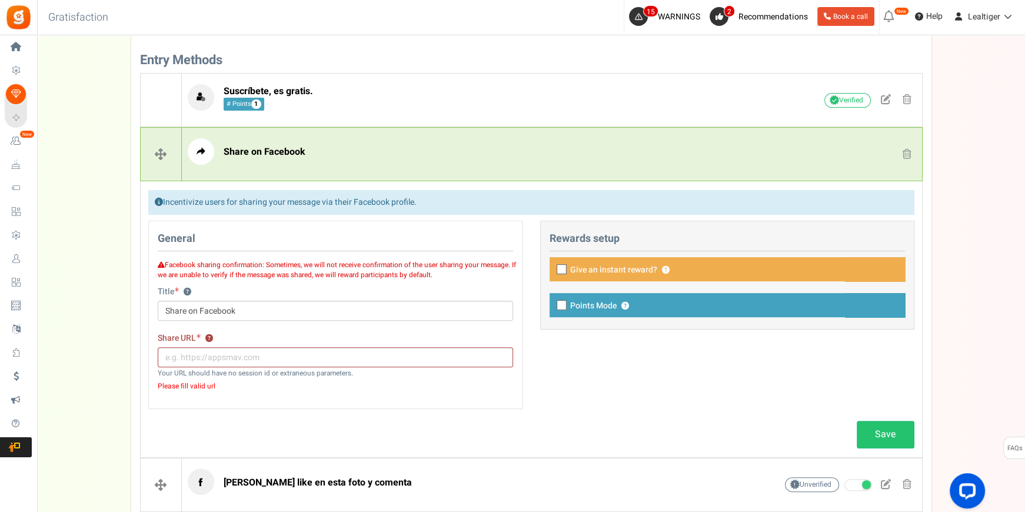
click at [388, 257] on p "Facebook sharing confirmation: Sometimes, we will not receive confirmation of t…" at bounding box center [335, 268] width 373 height 23
click at [159, 265] on icon at bounding box center [161, 264] width 7 height 7
click at [293, 261] on p "Facebook sharing confirmation: Sometimes, we will not receive confirmation of t…" at bounding box center [335, 268] width 373 height 23
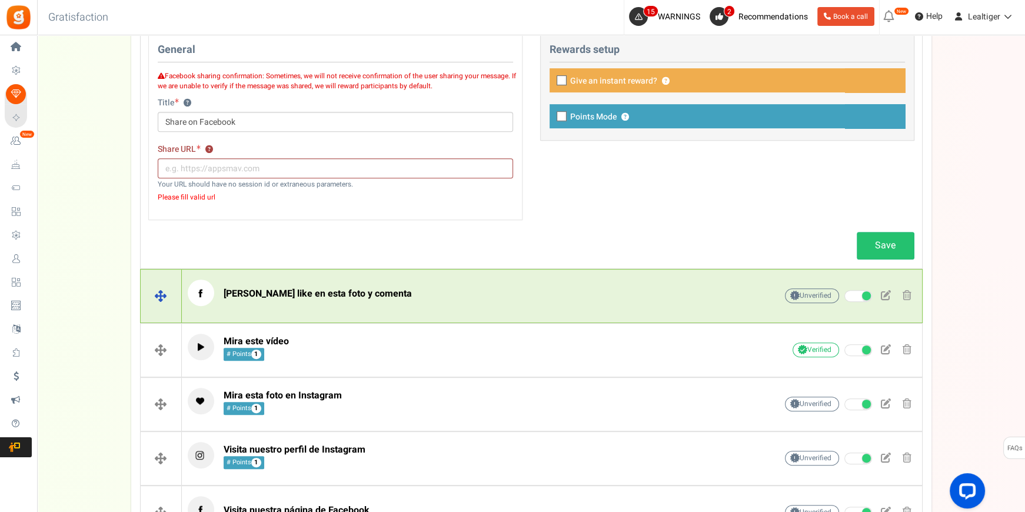
scroll to position [619, 0]
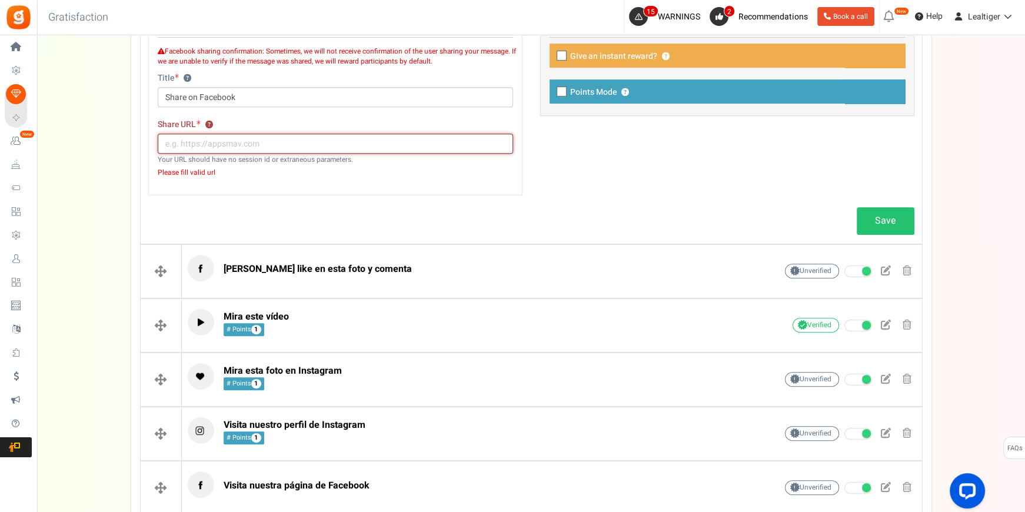
click at [342, 151] on input "text" at bounding box center [335, 144] width 355 height 20
type input "[URL][DOMAIN_NAME]"
click at [871, 210] on link "Save" at bounding box center [885, 221] width 58 height 28
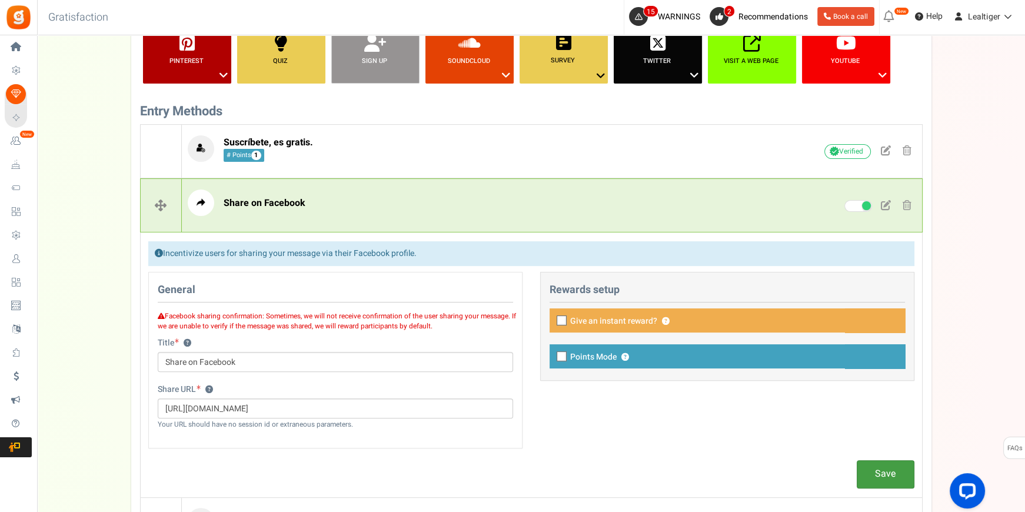
scroll to position [352, 0]
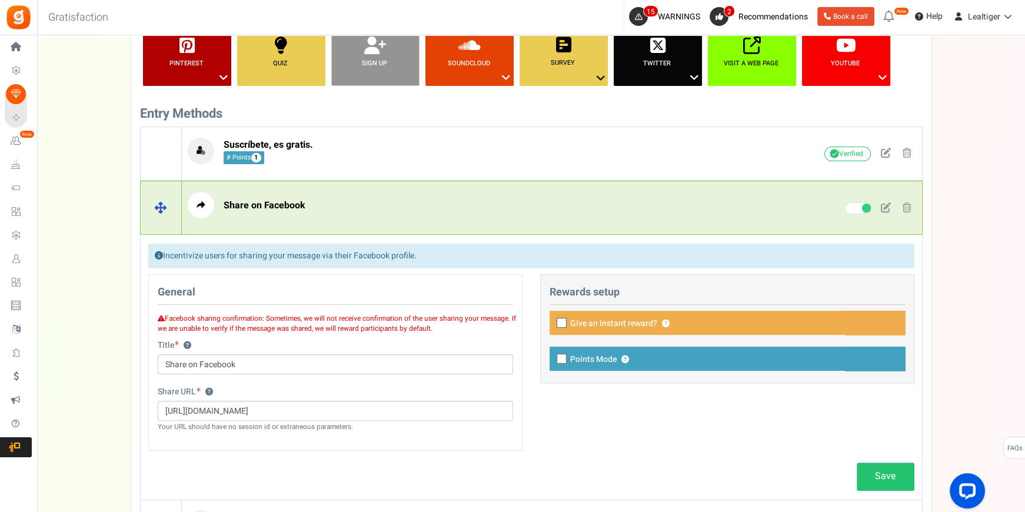
click at [902, 204] on span at bounding box center [906, 207] width 9 height 10
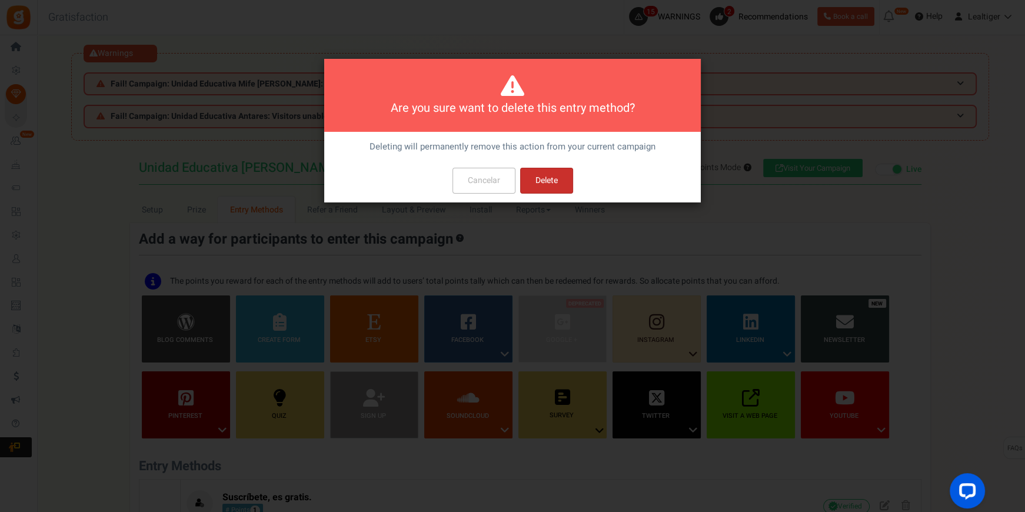
click at [540, 188] on button "Delete" at bounding box center [546, 181] width 53 height 26
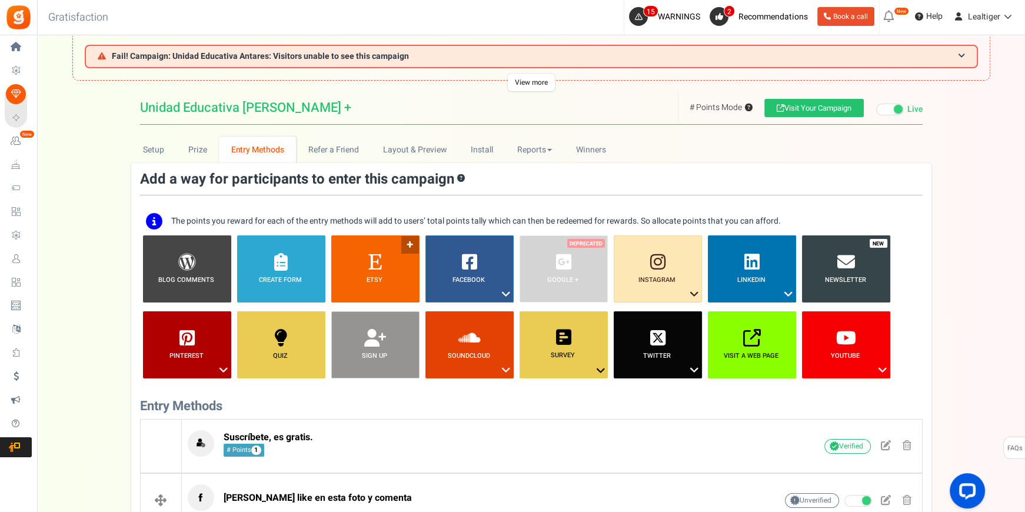
scroll to position [53, 0]
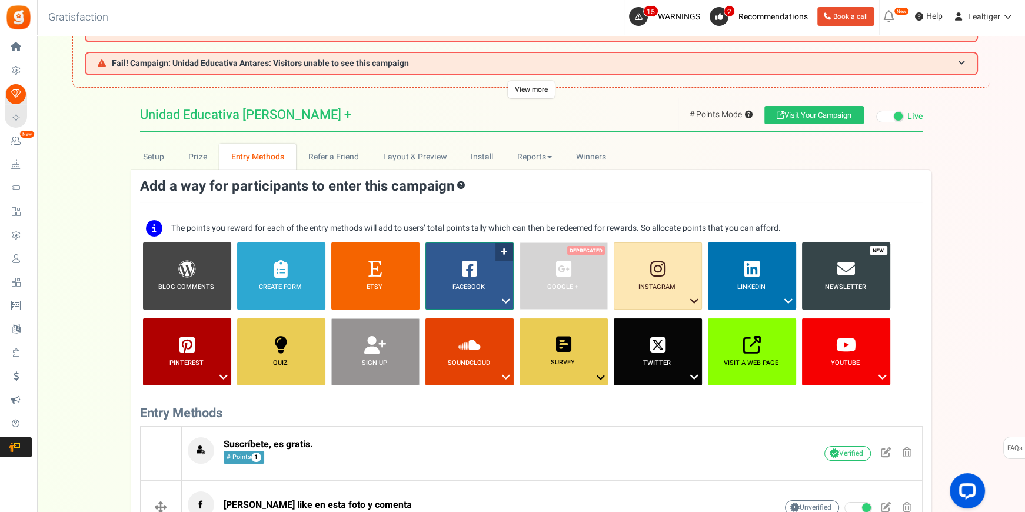
click at [505, 297] on icon at bounding box center [506, 300] width 14 height 15
click at [452, 334] on link "Share on Facebook" at bounding box center [460, 337] width 76 height 15
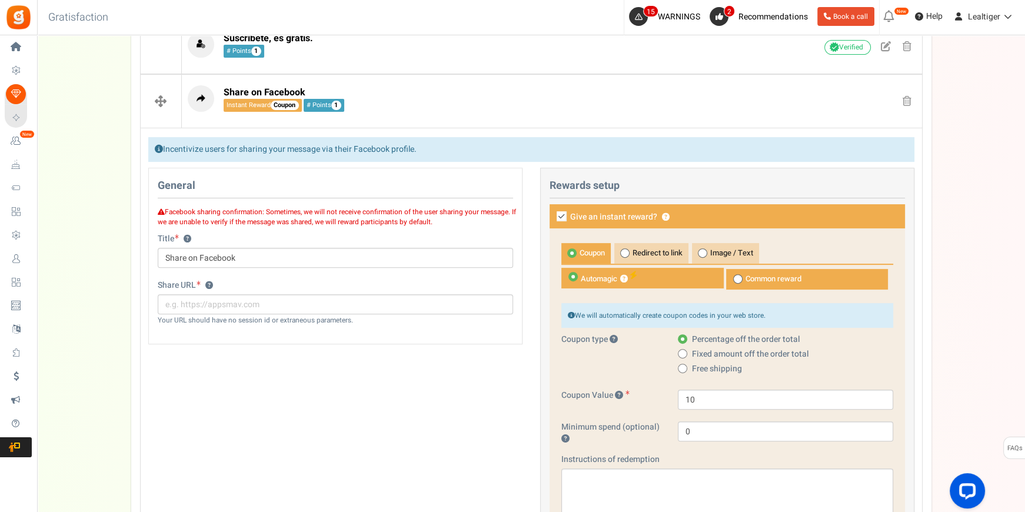
click at [161, 210] on icon at bounding box center [161, 211] width 7 height 7
click at [261, 151] on div "Incentivize users for sharing your message via their Facebook profile." at bounding box center [531, 149] width 766 height 25
click at [564, 216] on icon at bounding box center [561, 216] width 10 height 10
click at [552, 216] on input "Give an instant reward? ?" at bounding box center [549, 217] width 8 height 8
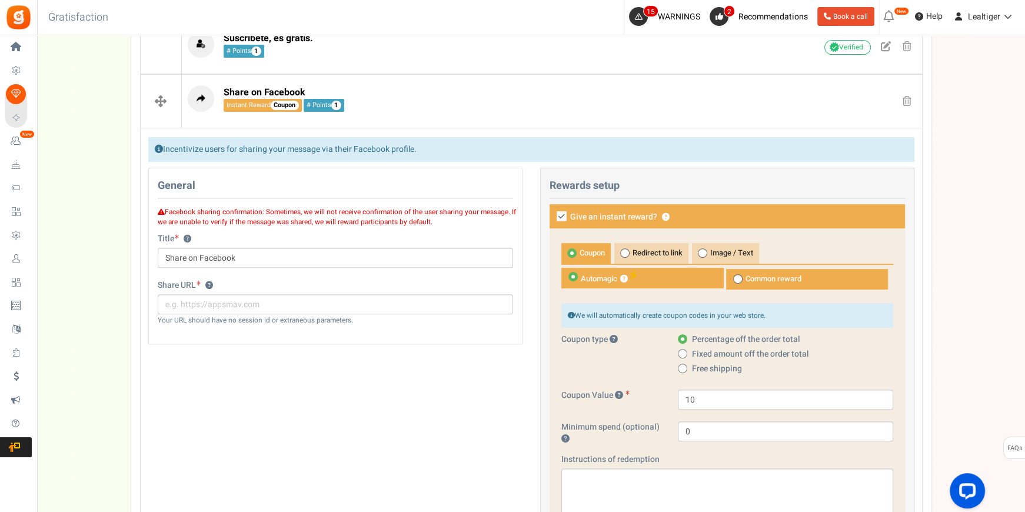
checkbox input "false"
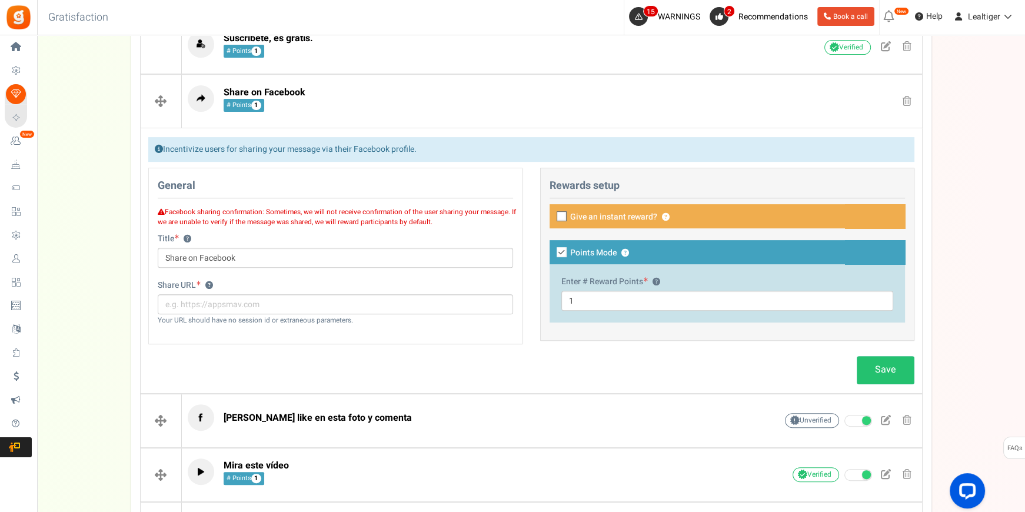
click at [560, 252] on icon at bounding box center [561, 252] width 10 height 10
click at [552, 252] on input "Points Mode ?" at bounding box center [549, 253] width 8 height 8
checkbox input "false"
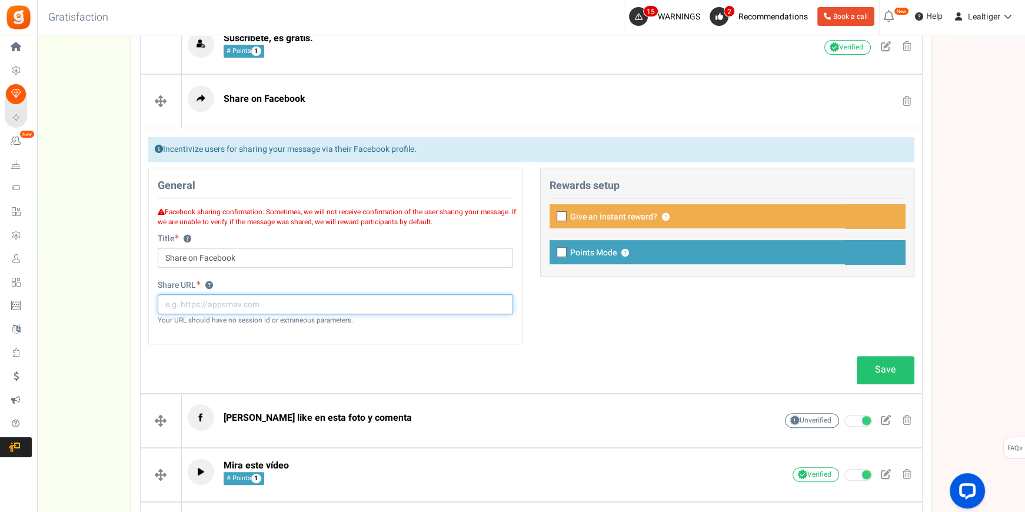
click at [367, 309] on input "text" at bounding box center [335, 304] width 355 height 20
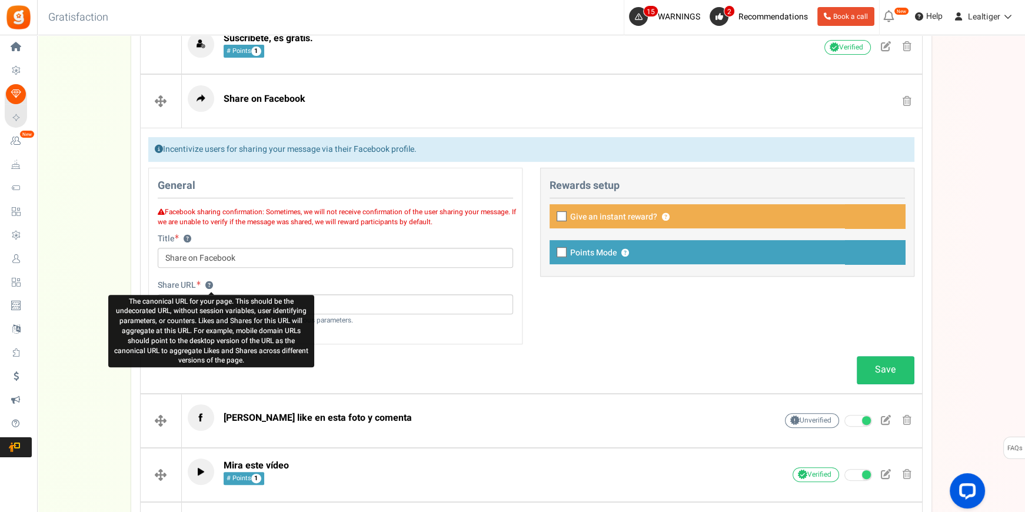
click at [209, 282] on button "?" at bounding box center [209, 286] width 8 height 8
click at [209, 283] on button "?" at bounding box center [209, 286] width 8 height 8
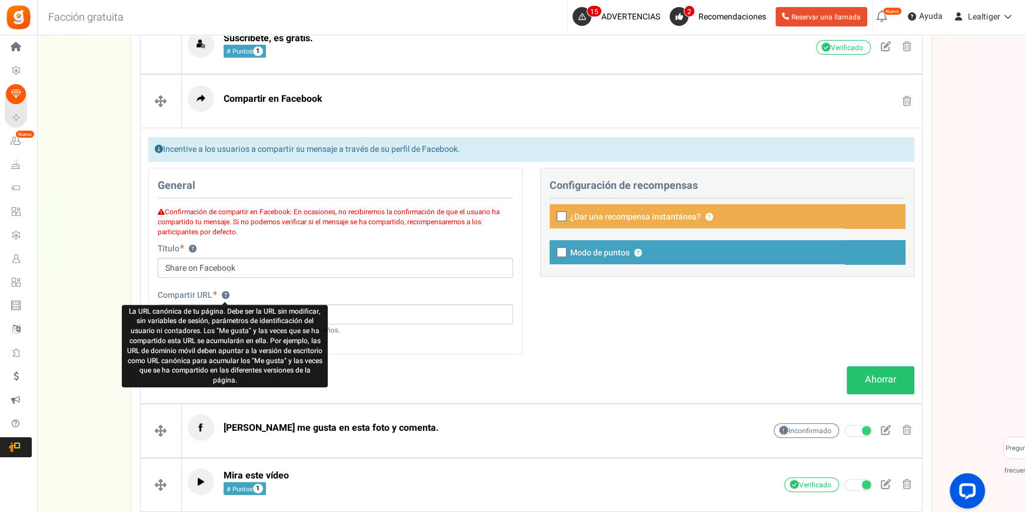
drag, startPoint x: 224, startPoint y: 293, endPoint x: 138, endPoint y: 318, distance: 89.9
click at [138, 318] on font "La URL canónica de tu página. Debe ser la URL sin modificar, sin variables de s…" at bounding box center [224, 346] width 195 height 80
click at [222, 299] on button "?" at bounding box center [226, 296] width 8 height 8
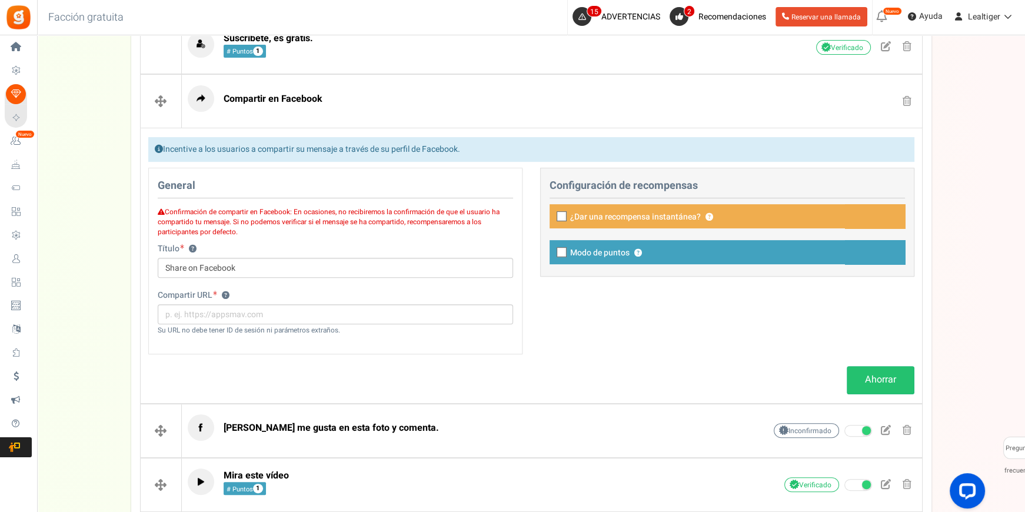
click at [138, 318] on div "Comentarios del blog ? Crear formulario ? Etsy ? Facebook ? Visit on Facebook ?" at bounding box center [531, 254] width 800 height 837
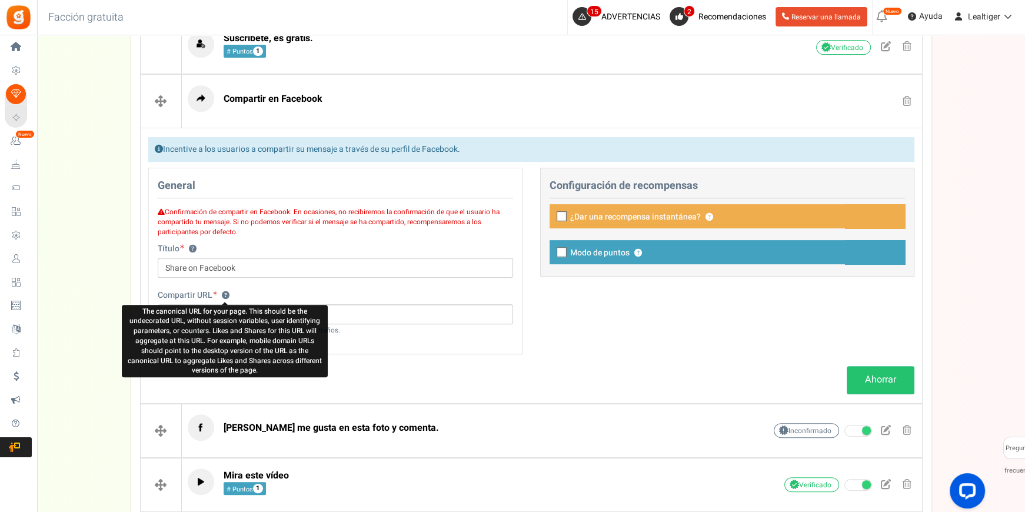
click at [225, 292] on button "?" at bounding box center [226, 296] width 8 height 8
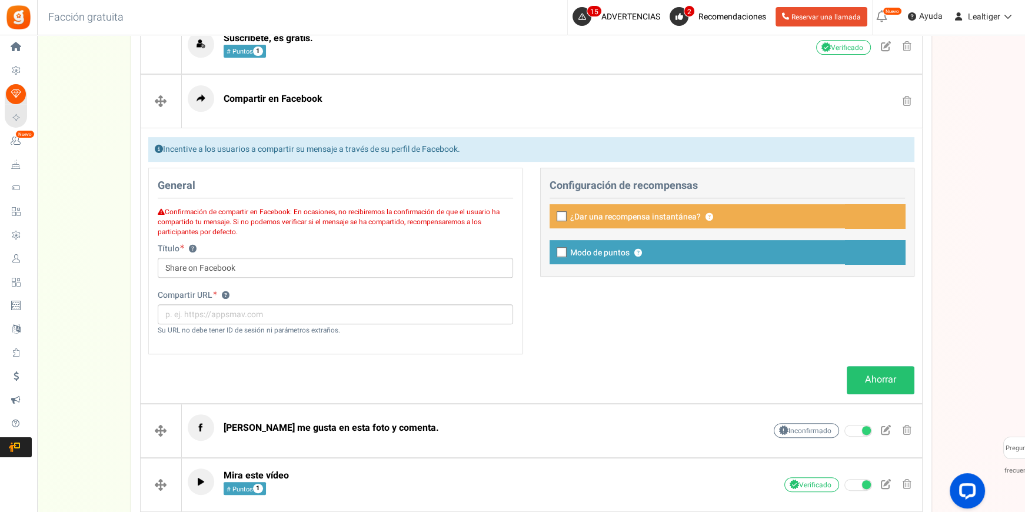
drag, startPoint x: 225, startPoint y: 293, endPoint x: 138, endPoint y: 308, distance: 88.3
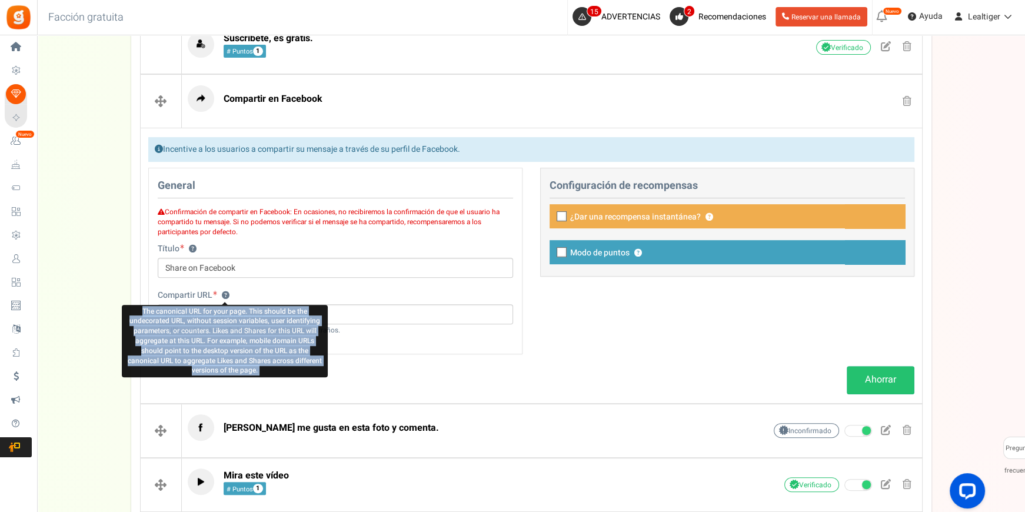
click at [225, 292] on button "?" at bounding box center [226, 296] width 8 height 8
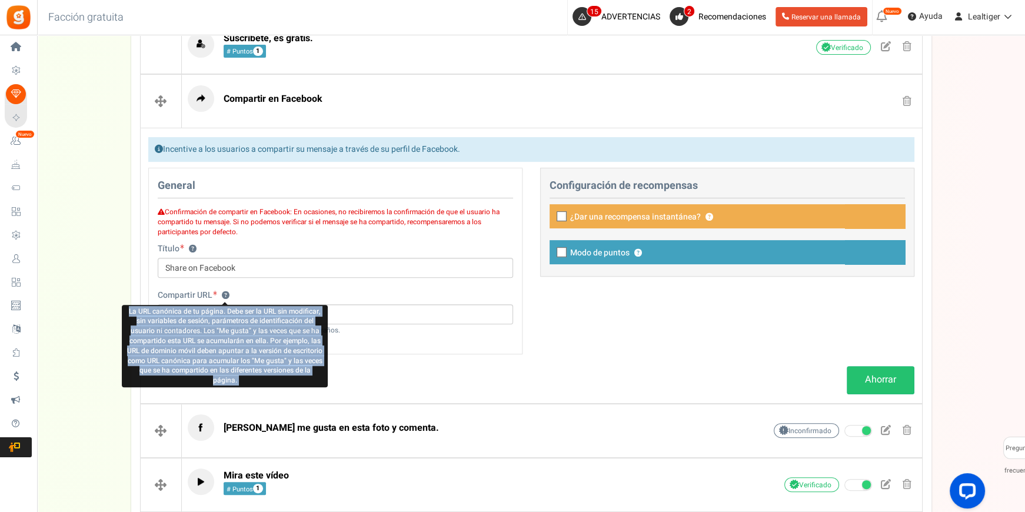
copy label "? La URL canónica de tu página. Debe ser la URL sin modificar, sin variables de…"
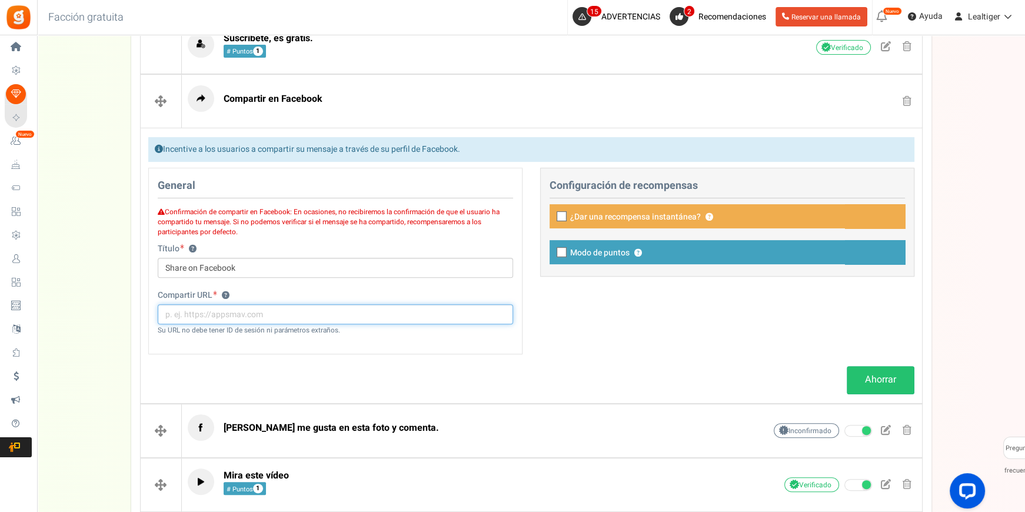
click at [248, 310] on input "text" at bounding box center [335, 314] width 355 height 20
type input "https://sindesenfocarse.vip"
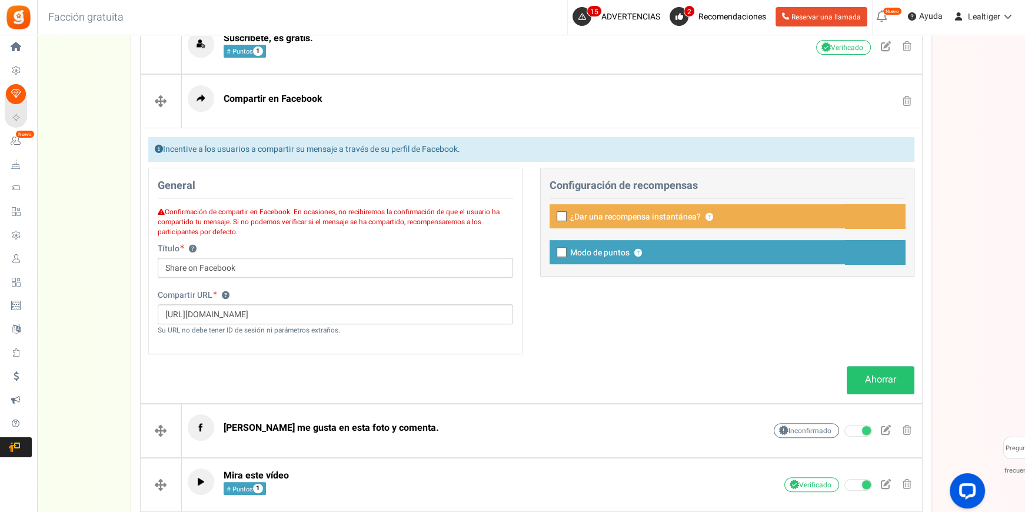
click at [268, 345] on div "Compartir URL ? https://sindesenfocarse.vip Su URL no debe tener ID de sesión n…" at bounding box center [335, 318] width 373 height 58
click at [195, 333] on font "Su URL no debe tener ID de sesión ni parámetros extraños." at bounding box center [249, 330] width 182 height 10
click at [878, 381] on font "Ahorrar" at bounding box center [880, 379] width 31 height 14
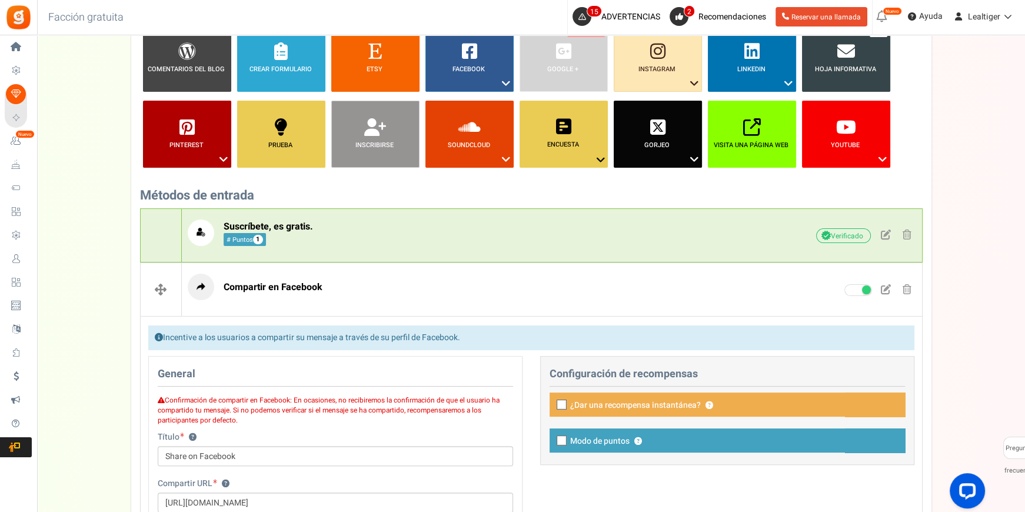
scroll to position [352, 0]
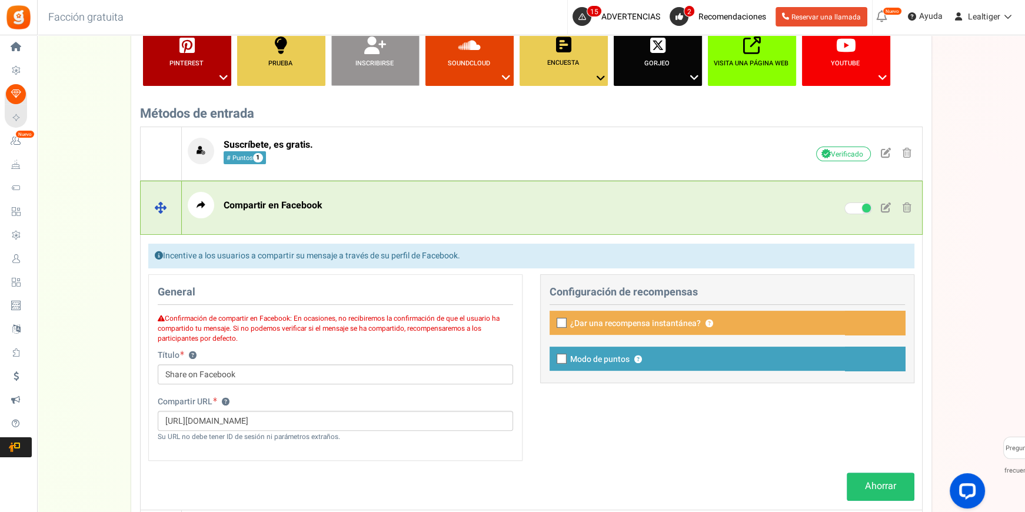
click at [905, 206] on span at bounding box center [906, 207] width 9 height 10
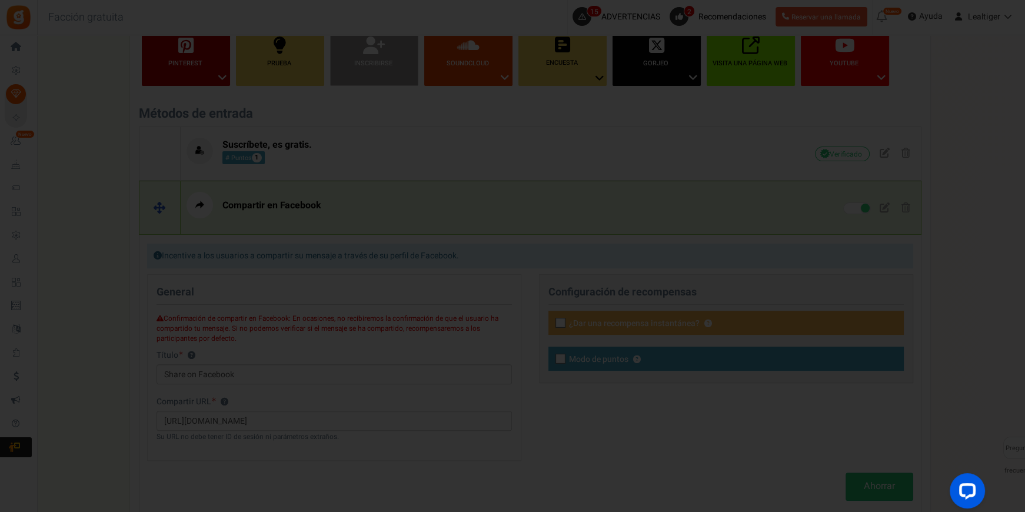
scroll to position [0, 0]
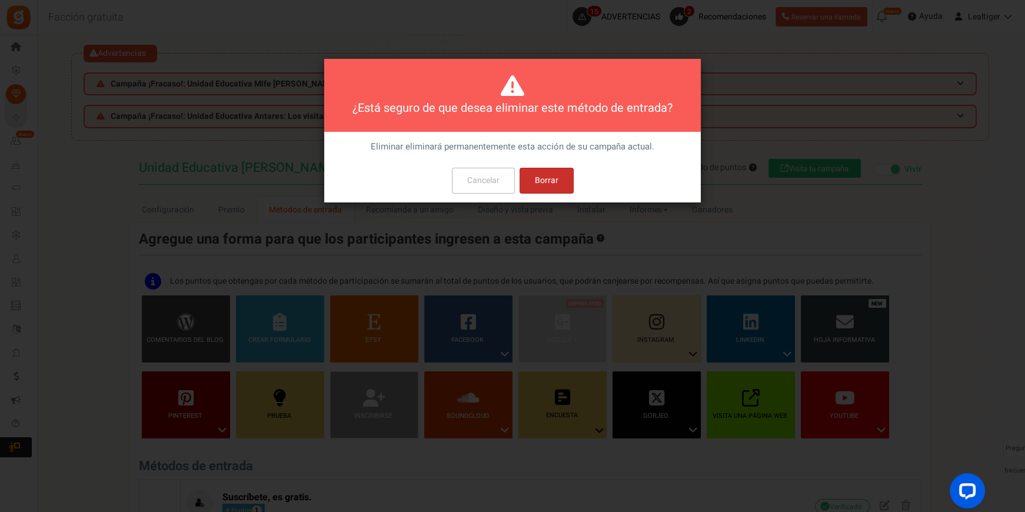
click at [556, 176] on font "Borrar" at bounding box center [547, 180] width 24 height 12
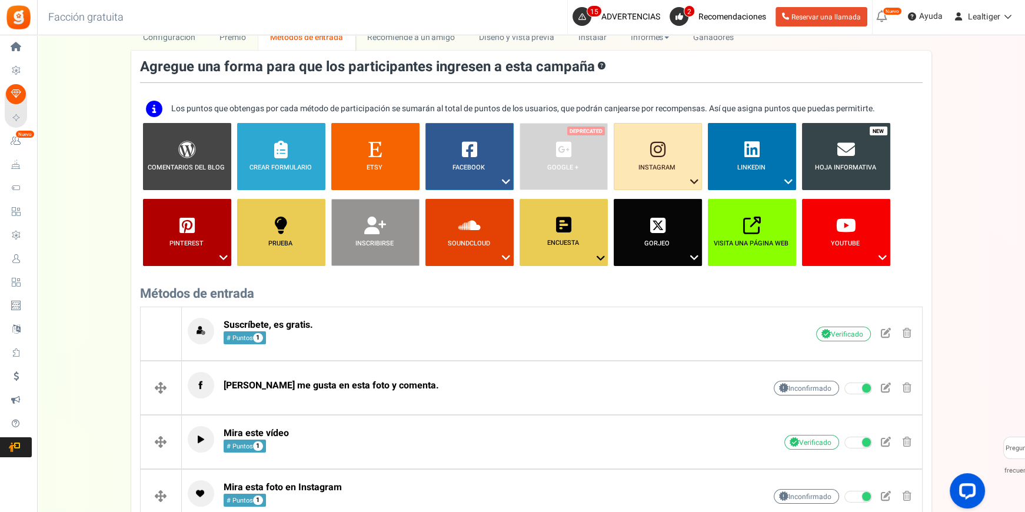
scroll to position [149, 0]
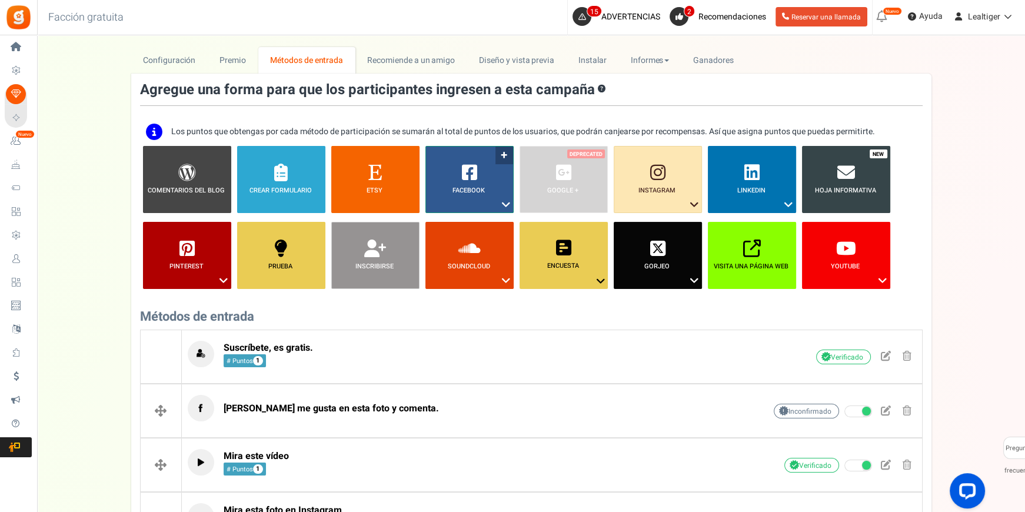
click at [506, 201] on icon at bounding box center [506, 204] width 14 height 15
click at [465, 236] on font "Compartir en Facebook" at bounding box center [463, 240] width 77 height 11
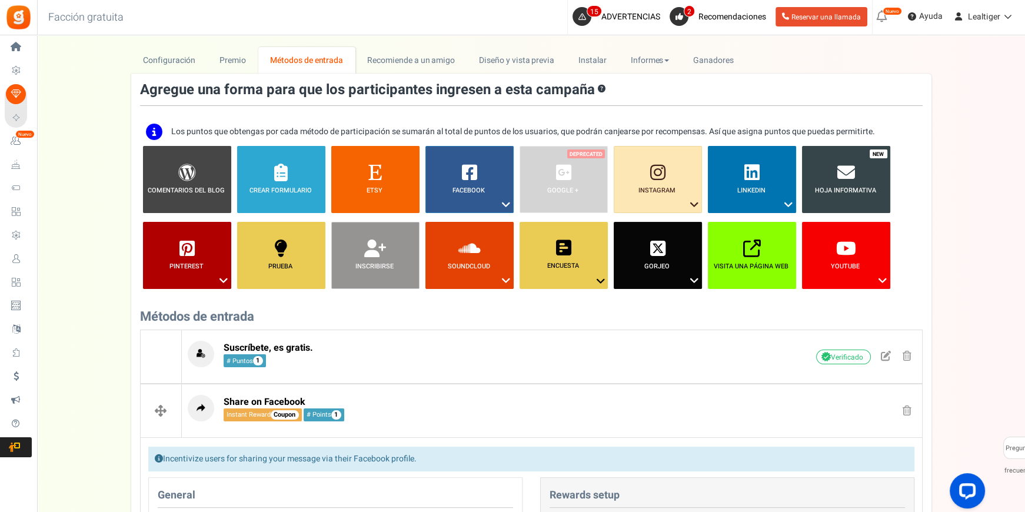
scroll to position [459, 0]
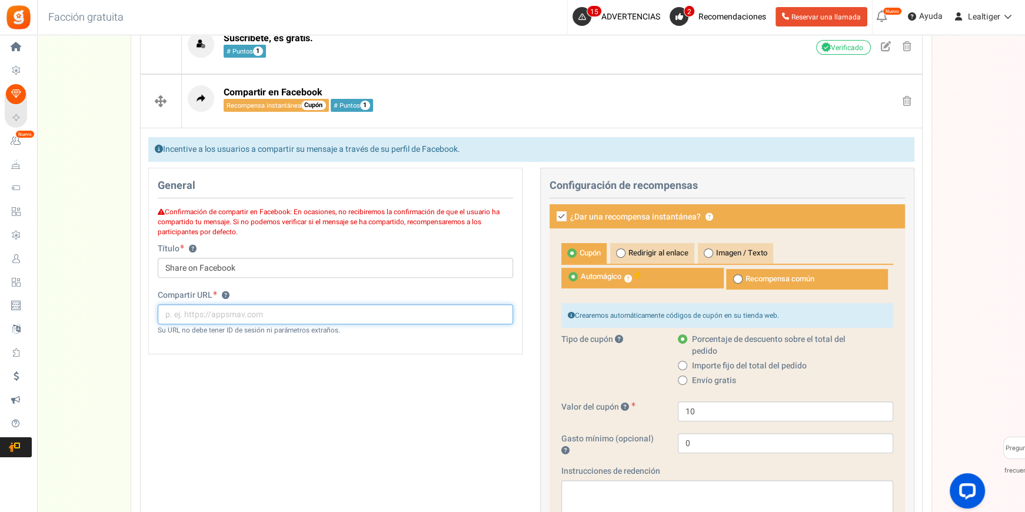
click at [235, 312] on input "text" at bounding box center [335, 314] width 355 height 20
type input "https://lealtiger.com"
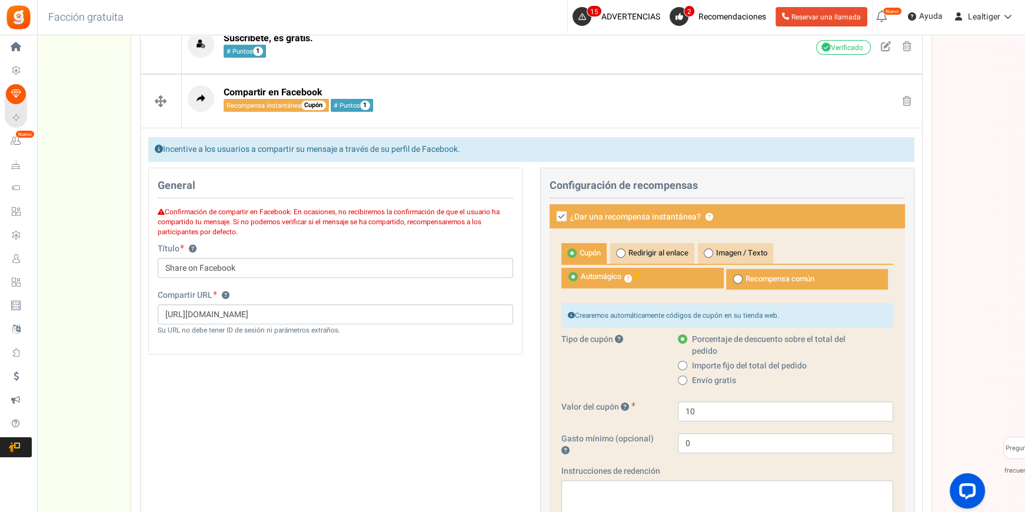
click at [561, 216] on icon at bounding box center [561, 216] width 10 height 10
click at [552, 216] on input "¿Dar una recompensa instantánea? ?" at bounding box center [549, 217] width 8 height 8
checkbox input "false"
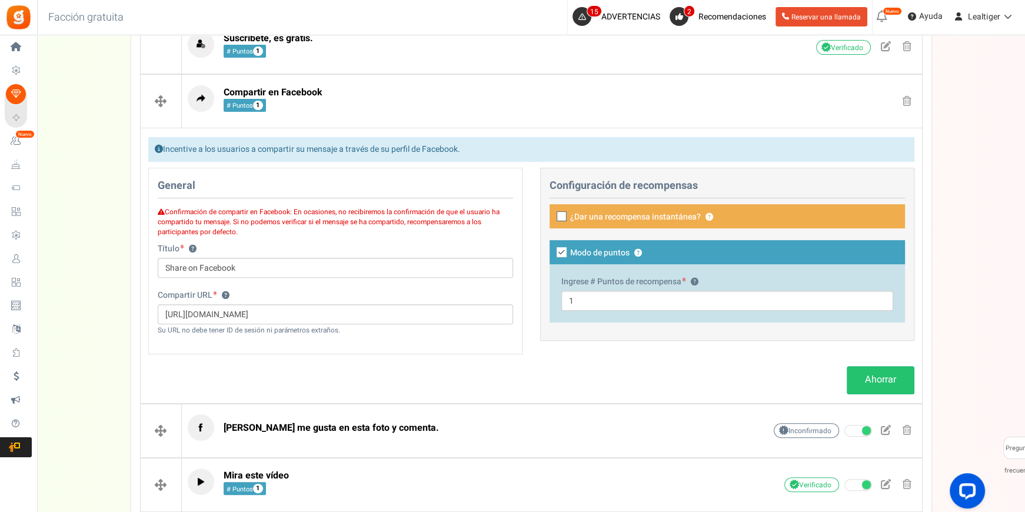
scroll to position [512, 0]
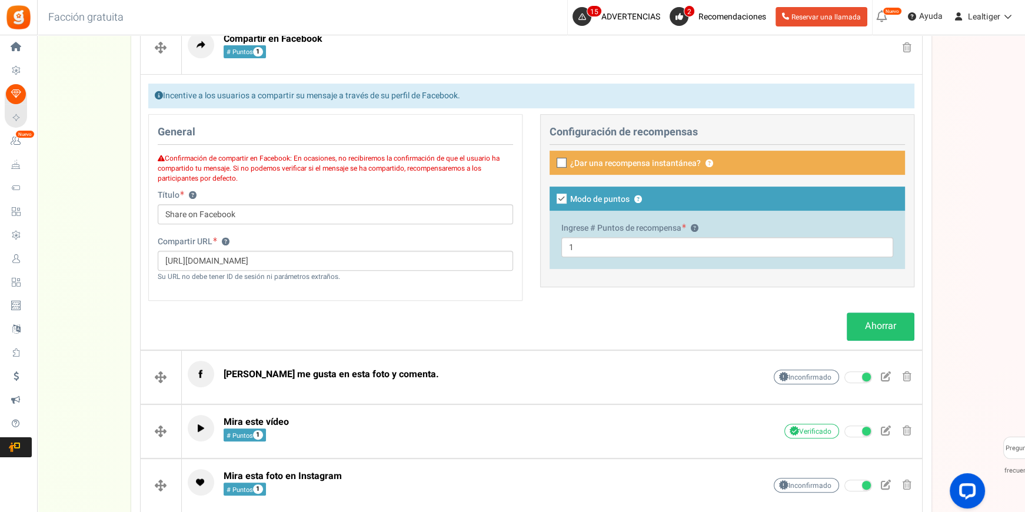
click at [556, 195] on icon at bounding box center [561, 199] width 10 height 10
click at [552, 196] on input "Modo de puntos ?" at bounding box center [549, 200] width 8 height 8
checkbox input "false"
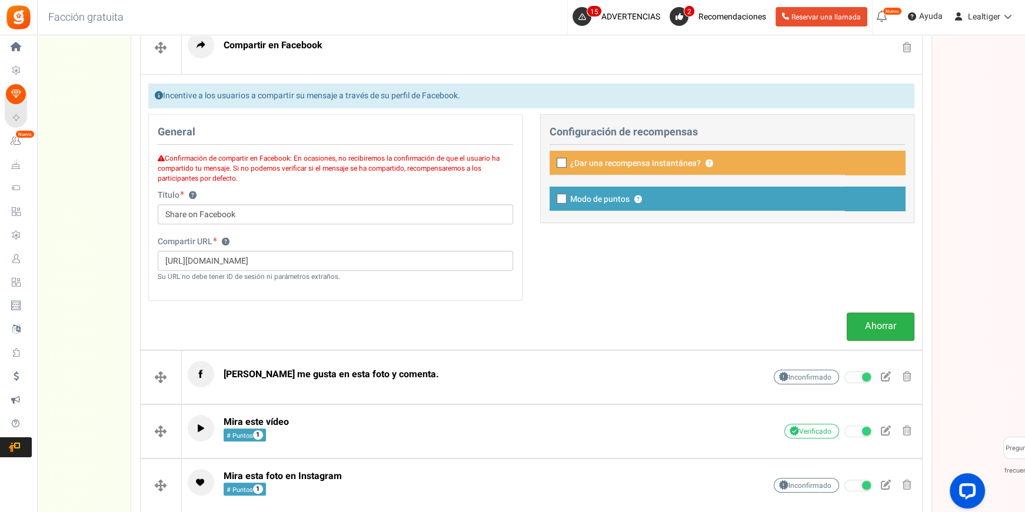
click at [870, 322] on font "Ahorrar" at bounding box center [880, 326] width 31 height 14
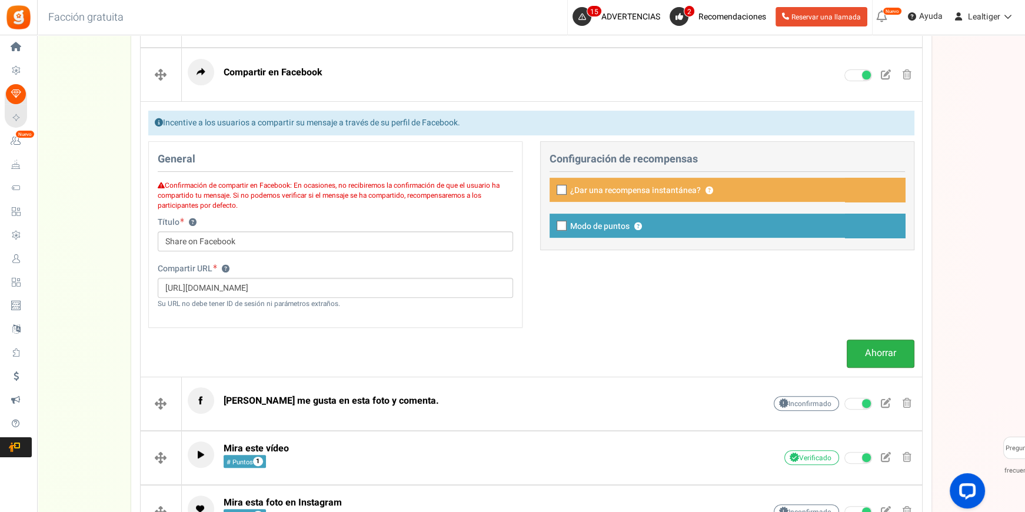
scroll to position [459, 0]
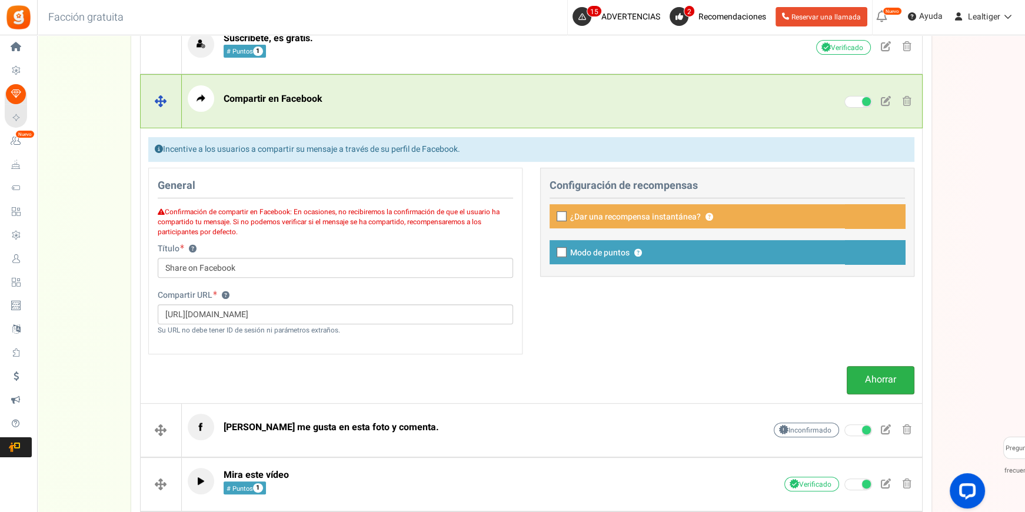
click at [908, 96] on span at bounding box center [906, 101] width 9 height 10
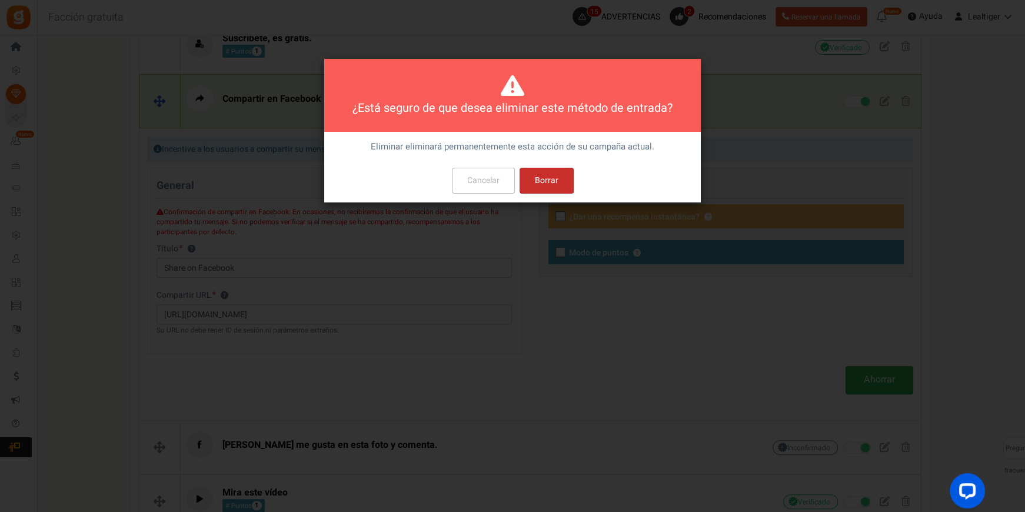
scroll to position [0, 0]
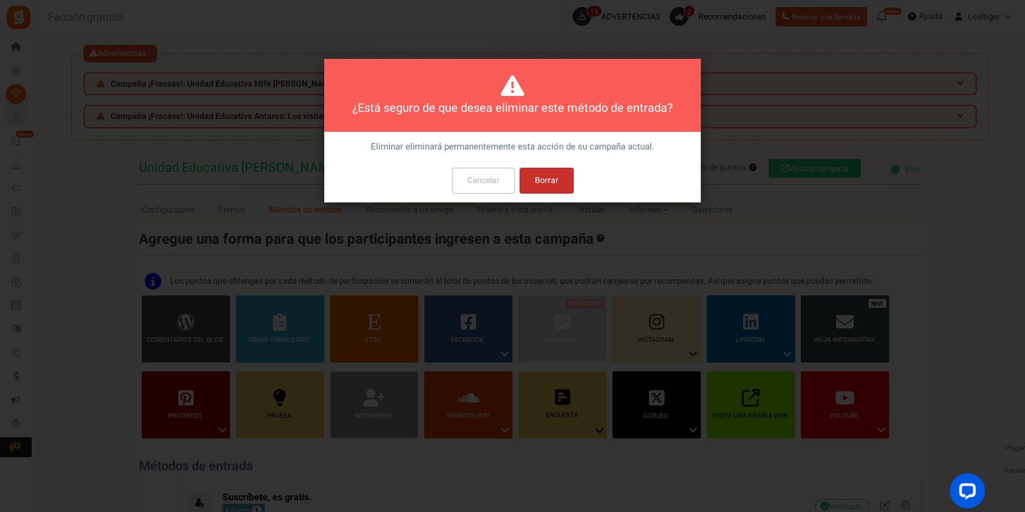
click at [563, 184] on button "Borrar" at bounding box center [546, 181] width 54 height 26
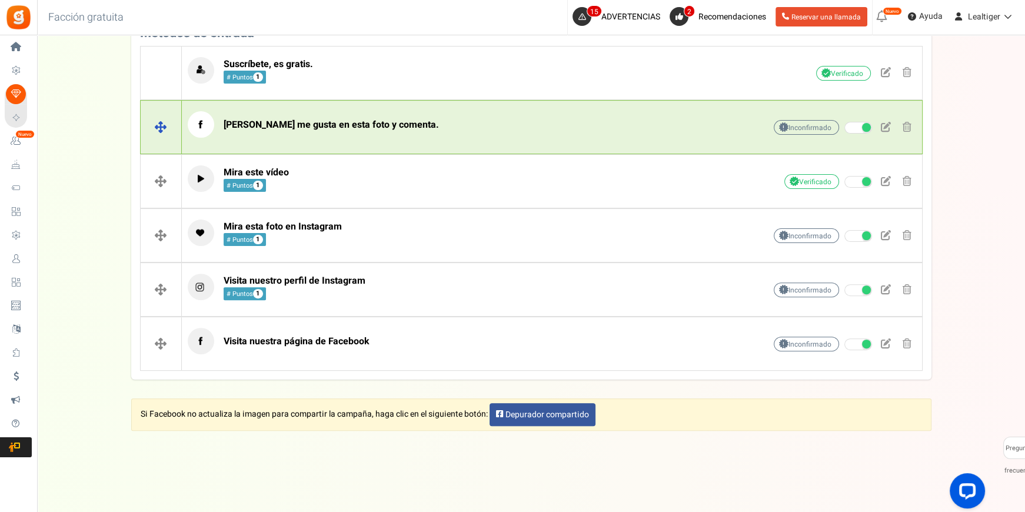
scroll to position [219, 0]
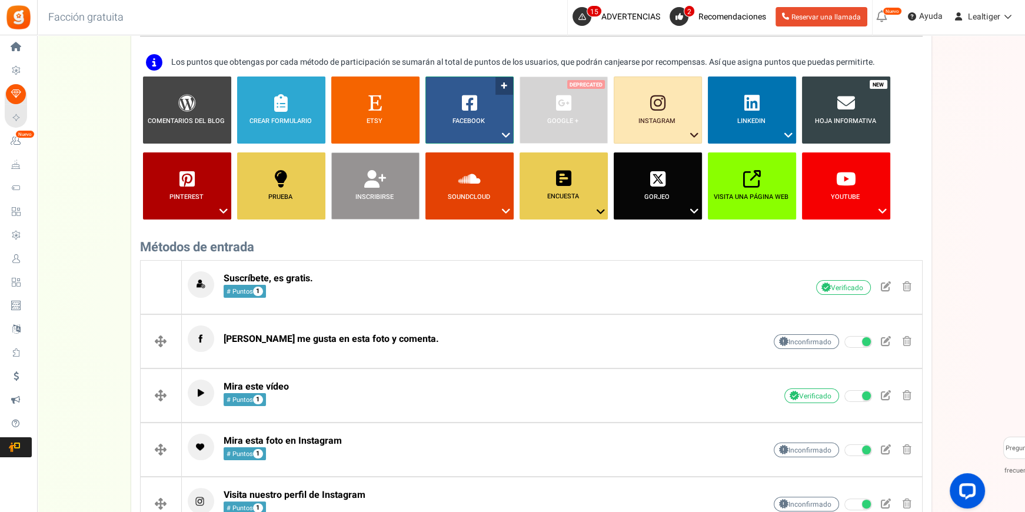
click at [503, 132] on icon at bounding box center [506, 135] width 14 height 15
click at [473, 168] on font "Compartir en Facebook" at bounding box center [463, 170] width 77 height 11
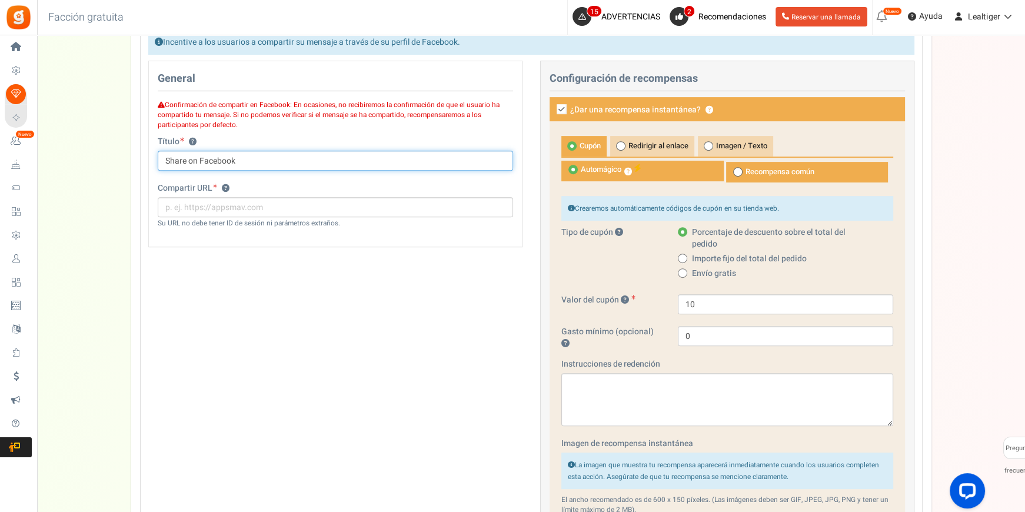
scroll to position [593, 0]
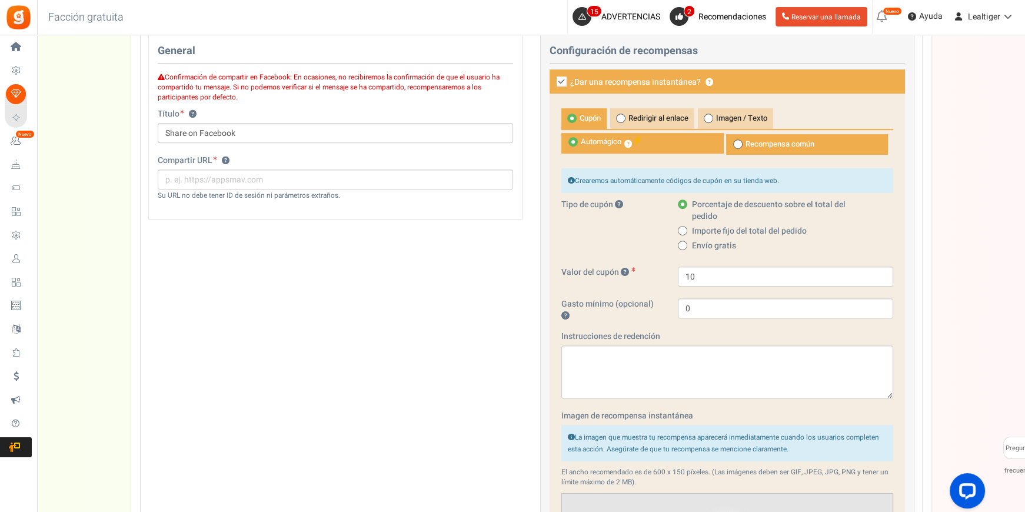
click at [563, 76] on icon at bounding box center [561, 81] width 10 height 10
click at [552, 79] on input "¿Dar una recompensa instantánea? ?" at bounding box center [549, 83] width 8 height 8
checkbox input "false"
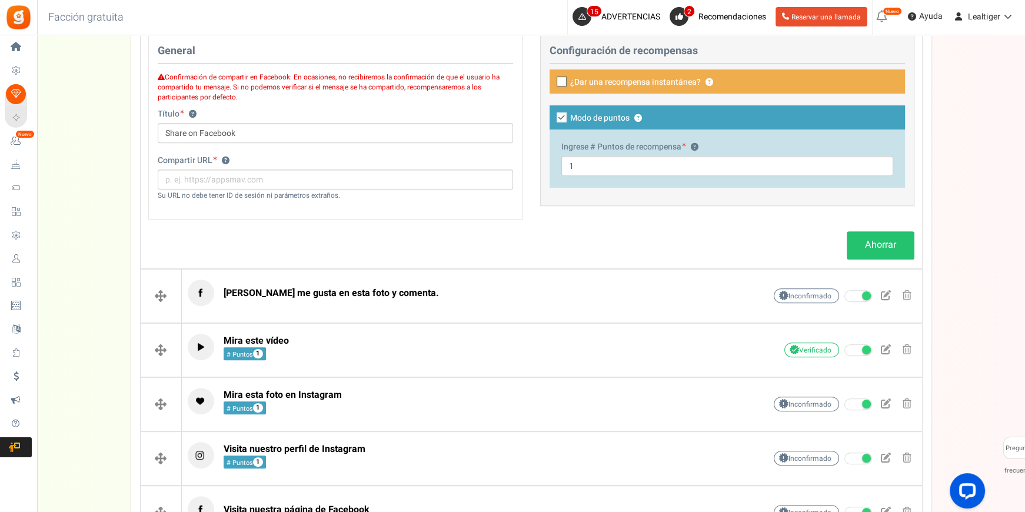
click at [556, 112] on icon at bounding box center [561, 117] width 10 height 10
click at [552, 115] on input "Modo de puntos ?" at bounding box center [549, 119] width 8 height 8
checkbox input "false"
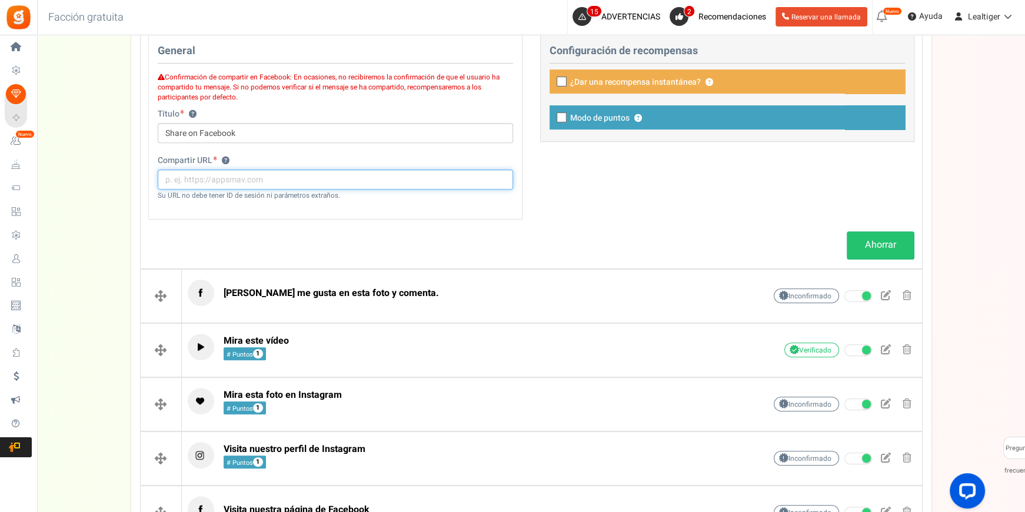
click at [375, 171] on input "text" at bounding box center [335, 179] width 355 height 20
click at [214, 157] on span at bounding box center [215, 158] width 4 height 5
click at [222, 157] on button "?" at bounding box center [226, 161] width 8 height 8
click at [214, 157] on span at bounding box center [215, 158] width 4 height 5
click at [222, 157] on button "?" at bounding box center [226, 161] width 8 height 8
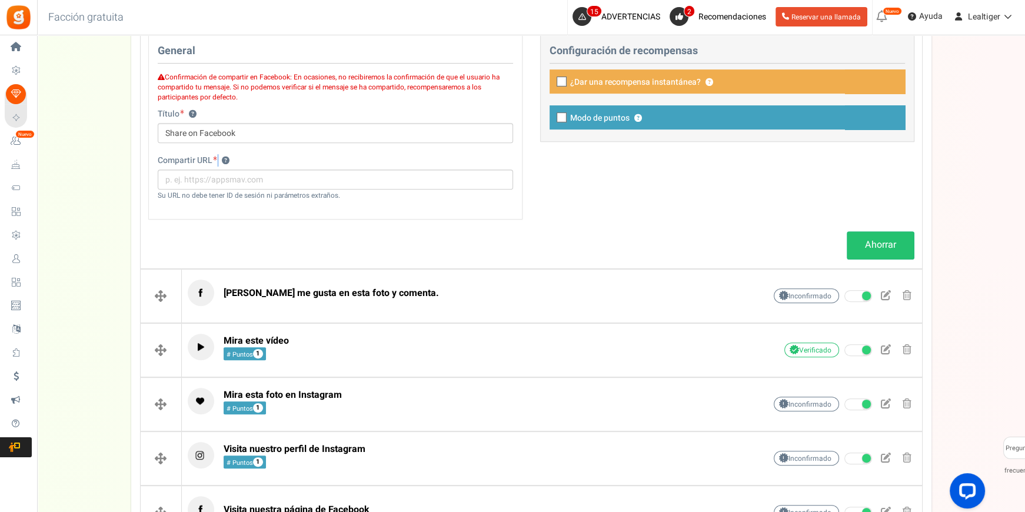
click at [214, 157] on span at bounding box center [215, 158] width 4 height 5
click at [222, 157] on button "?" at bounding box center [226, 161] width 8 height 8
click at [335, 171] on input "text" at bounding box center [335, 179] width 355 height 20
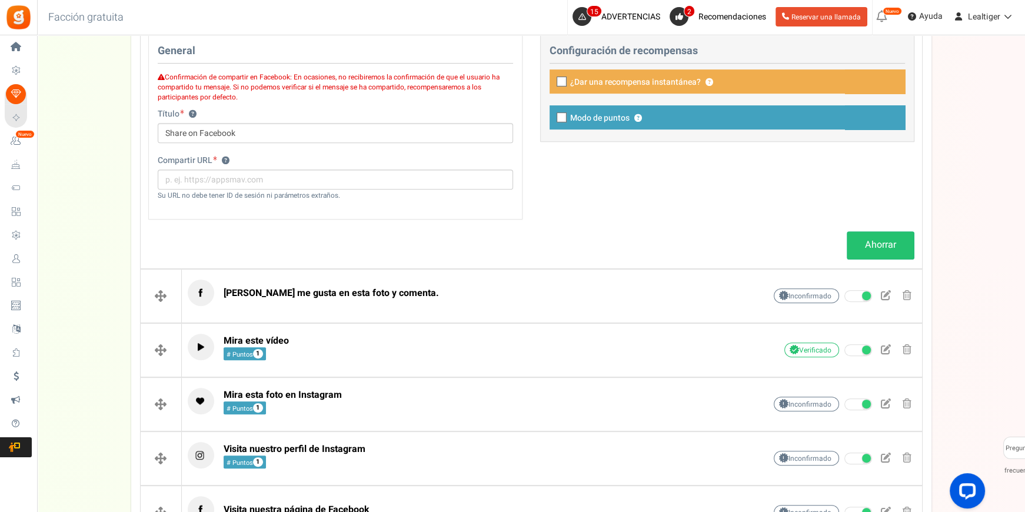
click at [296, 194] on font "Su URL no debe tener ID de sesión ni parámetros extraños." at bounding box center [249, 196] width 182 height 10
click at [292, 177] on input "text" at bounding box center [335, 179] width 355 height 20
click at [292, 76] on font "Confirmación de compartir en Facebook: En ocasiones, no recibiremos la confirma…" at bounding box center [329, 87] width 342 height 30
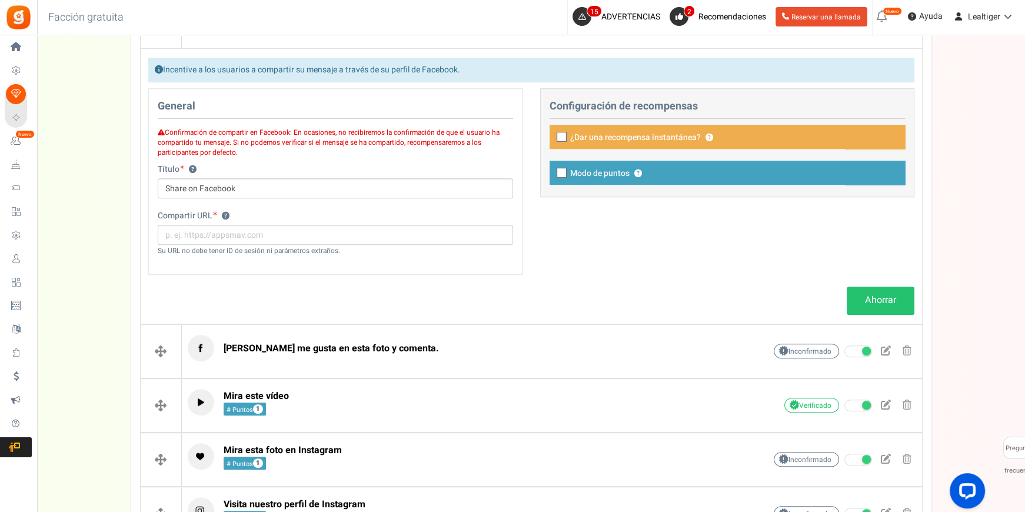
scroll to position [486, 0]
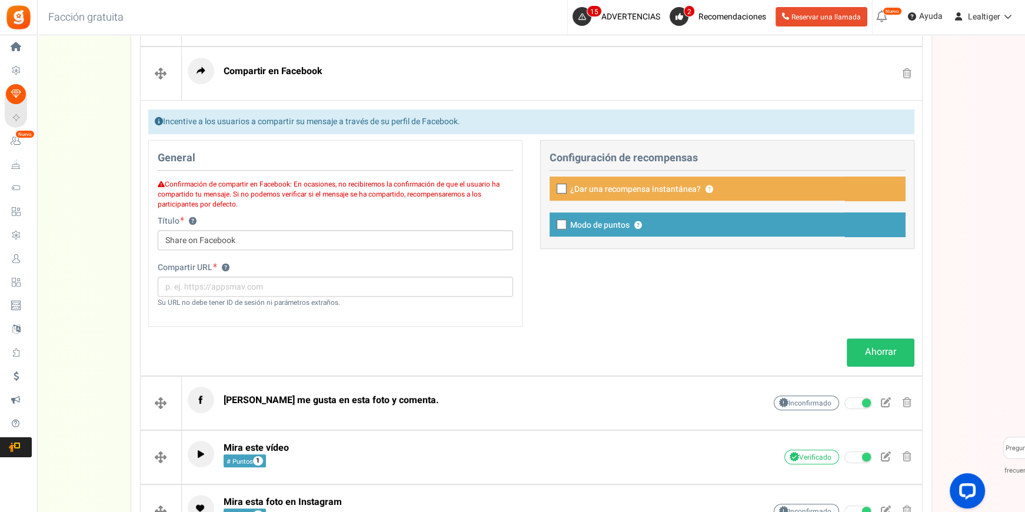
click at [158, 119] on span at bounding box center [159, 121] width 8 height 8
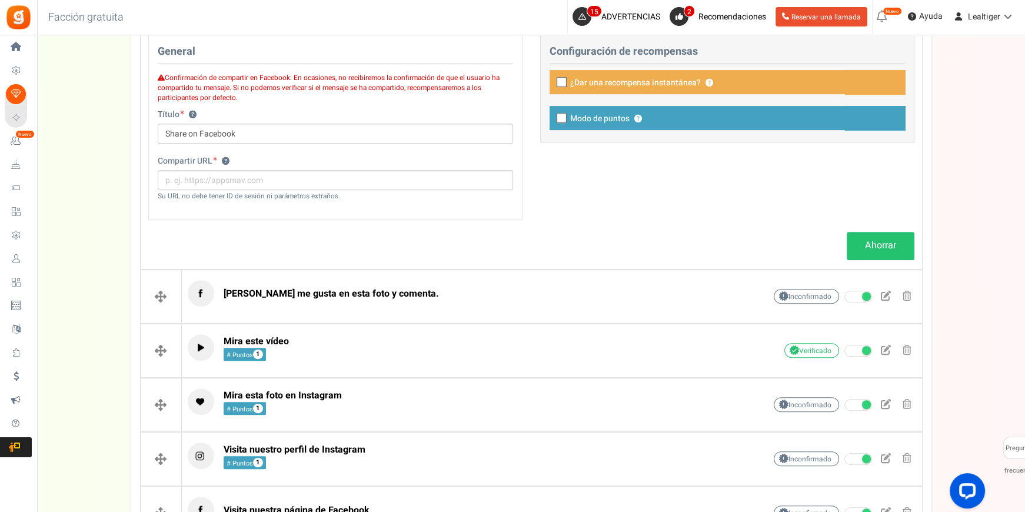
scroll to position [593, 0]
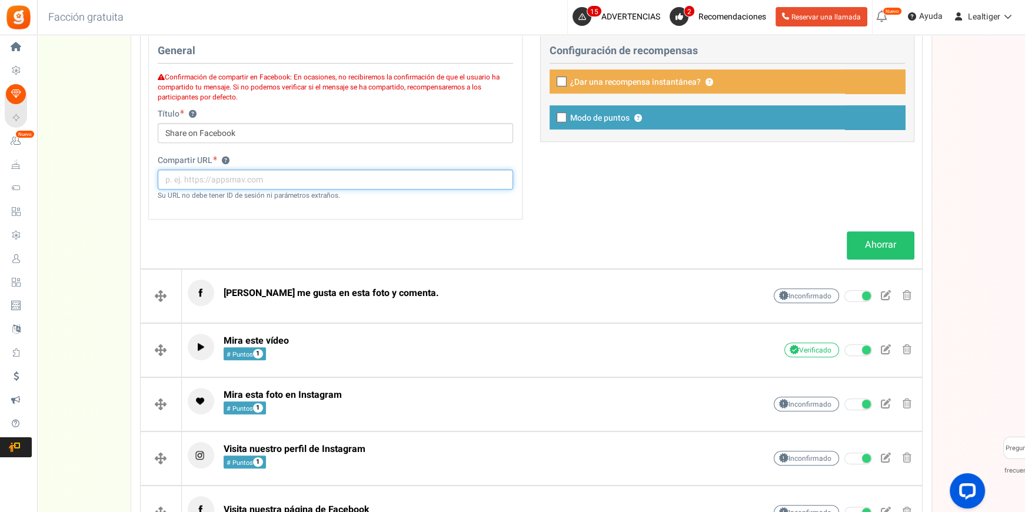
click at [295, 179] on input "text" at bounding box center [335, 179] width 355 height 20
click at [222, 195] on font "Su URL no debe tener ID de sesión ni parámetros extraños." at bounding box center [249, 196] width 182 height 10
drag, startPoint x: 171, startPoint y: 192, endPoint x: 345, endPoint y: 189, distance: 174.1
click at [345, 189] on div "Compartir URL ? Su URL no debe tener ID de sesión ni parámetros extraños." at bounding box center [335, 178] width 355 height 46
click at [346, 191] on div "Compartir URL ? Su URL no debe tener ID de sesión ni parámetros extraños." at bounding box center [335, 178] width 355 height 46
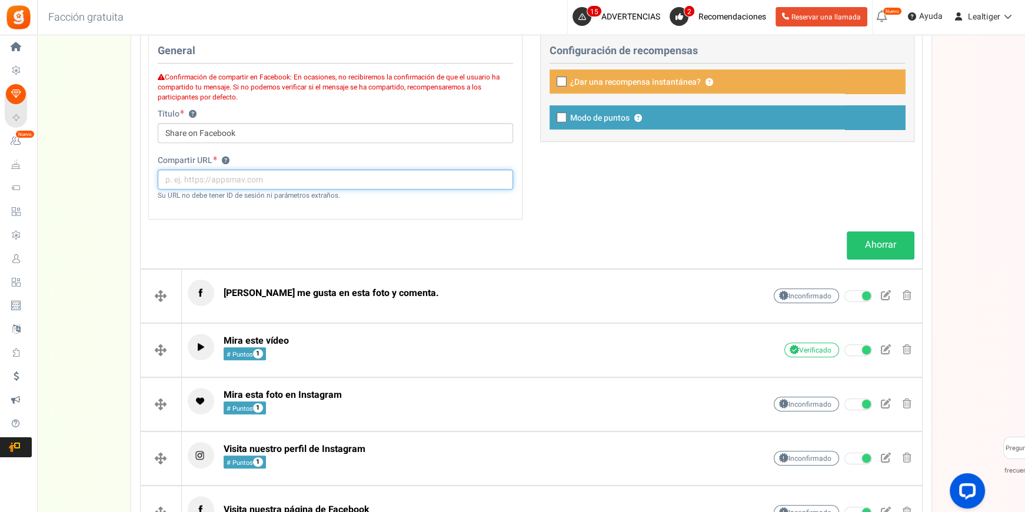
click at [244, 178] on input "text" at bounding box center [335, 179] width 355 height 20
type input "p"
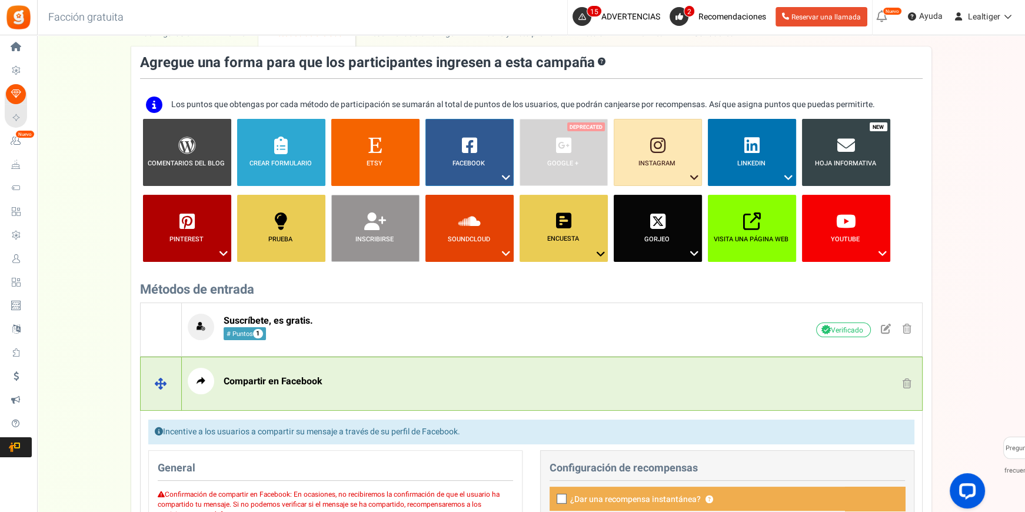
scroll to position [165, 0]
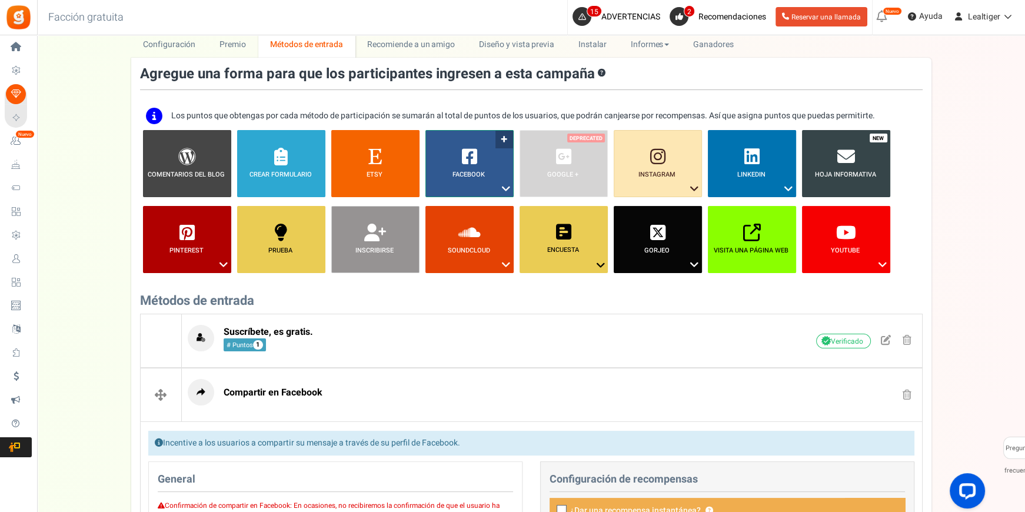
click at [508, 182] on icon at bounding box center [506, 188] width 14 height 15
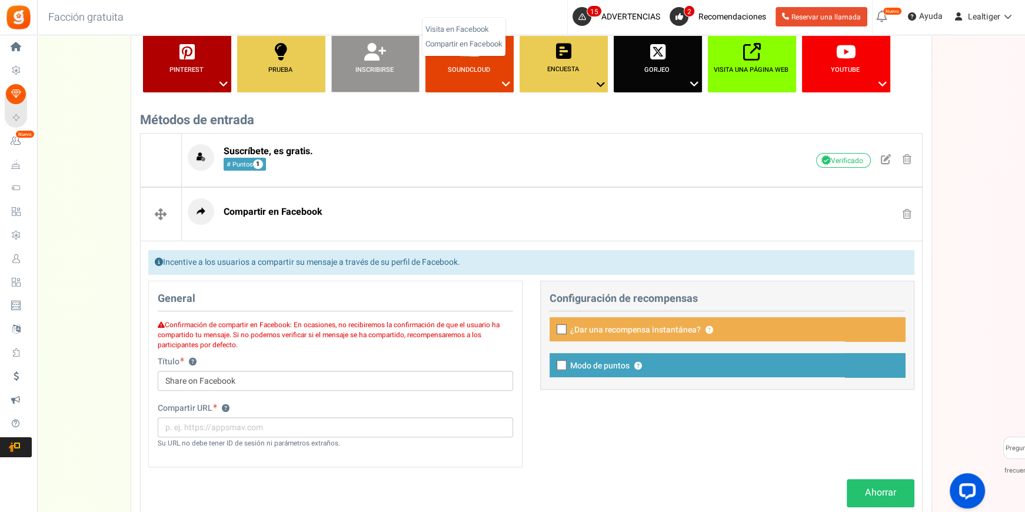
scroll to position [379, 0]
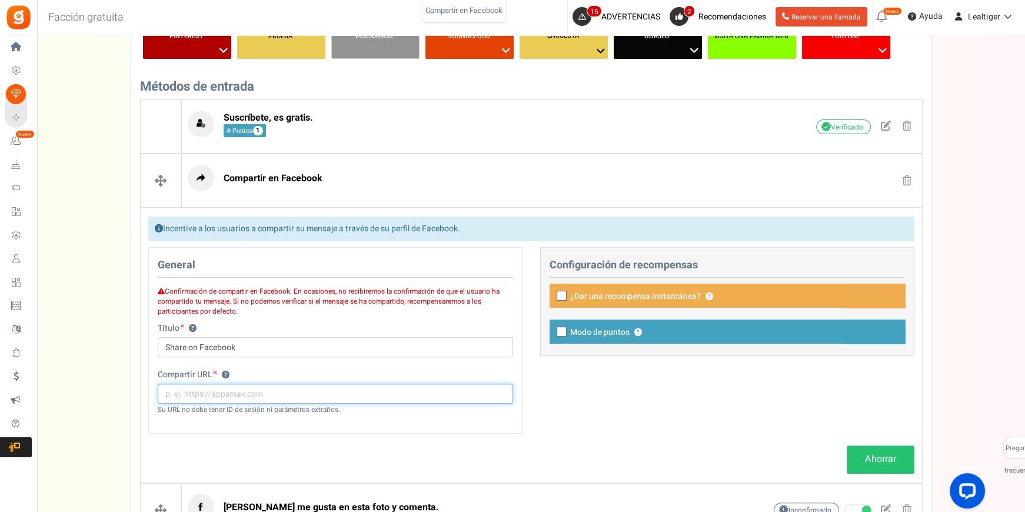
click at [252, 388] on input "text" at bounding box center [335, 393] width 355 height 20
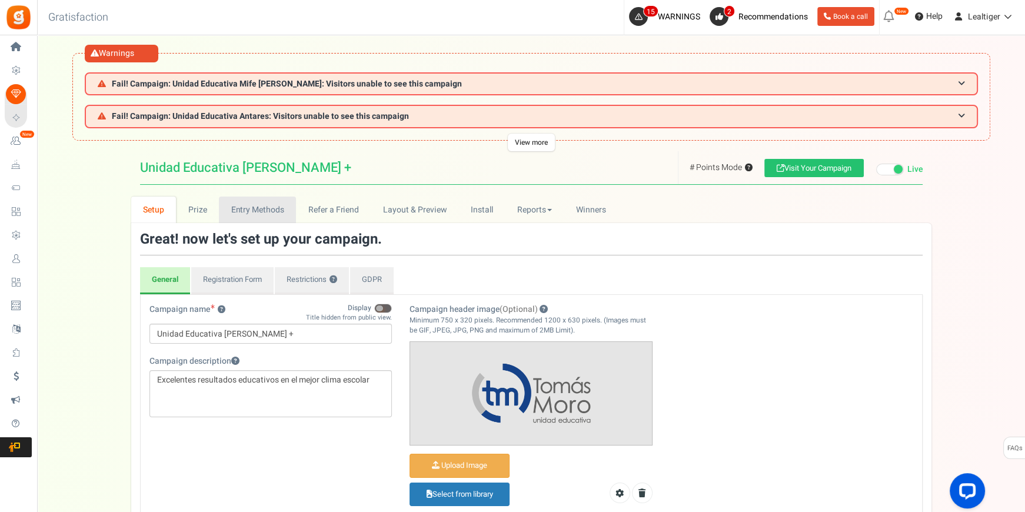
click at [260, 211] on link "Entry Methods" at bounding box center [257, 209] width 77 height 26
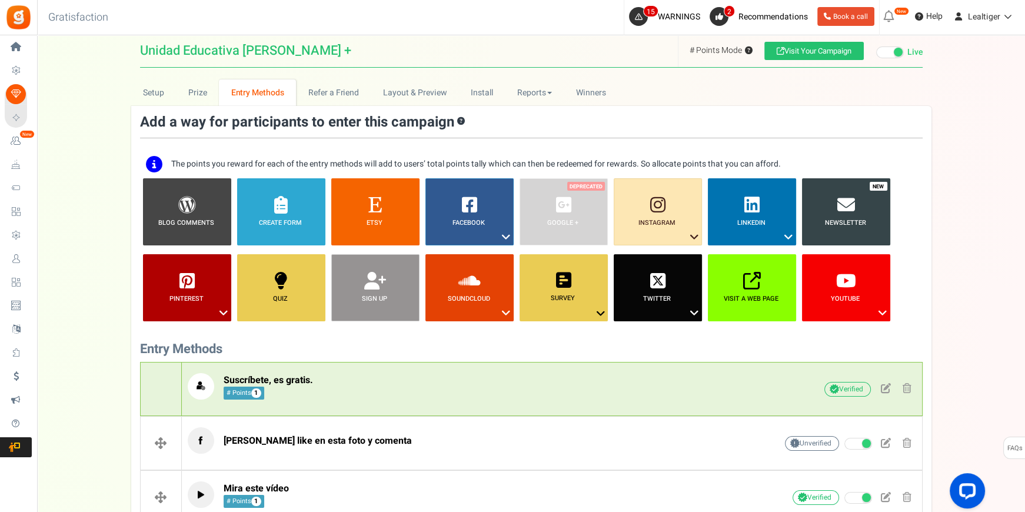
scroll to position [112, 0]
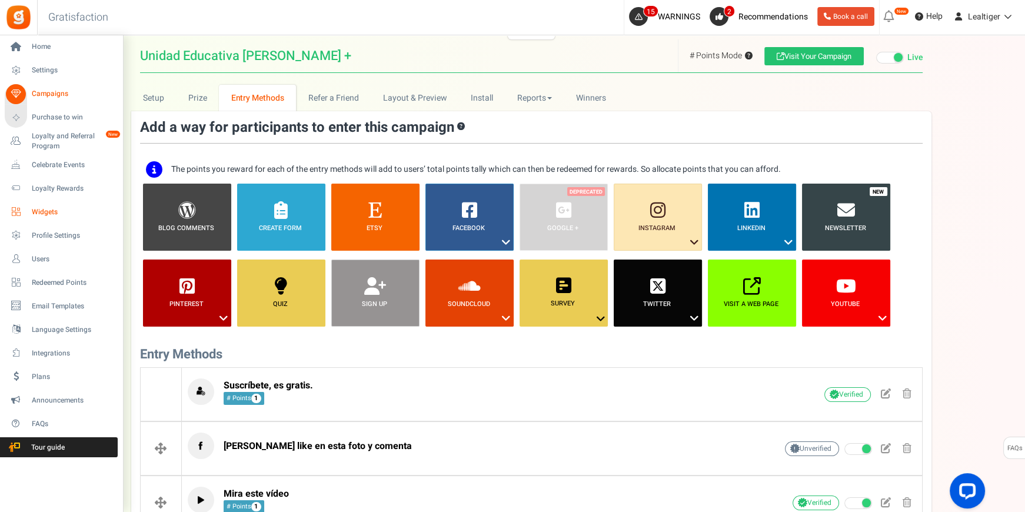
click at [45, 207] on span "Widgets" at bounding box center [73, 212] width 82 height 10
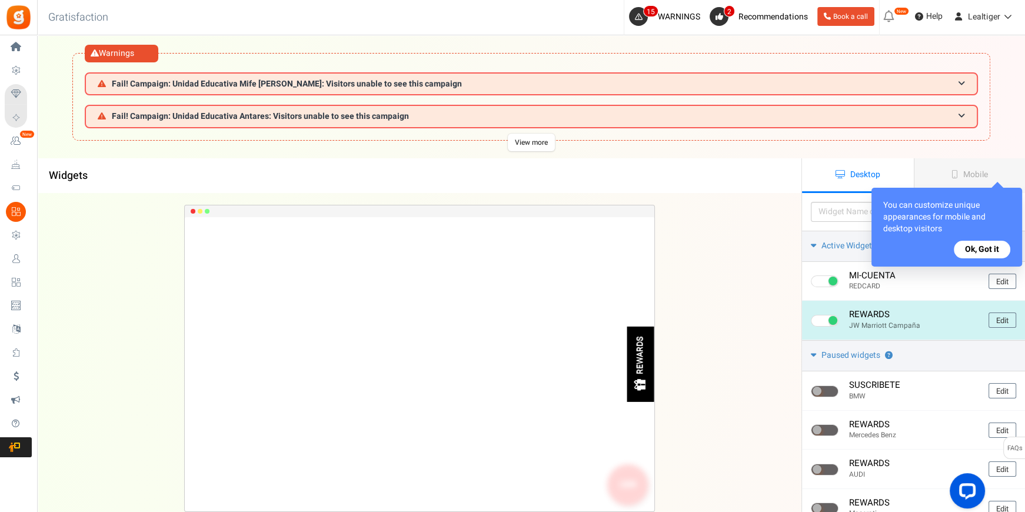
click at [819, 318] on span at bounding box center [824, 321] width 28 height 12
click at [818, 318] on input "checkbox" at bounding box center [814, 321] width 8 height 8
checkbox input "false"
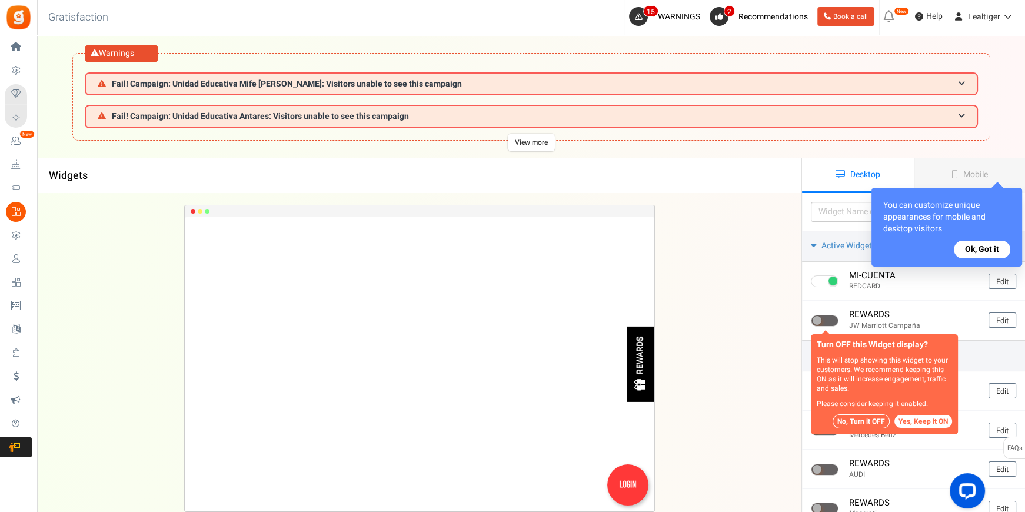
click at [873, 419] on button "No, Turn it OFF" at bounding box center [860, 421] width 57 height 14
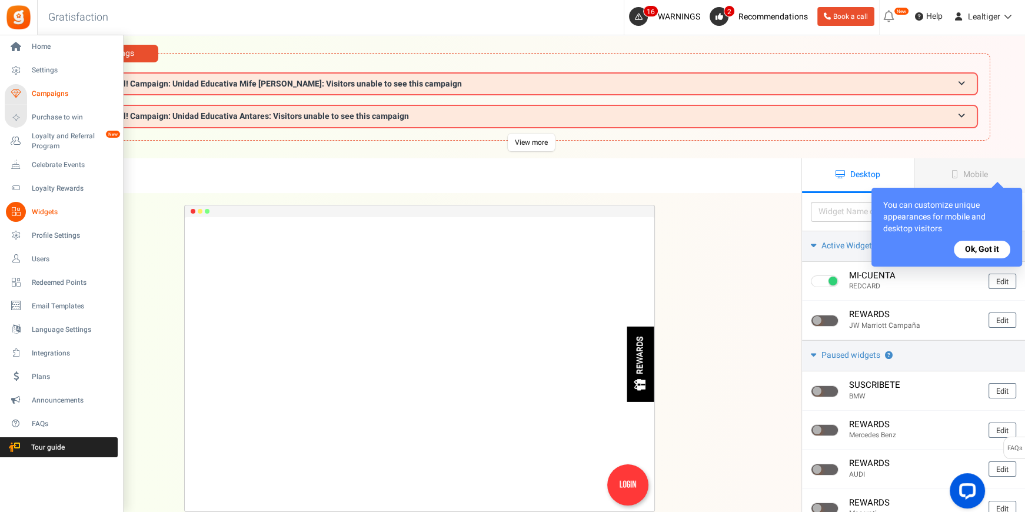
click at [47, 93] on span "Campaigns" at bounding box center [73, 94] width 82 height 10
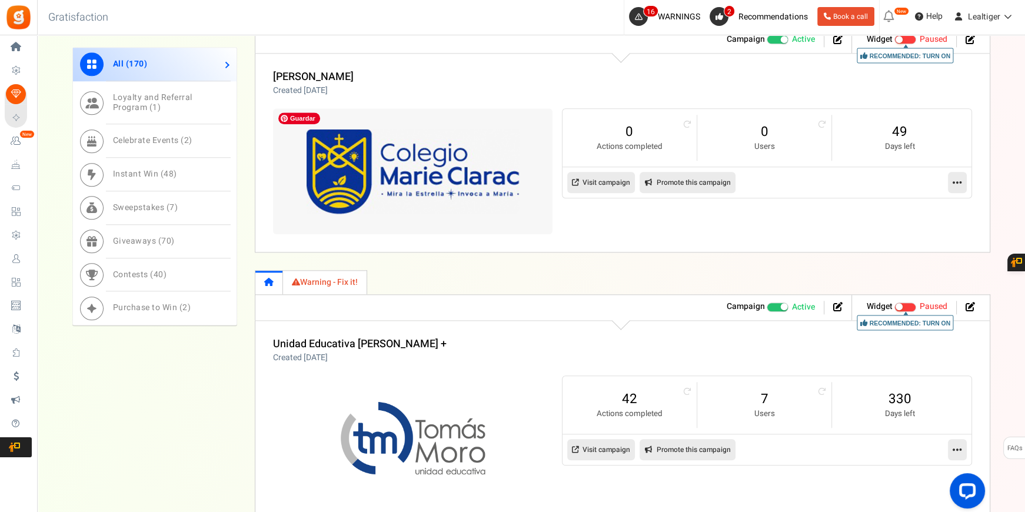
scroll to position [1543, 0]
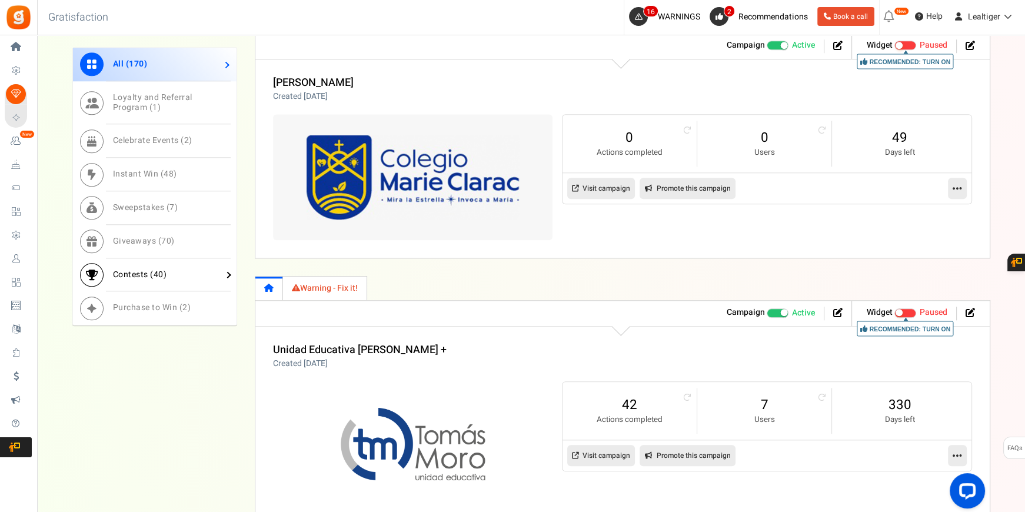
click at [125, 269] on span "Contests ( 40 )" at bounding box center [140, 274] width 54 height 12
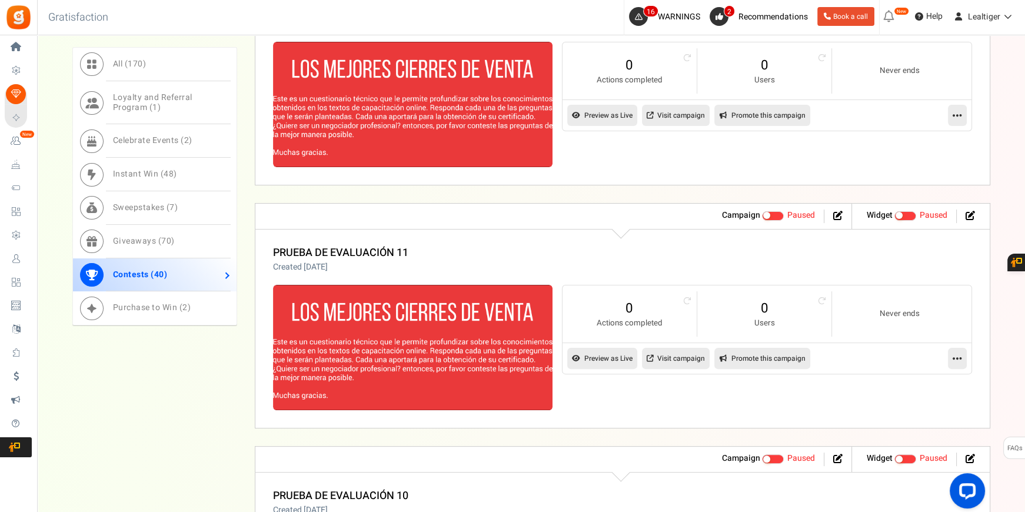
scroll to position [6141, 0]
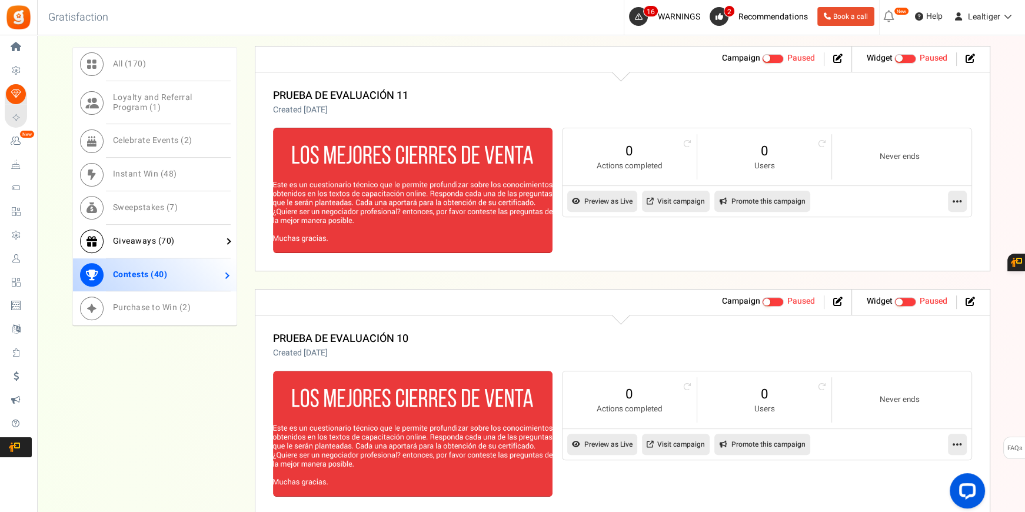
click at [124, 239] on span "Giveaways ( 70 )" at bounding box center [144, 241] width 62 height 12
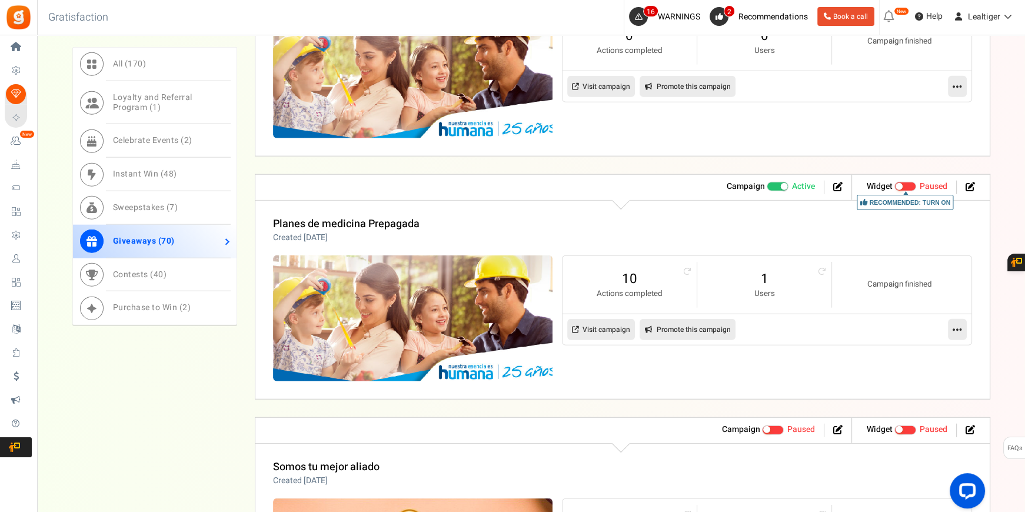
scroll to position [9350, 0]
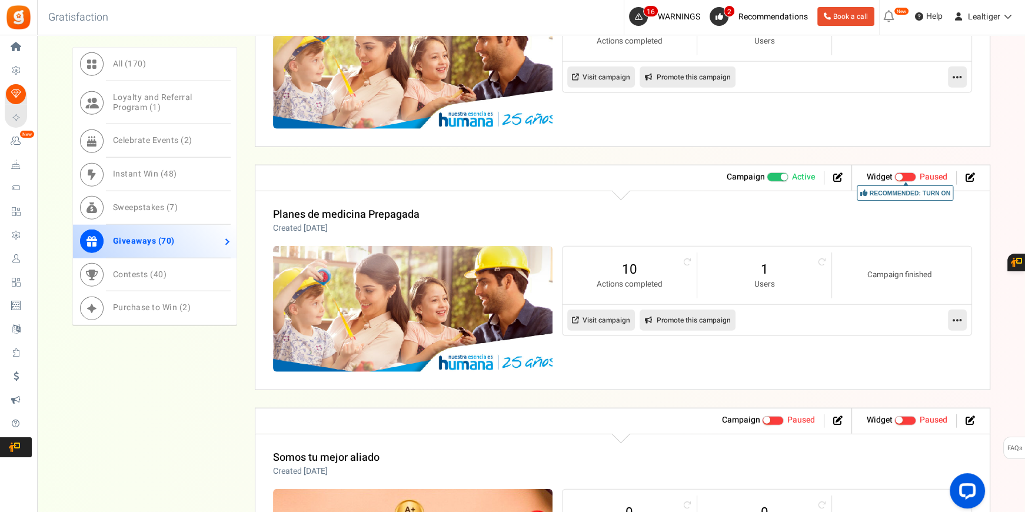
click at [608, 313] on link "Visit campaign" at bounding box center [601, 319] width 68 height 21
click at [959, 315] on icon at bounding box center [956, 320] width 9 height 11
click at [907, 342] on link "Edit" at bounding box center [919, 349] width 87 height 22
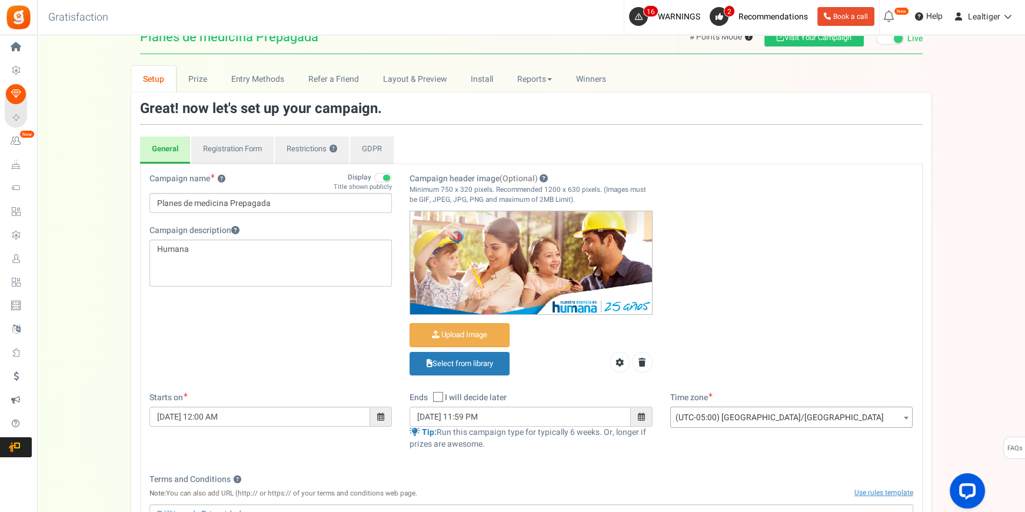
scroll to position [213, 0]
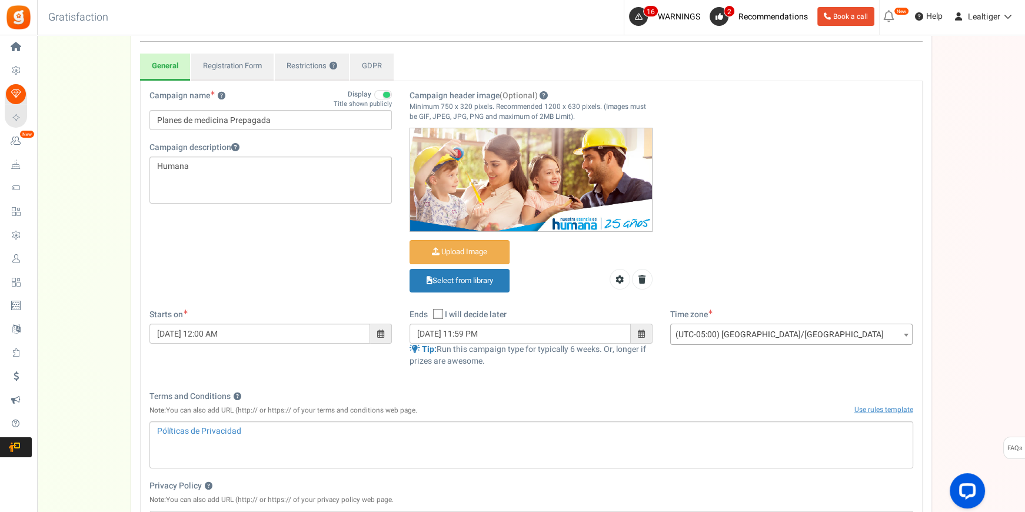
click at [439, 311] on icon at bounding box center [439, 315] width 8 height 8
click at [429, 311] on input "I will decide later" at bounding box center [425, 315] width 8 height 8
checkbox input "true"
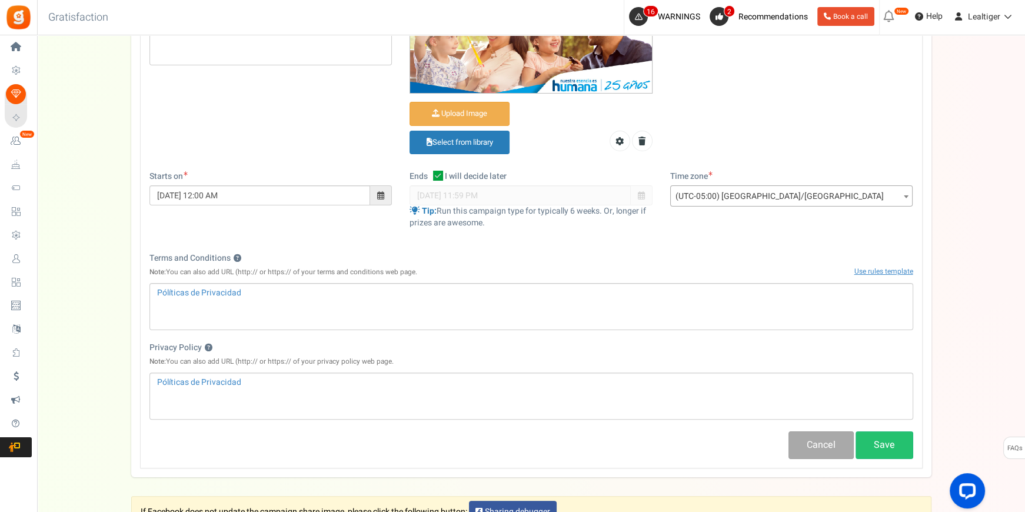
scroll to position [449, 0]
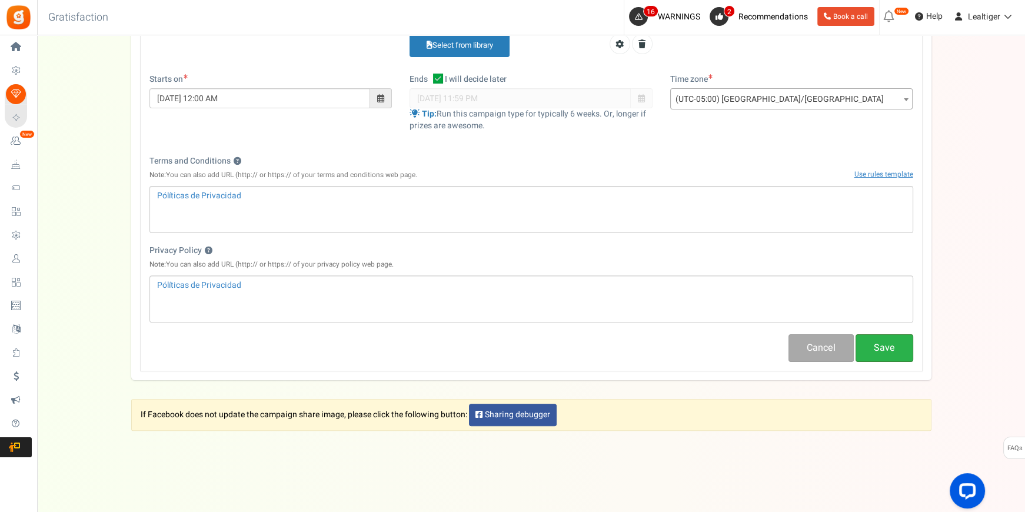
click at [872, 347] on button "Save" at bounding box center [884, 348] width 58 height 28
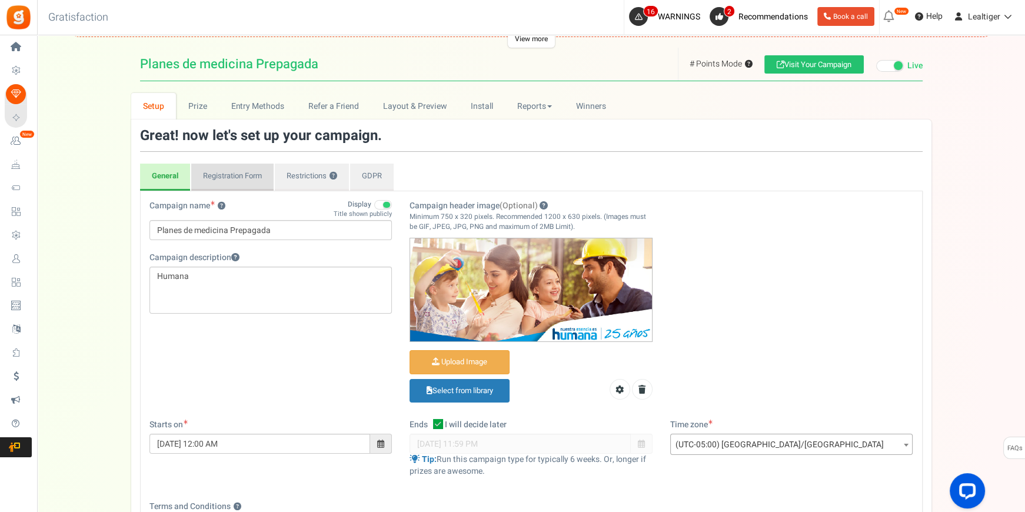
scroll to position [106, 0]
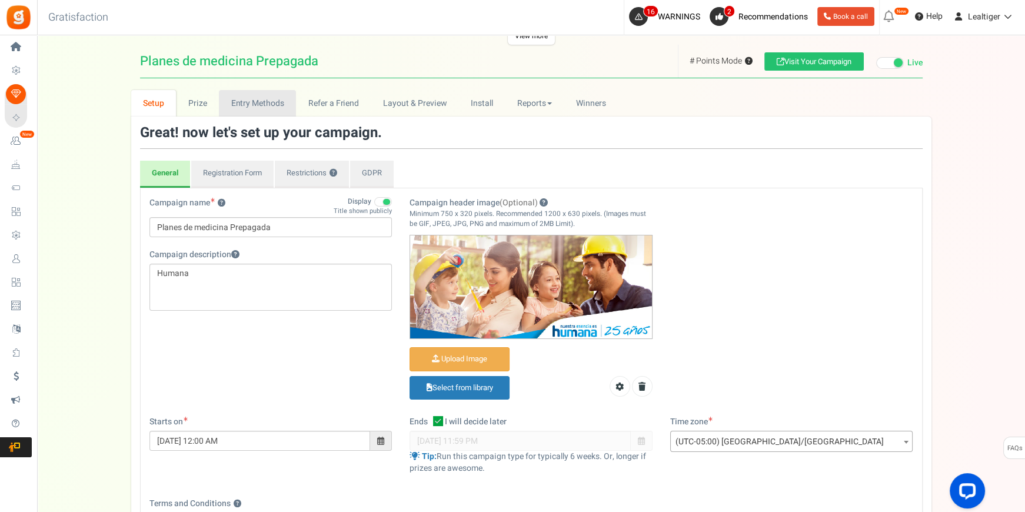
click at [228, 101] on link "Entry Methods" at bounding box center [257, 103] width 77 height 26
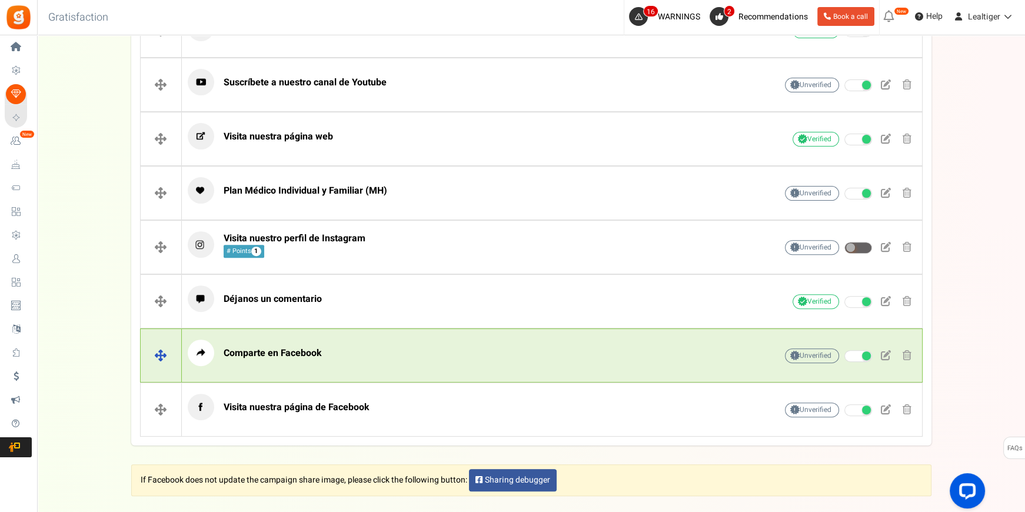
scroll to position [541, 0]
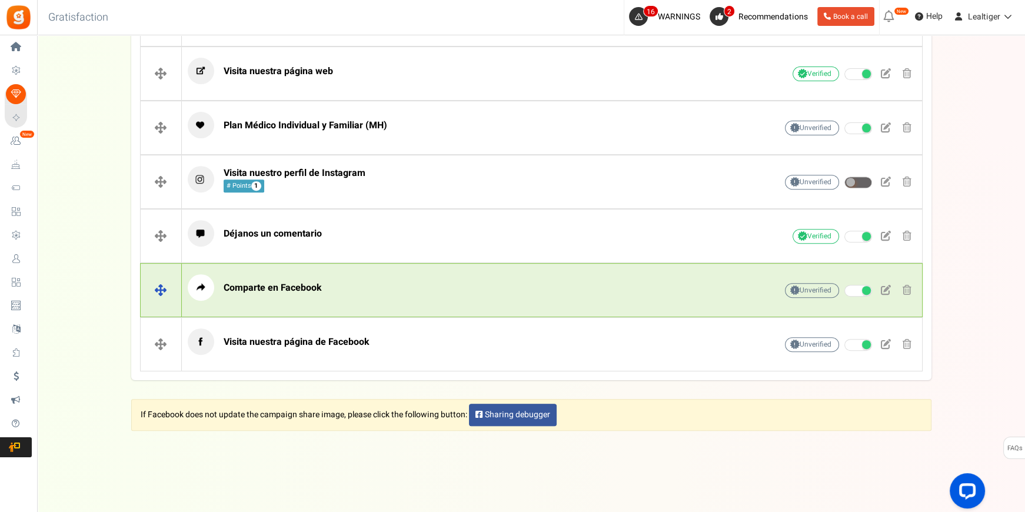
click at [327, 287] on p "Comparte en Facebook" at bounding box center [464, 287] width 552 height 26
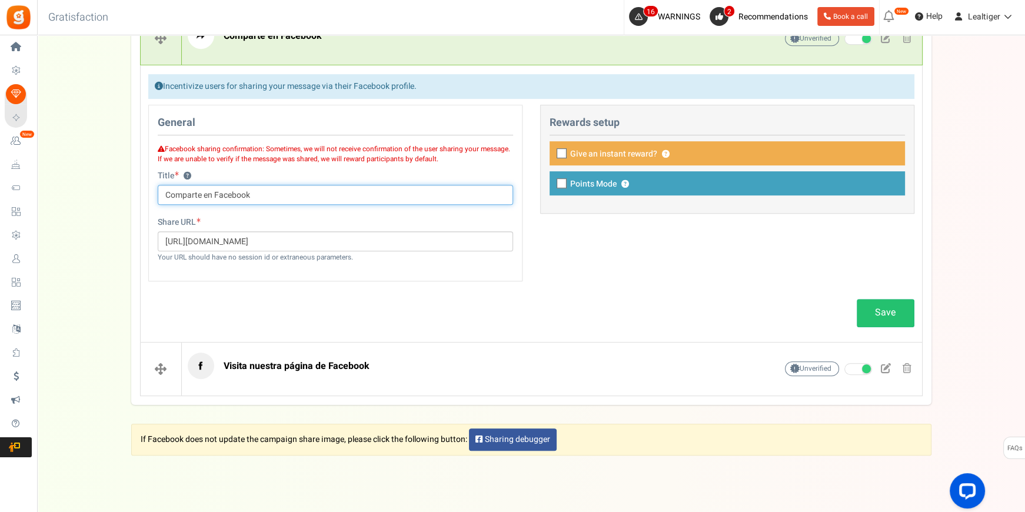
scroll to position [808, 0]
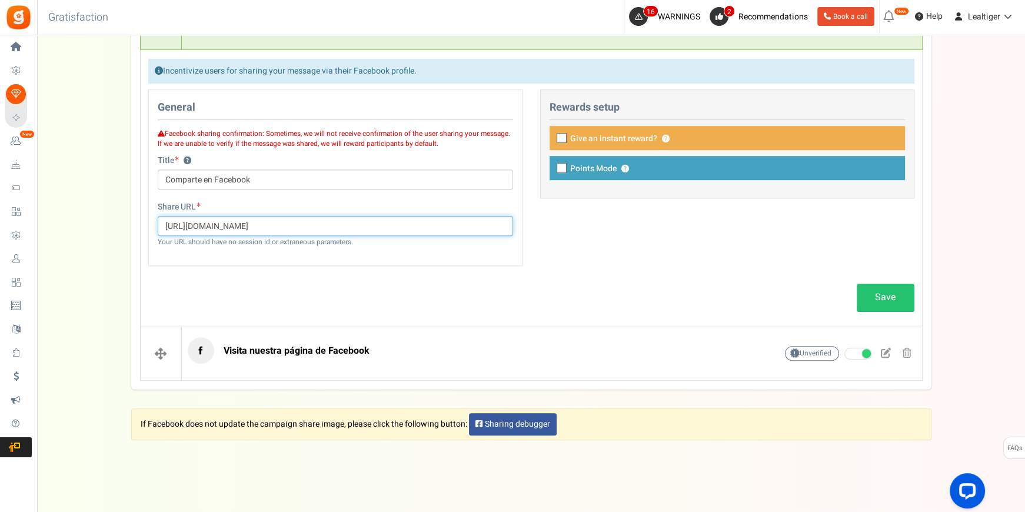
click at [335, 220] on input "[URL][DOMAIN_NAME]" at bounding box center [335, 226] width 355 height 20
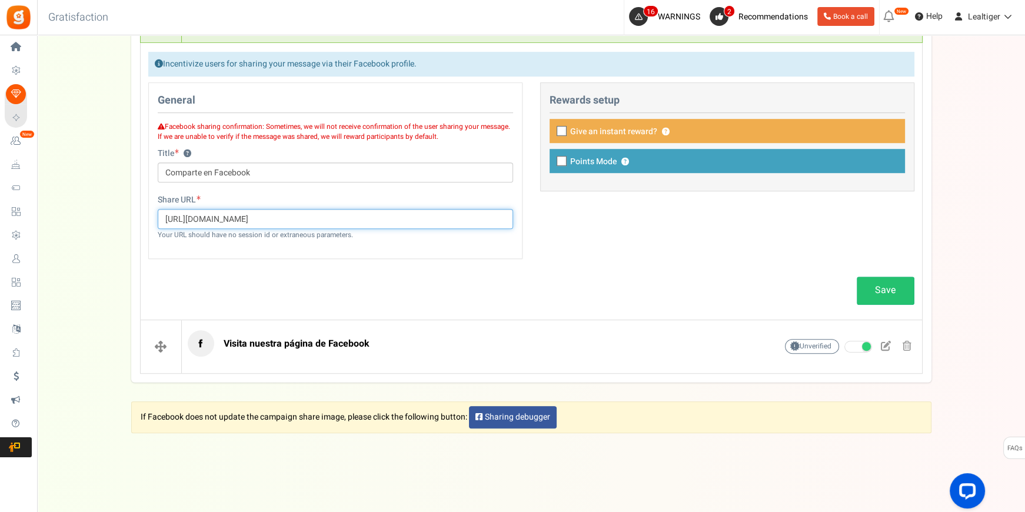
scroll to position [816, 0]
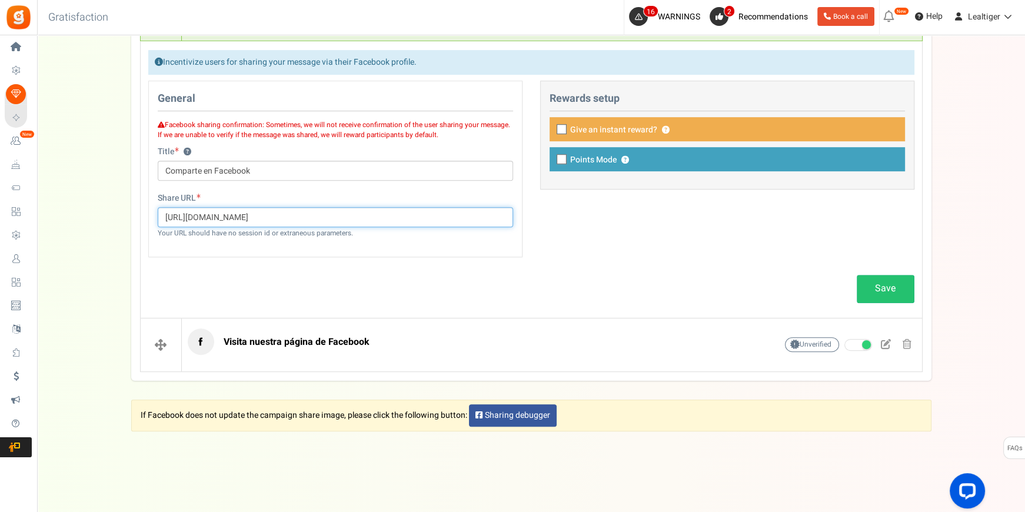
click at [400, 219] on input "[URL][DOMAIN_NAME]" at bounding box center [335, 217] width 355 height 20
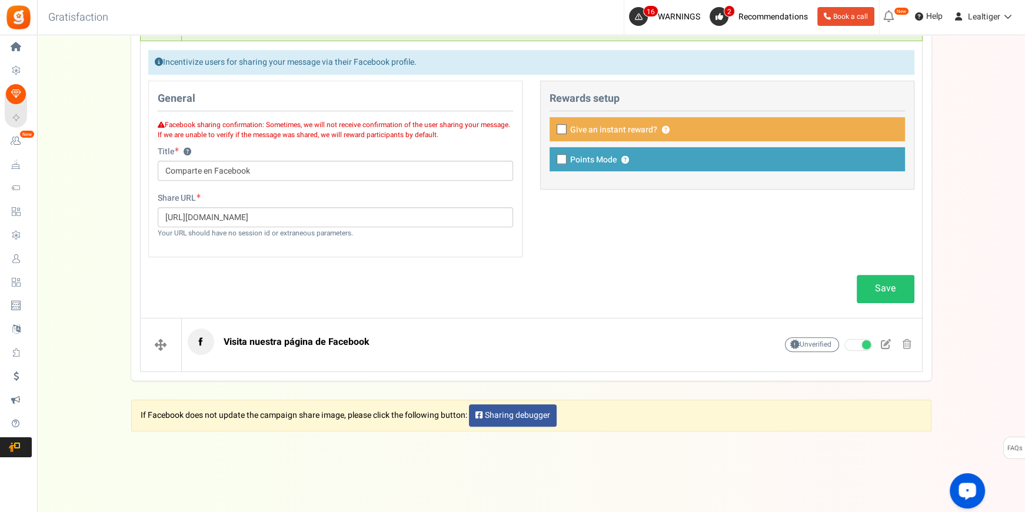
click at [965, 479] on button "Open LiveChat chat widget" at bounding box center [966, 490] width 35 height 35
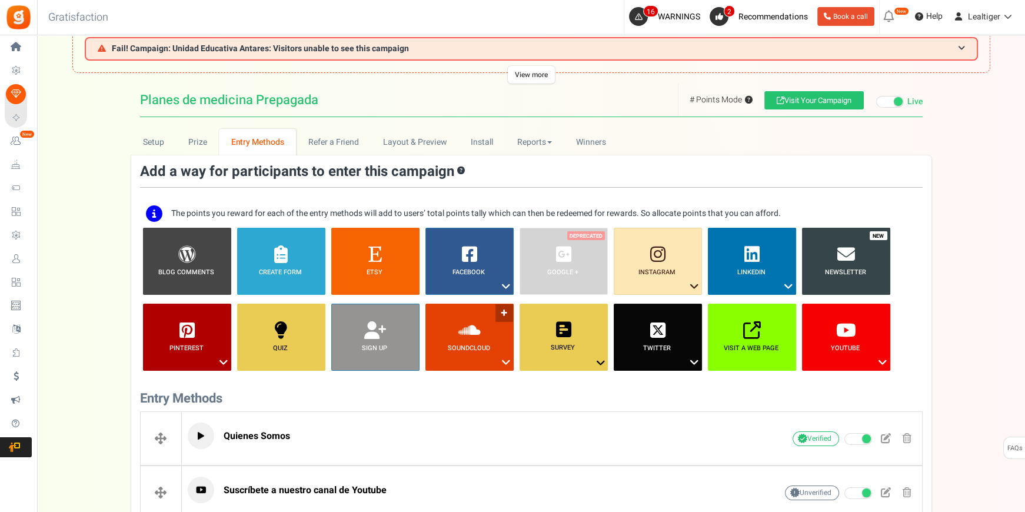
scroll to position [121, 0]
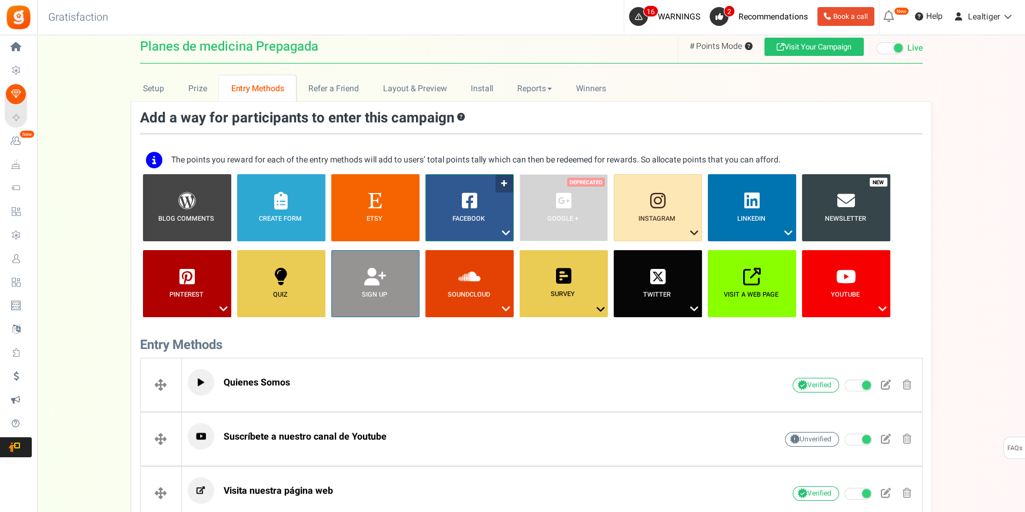
click at [498, 229] on link "Facebook ?" at bounding box center [469, 207] width 88 height 67
click at [936, 12] on span "Help" at bounding box center [932, 17] width 19 height 12
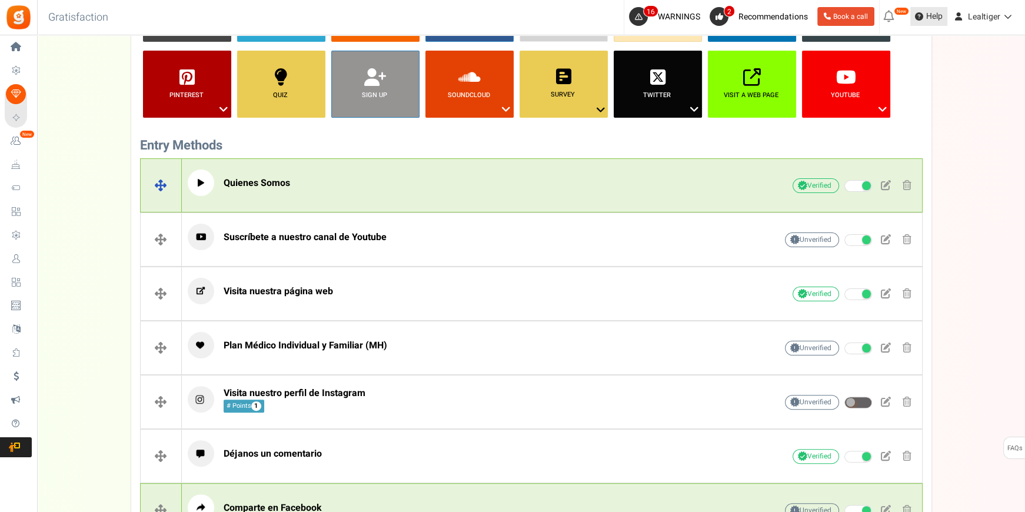
scroll to position [428, 0]
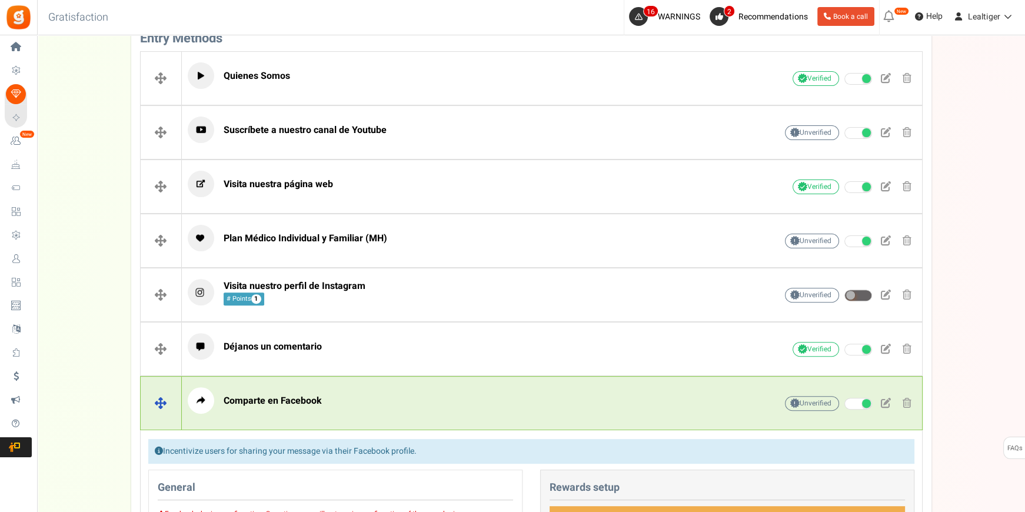
click at [335, 403] on p "Comparte en Facebook" at bounding box center [464, 400] width 552 height 26
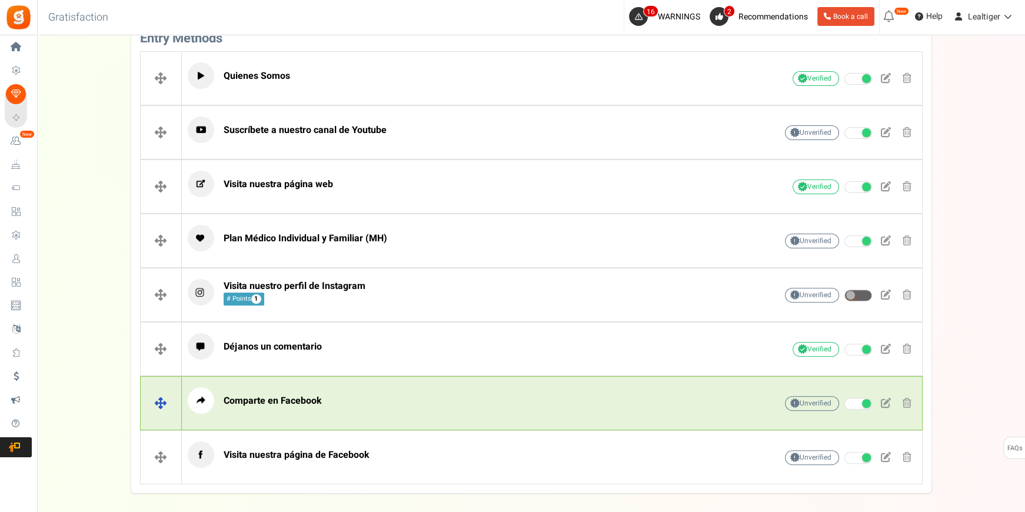
click at [335, 403] on p "Comparte en Facebook" at bounding box center [464, 400] width 552 height 26
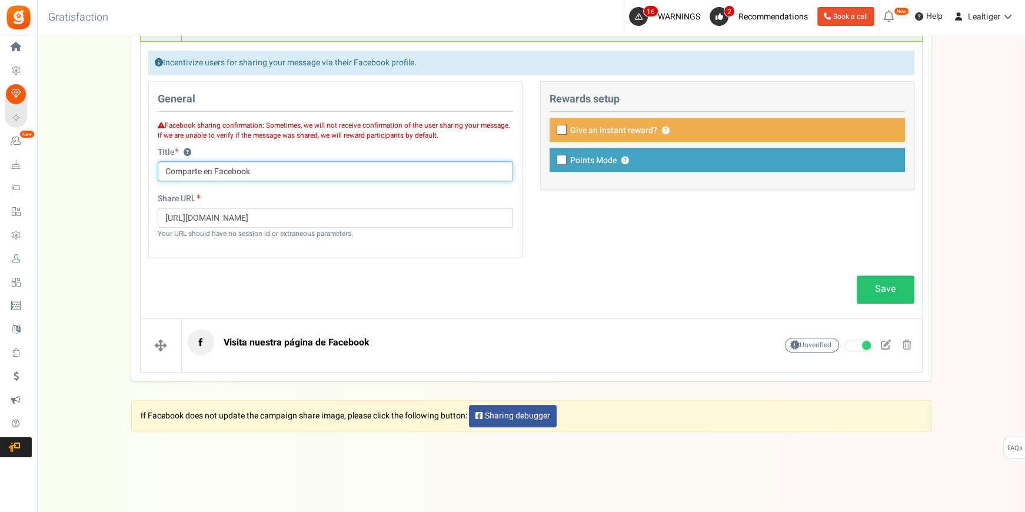
scroll to position [816, 0]
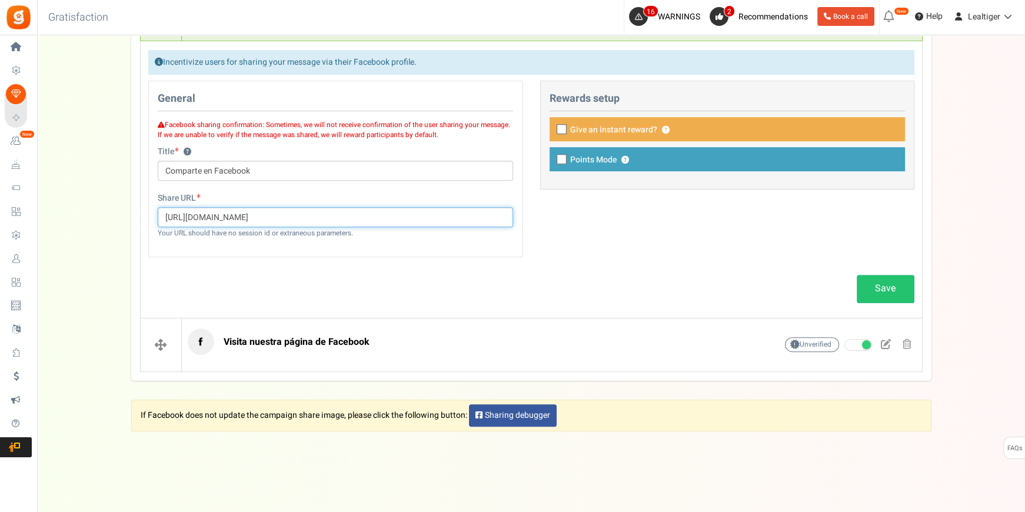
click at [340, 215] on input "[URL][DOMAIN_NAME]" at bounding box center [335, 217] width 355 height 20
click at [289, 213] on input "[URL][DOMAIN_NAME]" at bounding box center [335, 217] width 355 height 20
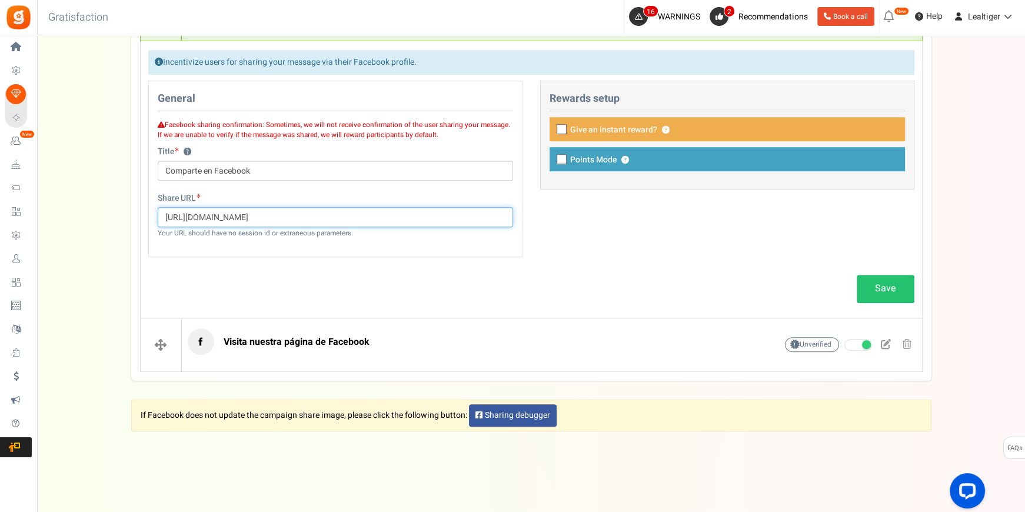
click at [289, 213] on input "[URL][DOMAIN_NAME]" at bounding box center [335, 217] width 355 height 20
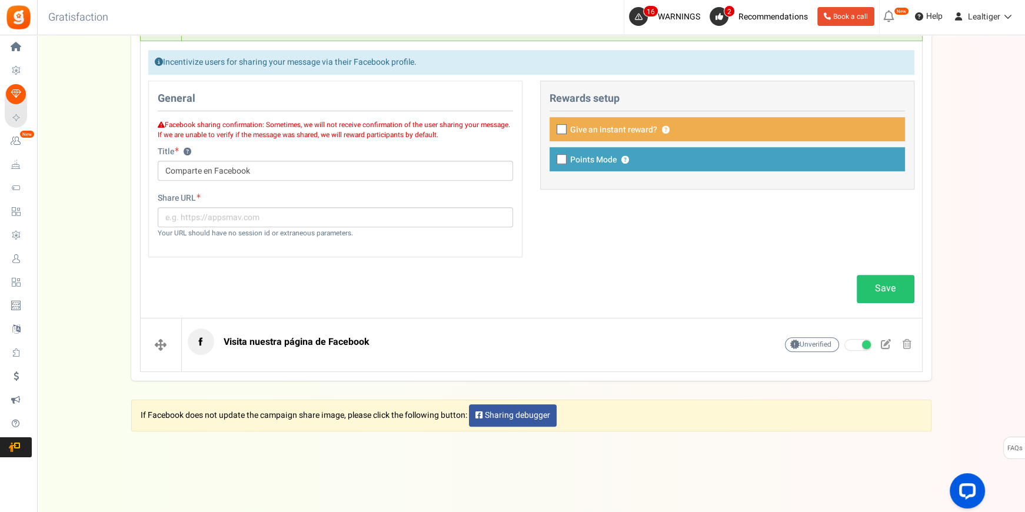
click at [283, 248] on div "Share URL Your URL should have no session id or extraneous parameters." at bounding box center [335, 221] width 373 height 58
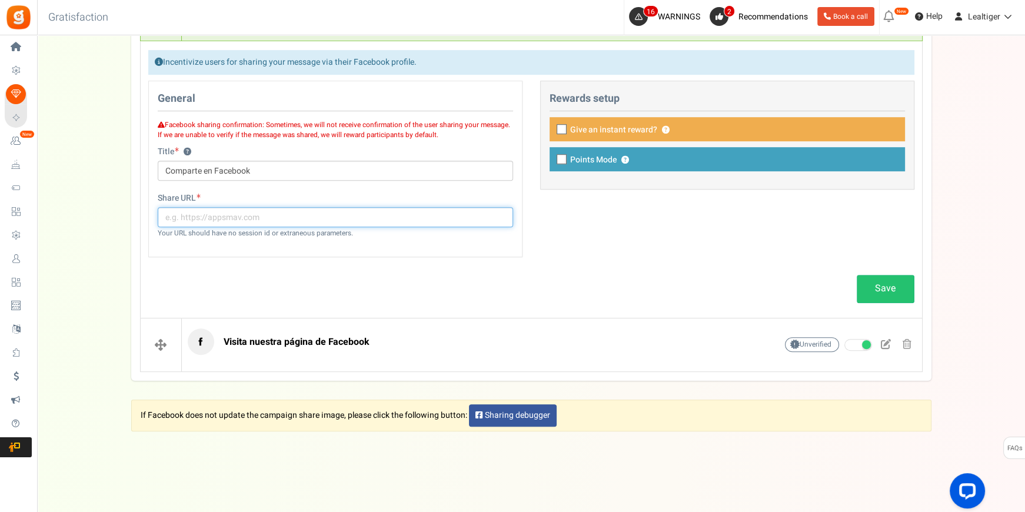
click at [271, 223] on input "text" at bounding box center [335, 217] width 355 height 20
click at [271, 222] on input "text" at bounding box center [335, 217] width 355 height 20
click at [272, 207] on input "text" at bounding box center [335, 217] width 355 height 20
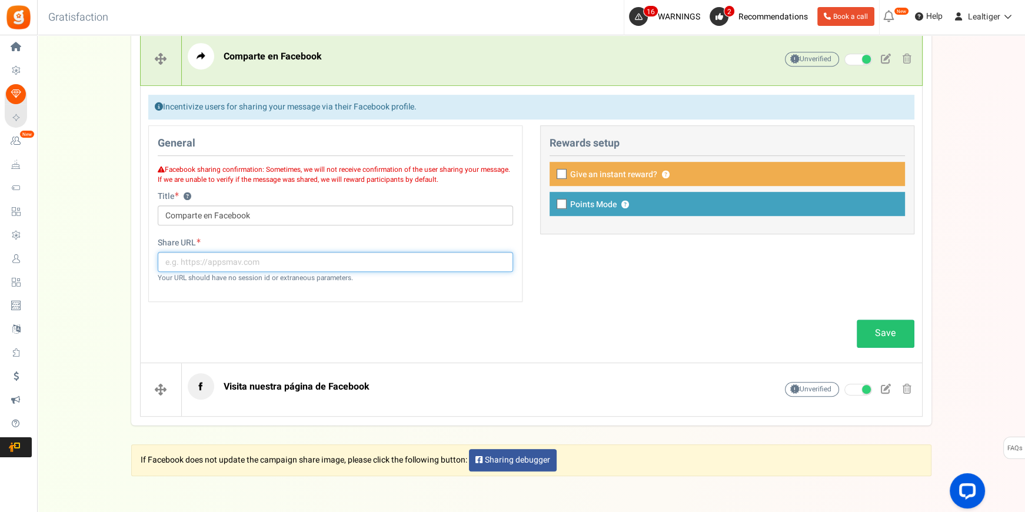
scroll to position [709, 0]
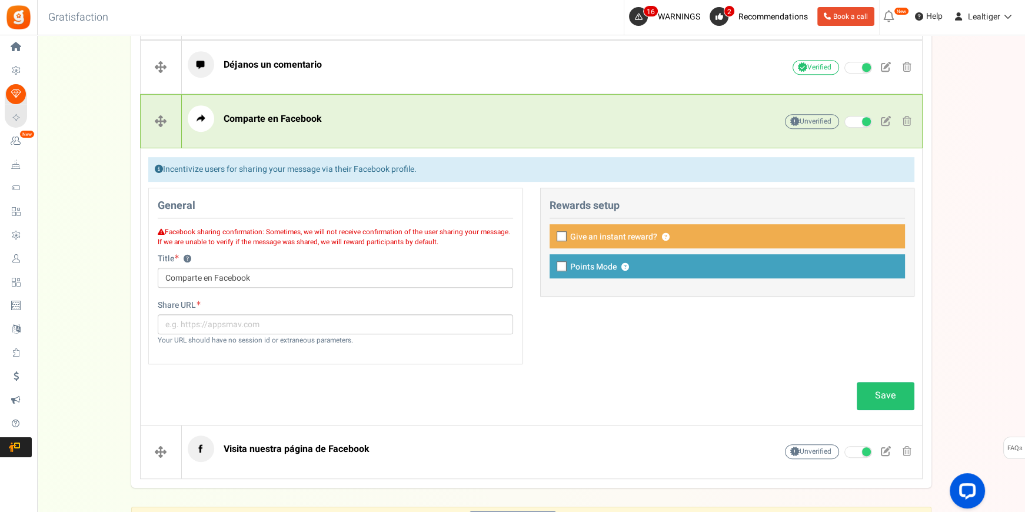
click at [158, 165] on span at bounding box center [159, 169] width 8 height 8
click at [167, 219] on div "General Facebook sharing confirmation: Sometimes, we will not receive confirmat…" at bounding box center [335, 276] width 374 height 176
click at [159, 236] on p "Facebook sharing confirmation: Sometimes, we will not receive confirmation of t…" at bounding box center [335, 235] width 355 height 23
click at [160, 229] on icon at bounding box center [161, 231] width 7 height 7
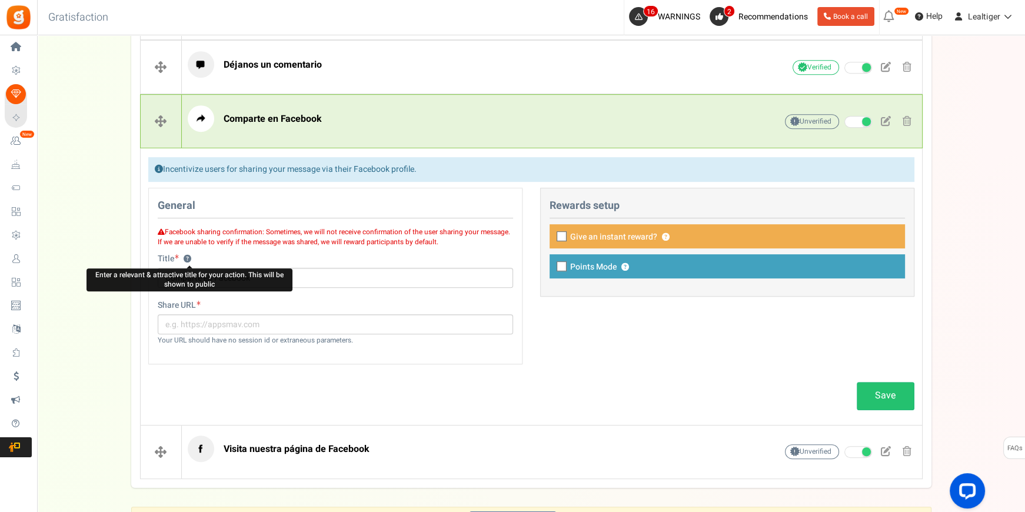
click at [189, 255] on button "?" at bounding box center [188, 259] width 8 height 8
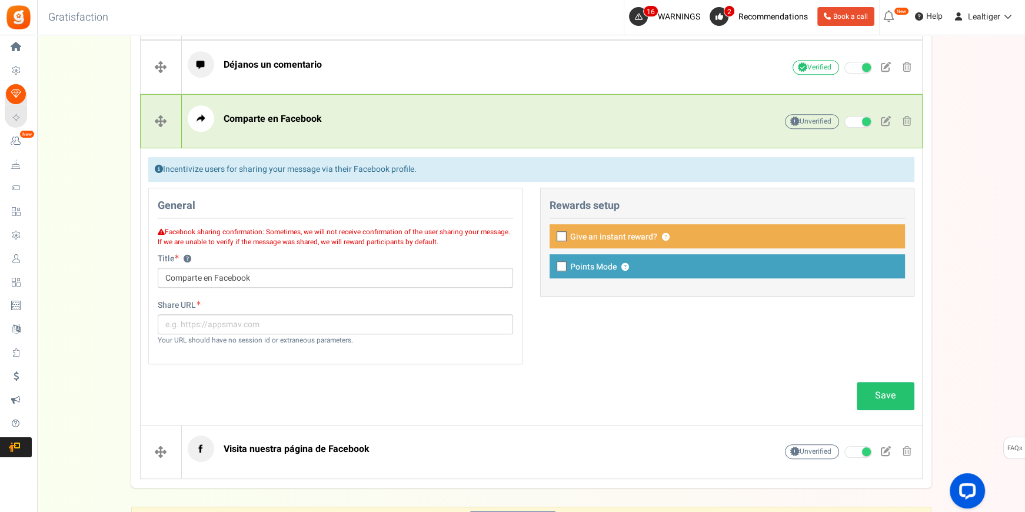
click at [200, 301] on span at bounding box center [199, 303] width 4 height 5
click at [226, 343] on small "Your URL should have no session id or extraneous parameters." at bounding box center [255, 340] width 195 height 10
click at [677, 335] on div "General Facebook sharing confirmation: Sometimes, we will not receive confirmat…" at bounding box center [530, 282] width 783 height 188
click at [265, 318] on input "text" at bounding box center [335, 324] width 355 height 20
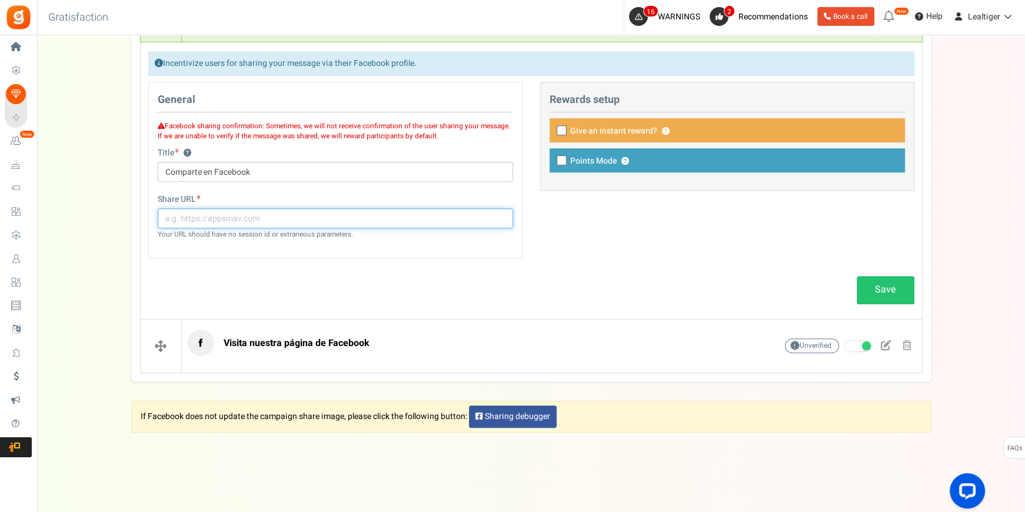
scroll to position [816, 0]
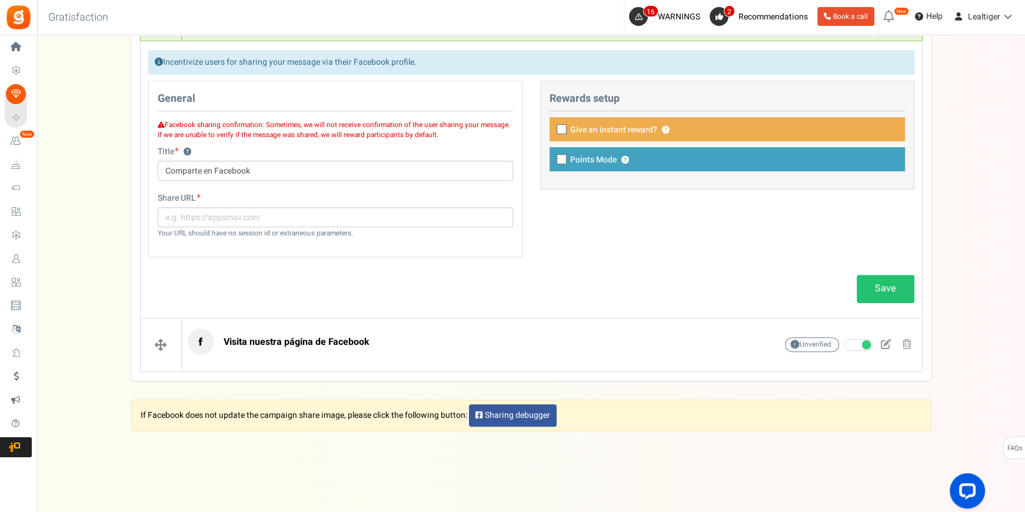
click at [665, 234] on div "General Facebook sharing confirmation: Sometimes, we will not receive confirmat…" at bounding box center [530, 175] width 783 height 188
click at [564, 158] on icon at bounding box center [562, 160] width 8 height 8
click at [552, 158] on input "Points Mode ?" at bounding box center [549, 160] width 8 height 8
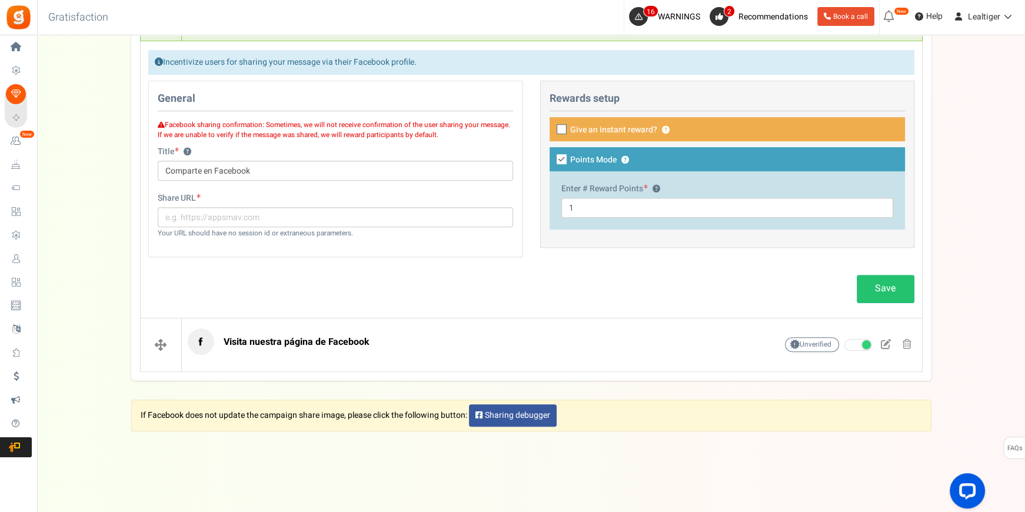
click at [563, 156] on icon at bounding box center [561, 159] width 10 height 10
click at [552, 156] on input "Points Mode ?" at bounding box center [549, 160] width 8 height 8
checkbox input "false"
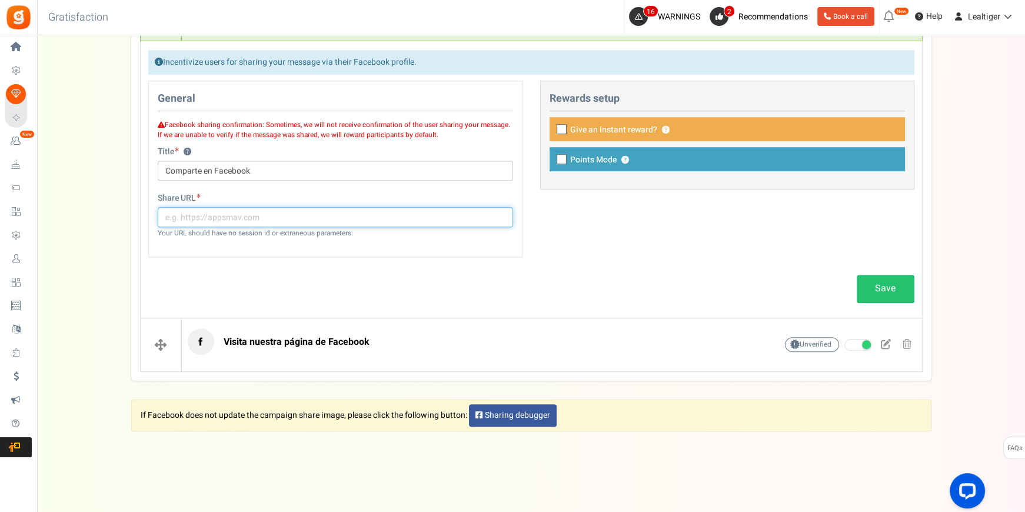
click at [413, 214] on input "text" at bounding box center [335, 217] width 355 height 20
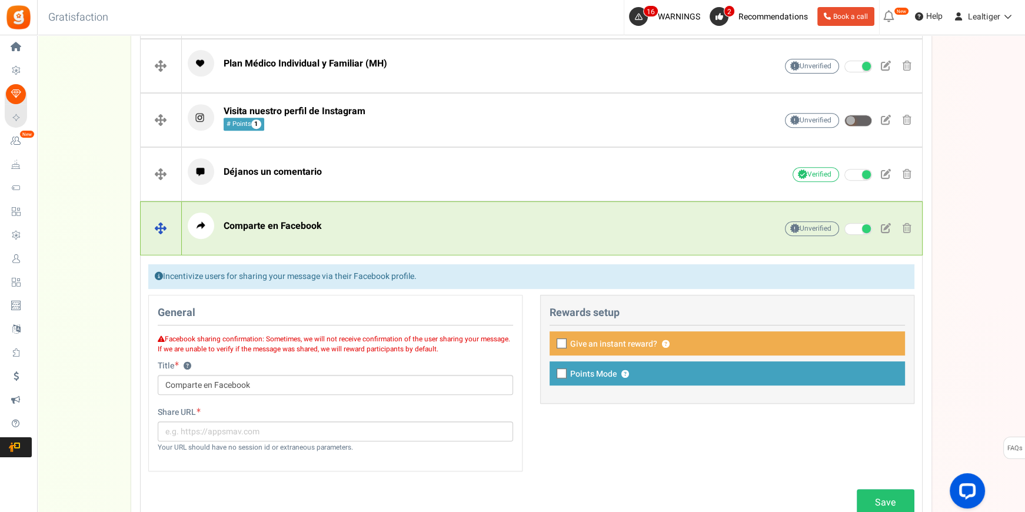
click at [323, 230] on p "Comparte en Facebook" at bounding box center [464, 225] width 552 height 26
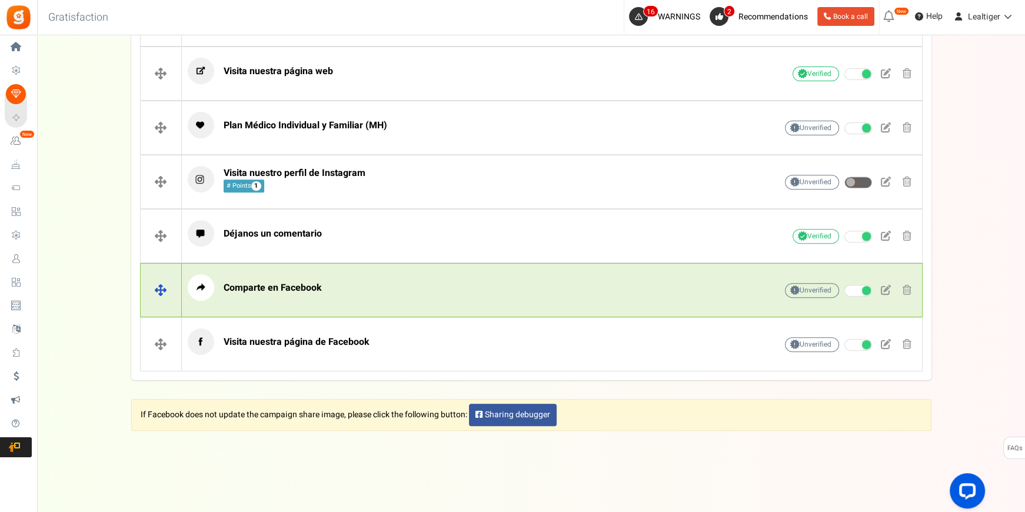
click at [316, 274] on p "Comparte en Facebook" at bounding box center [464, 287] width 552 height 26
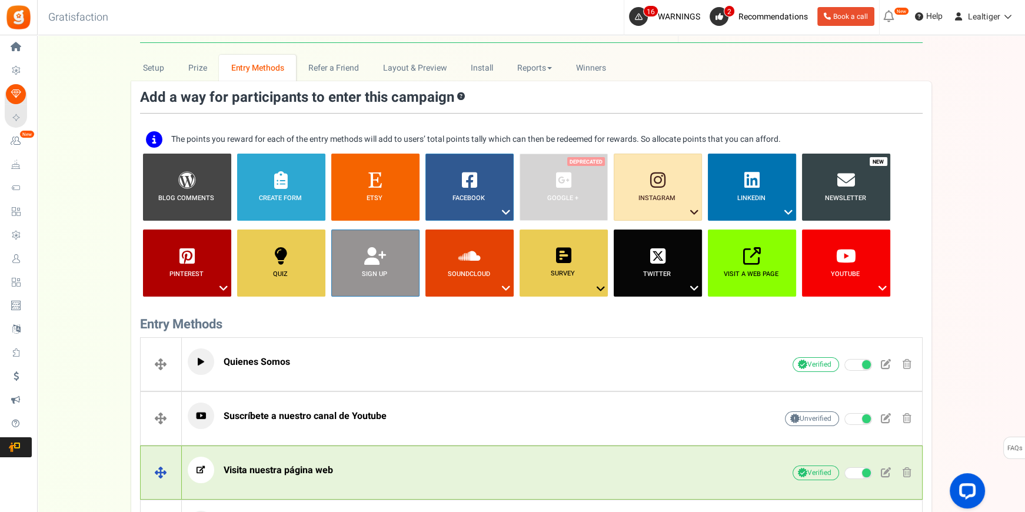
scroll to position [121, 0]
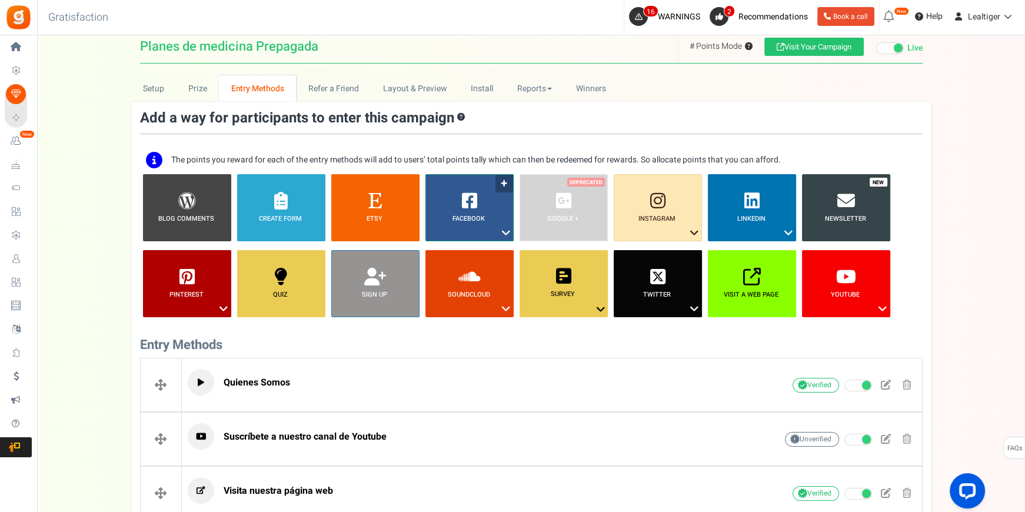
click at [504, 229] on icon at bounding box center [506, 232] width 14 height 15
click at [453, 268] on link "Share on Facebook" at bounding box center [460, 269] width 76 height 15
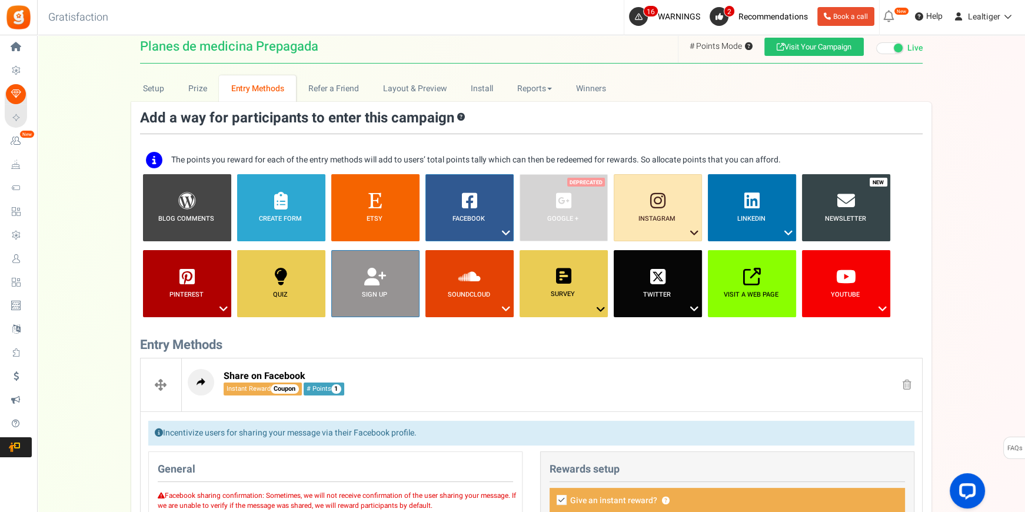
scroll to position [405, 0]
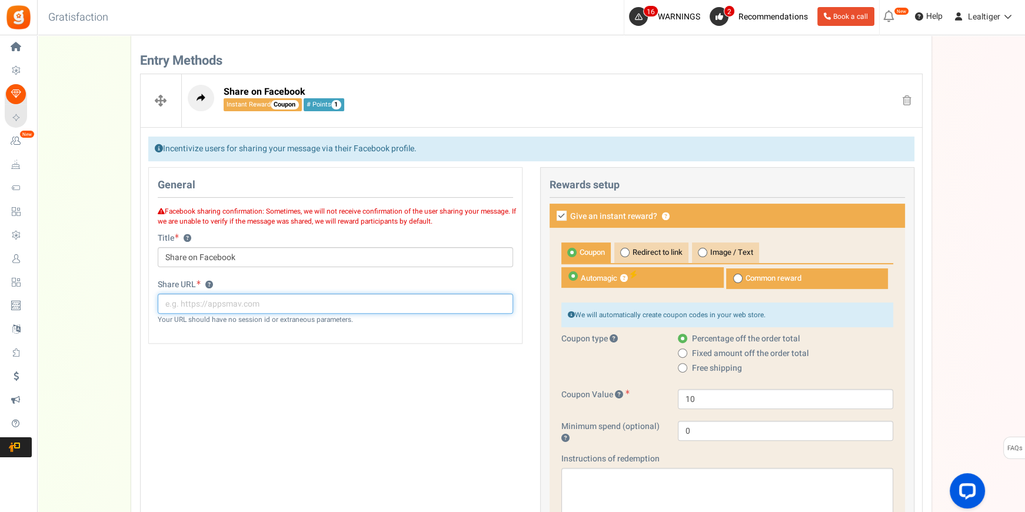
click at [242, 305] on input "text" at bounding box center [335, 303] width 355 height 20
click at [566, 216] on label "Give an instant reward? ?" at bounding box center [726, 216] width 355 height 24
click at [552, 216] on input "Give an instant reward? ?" at bounding box center [549, 217] width 8 height 8
checkbox input "false"
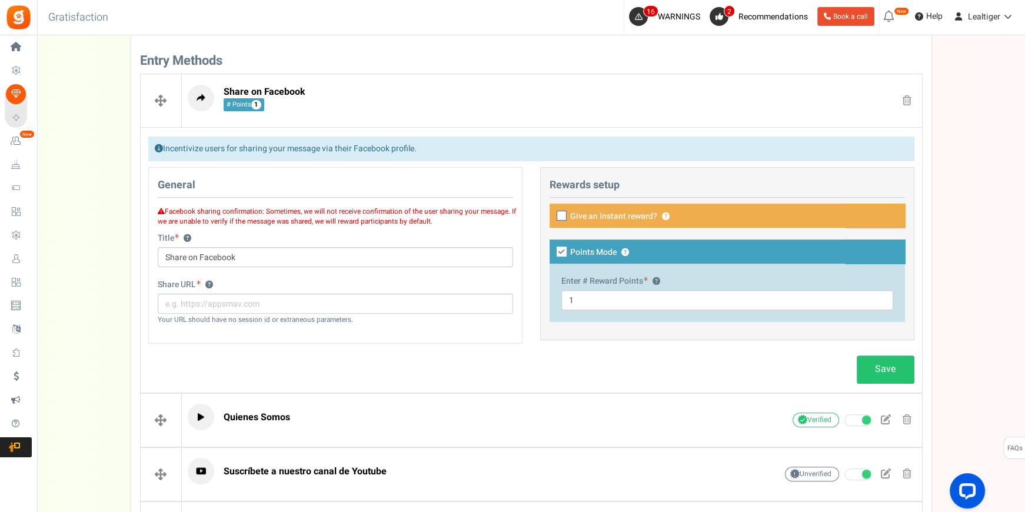
click at [557, 252] on icon at bounding box center [561, 251] width 10 height 10
click at [552, 252] on input "Points Mode ?" at bounding box center [549, 253] width 8 height 8
checkbox input "false"
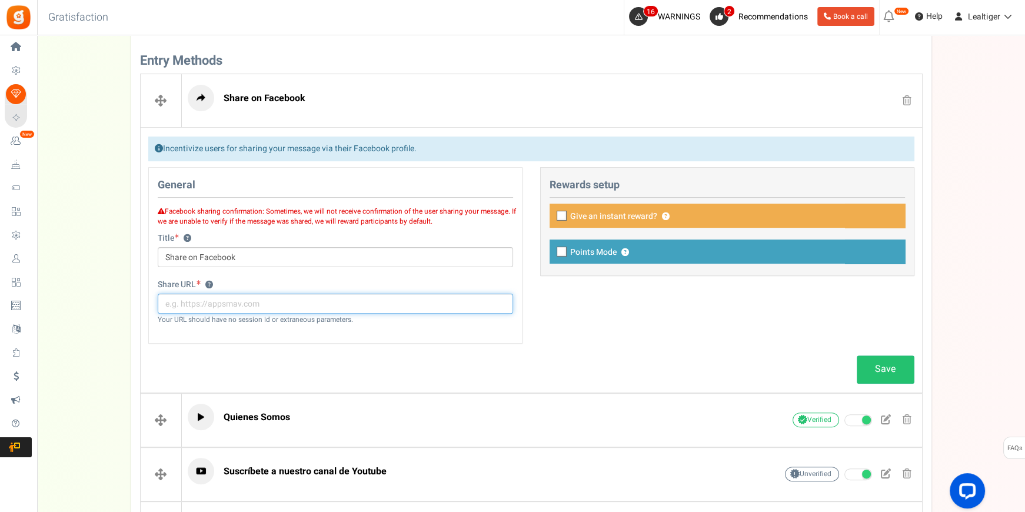
click at [347, 302] on input "text" at bounding box center [335, 303] width 355 height 20
click at [230, 302] on input "text" at bounding box center [335, 303] width 355 height 20
type input "[URL][DOMAIN_NAME]"
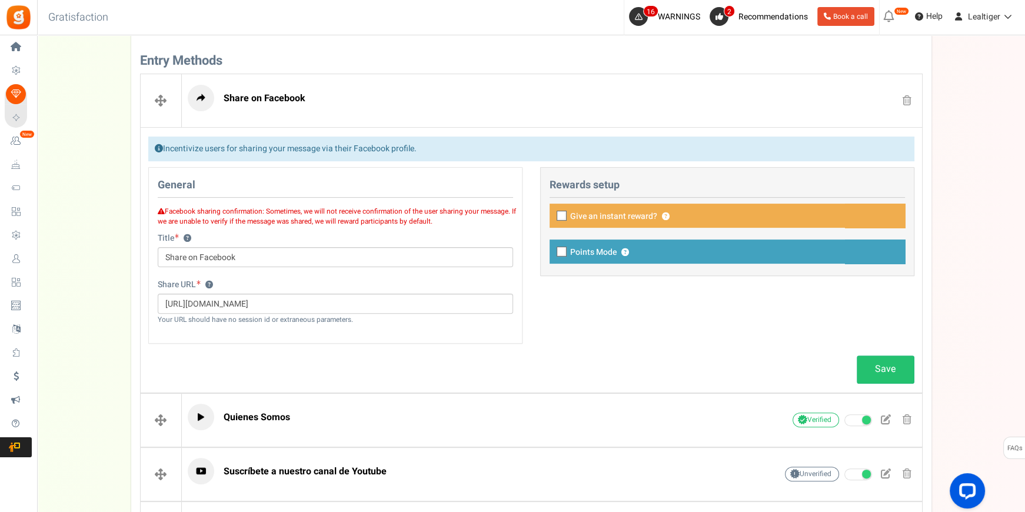
click at [279, 333] on div "Share URL ? [URL][DOMAIN_NAME] Your URL should have no session id or extraneous…" at bounding box center [335, 308] width 373 height 58
click at [273, 230] on div "Facebook sharing confirmation: Sometimes, we will not receive confirmation of t…" at bounding box center [335, 241] width 373 height 75
click at [639, 328] on div "General Facebook sharing confirmation: Sometimes, we will not receive confirmat…" at bounding box center [530, 261] width 783 height 188
click at [891, 365] on link "Save" at bounding box center [885, 369] width 58 height 28
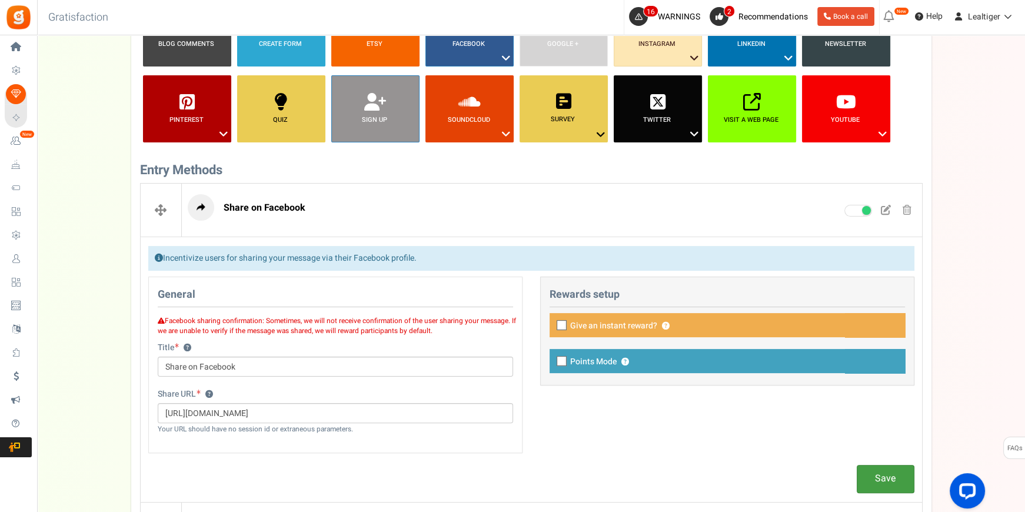
scroll to position [298, 0]
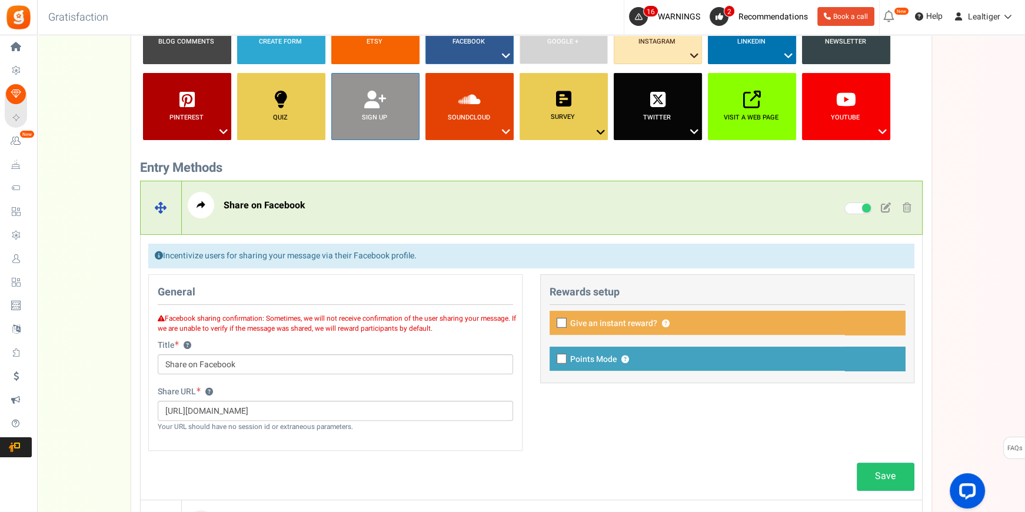
click at [905, 206] on span at bounding box center [906, 207] width 9 height 10
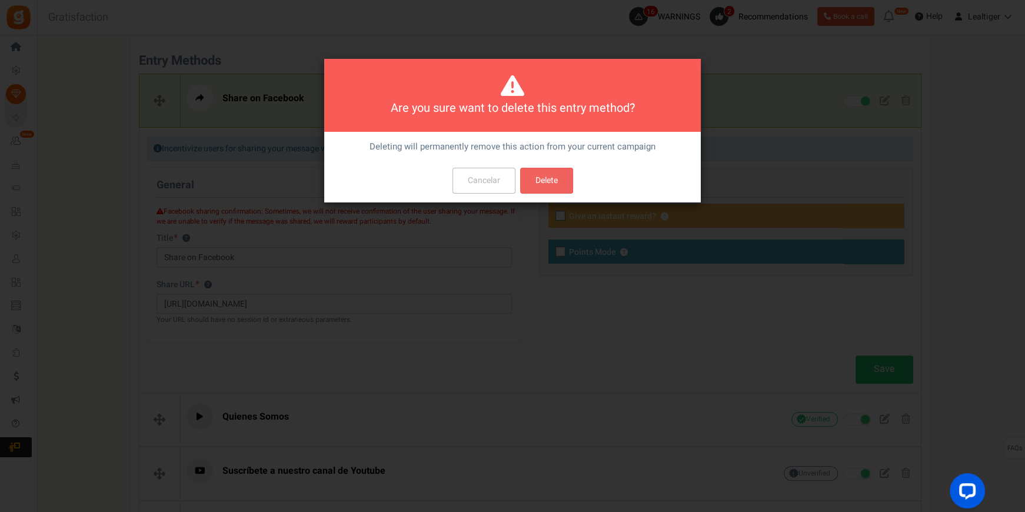
scroll to position [0, 0]
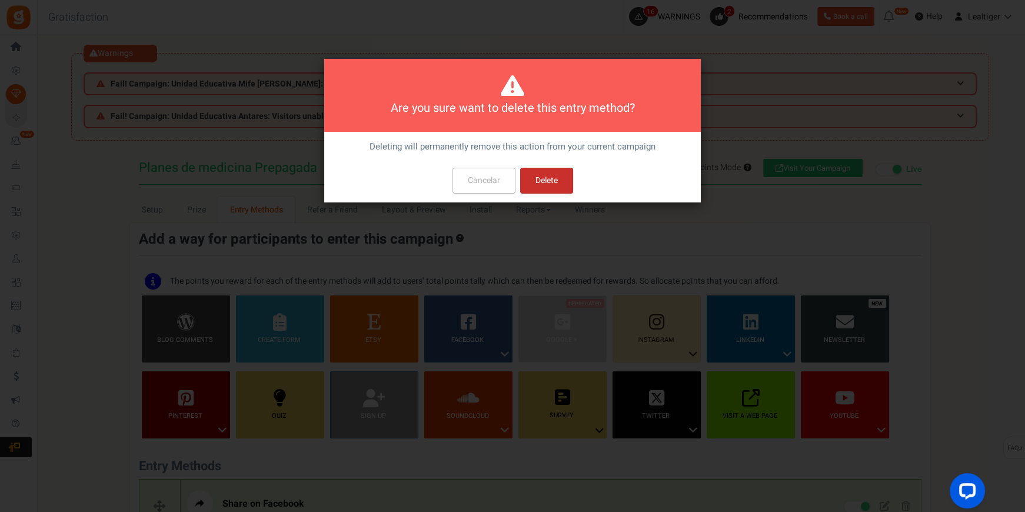
click at [554, 184] on button "Delete" at bounding box center [546, 181] width 53 height 26
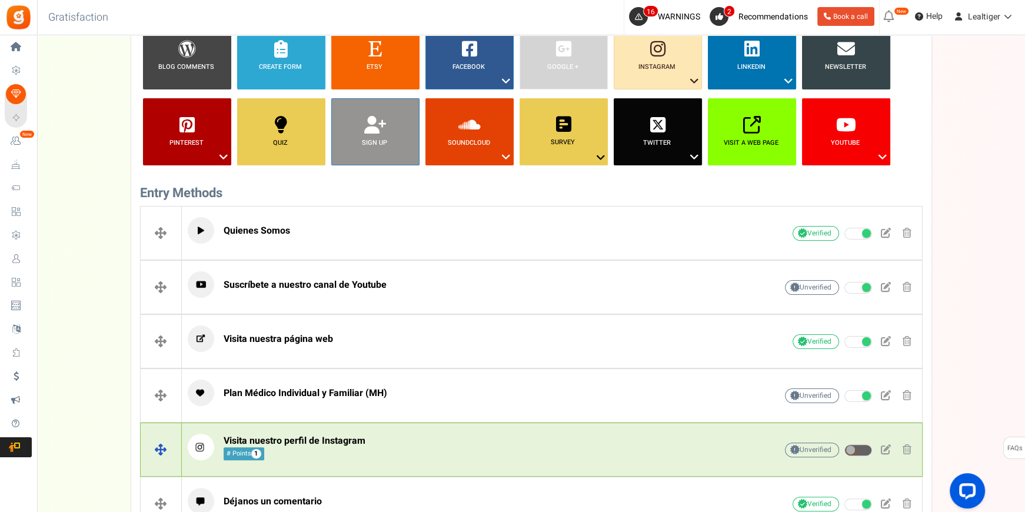
scroll to position [219, 0]
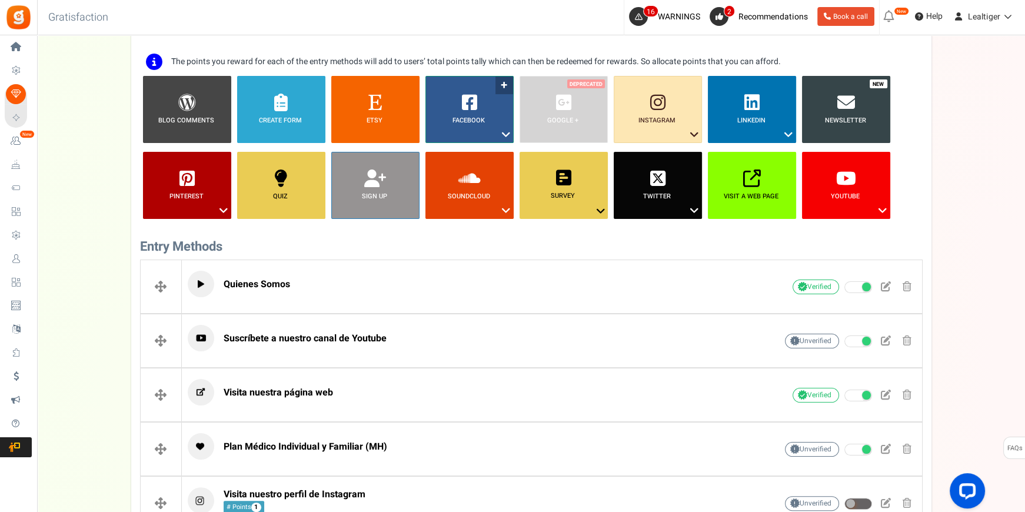
click at [506, 128] on icon at bounding box center [506, 134] width 14 height 15
click at [471, 166] on link "Share on Facebook" at bounding box center [460, 171] width 76 height 15
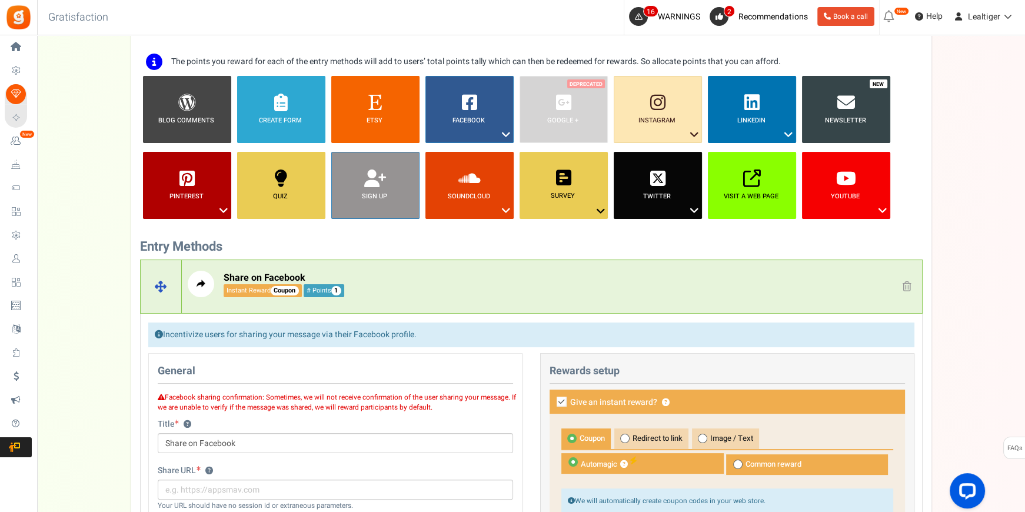
click at [406, 272] on p "Share on Facebook Instant Reward Coupon # Points 1" at bounding box center [464, 284] width 552 height 26
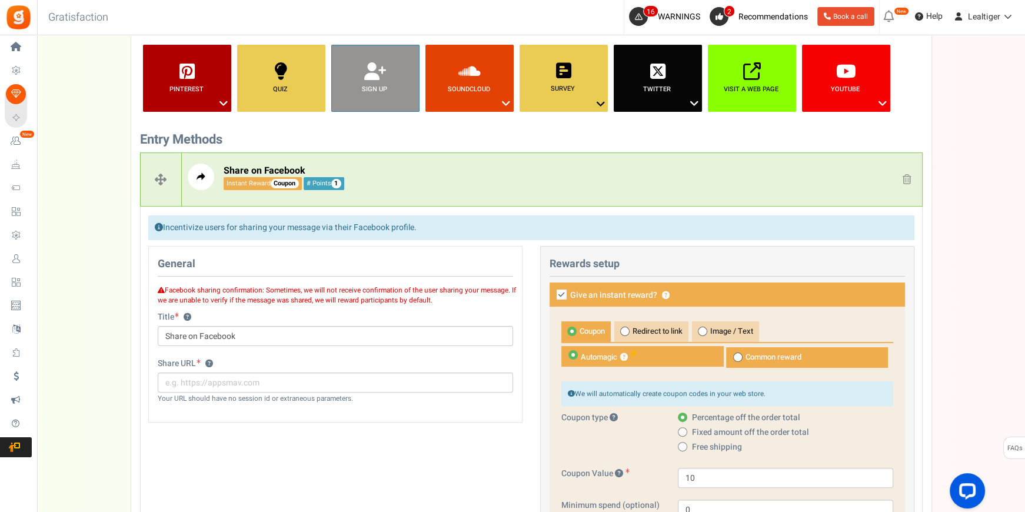
click at [558, 291] on icon at bounding box center [561, 294] width 10 height 10
click at [552, 292] on input "Give an instant reward? ?" at bounding box center [549, 296] width 8 height 8
checkbox input "false"
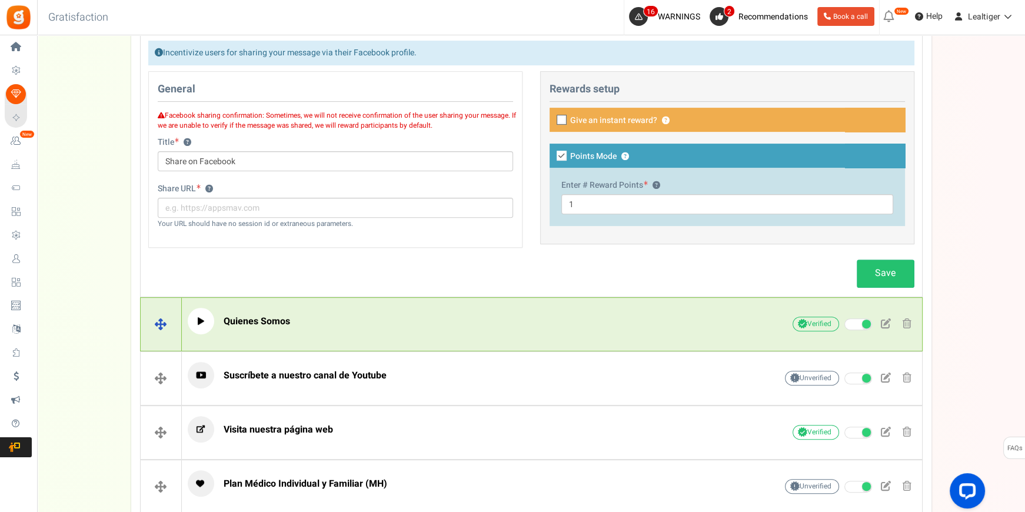
scroll to position [541, 0]
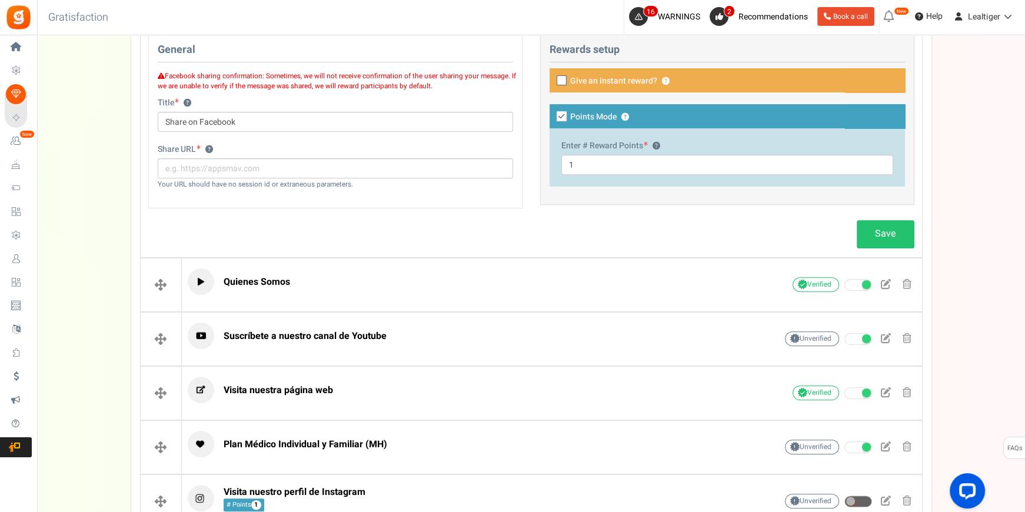
click at [563, 109] on label "Points Mode ?" at bounding box center [726, 116] width 355 height 24
click at [552, 114] on input "Points Mode ?" at bounding box center [549, 118] width 8 height 8
checkbox input "false"
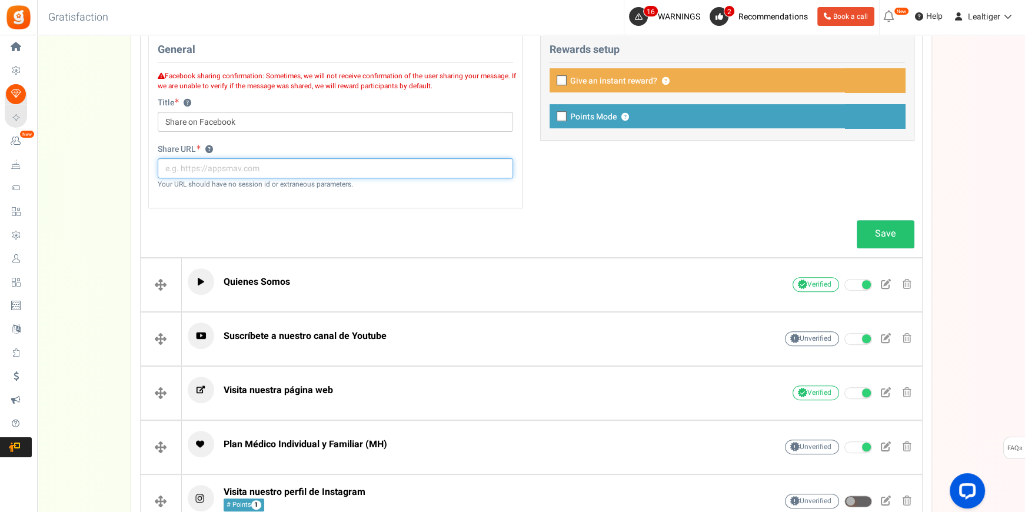
click at [390, 161] on input "text" at bounding box center [335, 168] width 355 height 20
drag, startPoint x: 390, startPoint y: 161, endPoint x: 382, endPoint y: 164, distance: 8.2
click at [382, 164] on input "text" at bounding box center [335, 168] width 355 height 20
click at [604, 207] on div "General Facebook sharing confirmation: Sometimes, we will not receive confirmat…" at bounding box center [530, 126] width 783 height 188
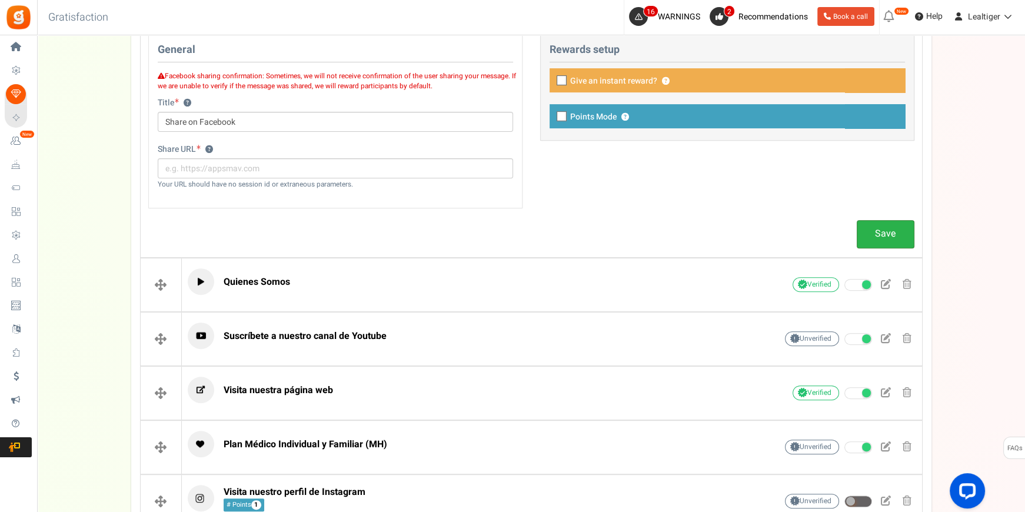
click at [863, 234] on link "Save" at bounding box center [885, 234] width 58 height 28
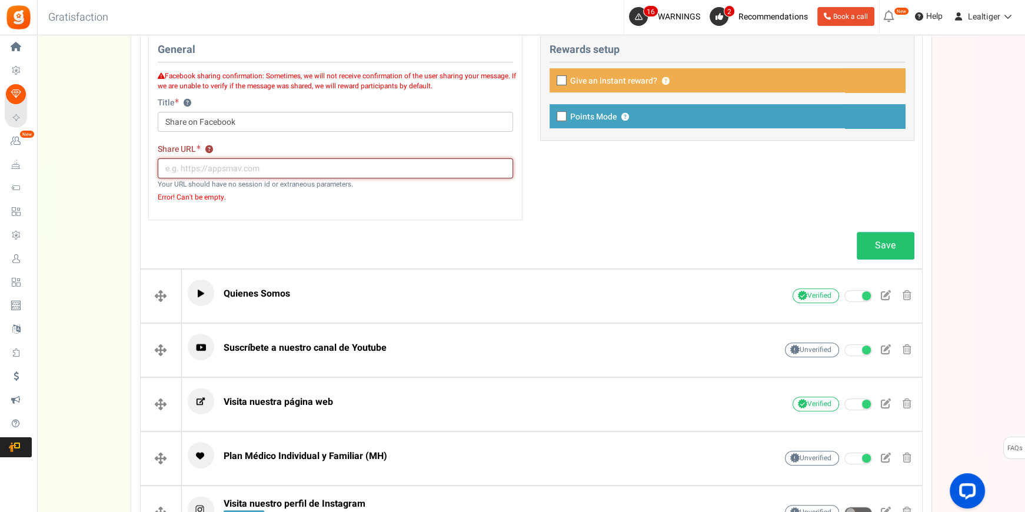
click at [223, 160] on input "text" at bounding box center [335, 168] width 355 height 20
drag, startPoint x: 223, startPoint y: 160, endPoint x: 215, endPoint y: 165, distance: 9.5
click at [215, 165] on input "text" at bounding box center [335, 168] width 355 height 20
paste input "[URL][DOMAIN_NAME]"
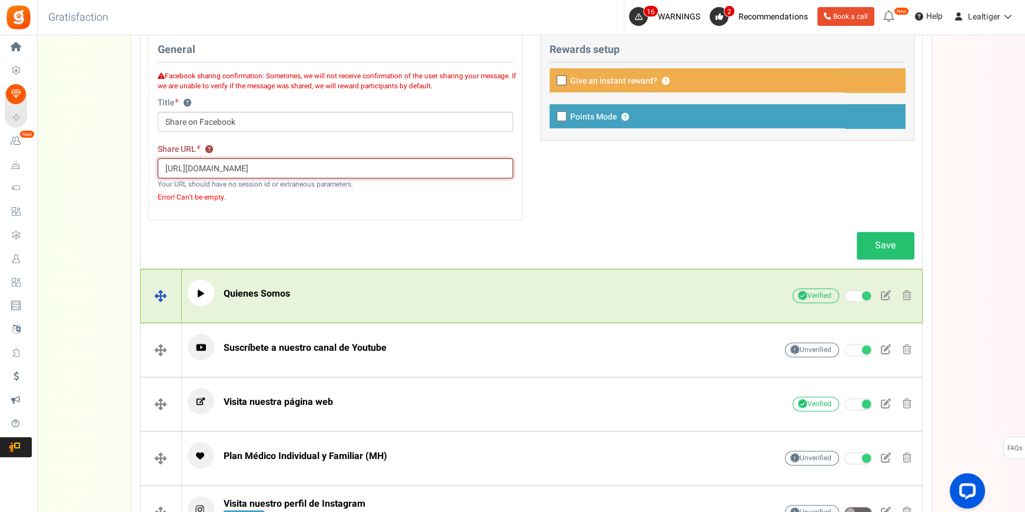
scroll to position [0, 1470]
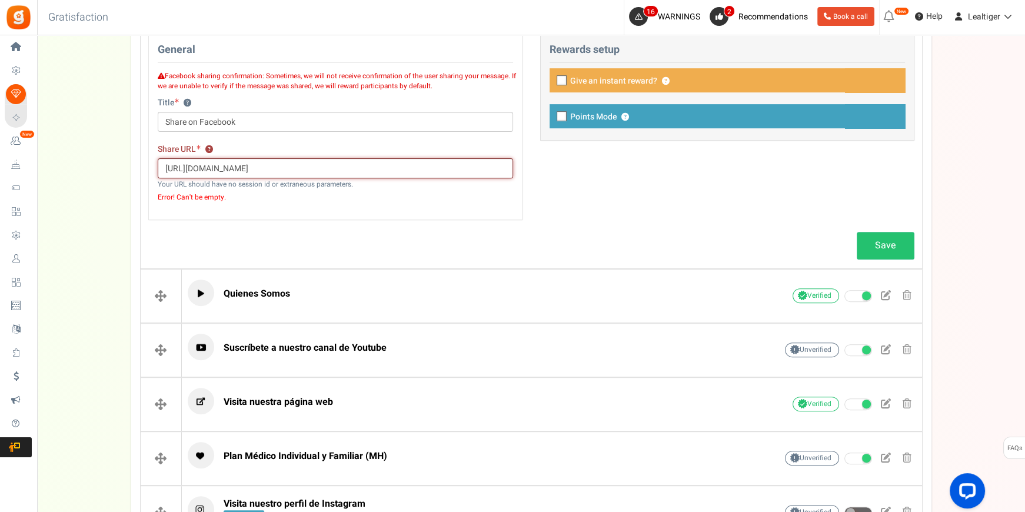
type input "[URL][DOMAIN_NAME]"
click at [325, 216] on div "General Facebook sharing confirmation: Sometimes, we will not receive confirmat…" at bounding box center [335, 126] width 374 height 188
click at [333, 205] on div "Share URL ? [URL][DOMAIN_NAME] Your URL should have no session id or extraneous…" at bounding box center [335, 178] width 373 height 69
click at [316, 167] on input "[URL][DOMAIN_NAME]" at bounding box center [335, 168] width 355 height 20
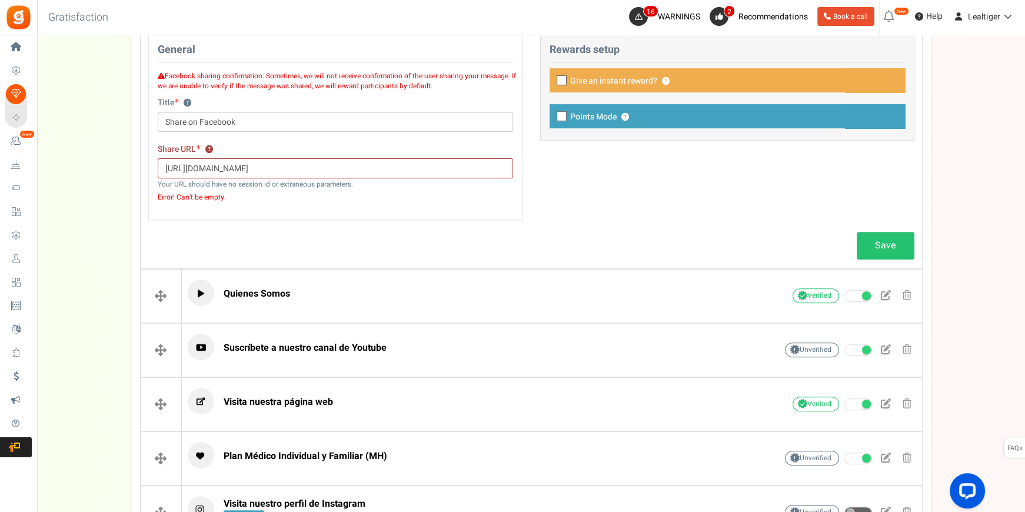
click at [638, 195] on div "General Facebook sharing confirmation: Sometimes, we will not receive confirmat…" at bounding box center [530, 131] width 783 height 199
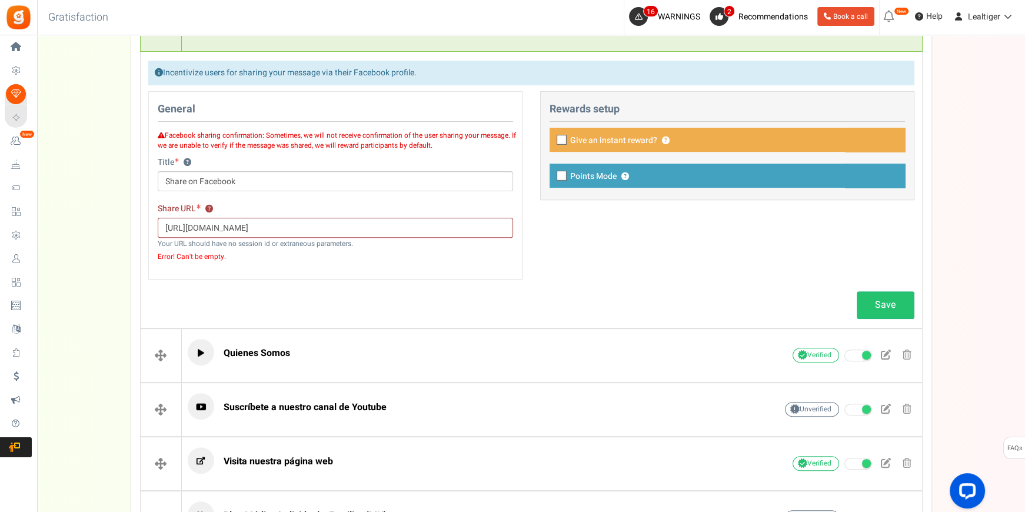
scroll to position [541, 0]
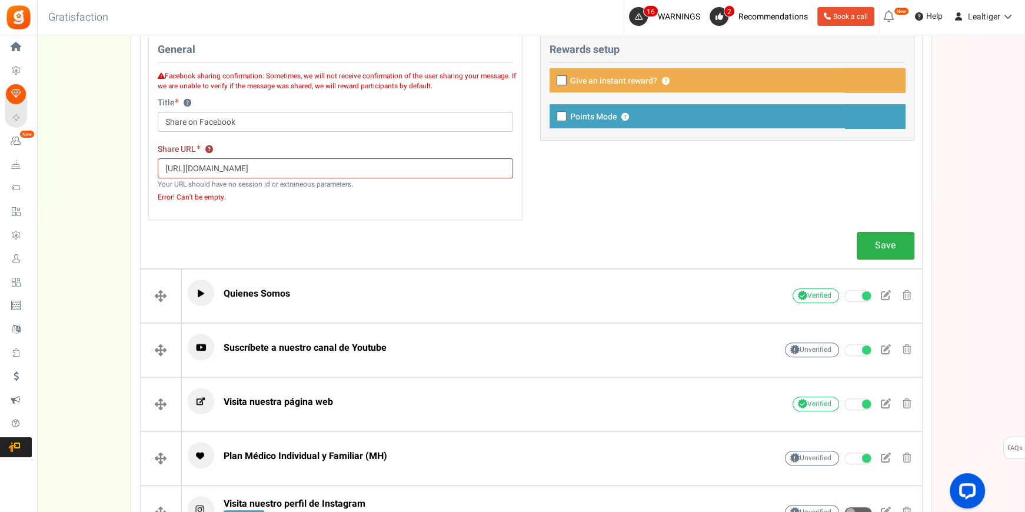
click at [887, 241] on link "Save" at bounding box center [885, 246] width 58 height 28
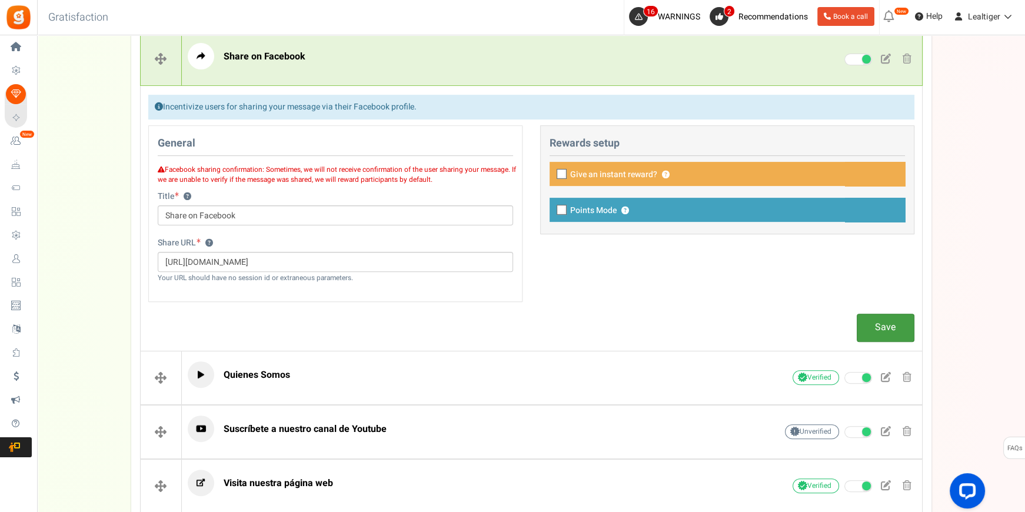
scroll to position [380, 0]
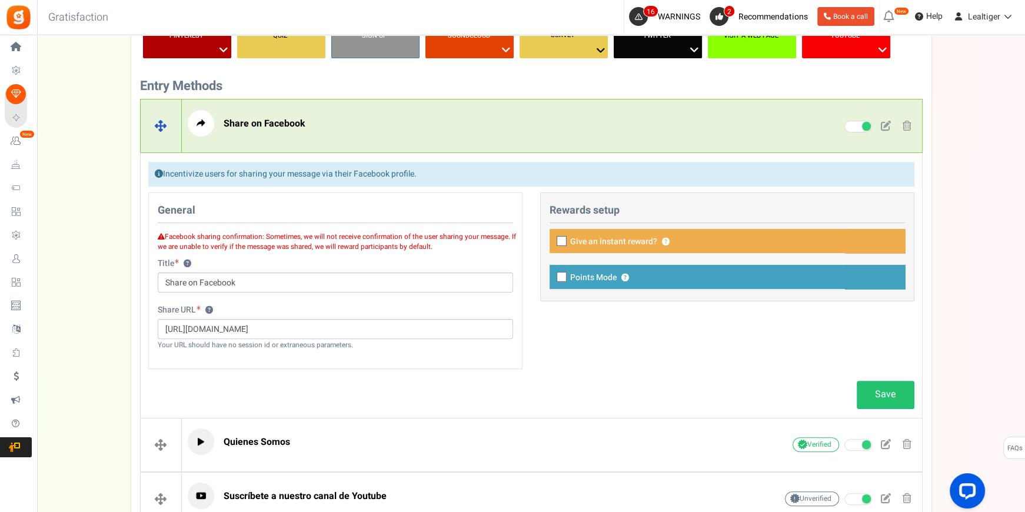
click at [469, 129] on p "Share on Facebook" at bounding box center [464, 123] width 552 height 26
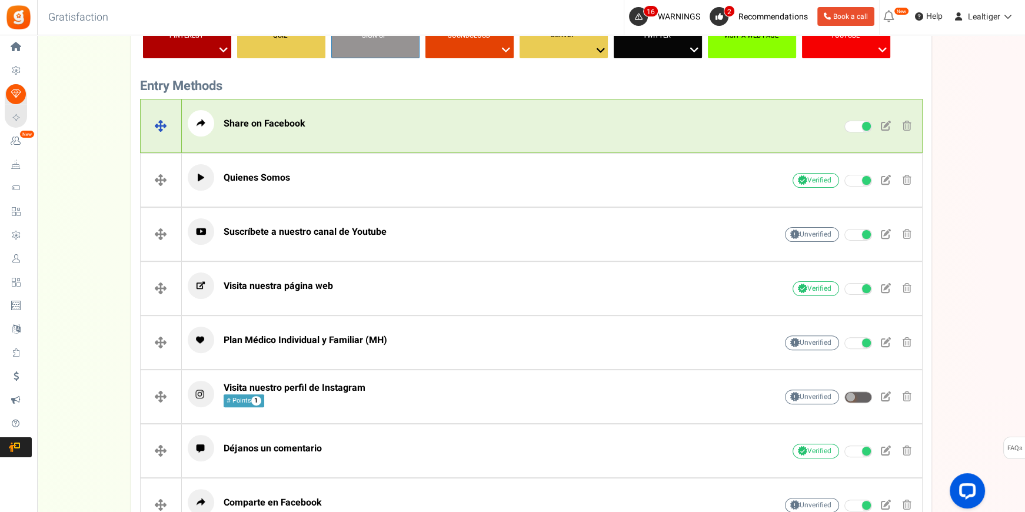
click at [469, 129] on p "Share on Facebook" at bounding box center [464, 123] width 552 height 26
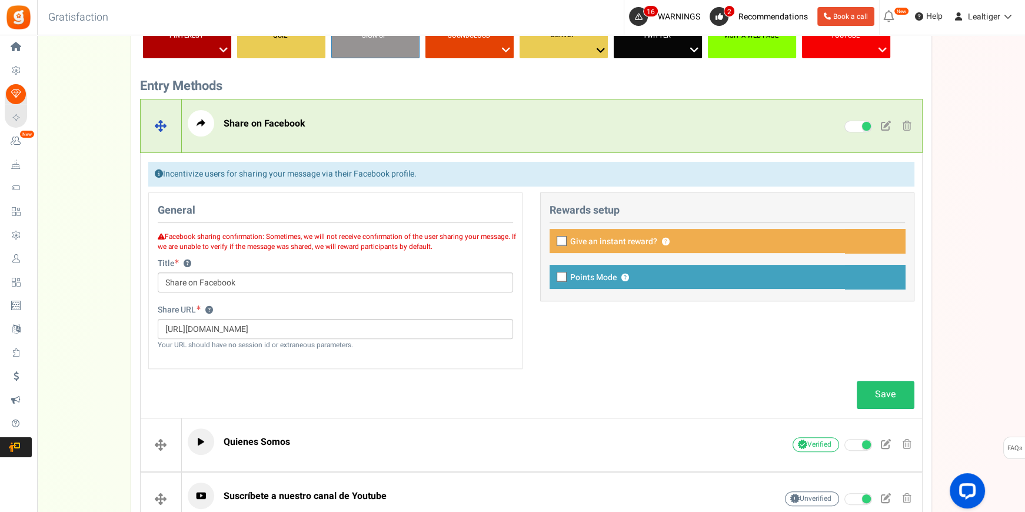
click at [903, 124] on span at bounding box center [906, 126] width 9 height 10
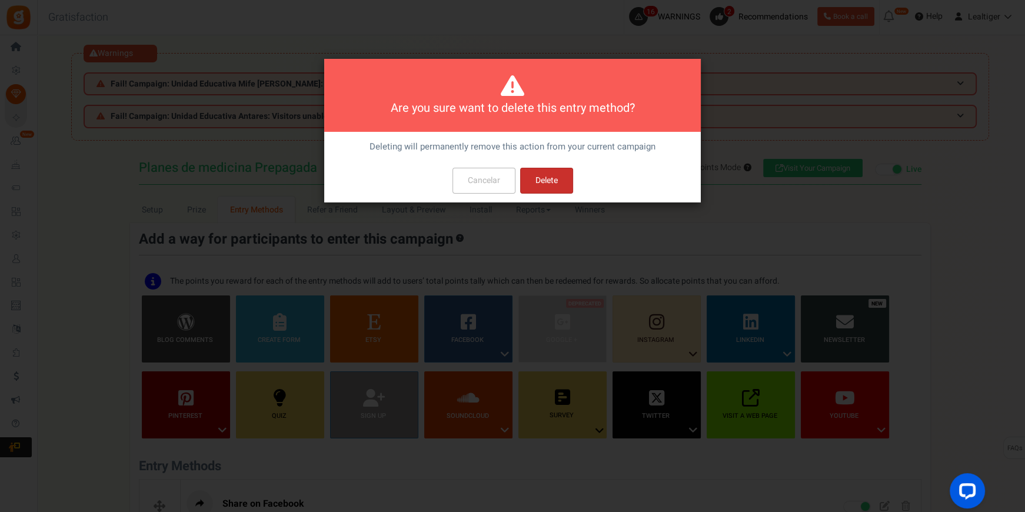
click at [555, 186] on button "Delete" at bounding box center [546, 181] width 53 height 26
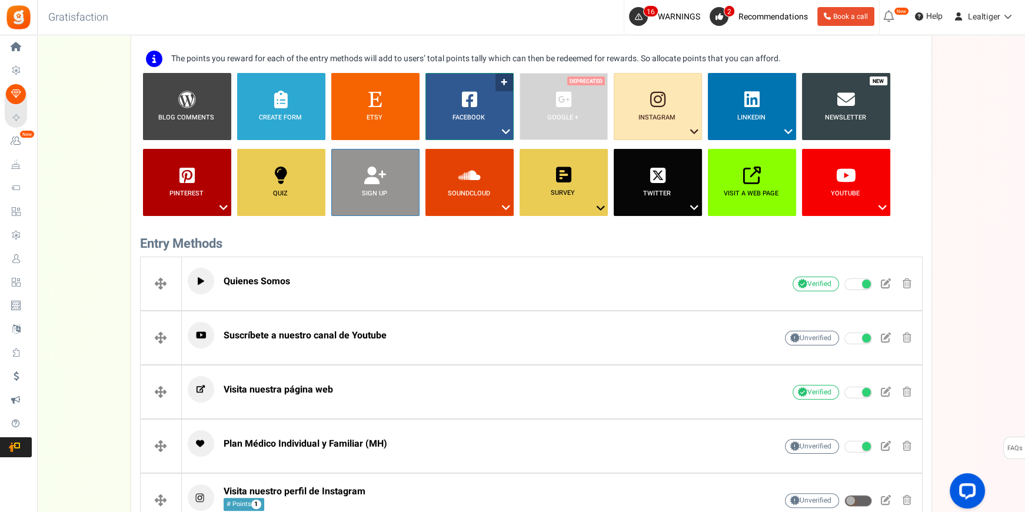
scroll to position [204, 0]
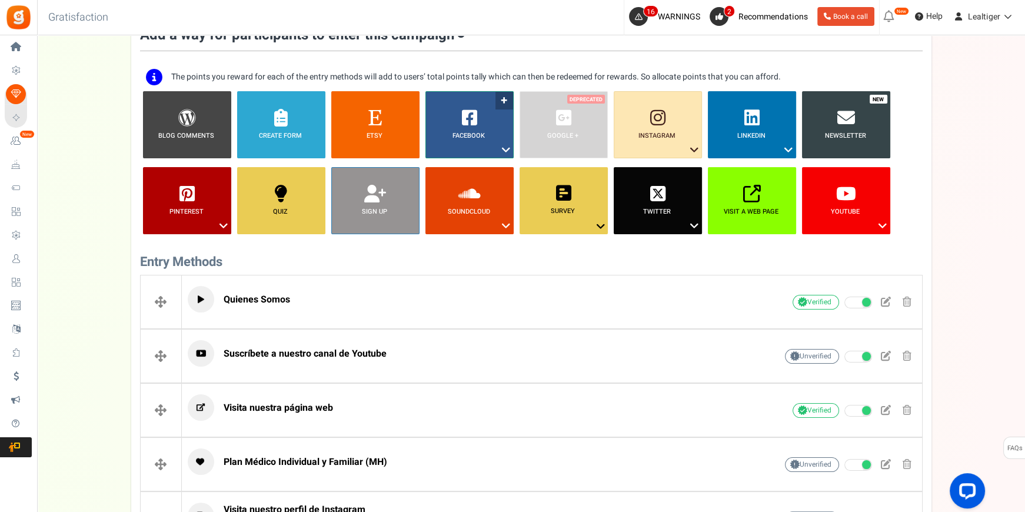
click at [501, 148] on icon at bounding box center [506, 149] width 14 height 15
click at [460, 181] on link "Share on Facebook" at bounding box center [460, 186] width 76 height 15
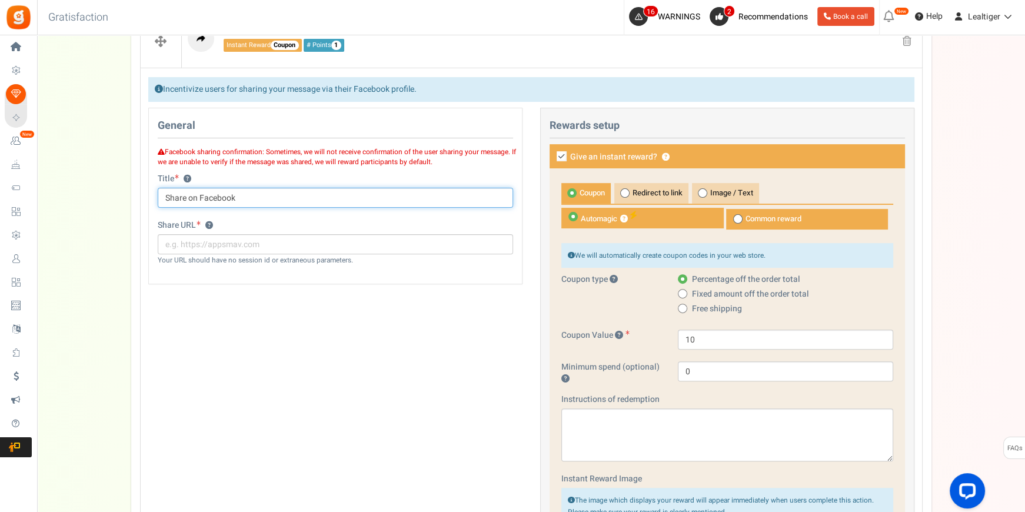
scroll to position [471, 0]
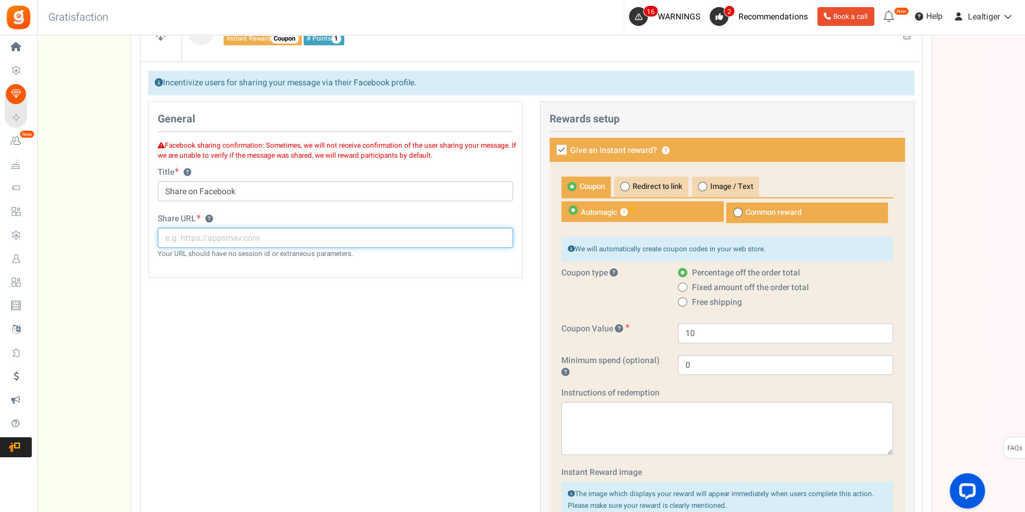
click at [299, 238] on input "text" at bounding box center [335, 238] width 355 height 20
paste input "[URL][DOMAIN_NAME]"
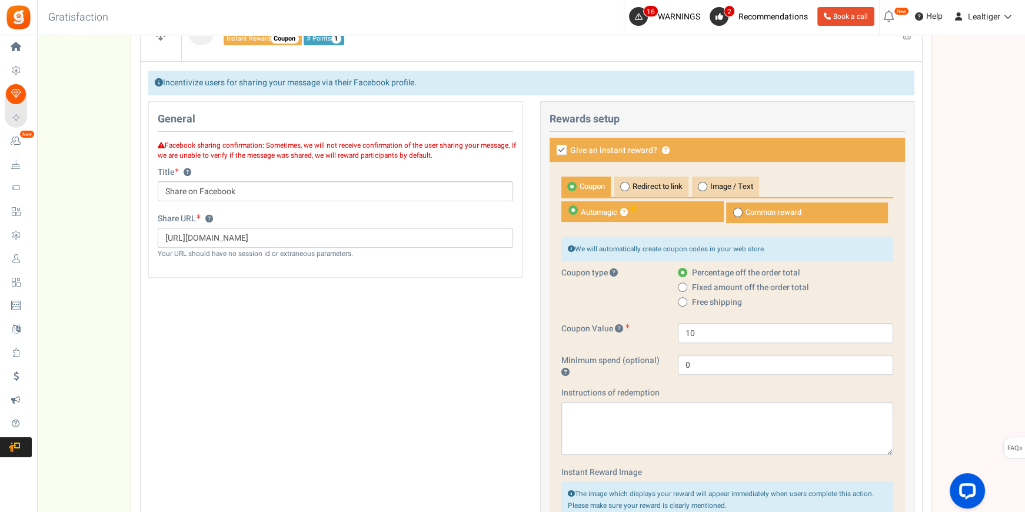
scroll to position [0, 0]
click at [348, 323] on div "General Facebook sharing confirmation: Sometimes, we will not receive confirmat…" at bounding box center [530, 456] width 783 height 710
click at [351, 253] on small "Your URL should have no session id or extraneous parameters." at bounding box center [255, 254] width 195 height 10
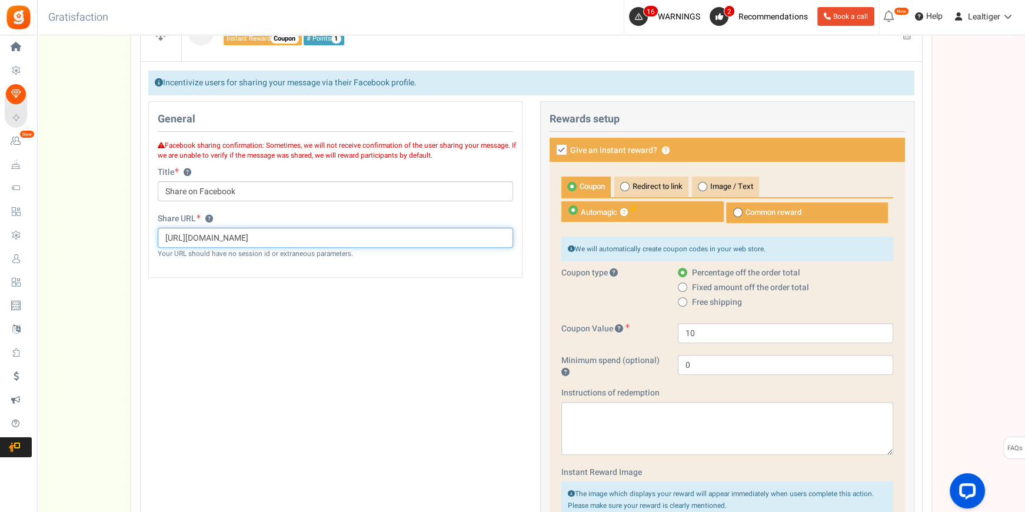
click at [345, 243] on input "[URL][DOMAIN_NAME]" at bounding box center [335, 238] width 355 height 20
drag, startPoint x: 372, startPoint y: 232, endPoint x: 568, endPoint y: 235, distance: 196.5
click at [568, 235] on div "General Facebook sharing confirmation: Sometimes, we will not receive confirmat…" at bounding box center [530, 456] width 783 height 710
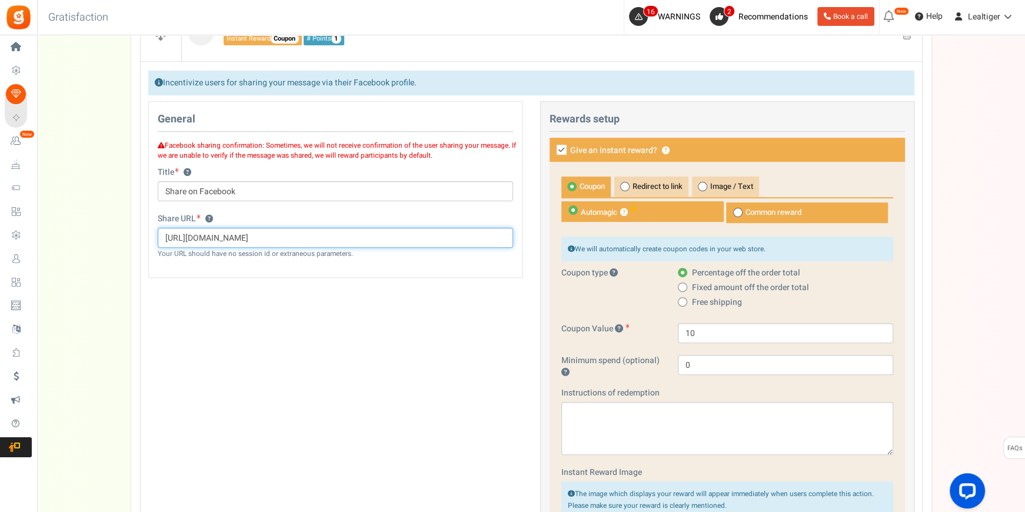
type input "[URL][DOMAIN_NAME]"
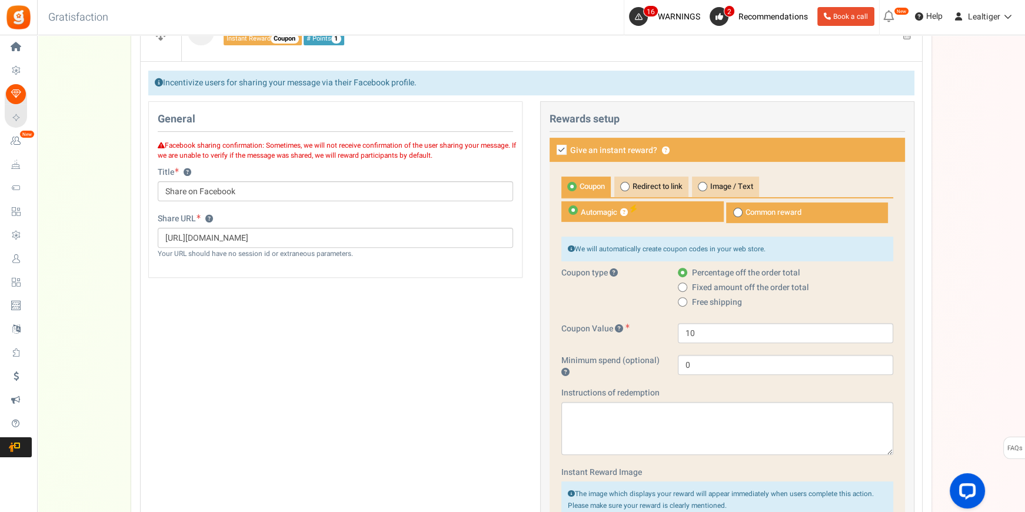
drag, startPoint x: 361, startPoint y: 308, endPoint x: 604, endPoint y: 174, distance: 277.5
click at [365, 306] on div "General Facebook sharing confirmation: Sometimes, we will not receive confirmat…" at bounding box center [530, 456] width 783 height 710
click at [566, 146] on label "Give an instant reward? ?" at bounding box center [726, 150] width 355 height 24
click at [552, 147] on input "Give an instant reward? ?" at bounding box center [549, 151] width 8 height 8
checkbox input "false"
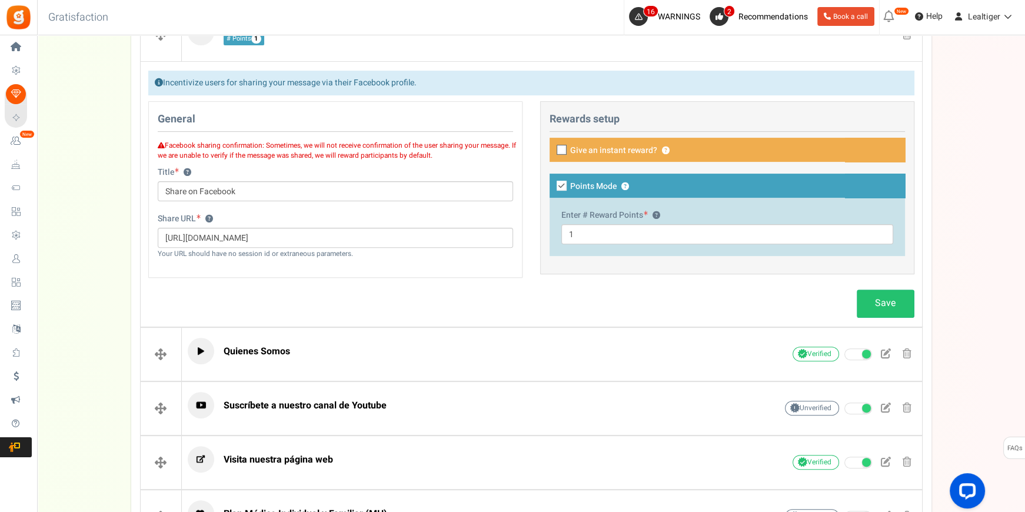
click at [563, 184] on icon at bounding box center [561, 186] width 10 height 10
click at [552, 184] on input "Points Mode ?" at bounding box center [549, 187] width 8 height 8
checkbox input "false"
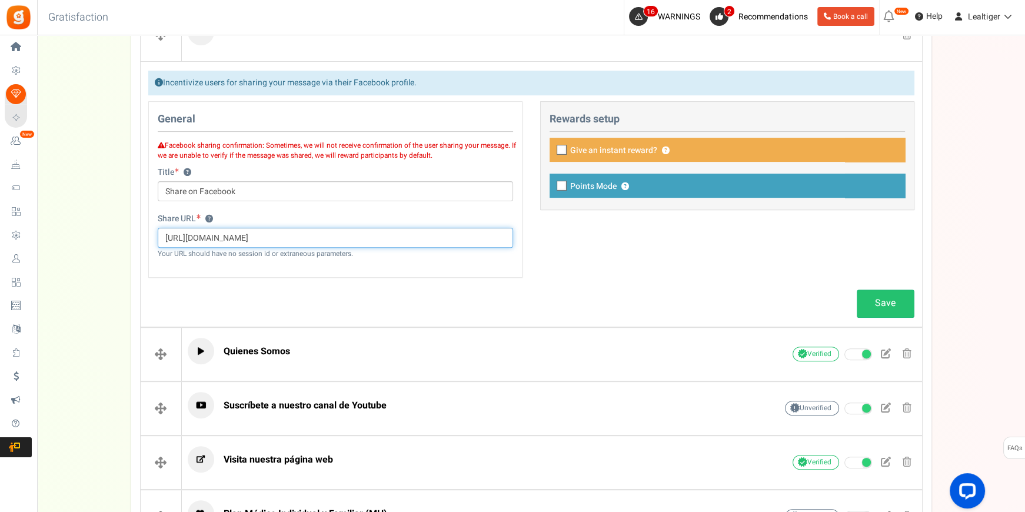
click at [432, 239] on input "[URL][DOMAIN_NAME]" at bounding box center [335, 238] width 355 height 20
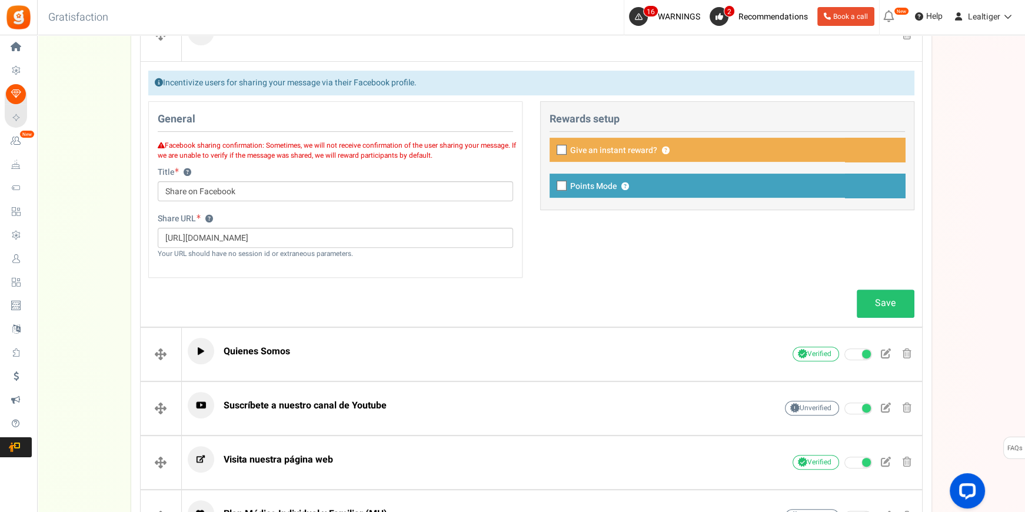
click at [394, 266] on div "Share URL ? [URL][DOMAIN_NAME] Your URL should have no session id or extraneous…" at bounding box center [335, 242] width 373 height 58
click at [873, 301] on link "Save" at bounding box center [885, 303] width 58 height 28
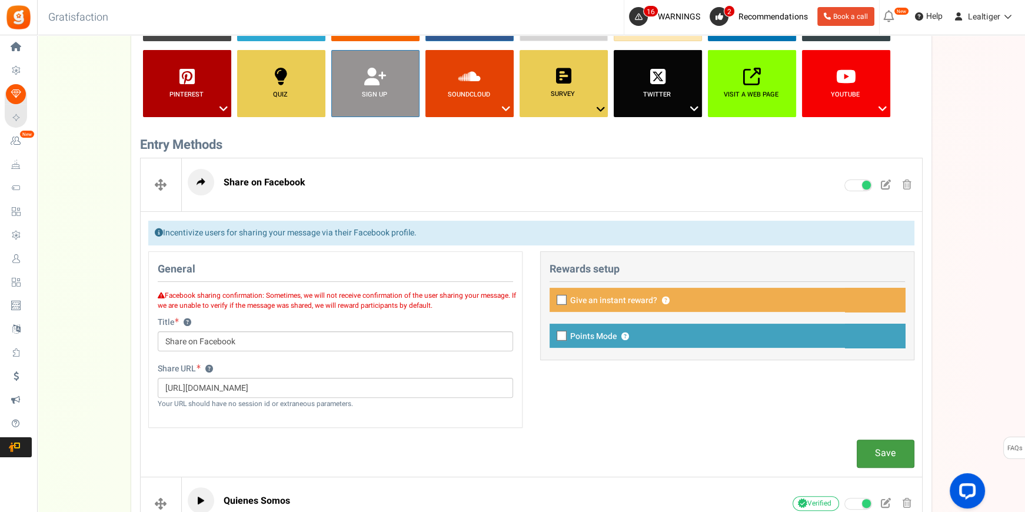
scroll to position [311, 0]
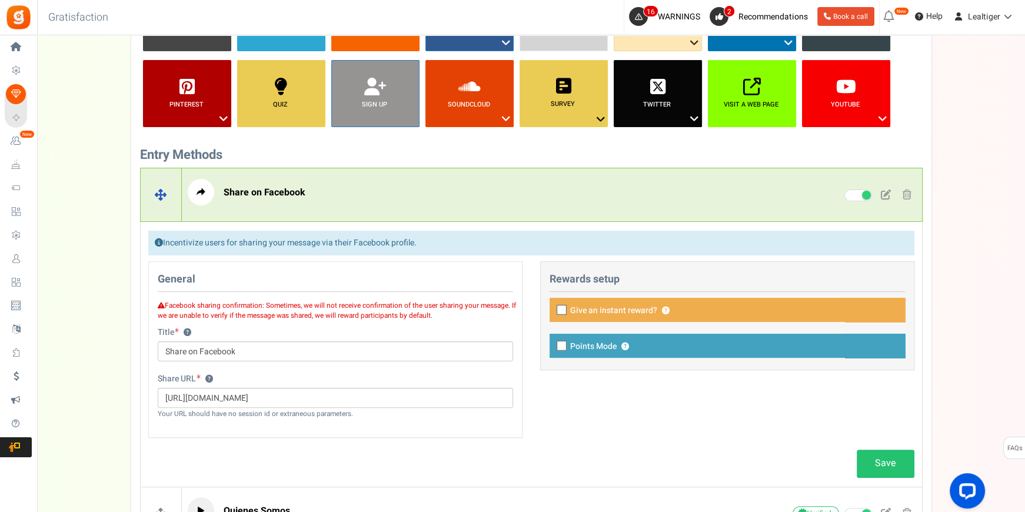
click at [361, 199] on p "Share on Facebook" at bounding box center [464, 192] width 552 height 26
click at [905, 194] on span at bounding box center [906, 194] width 9 height 10
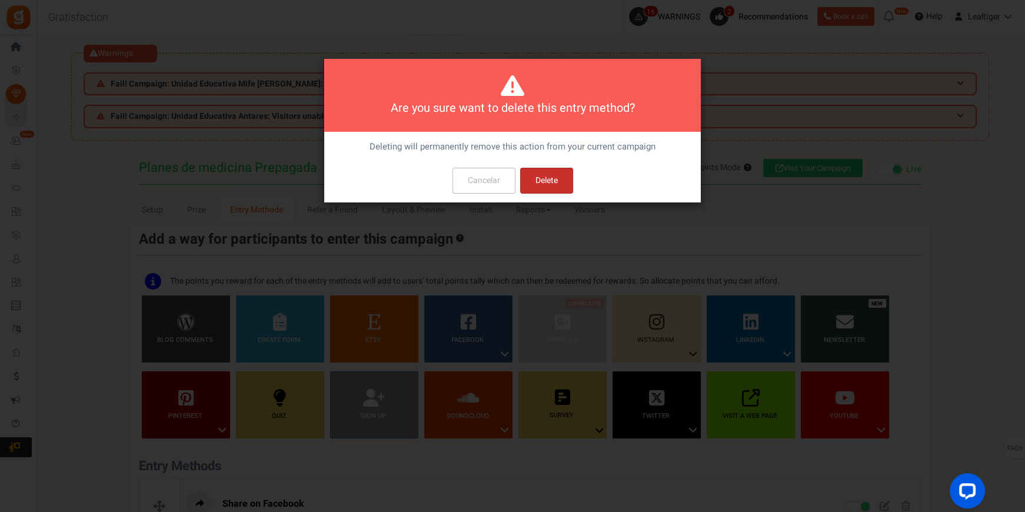
click at [537, 180] on button "Delete" at bounding box center [546, 181] width 53 height 26
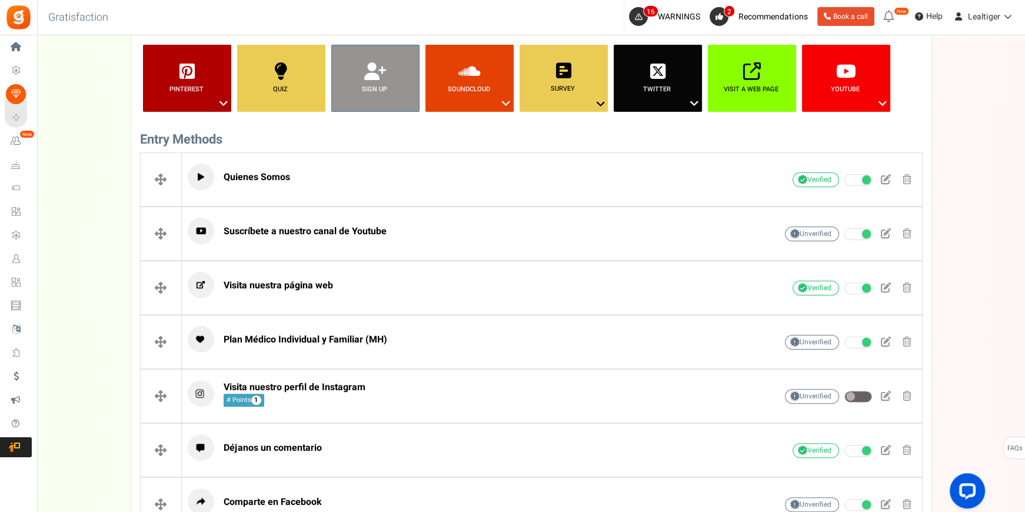
scroll to position [166, 0]
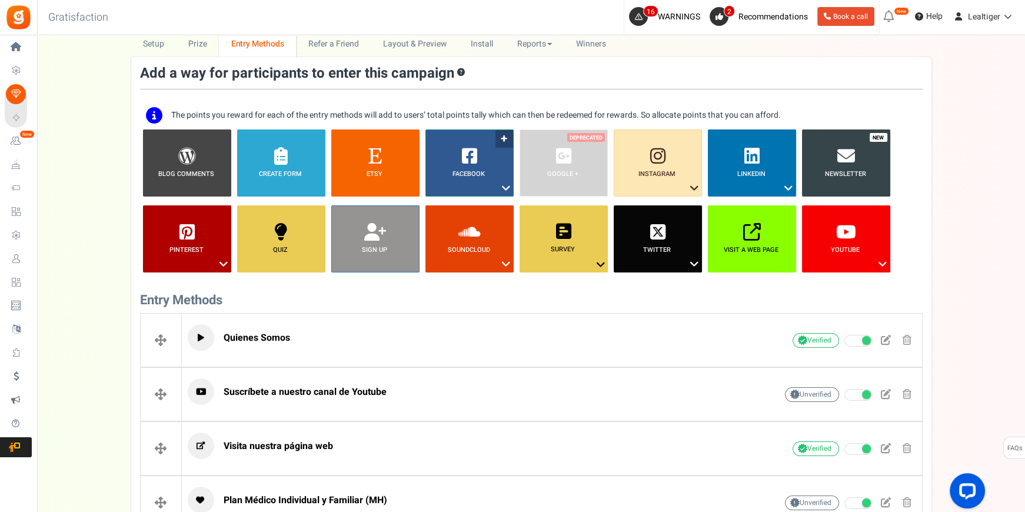
click at [505, 188] on icon at bounding box center [506, 188] width 14 height 15
click at [505, 187] on icon at bounding box center [506, 188] width 14 height 15
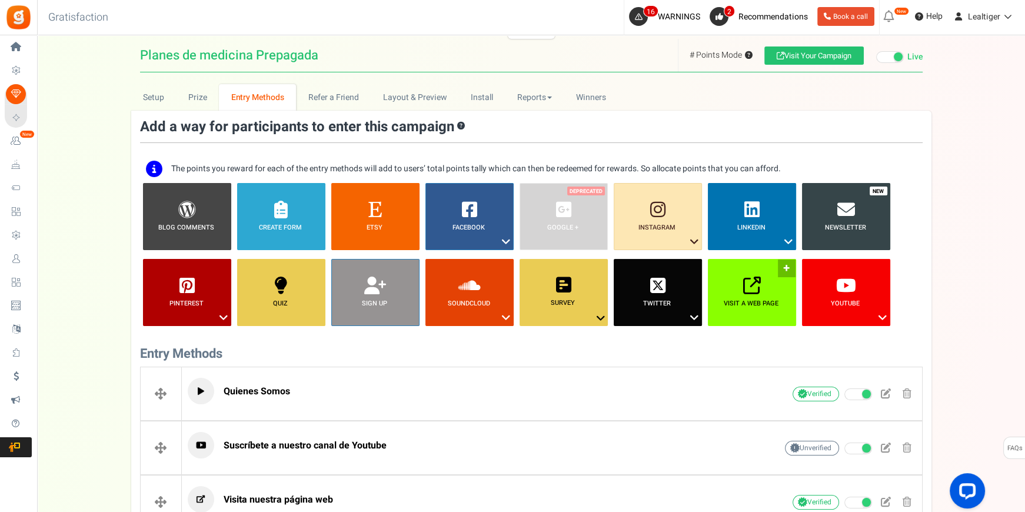
click at [778, 303] on span "Visit a web page ?" at bounding box center [751, 303] width 88 height 9
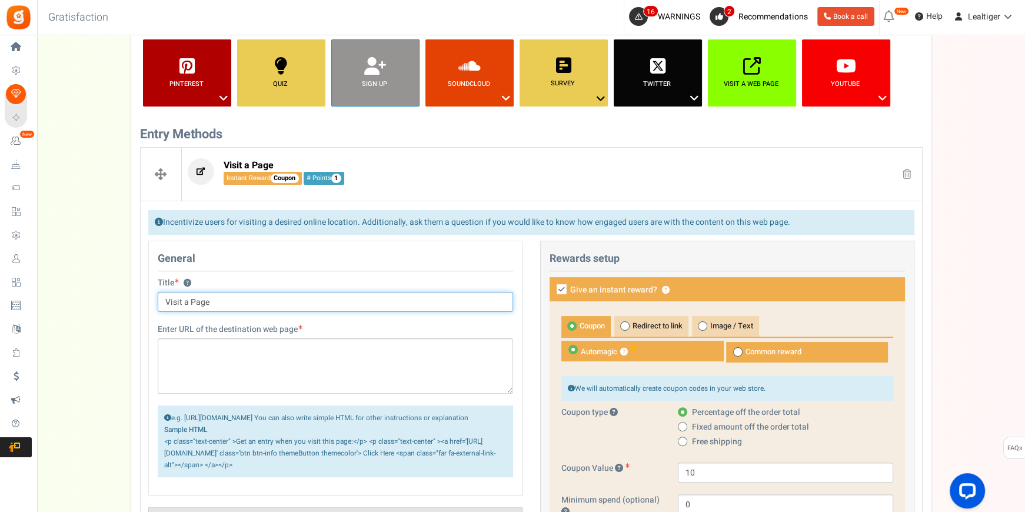
scroll to position [345, 0]
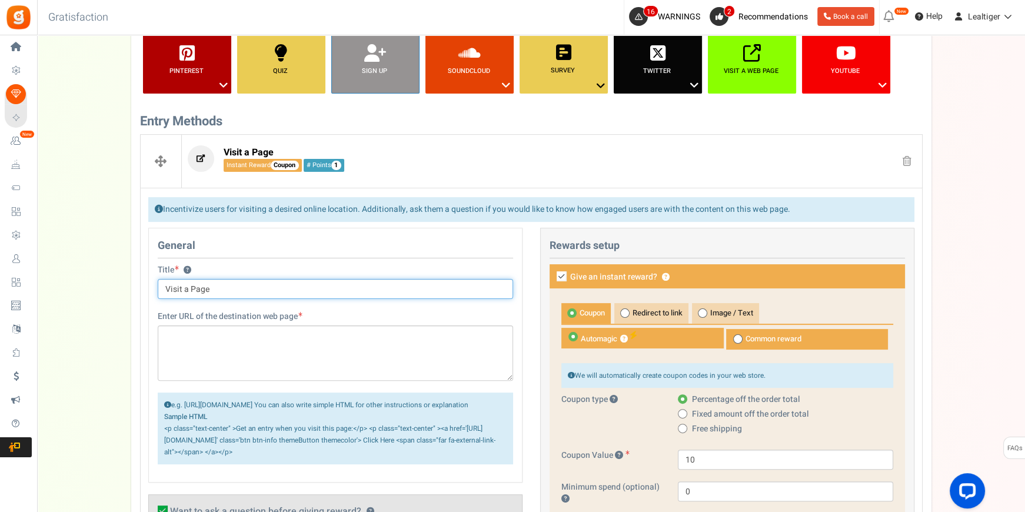
click at [303, 288] on input "Visit a Page" at bounding box center [335, 289] width 355 height 20
type input "Comparte en Facebook"
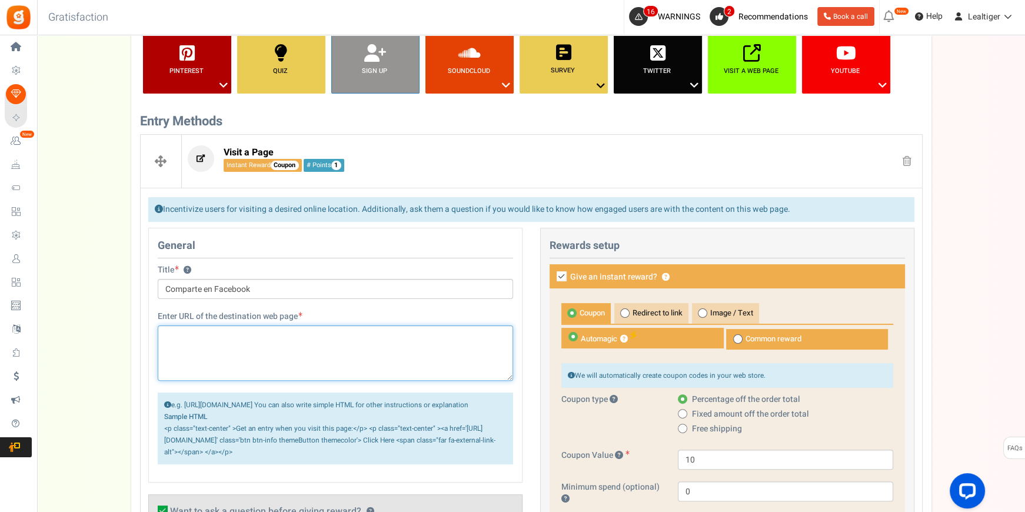
click at [299, 332] on textarea at bounding box center [335, 352] width 355 height 55
paste textarea "[URL][DOMAIN_NAME]"
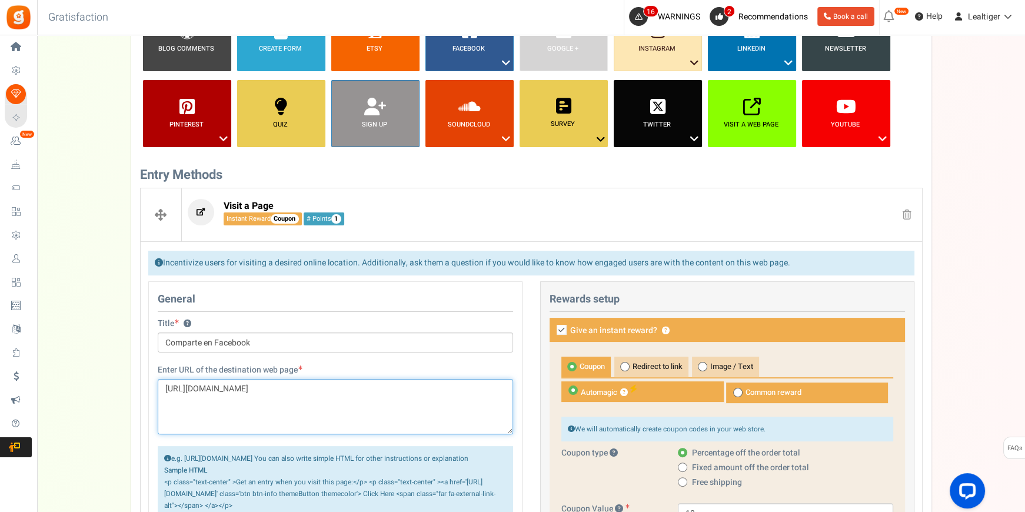
scroll to position [35, 0]
type textarea "[URL][DOMAIN_NAME]"
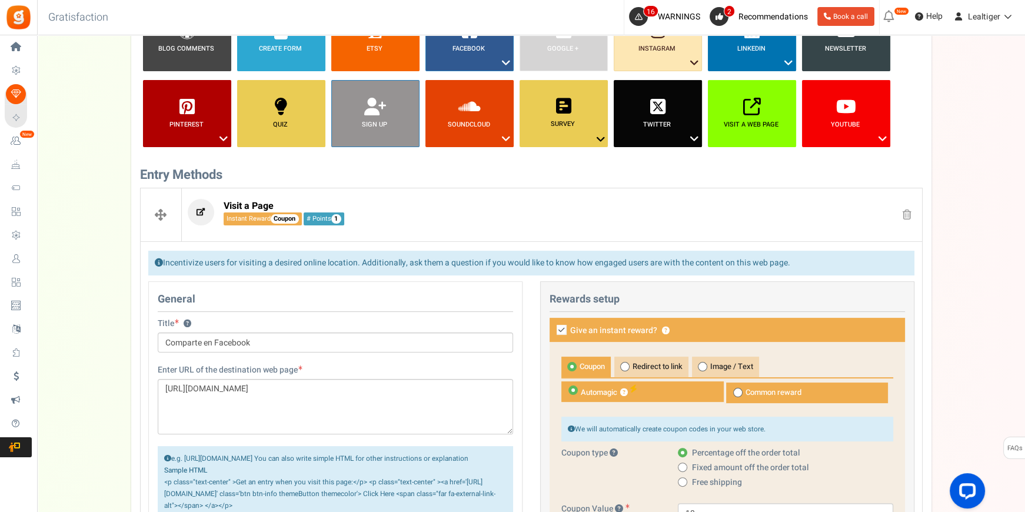
click at [563, 326] on icon at bounding box center [561, 330] width 10 height 10
click at [552, 327] on input "Give an instant reward? ?" at bounding box center [549, 331] width 8 height 8
checkbox input "false"
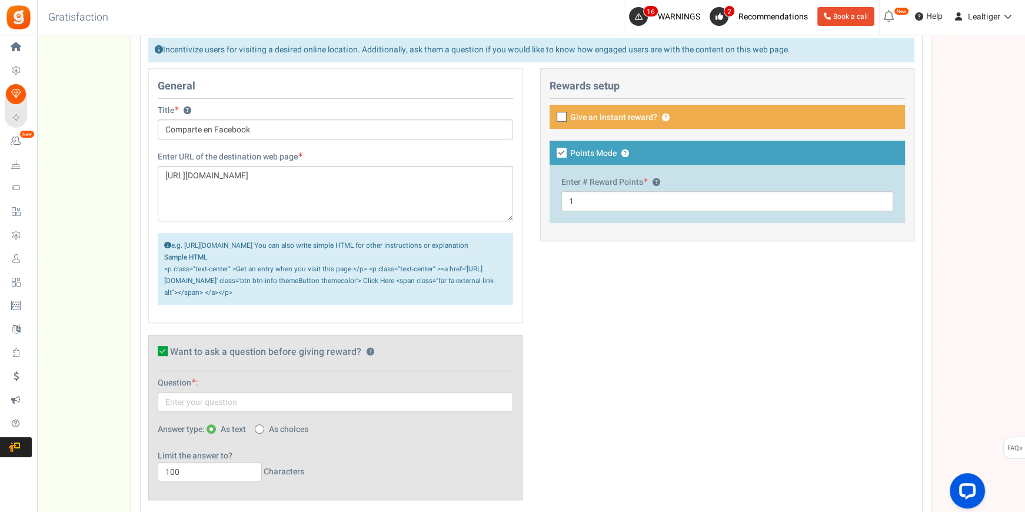
scroll to position [505, 0]
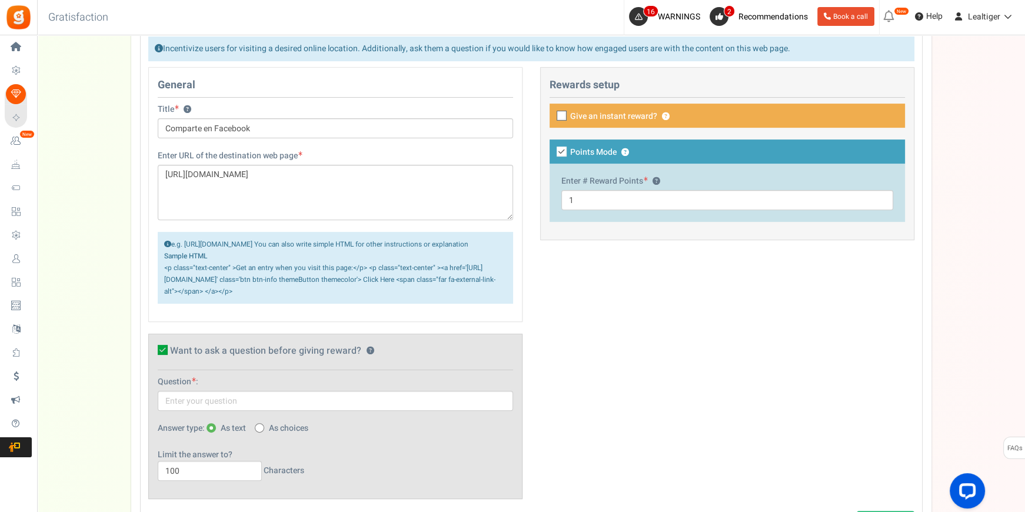
click at [561, 148] on icon at bounding box center [561, 151] width 10 height 10
click at [552, 149] on input "Points Mode ?" at bounding box center [549, 153] width 8 height 8
checkbox input "false"
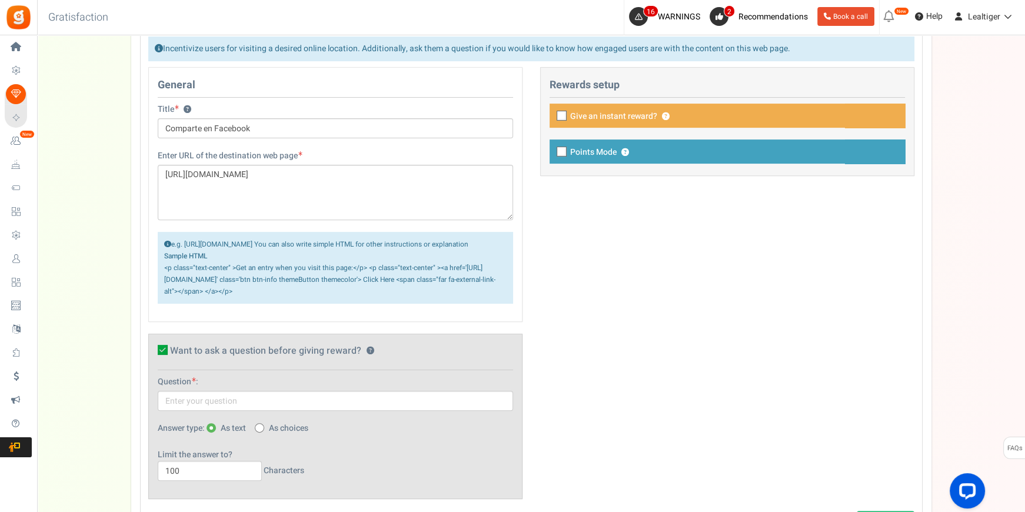
click at [159, 355] on icon at bounding box center [163, 350] width 10 height 10
click at [154, 356] on input "Want to ask a question before giving reward? ?" at bounding box center [150, 352] width 8 height 8
checkbox input "false"
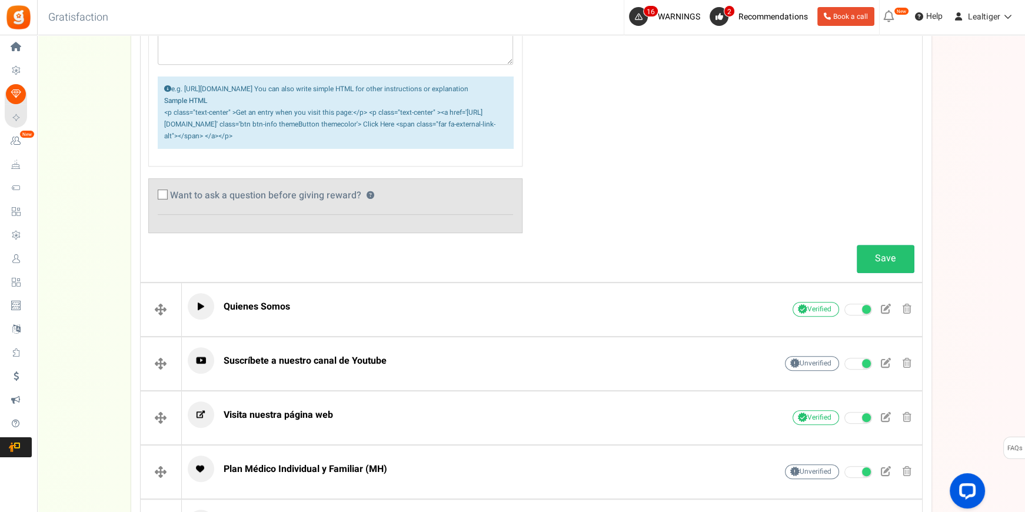
scroll to position [665, 0]
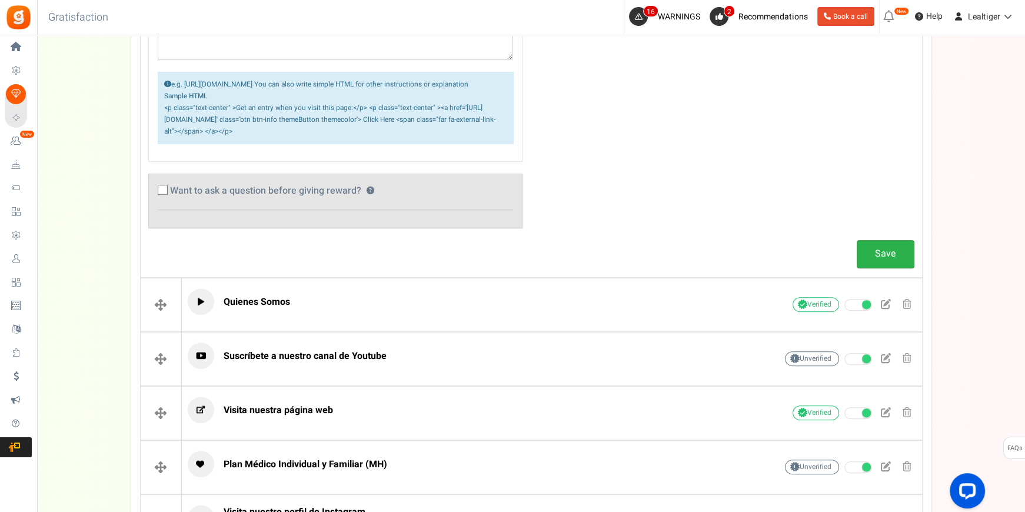
click at [888, 264] on link "Save" at bounding box center [885, 254] width 58 height 28
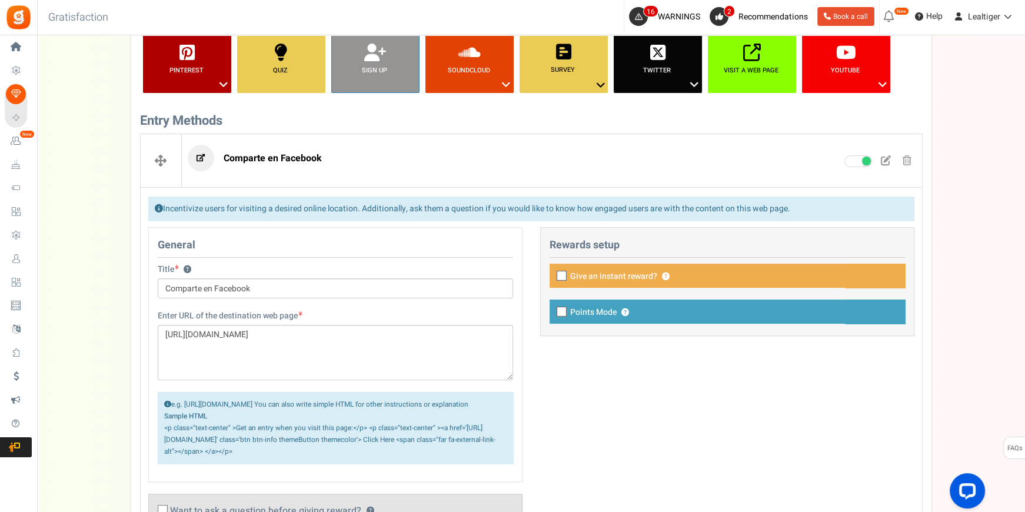
scroll to position [345, 0]
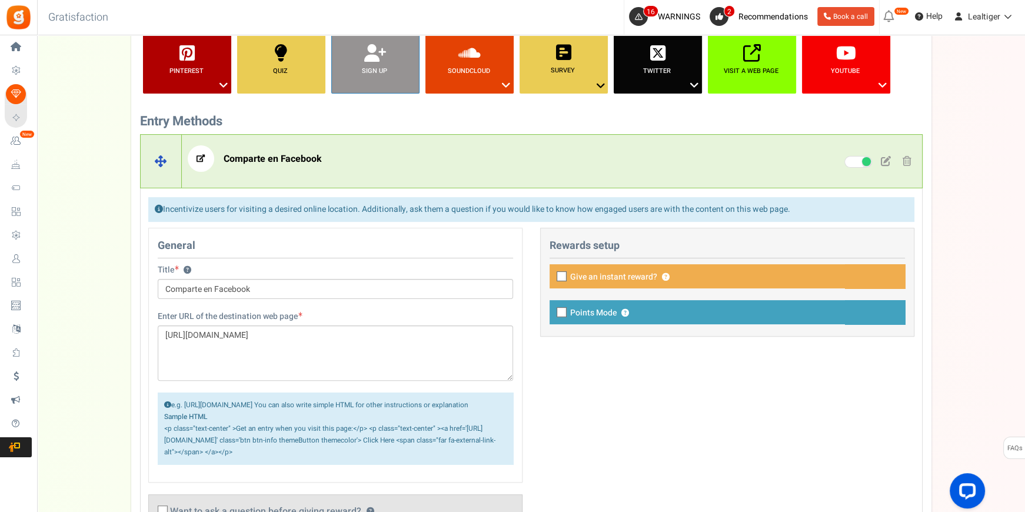
click at [482, 159] on p "Comparte en Facebook" at bounding box center [464, 158] width 552 height 26
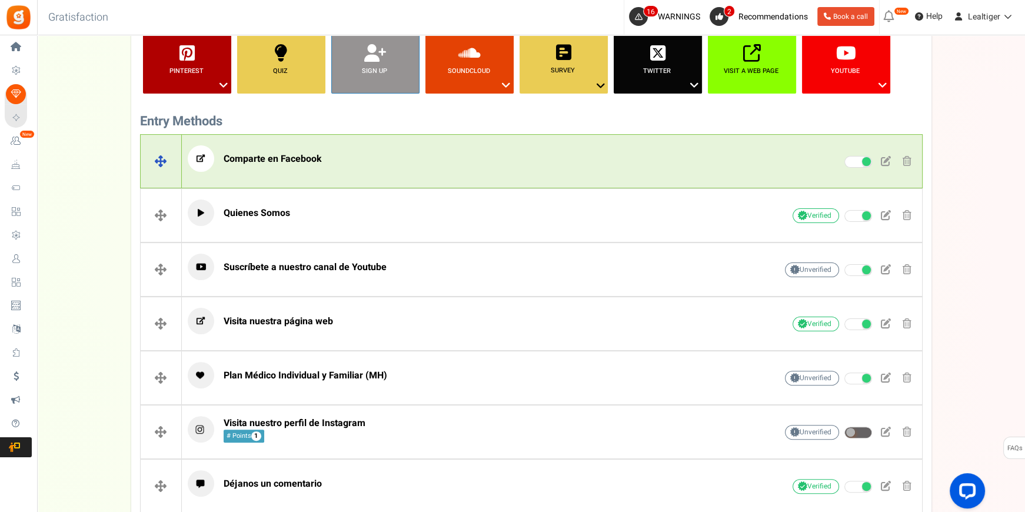
click at [905, 159] on span at bounding box center [906, 161] width 9 height 10
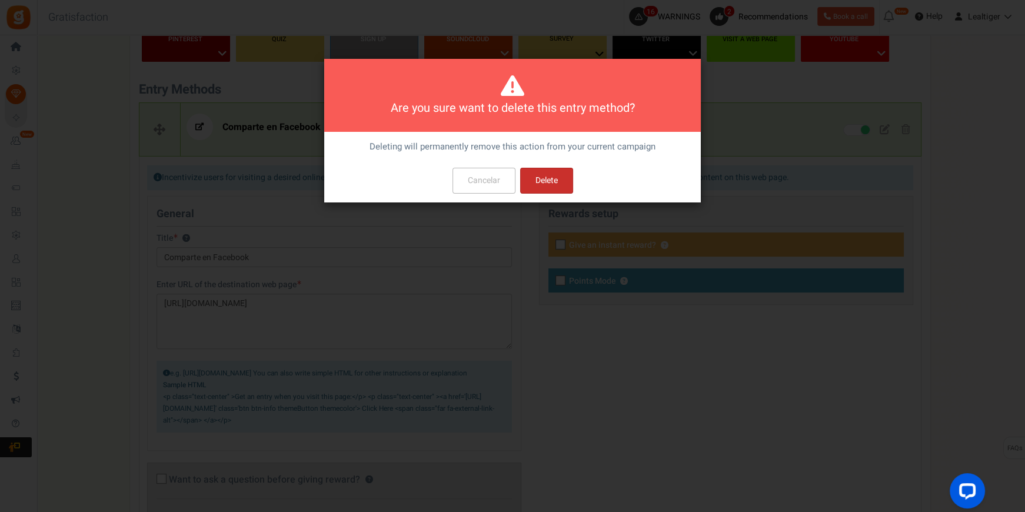
scroll to position [0, 0]
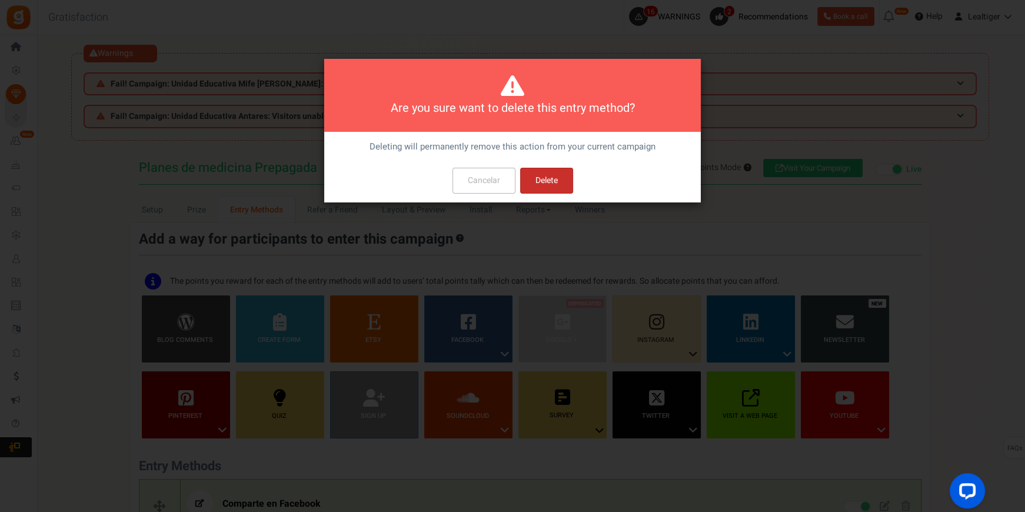
click at [543, 186] on button "Delete" at bounding box center [546, 181] width 53 height 26
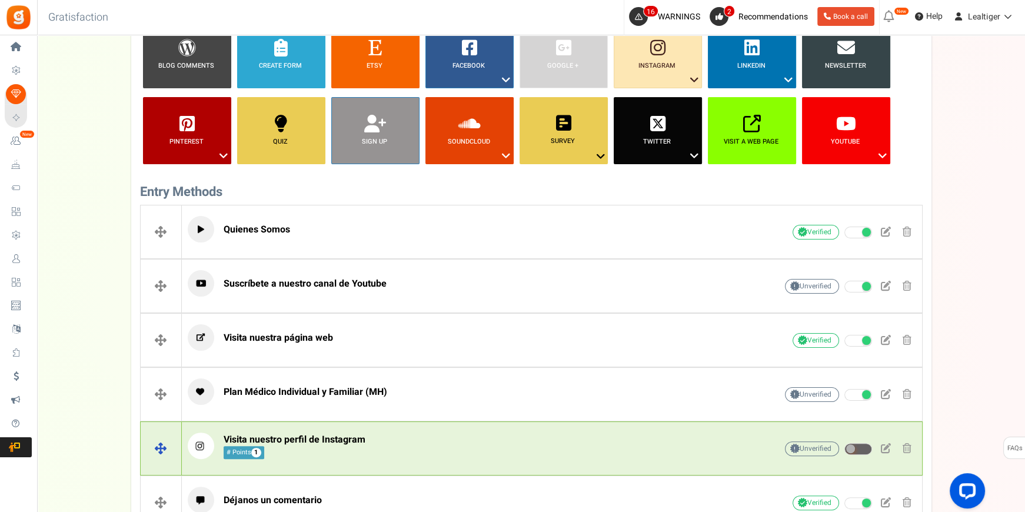
scroll to position [273, 0]
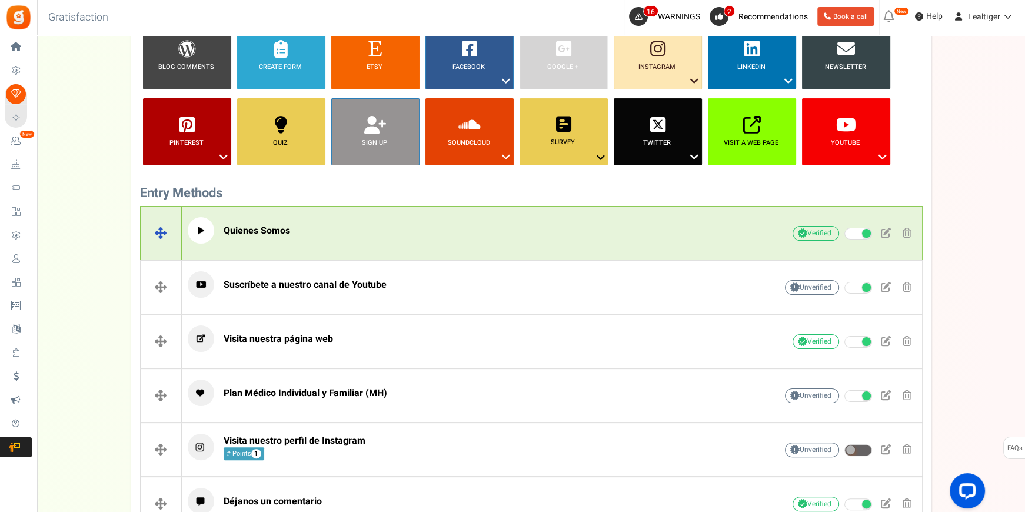
click at [435, 224] on p "Quienes Somos" at bounding box center [464, 230] width 552 height 26
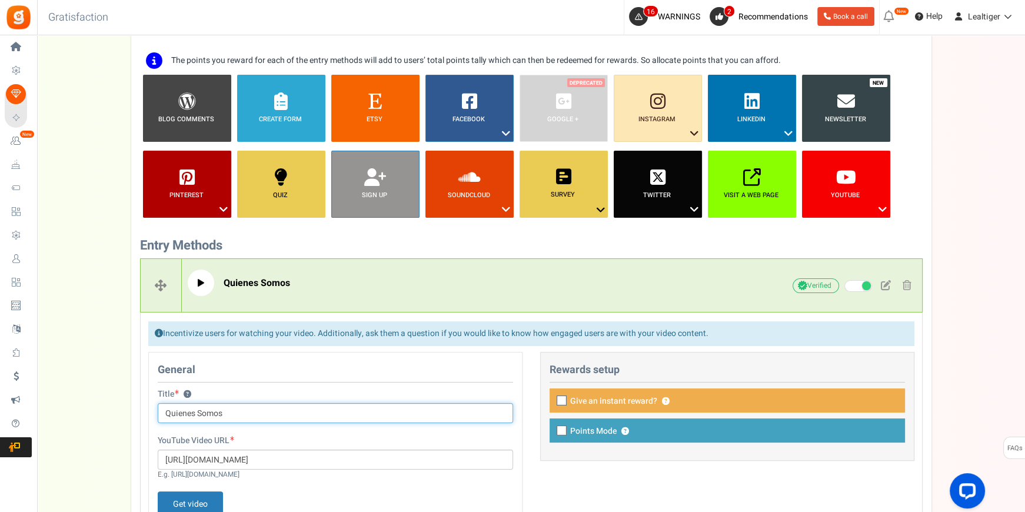
scroll to position [219, 0]
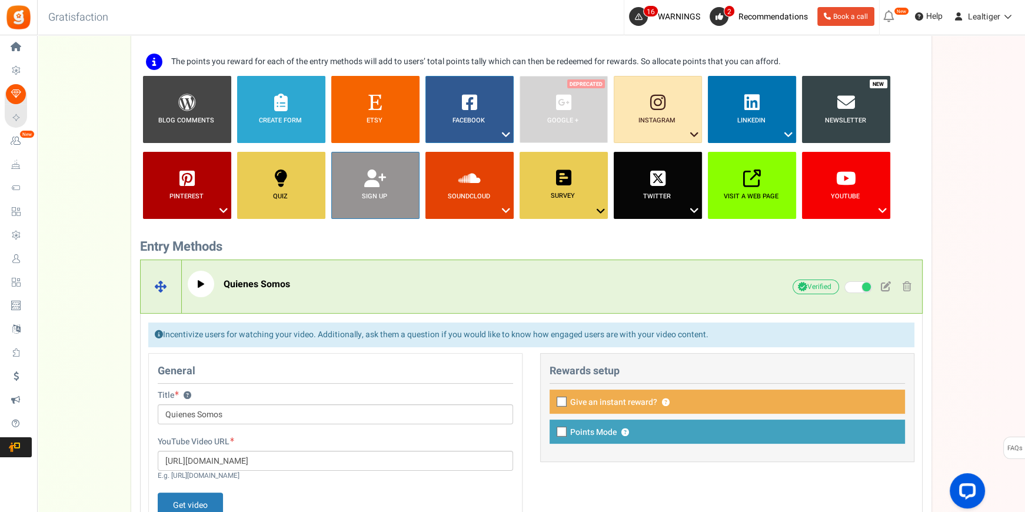
click at [426, 267] on div "Quienes Somos Unverified Due to platform policies, we cannot verify if the entr…" at bounding box center [552, 287] width 740 height 44
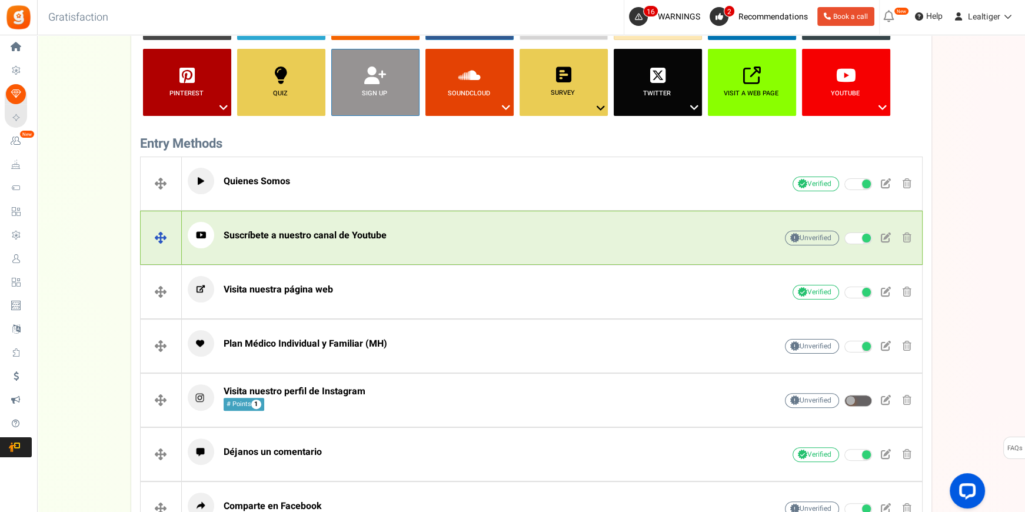
scroll to position [326, 0]
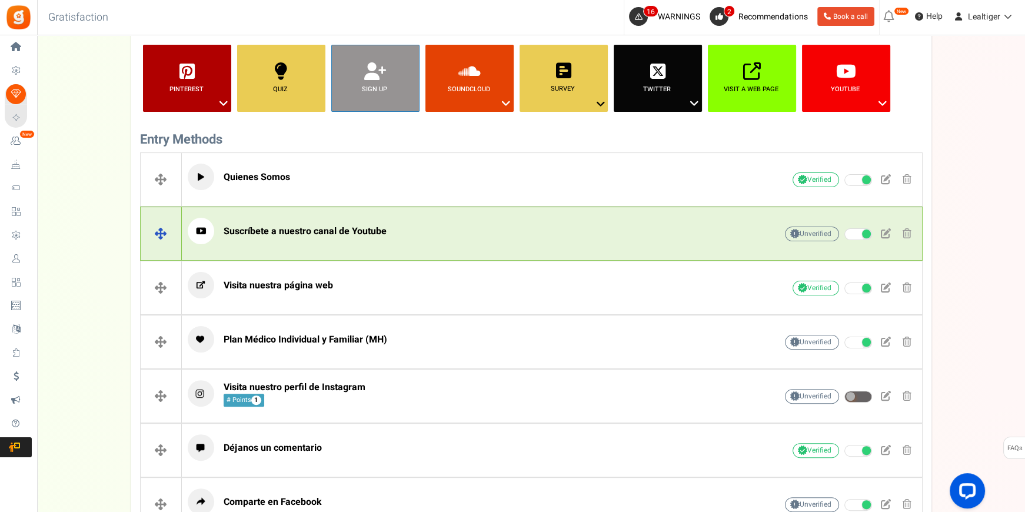
click at [431, 236] on p "Suscríbete a nuestro canal de Youtube" at bounding box center [464, 231] width 552 height 26
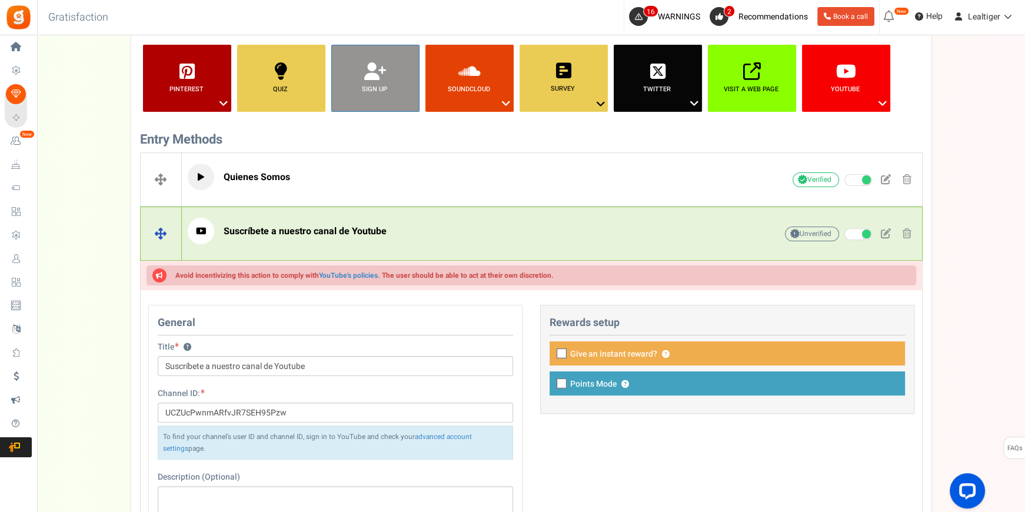
click at [578, 230] on p "Suscríbete a nuestro canal de Youtube" at bounding box center [464, 231] width 552 height 26
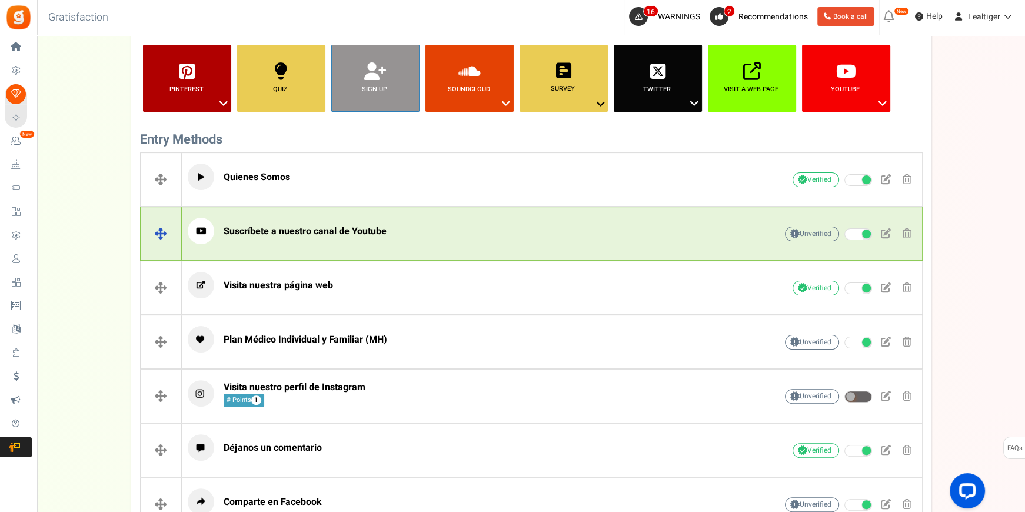
click at [646, 231] on p "Suscríbete a nuestro canal de Youtube" at bounding box center [464, 231] width 552 height 26
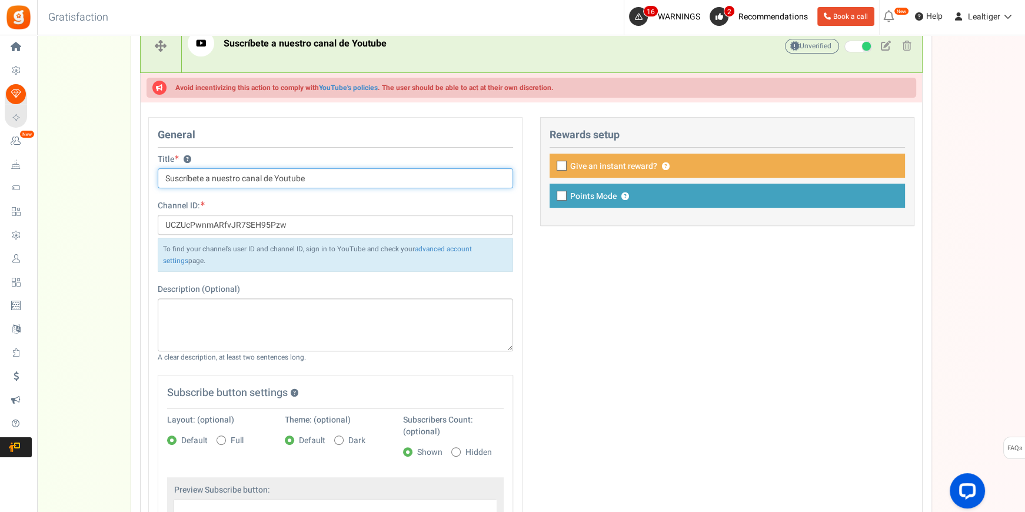
scroll to position [541, 0]
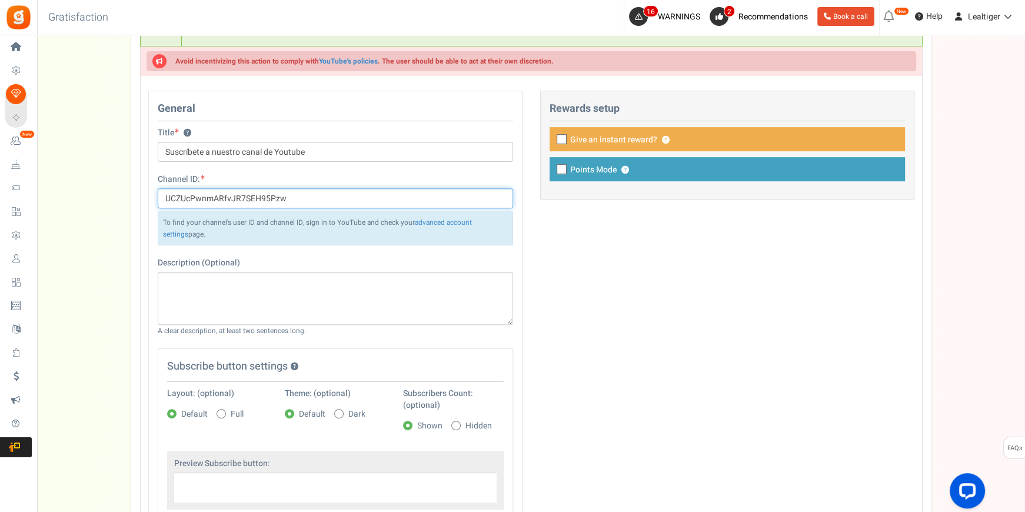
click at [337, 192] on input "UCZUcPwnmARfvJR7SEH95Pzw" at bounding box center [335, 198] width 355 height 20
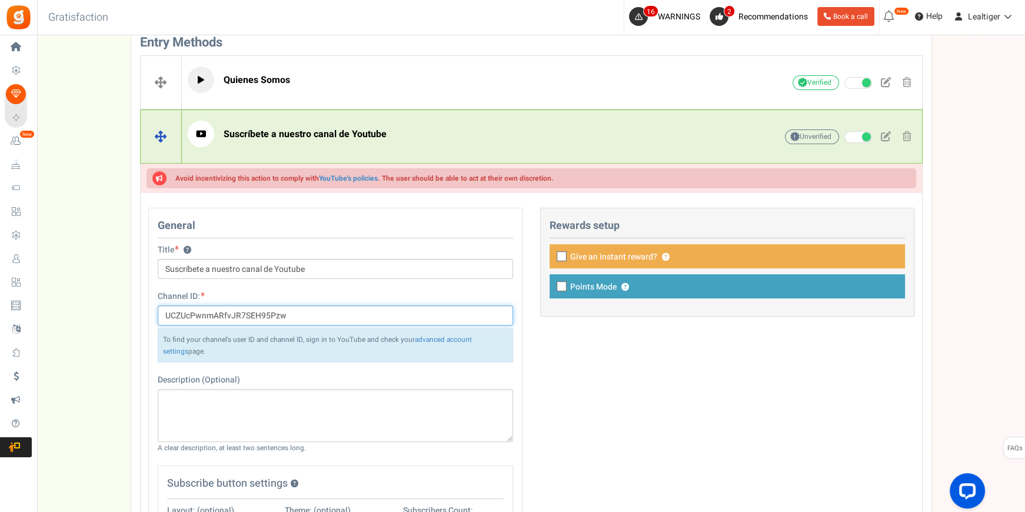
scroll to position [380, 0]
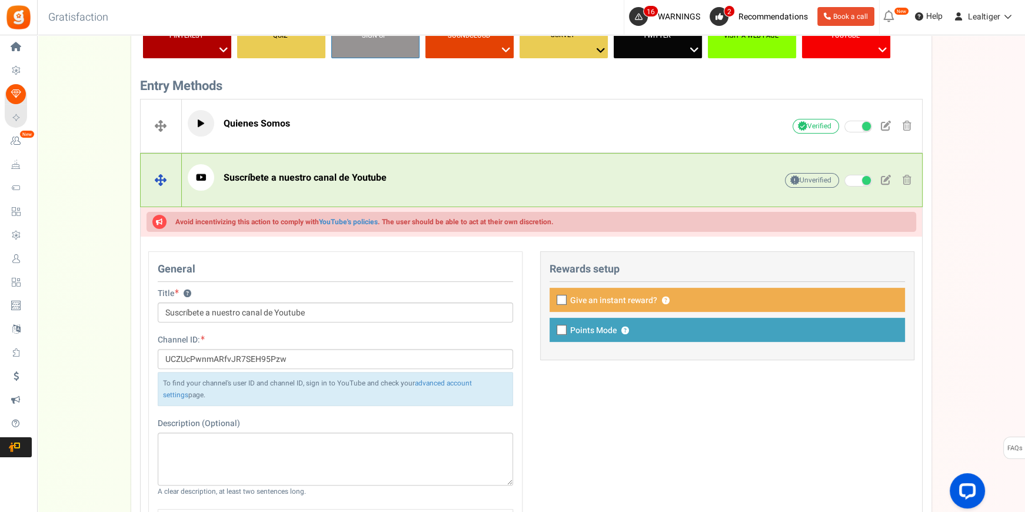
click at [429, 178] on p "Suscríbete a nuestro canal de Youtube" at bounding box center [464, 177] width 552 height 26
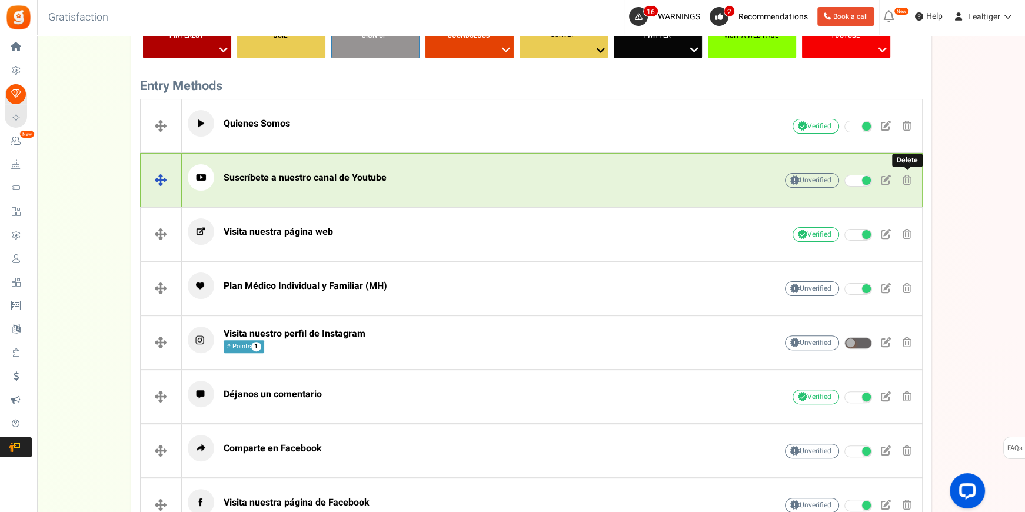
click at [903, 175] on span at bounding box center [906, 180] width 9 height 10
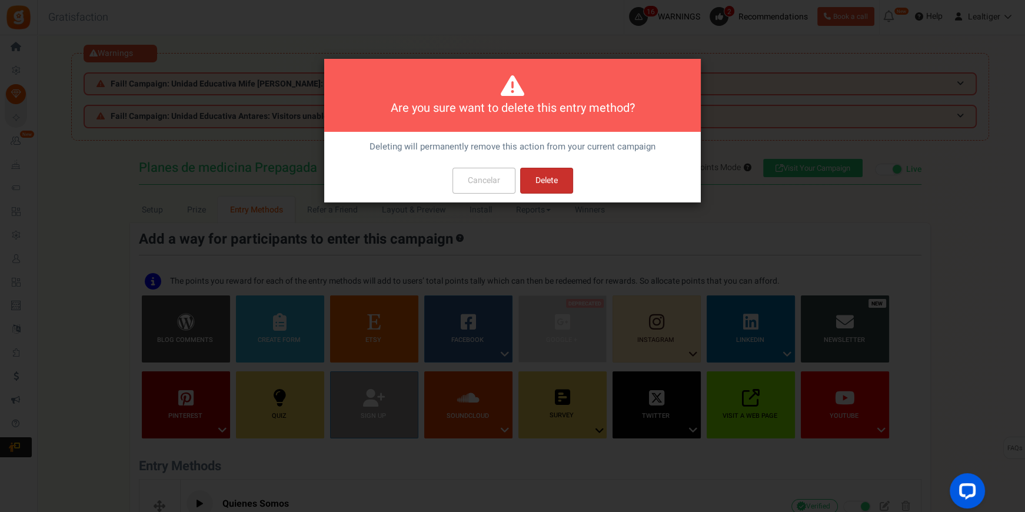
click at [550, 180] on button "Delete" at bounding box center [546, 181] width 53 height 26
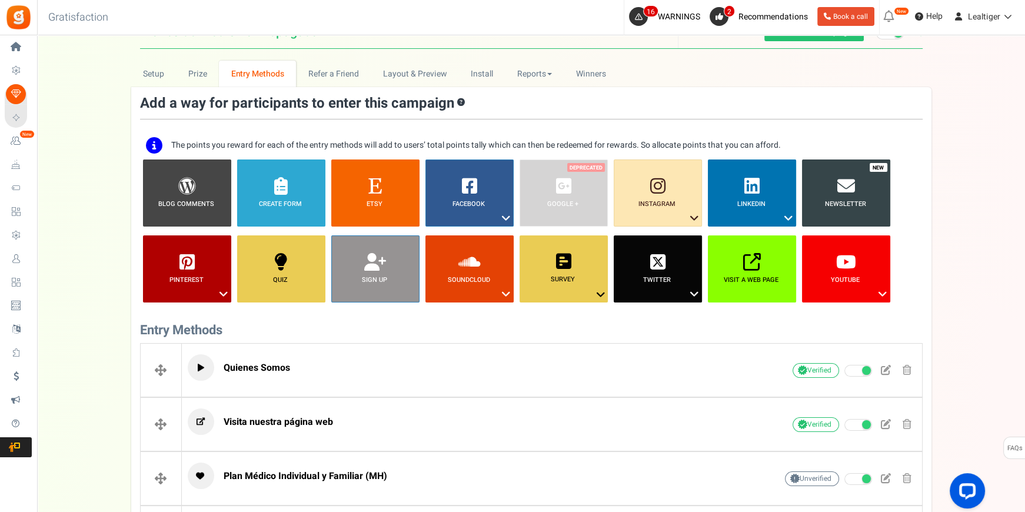
scroll to position [112, 0]
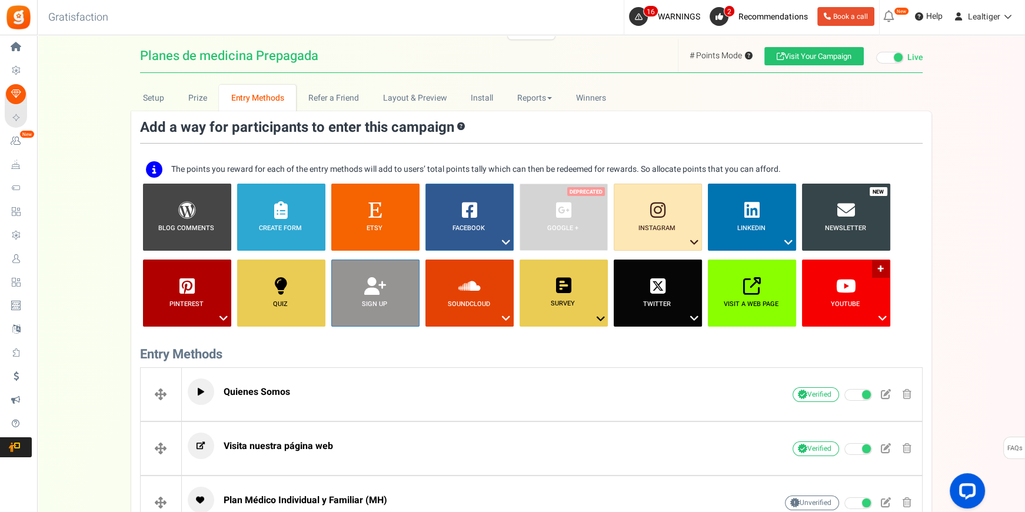
click at [878, 313] on icon at bounding box center [882, 318] width 14 height 15
click at [840, 337] on link "Subscribe To My Channel" at bounding box center [844, 339] width 90 height 15
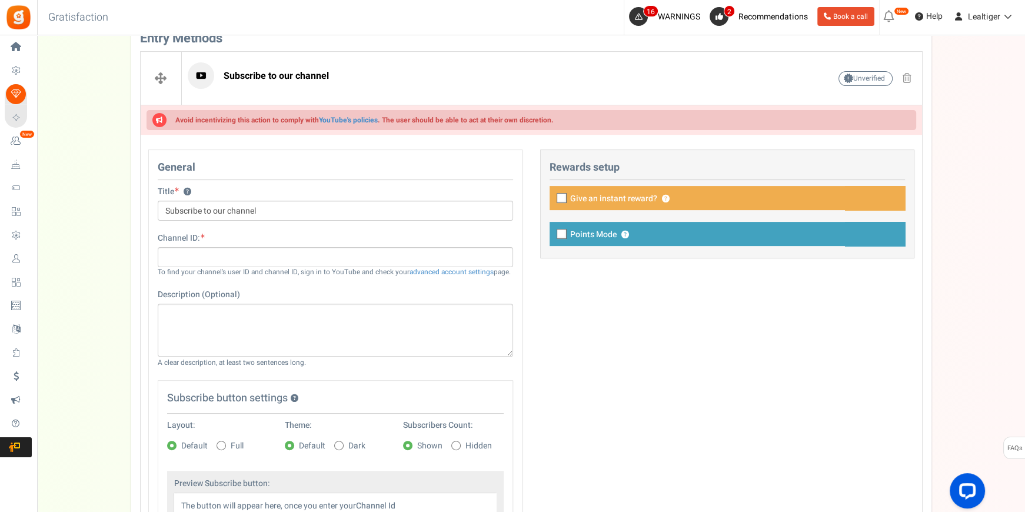
scroll to position [433, 0]
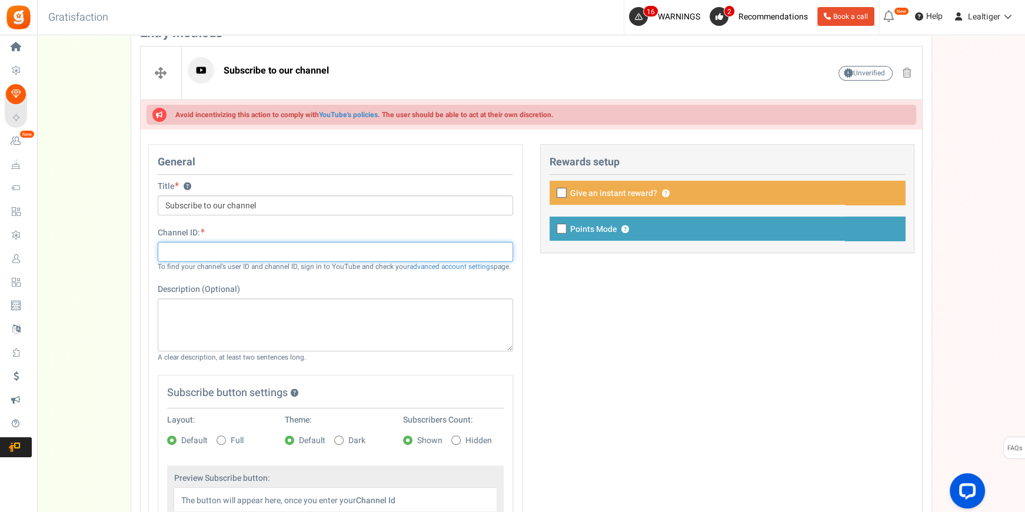
paste input "UCZUcPwnmARfvJR7SEH95Pzw"
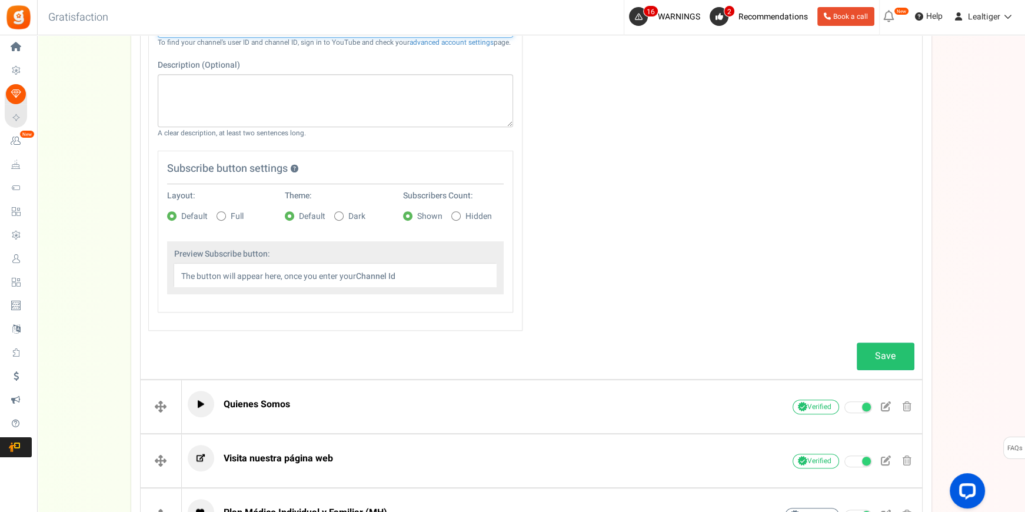
scroll to position [700, 0]
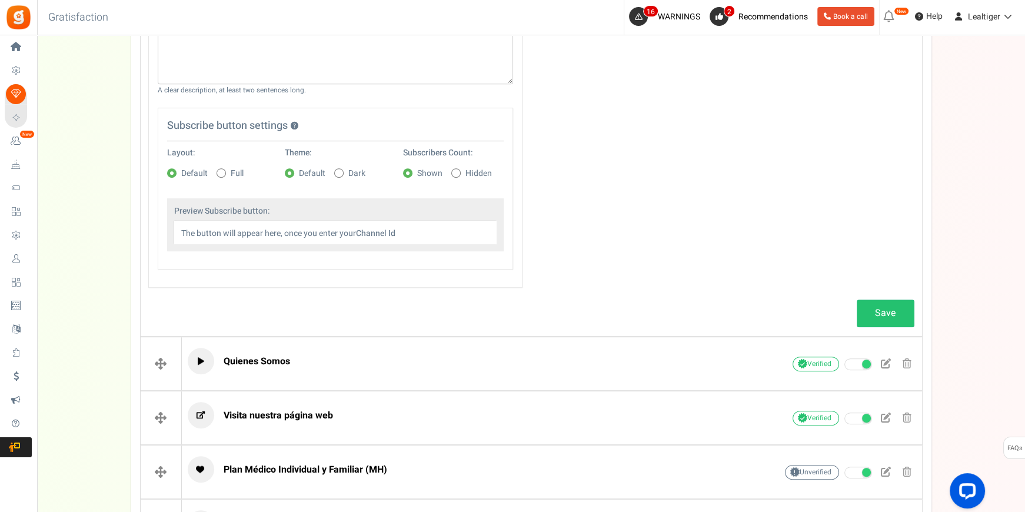
type input "UCZUcPwnmARfvJR7SEH95Pzw"
click at [219, 170] on span at bounding box center [220, 172] width 9 height 9
click at [212, 170] on input "Full" at bounding box center [209, 174] width 8 height 8
radio input "true"
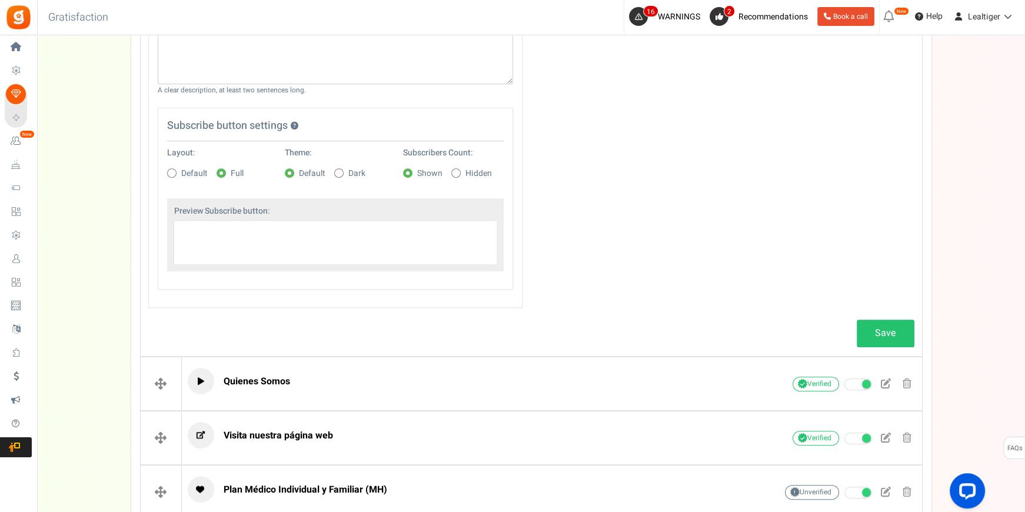
click at [341, 170] on span at bounding box center [338, 172] width 9 height 9
click at [330, 170] on input "Dark" at bounding box center [326, 174] width 8 height 8
radio input "true"
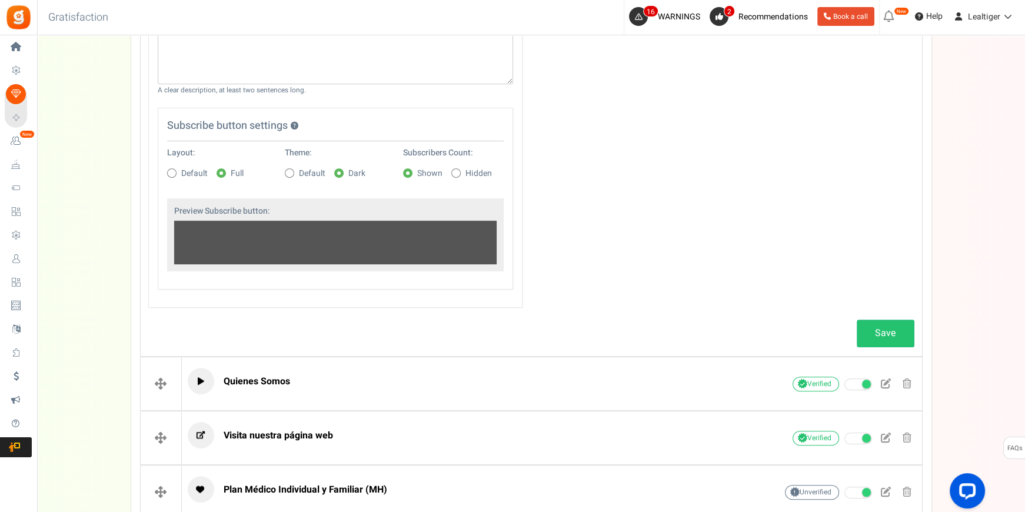
click at [456, 172] on icon at bounding box center [456, 173] width 3 height 3
click at [447, 171] on input "Hidden" at bounding box center [443, 174] width 8 height 8
radio input "true"
click at [409, 169] on span at bounding box center [407, 172] width 9 height 9
click at [399, 170] on input "Shown" at bounding box center [395, 174] width 8 height 8
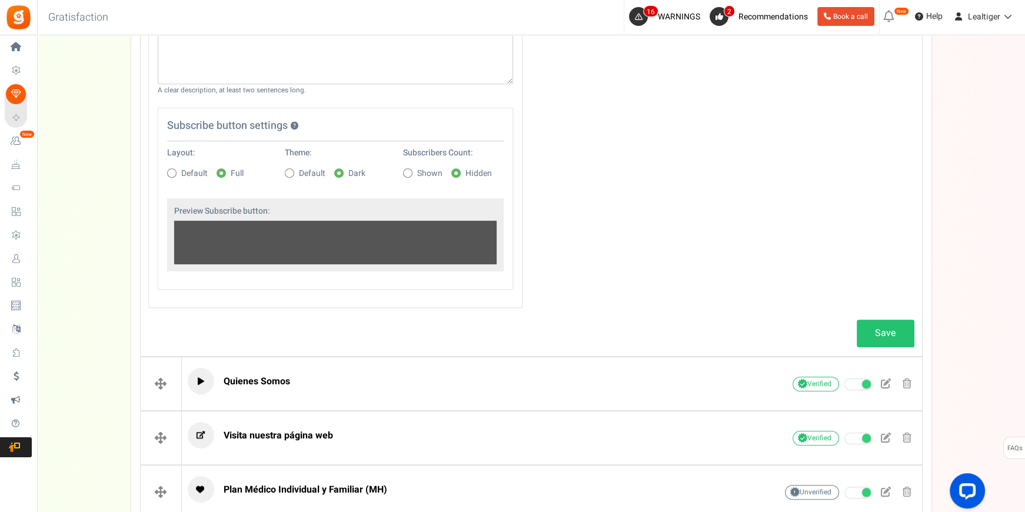
radio input "true"
click at [876, 336] on link "Save" at bounding box center [885, 333] width 58 height 28
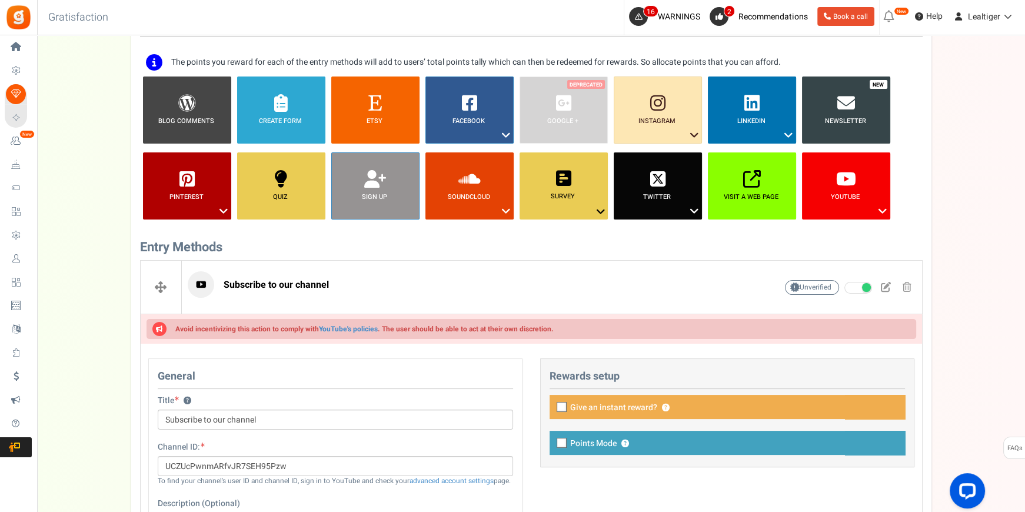
scroll to position [59, 0]
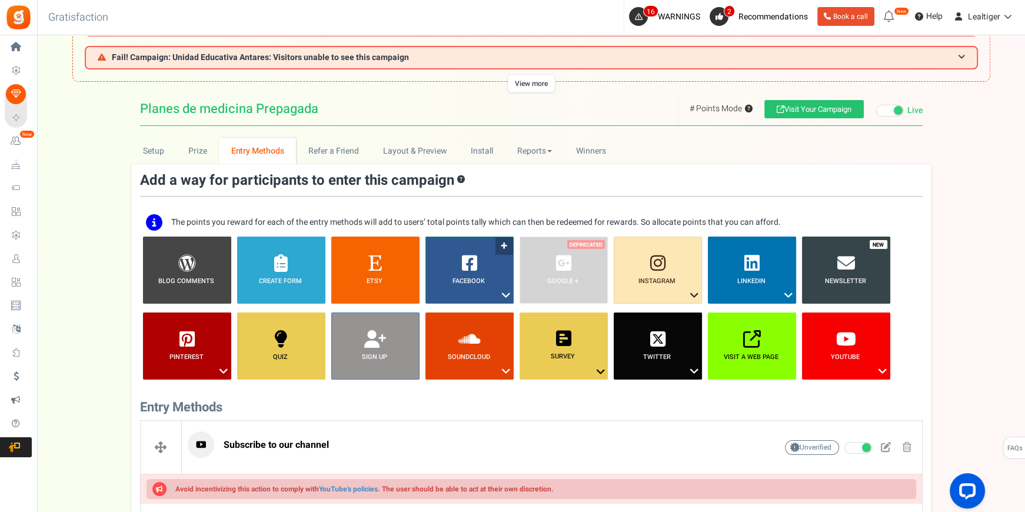
click at [504, 293] on icon at bounding box center [506, 295] width 14 height 15
click at [446, 328] on link "Share on Facebook" at bounding box center [460, 331] width 76 height 15
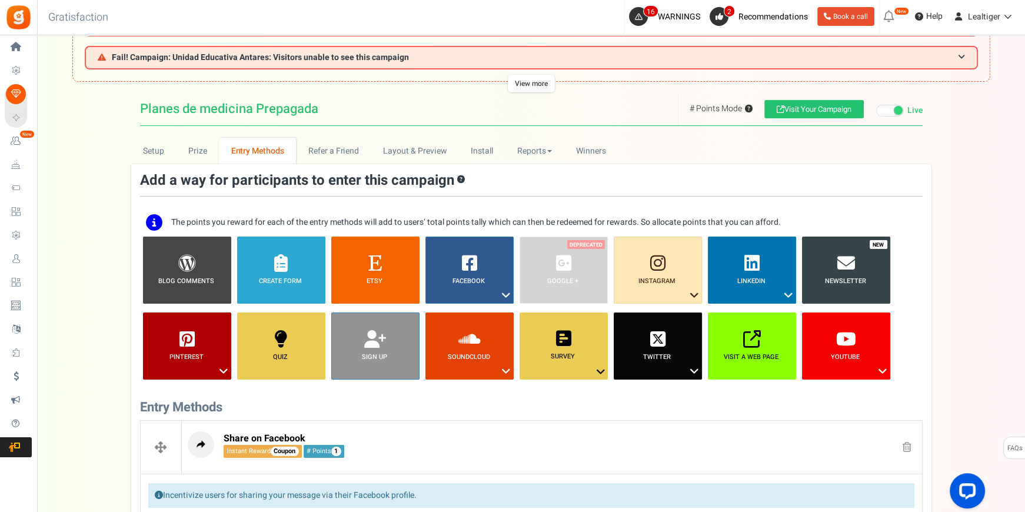
scroll to position [405, 0]
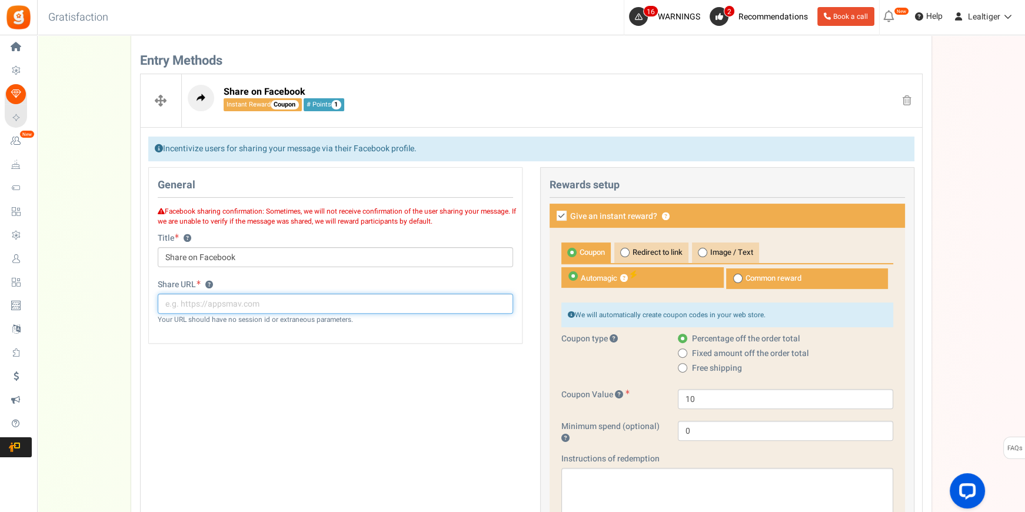
click at [348, 305] on input "text" at bounding box center [335, 303] width 355 height 20
click at [282, 321] on small "Your URL should have no session id or extraneous parameters." at bounding box center [255, 320] width 195 height 10
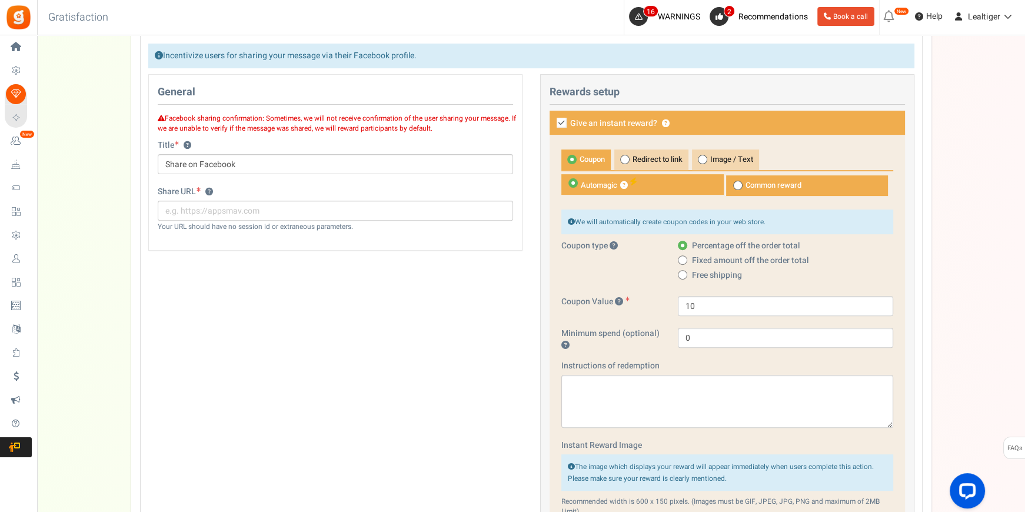
scroll to position [512, 0]
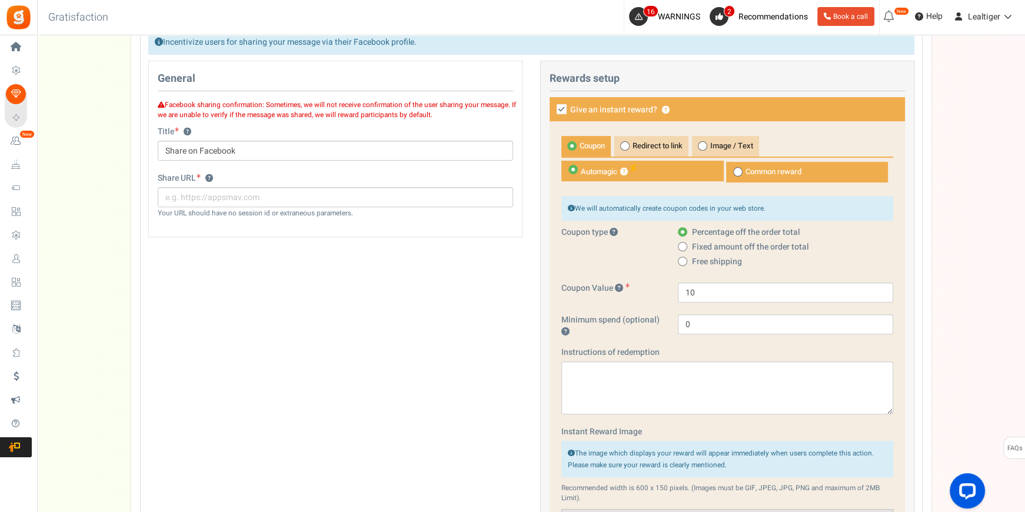
click at [563, 106] on icon at bounding box center [561, 109] width 10 height 10
click at [552, 106] on input "Give an instant reward? ?" at bounding box center [549, 110] width 8 height 8
checkbox input "false"
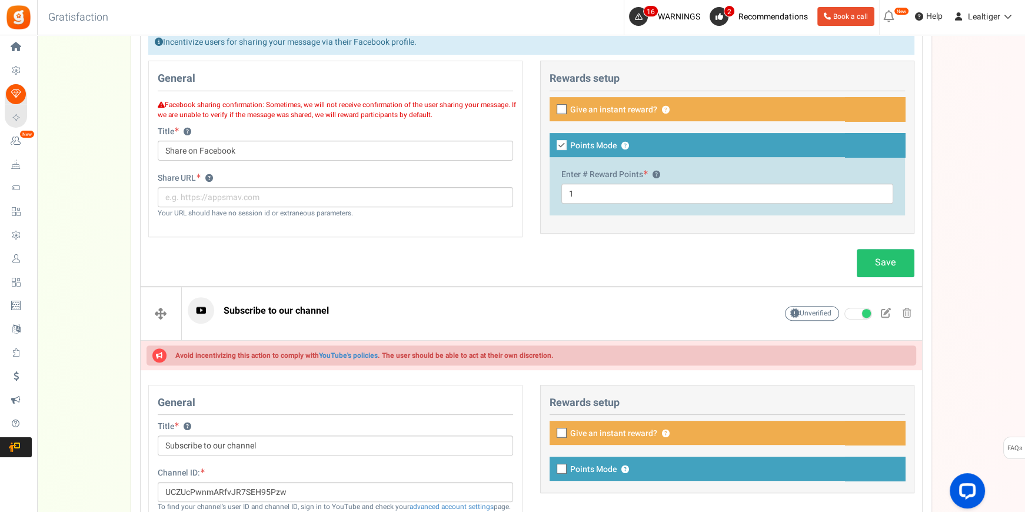
click at [559, 143] on icon at bounding box center [561, 145] width 10 height 10
click at [552, 143] on input "Points Mode ?" at bounding box center [549, 146] width 8 height 8
checkbox input "false"
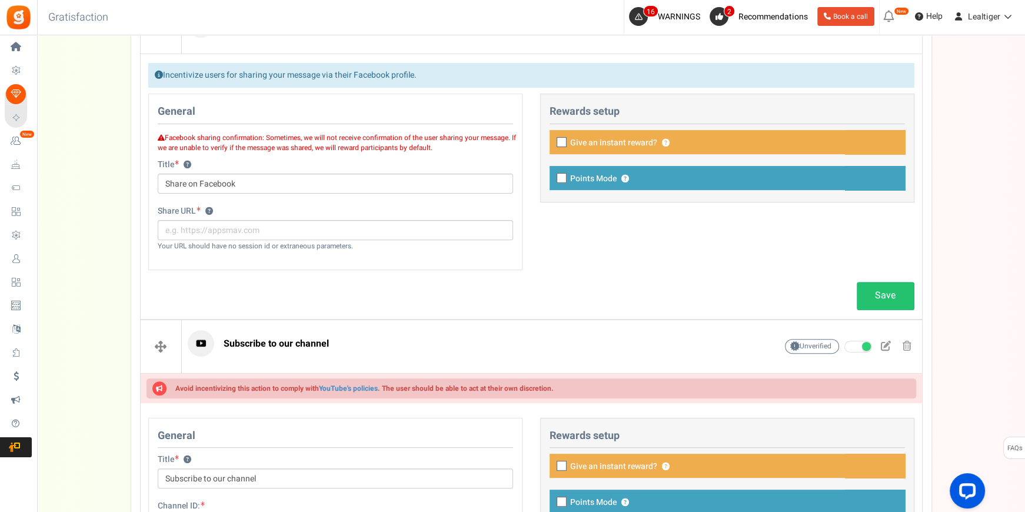
scroll to position [298, 0]
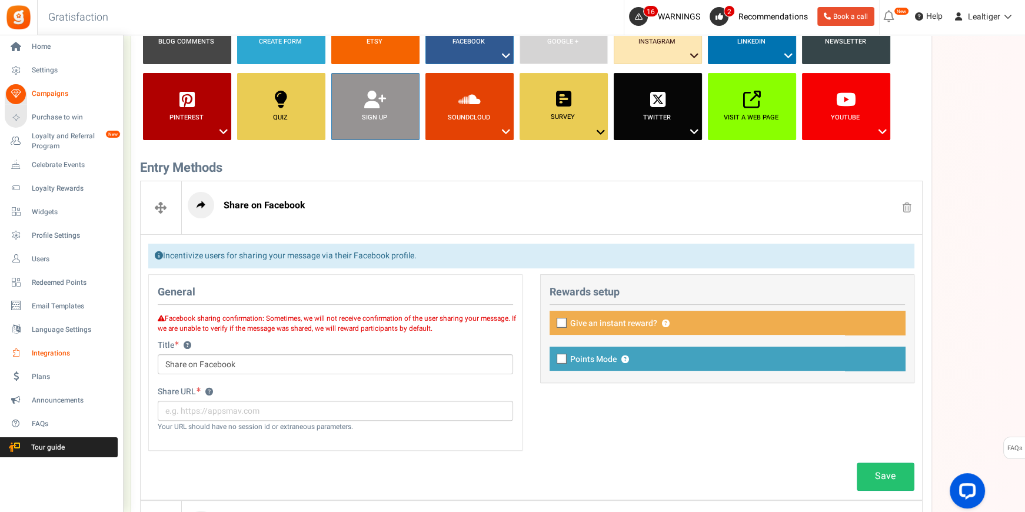
click at [47, 347] on link "Integrations" at bounding box center [61, 353] width 113 height 20
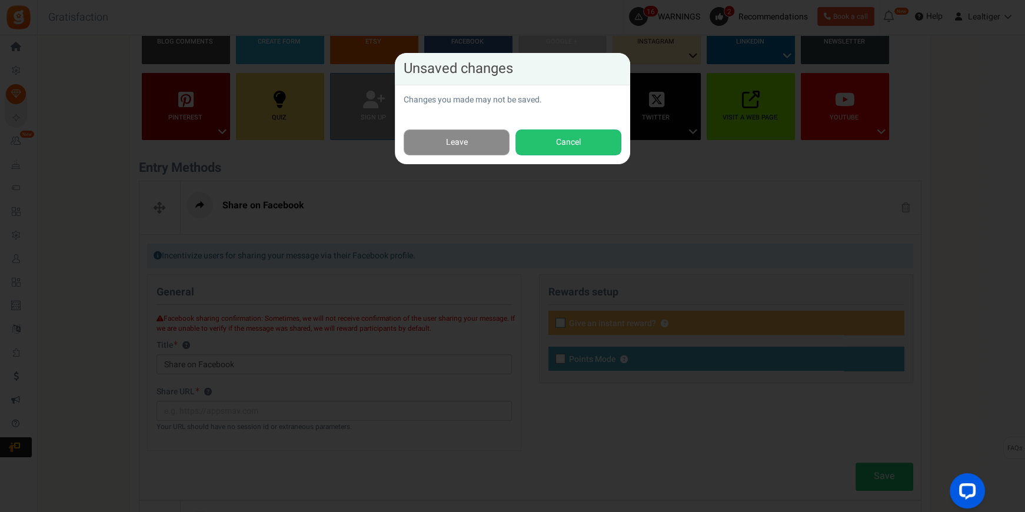
click at [459, 146] on link "Leave" at bounding box center [456, 142] width 106 height 26
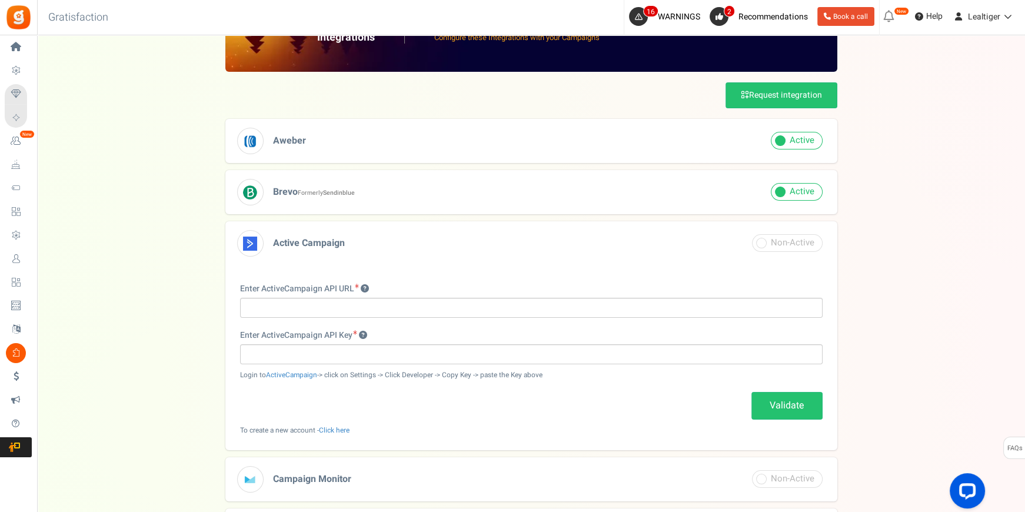
scroll to position [160, 0]
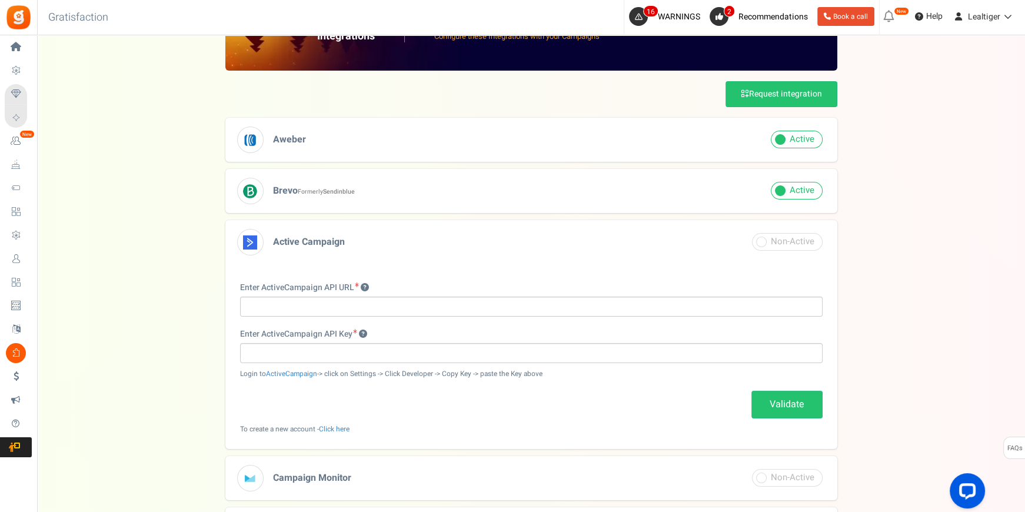
click at [809, 135] on span at bounding box center [796, 140] width 52 height 18
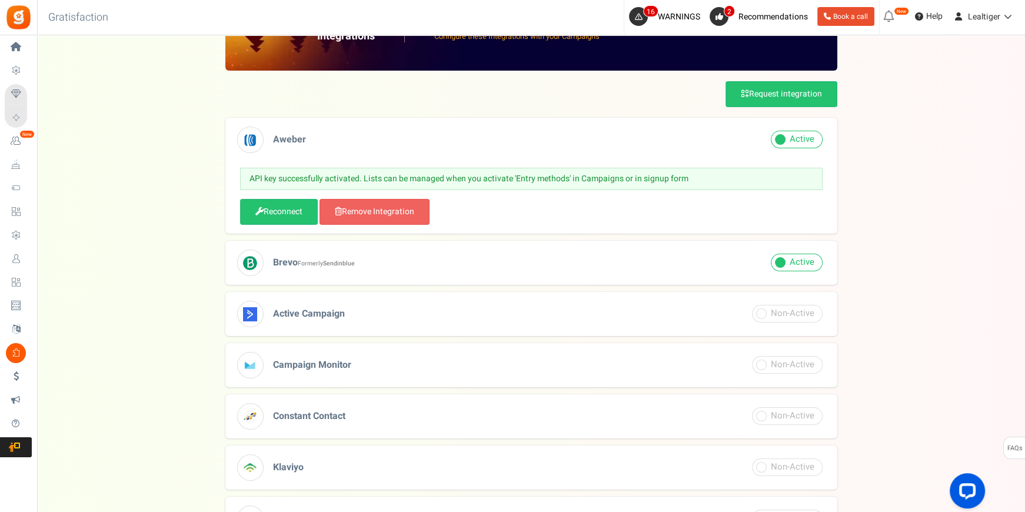
click at [433, 140] on h3 "Aweber" at bounding box center [531, 140] width 612 height 44
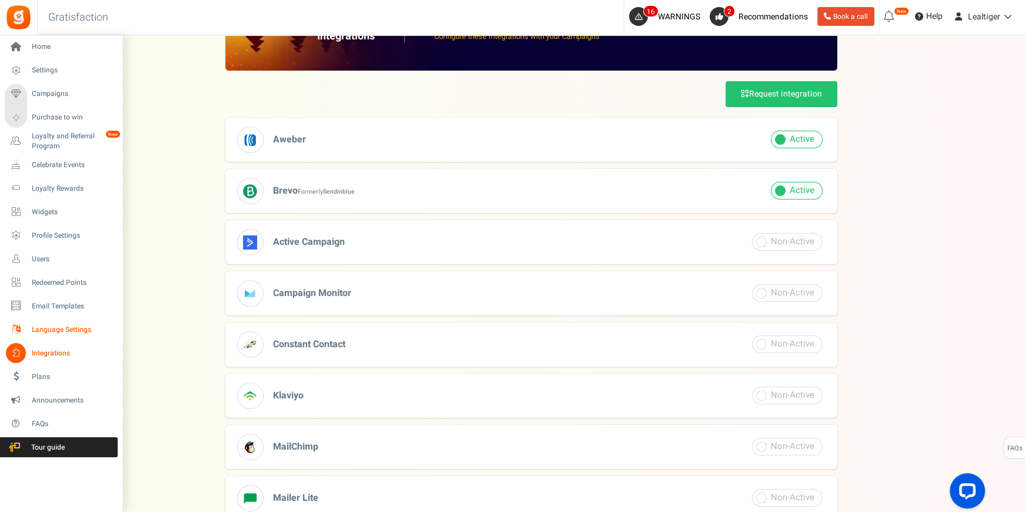
click at [47, 329] on span "Language Settings" at bounding box center [73, 330] width 82 height 10
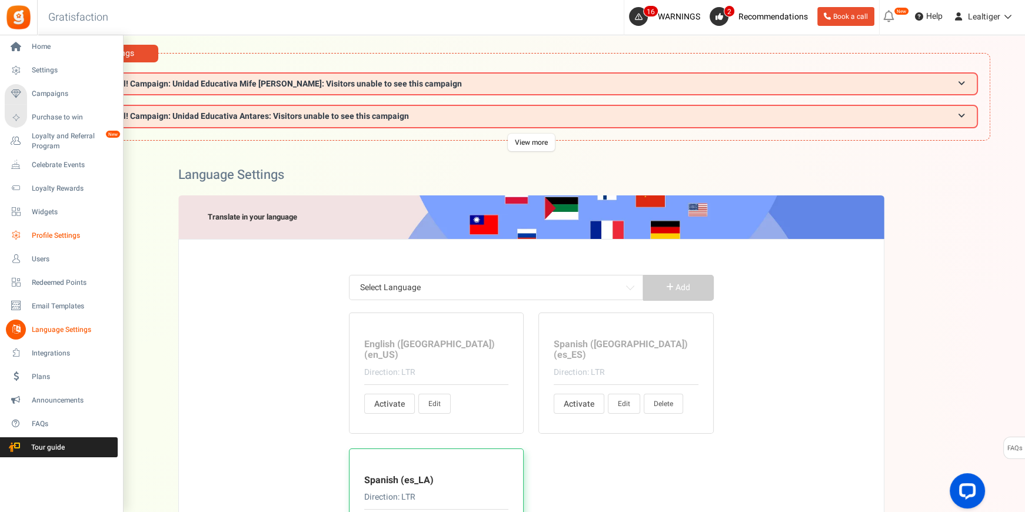
click at [44, 233] on span "Profile Settings" at bounding box center [73, 236] width 82 height 10
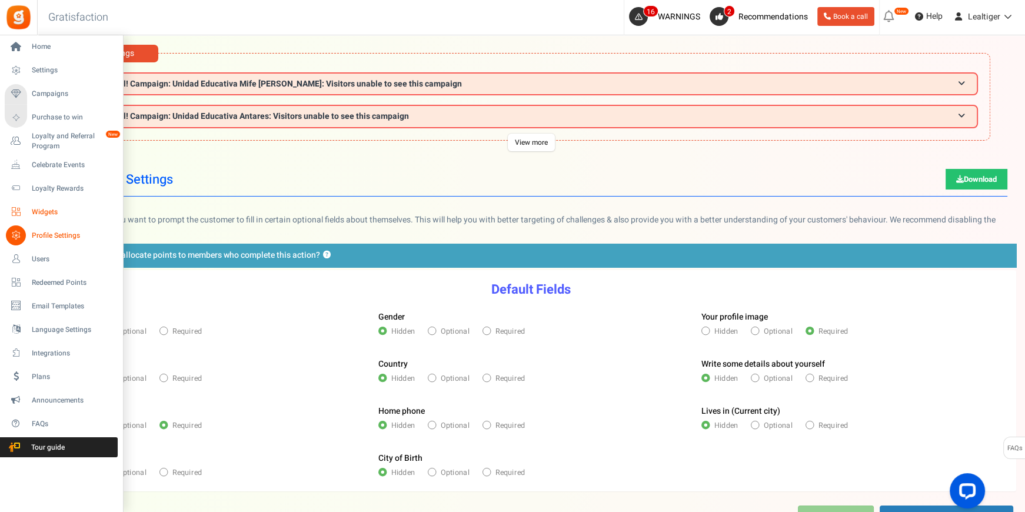
click at [39, 211] on span "Widgets" at bounding box center [73, 212] width 82 height 10
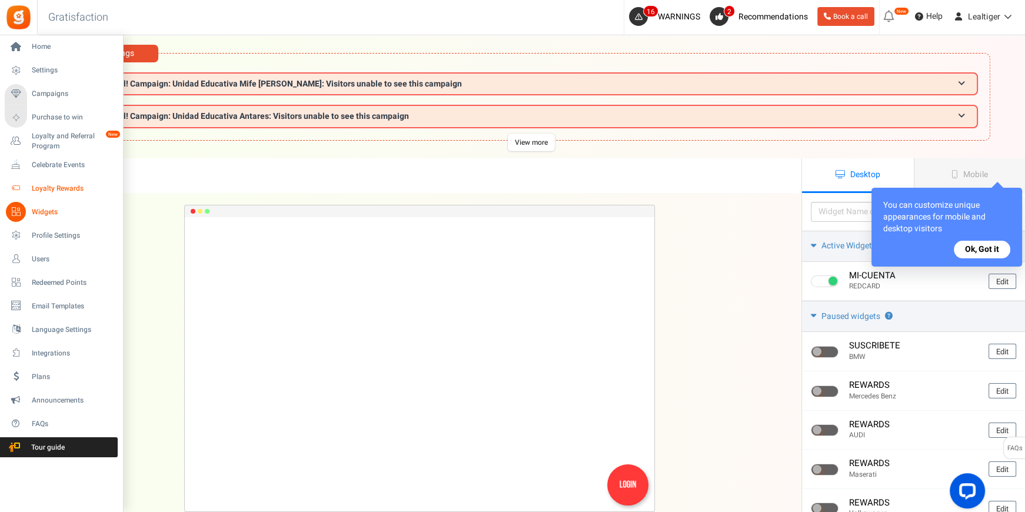
click at [56, 184] on span "Loyalty Rewards" at bounding box center [73, 189] width 82 height 10
